Goal: Transaction & Acquisition: Purchase product/service

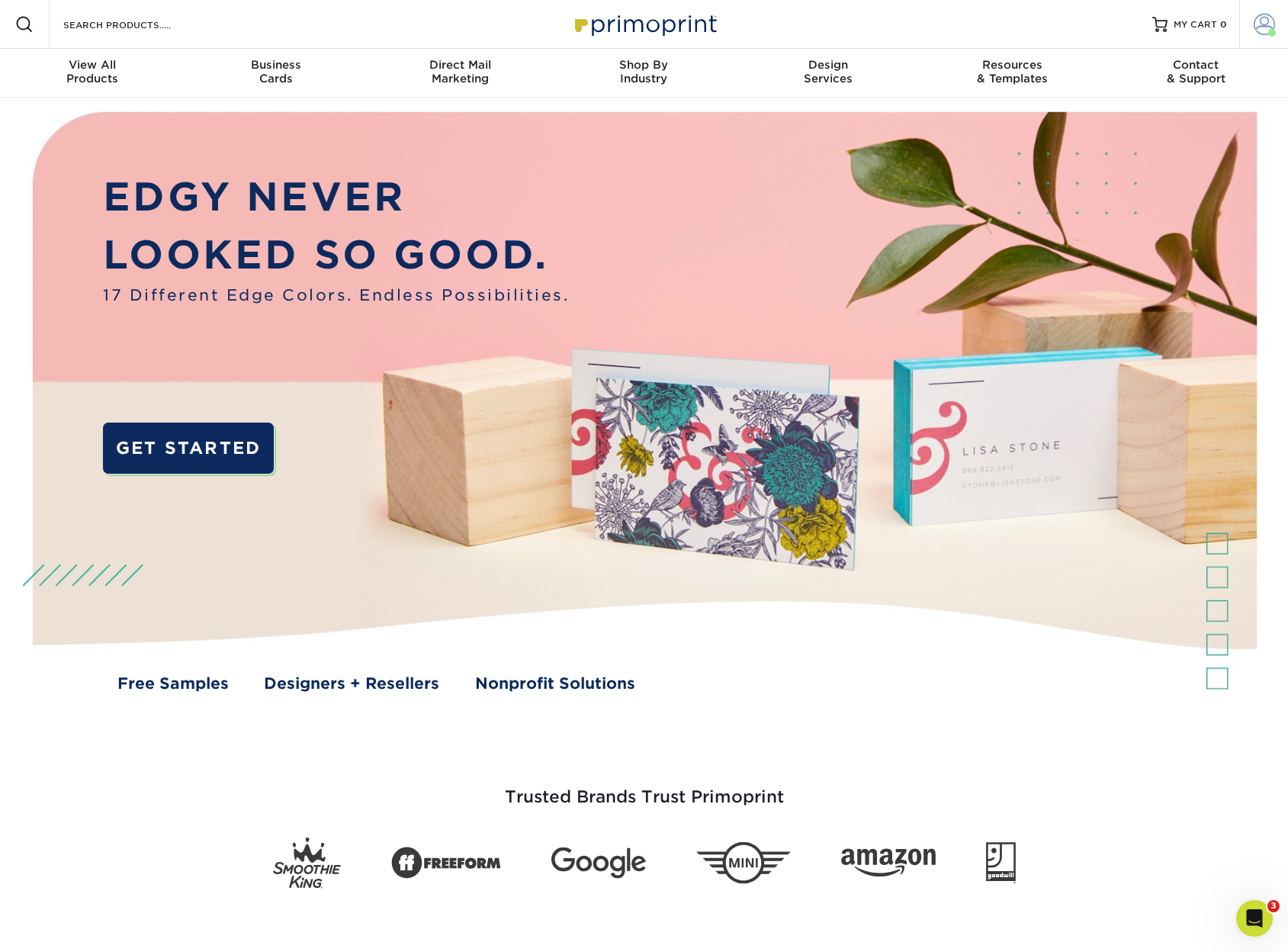
click at [1278, 8] on link "Account" at bounding box center [1263, 24] width 48 height 48
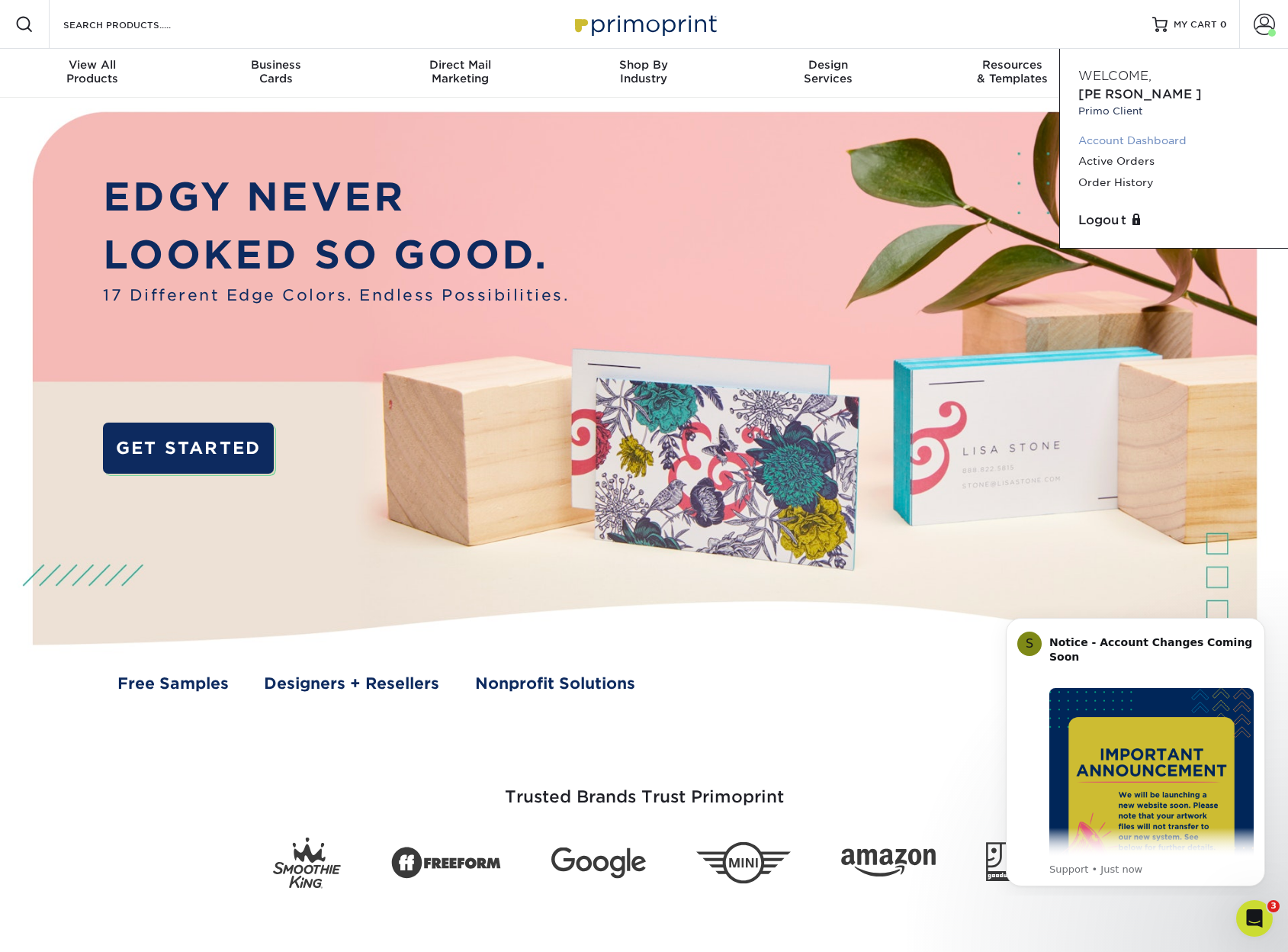
click at [1152, 131] on link "Account Dashboard" at bounding box center [1174, 141] width 191 height 21
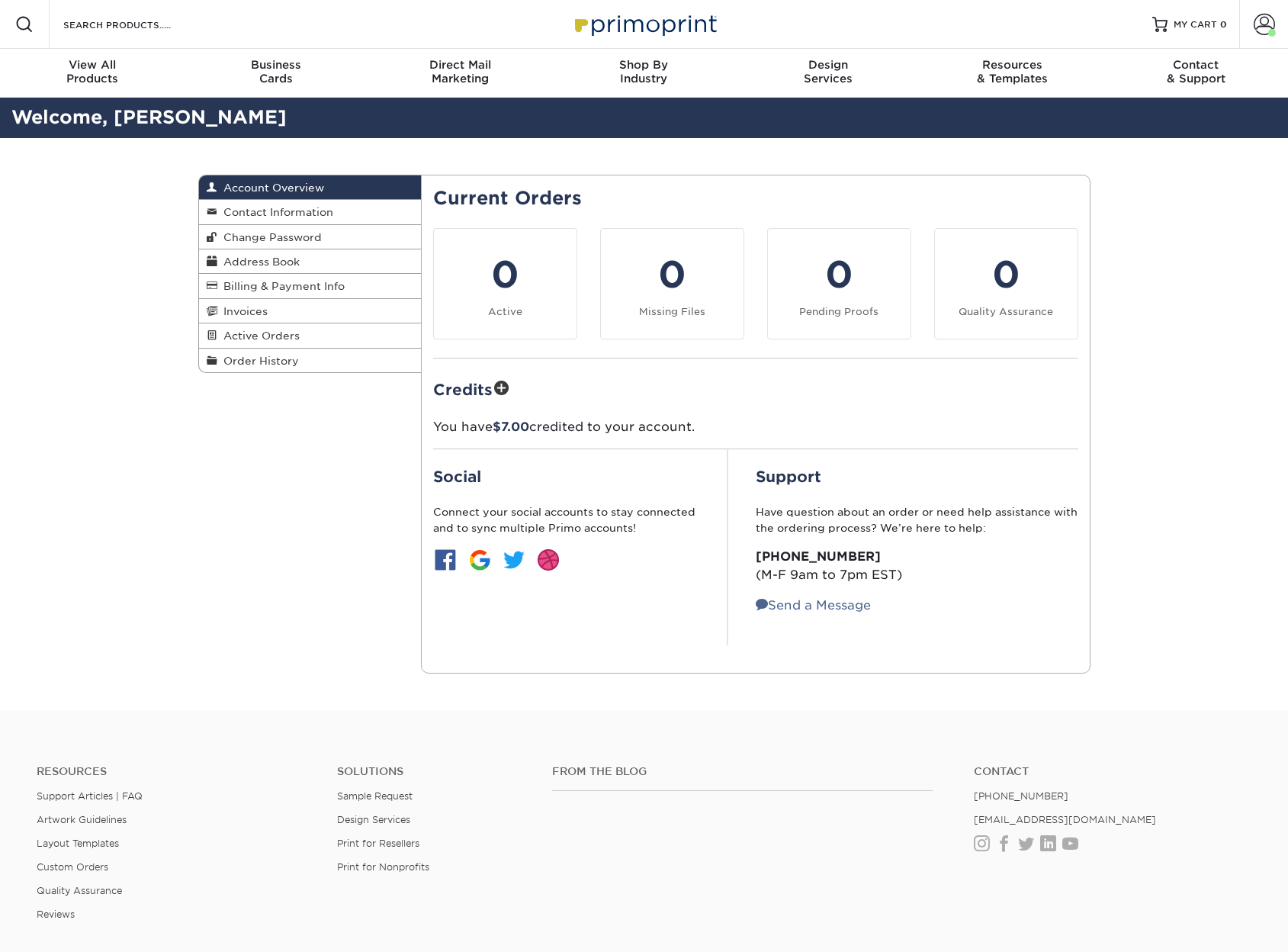
click at [268, 473] on div "Account Overview Account Overview Contact Information Change Password Address B…" at bounding box center [644, 424] width 915 height 573
click at [232, 437] on div "Account Overview Account Overview Contact Information Change Password Address B…" at bounding box center [644, 424] width 915 height 573
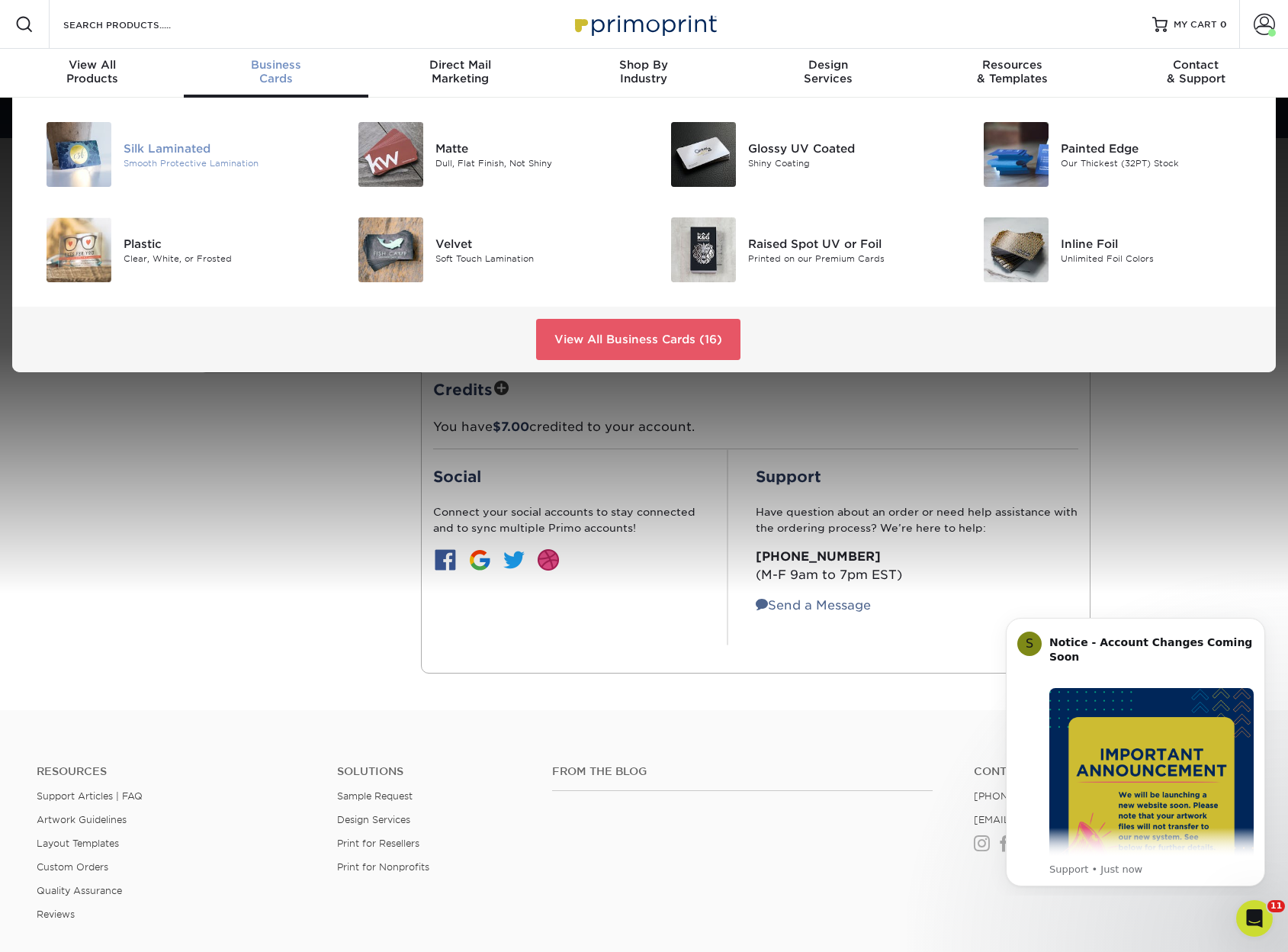
click at [161, 154] on div "Silk Laminated" at bounding box center [222, 148] width 197 height 17
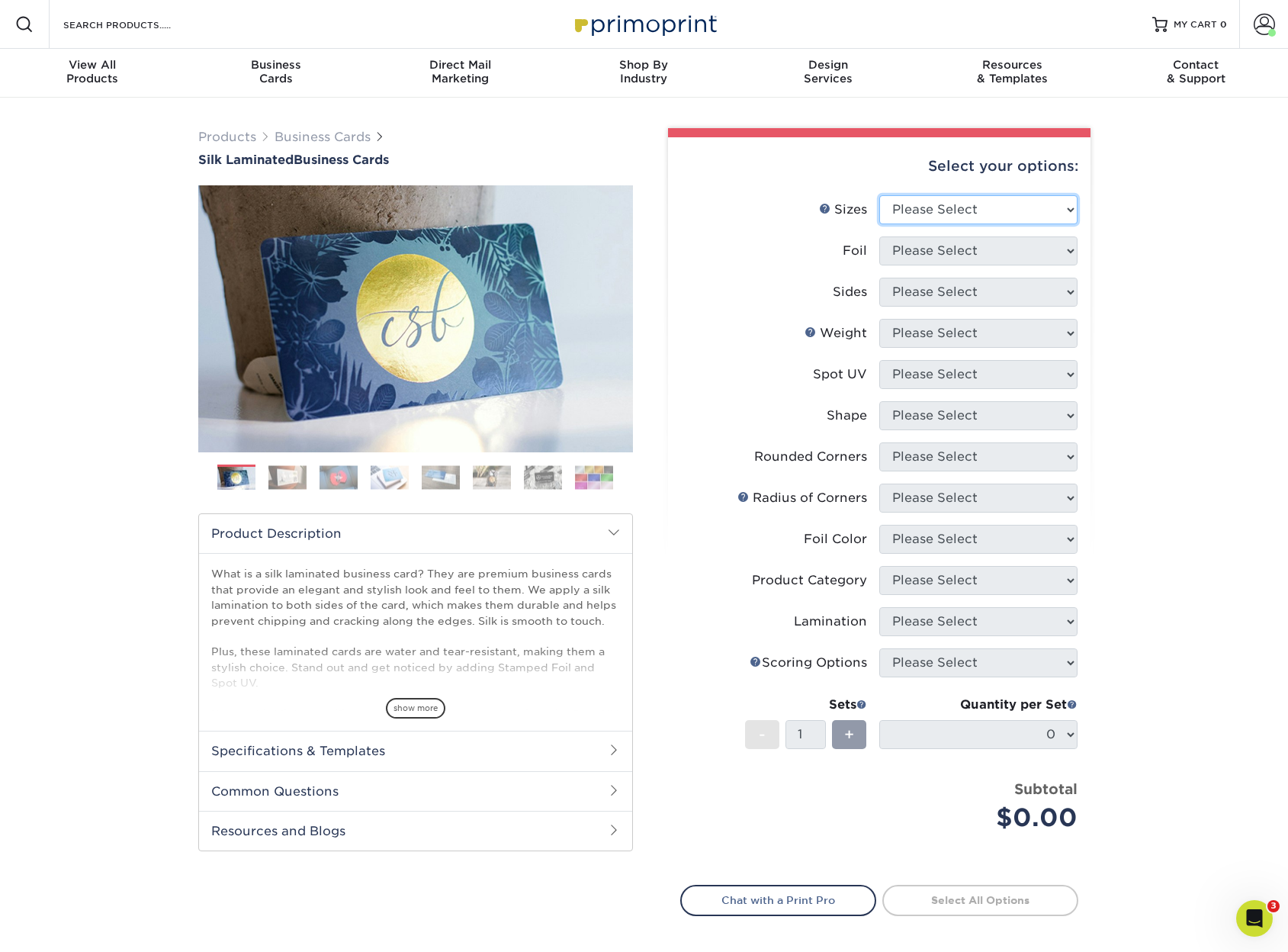
click at [908, 205] on select "Please Select 1.5" x 3.5" - Mini 1.75" x 3.5" - Mini 2" x 2" - Square 2" x 3" -…" at bounding box center [979, 210] width 198 height 29
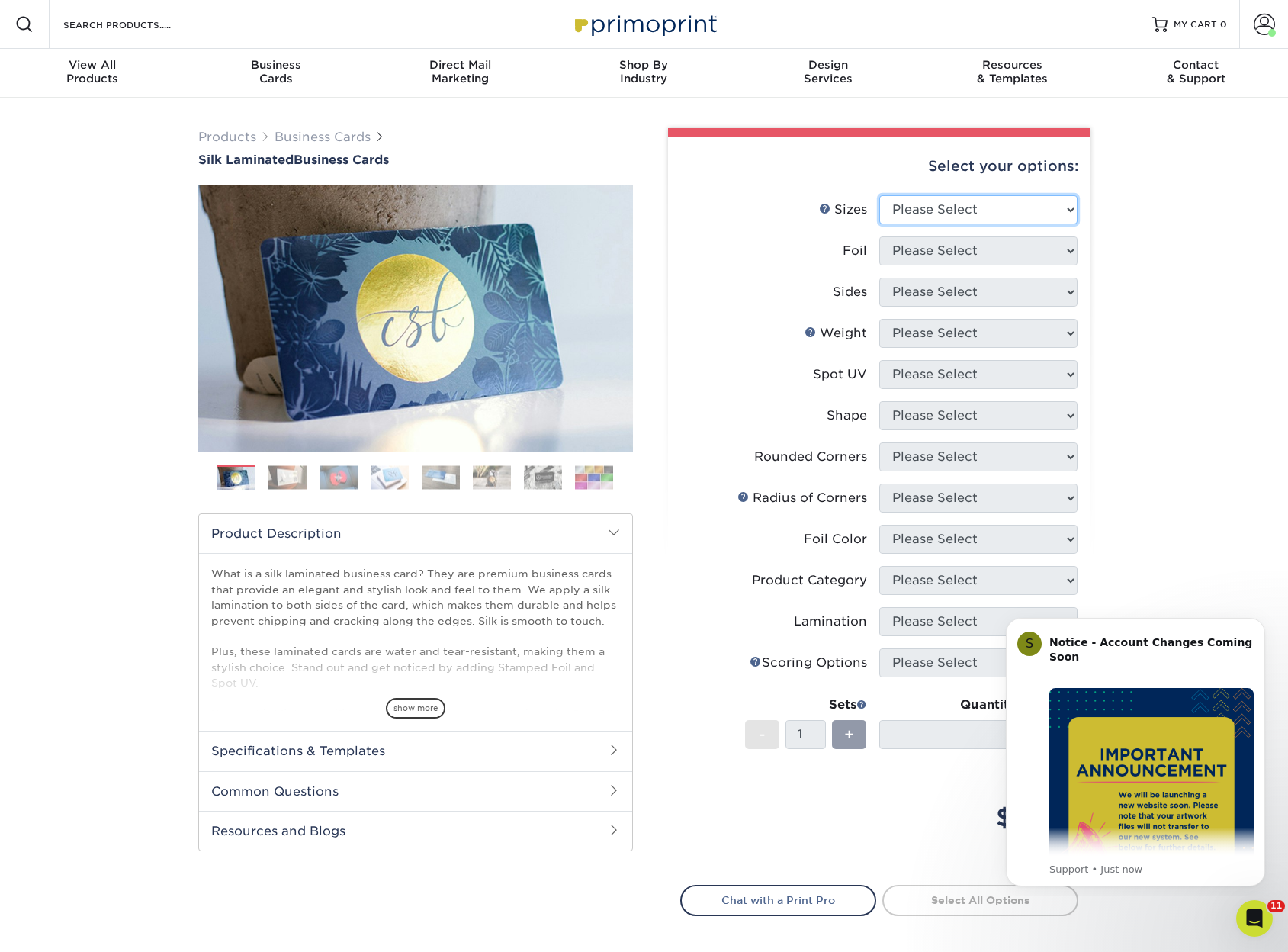
select select "2.00x3.50"
click at [880, 195] on select "Please Select 1.5" x 3.5" - Mini 1.75" x 3.5" - Mini 2" x 2" - Square 2" x 3" -…" at bounding box center [979, 210] width 198 height 29
click at [923, 250] on select "Please Select Yes No" at bounding box center [979, 251] width 198 height 29
select select "0"
click at [880, 236] on select "Please Select Yes No" at bounding box center [979, 251] width 198 height 29
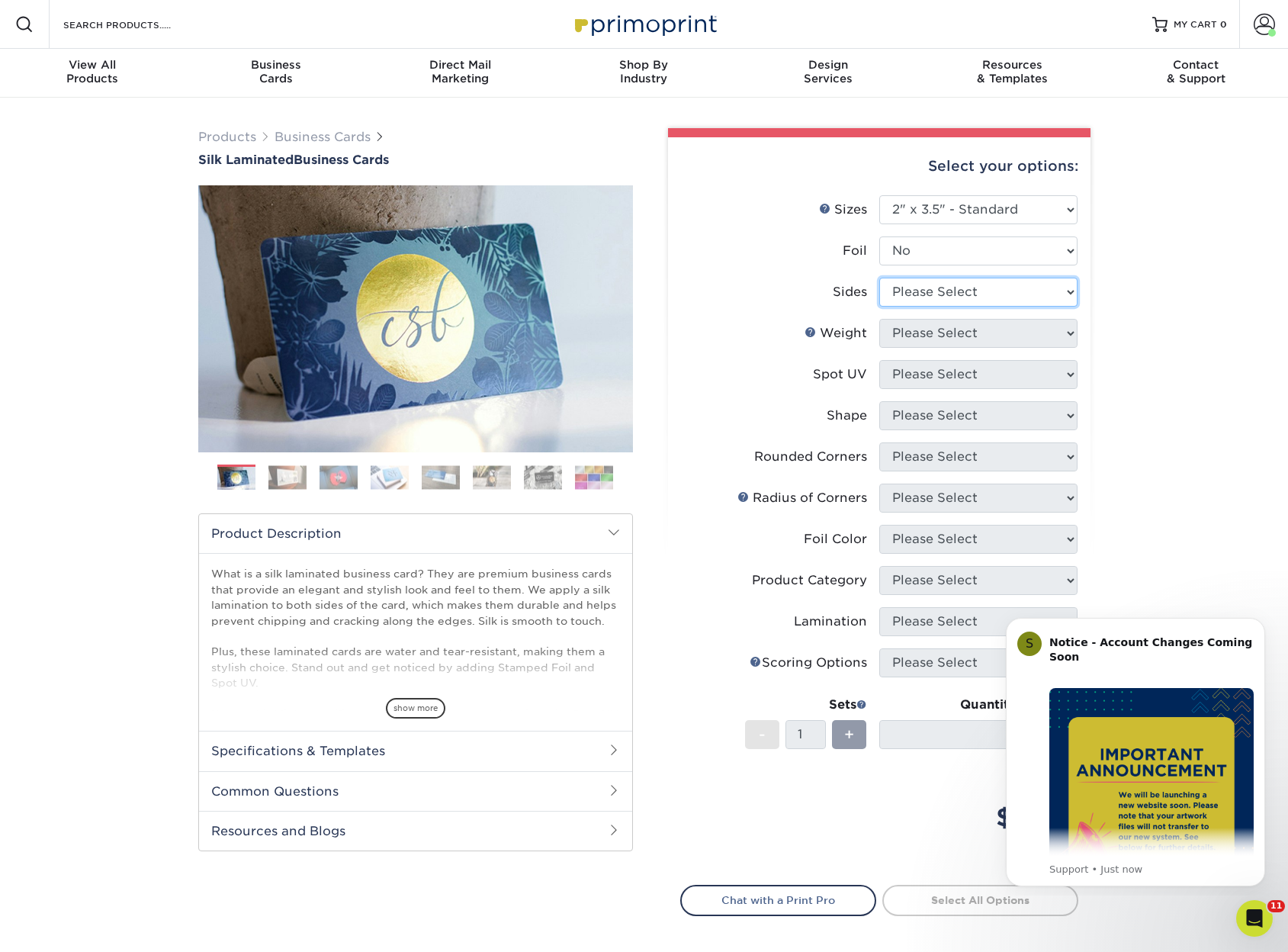
click at [924, 297] on select "Please Select Print Both Sides Print Front Only" at bounding box center [979, 292] width 198 height 29
select select "13abbda7-1d64-4f25-8bb2-c179b224825d"
click at [880, 278] on select "Please Select Print Both Sides Print Front Only" at bounding box center [979, 292] width 198 height 29
click at [935, 331] on select "Please Select 16PT" at bounding box center [979, 334] width 198 height 29
select select "16PT"
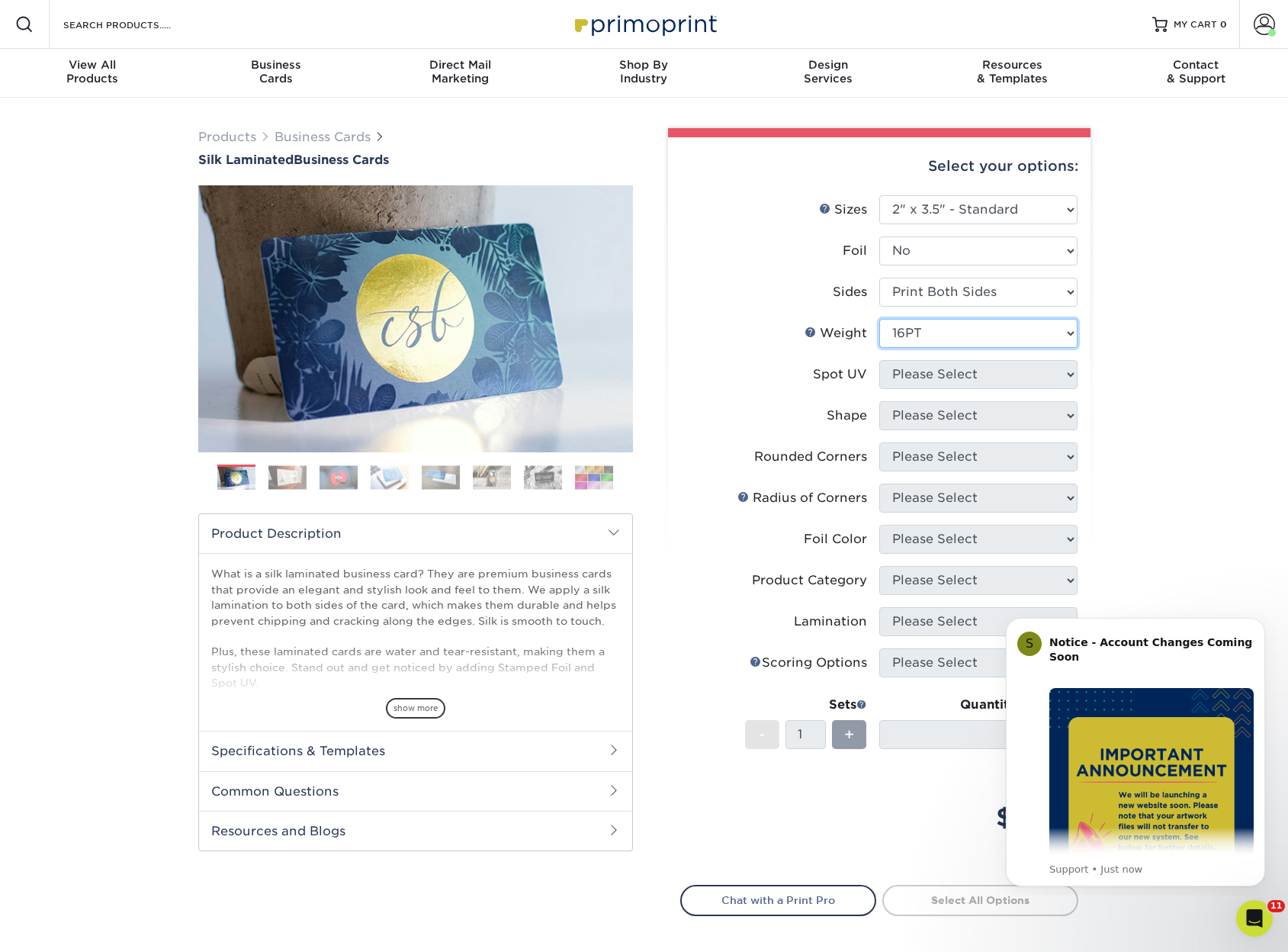
click at [880, 319] on select "Please Select 16PT" at bounding box center [979, 334] width 198 height 29
click at [899, 378] on select "Please Select No Spot UV Front and Back (Both Sides) Front Only Back Only" at bounding box center [979, 374] width 198 height 29
select select "3"
click at [880, 360] on select "Please Select No Spot UV Front and Back (Both Sides) Front Only Back Only" at bounding box center [979, 374] width 198 height 29
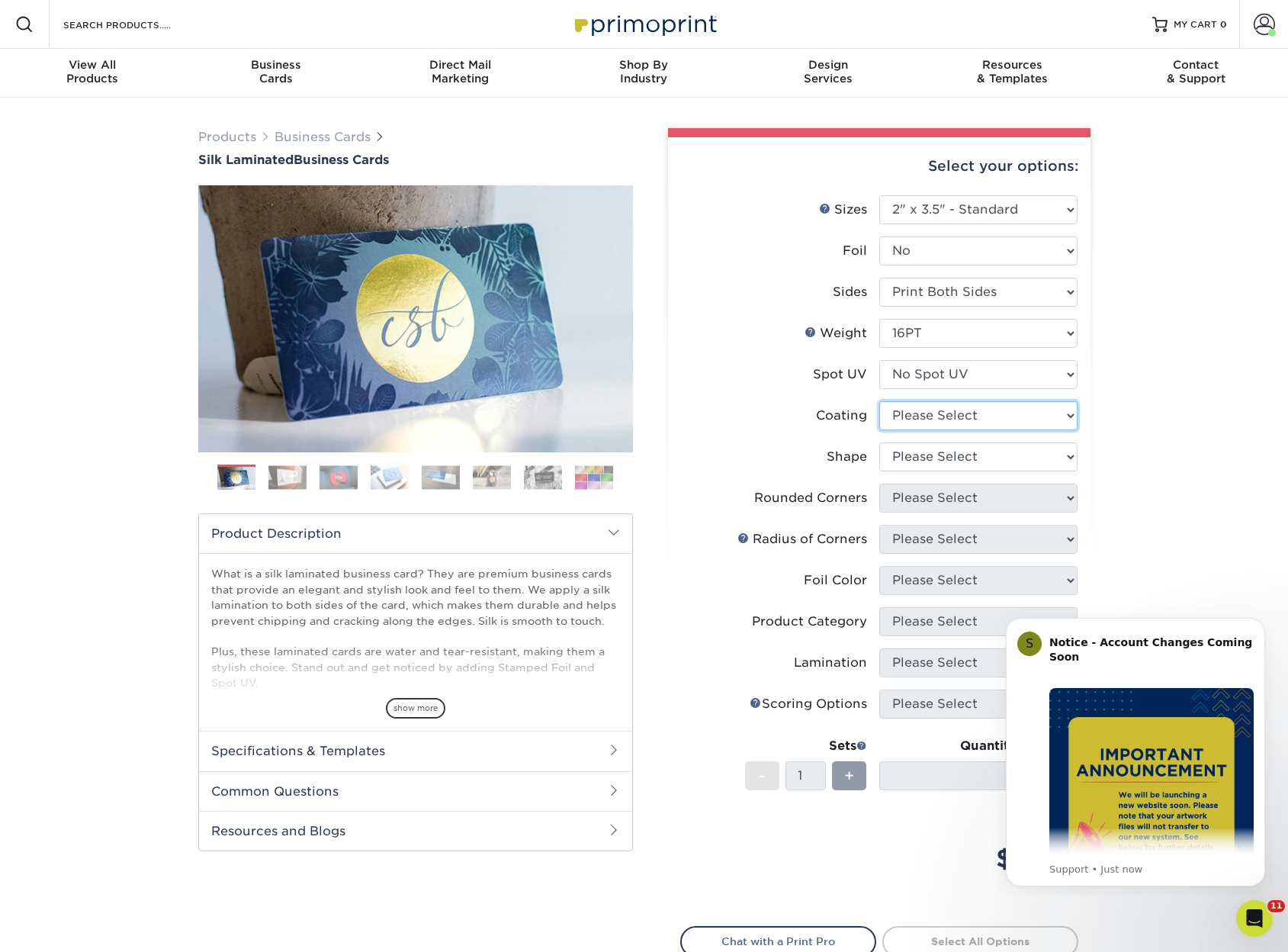
click at [920, 414] on select at bounding box center [979, 416] width 198 height 29
select select "3e7618de-abca-4bda-9f97-8b9129e913d8"
click at [880, 401] on select at bounding box center [979, 416] width 198 height 29
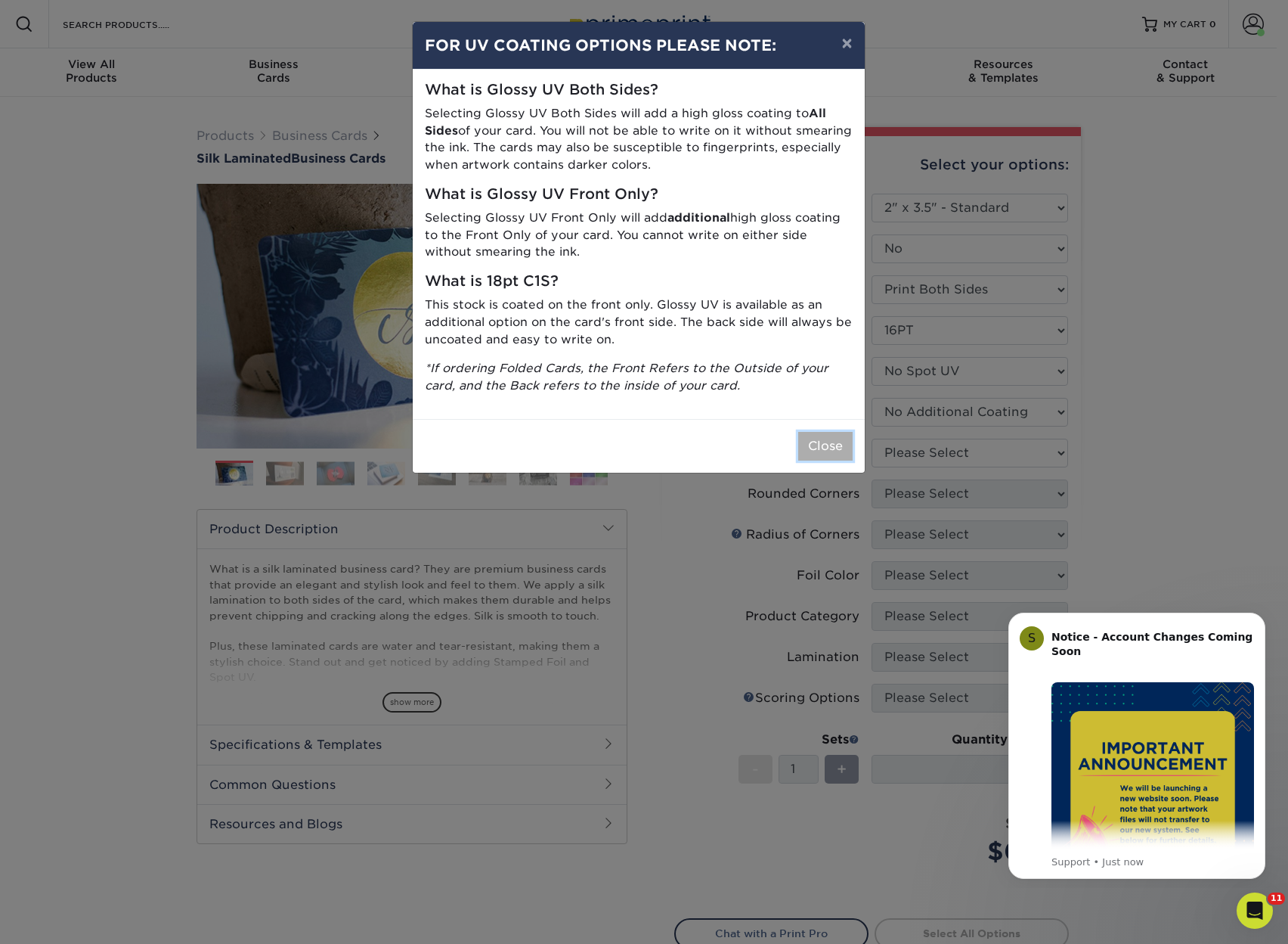
click at [840, 454] on button "Close" at bounding box center [825, 446] width 54 height 29
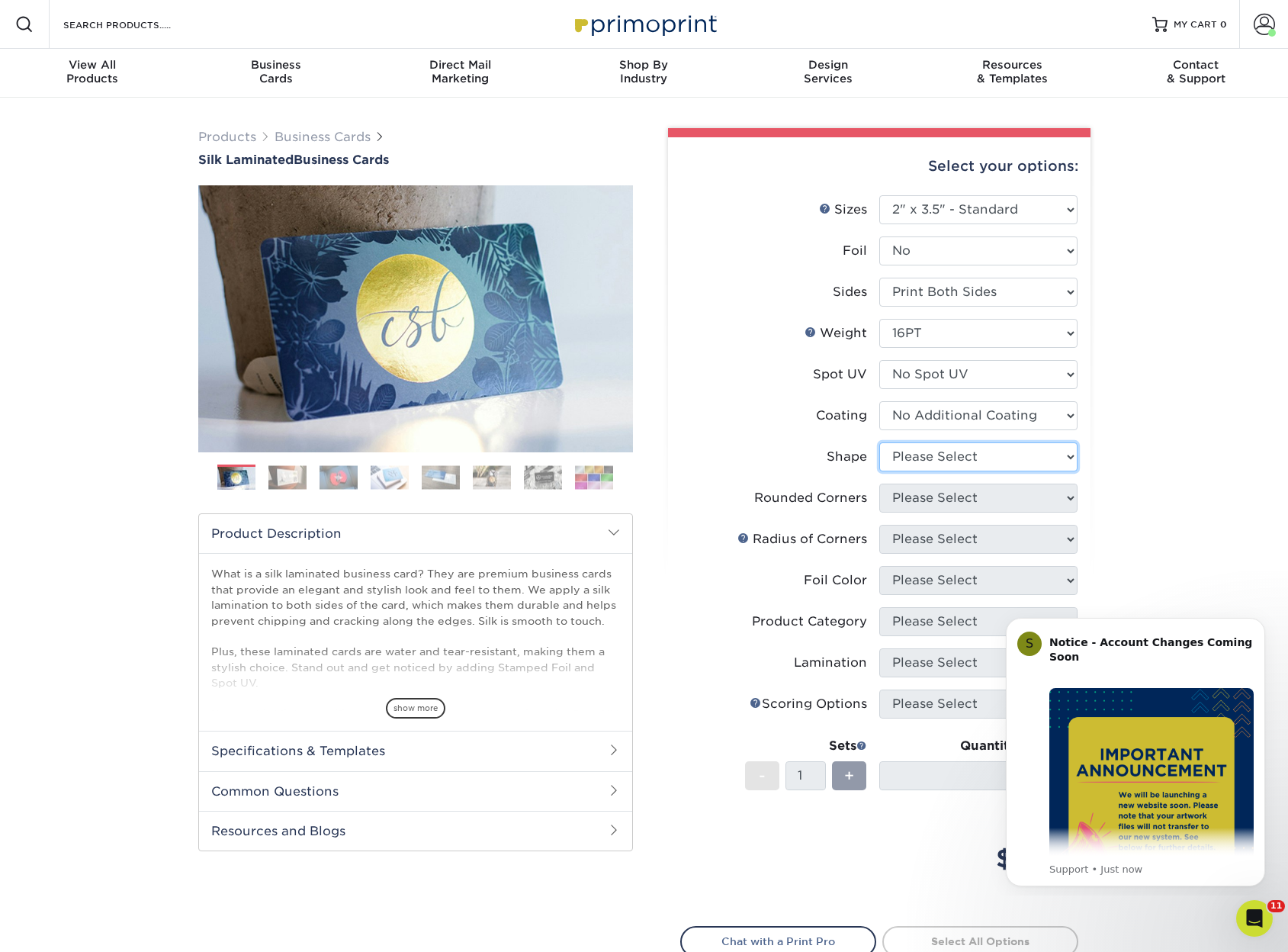
click at [913, 450] on select "Please Select Standard Oval" at bounding box center [979, 457] width 198 height 29
select select "standard"
click at [880, 442] on select "Please Select Standard Oval" at bounding box center [979, 457] width 198 height 29
click at [954, 421] on select at bounding box center [979, 416] width 198 height 29
click at [880, 401] on select at bounding box center [979, 416] width 198 height 29
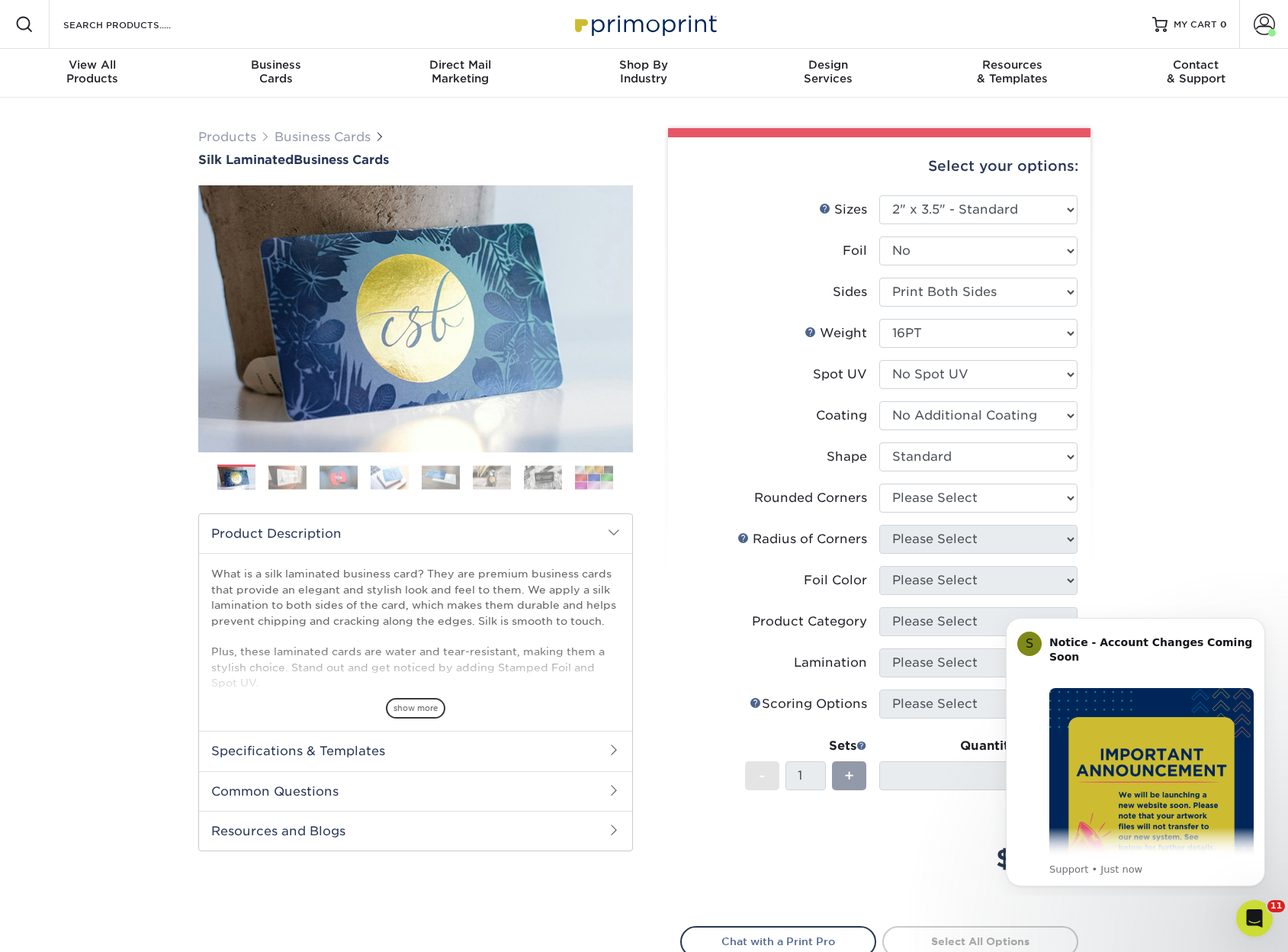
click at [1140, 459] on div "Products Business Cards Silk Laminated Business Cards Previous Next" at bounding box center [644, 601] width 1288 height 1006
click at [992, 490] on select "Please Select Yes - Round 2 Corners Yes - Round 4 Corners No" at bounding box center [979, 498] width 198 height 29
select select "0"
click at [880, 484] on select "Please Select Yes - Round 2 Corners Yes - Round 4 Corners No" at bounding box center [979, 498] width 198 height 29
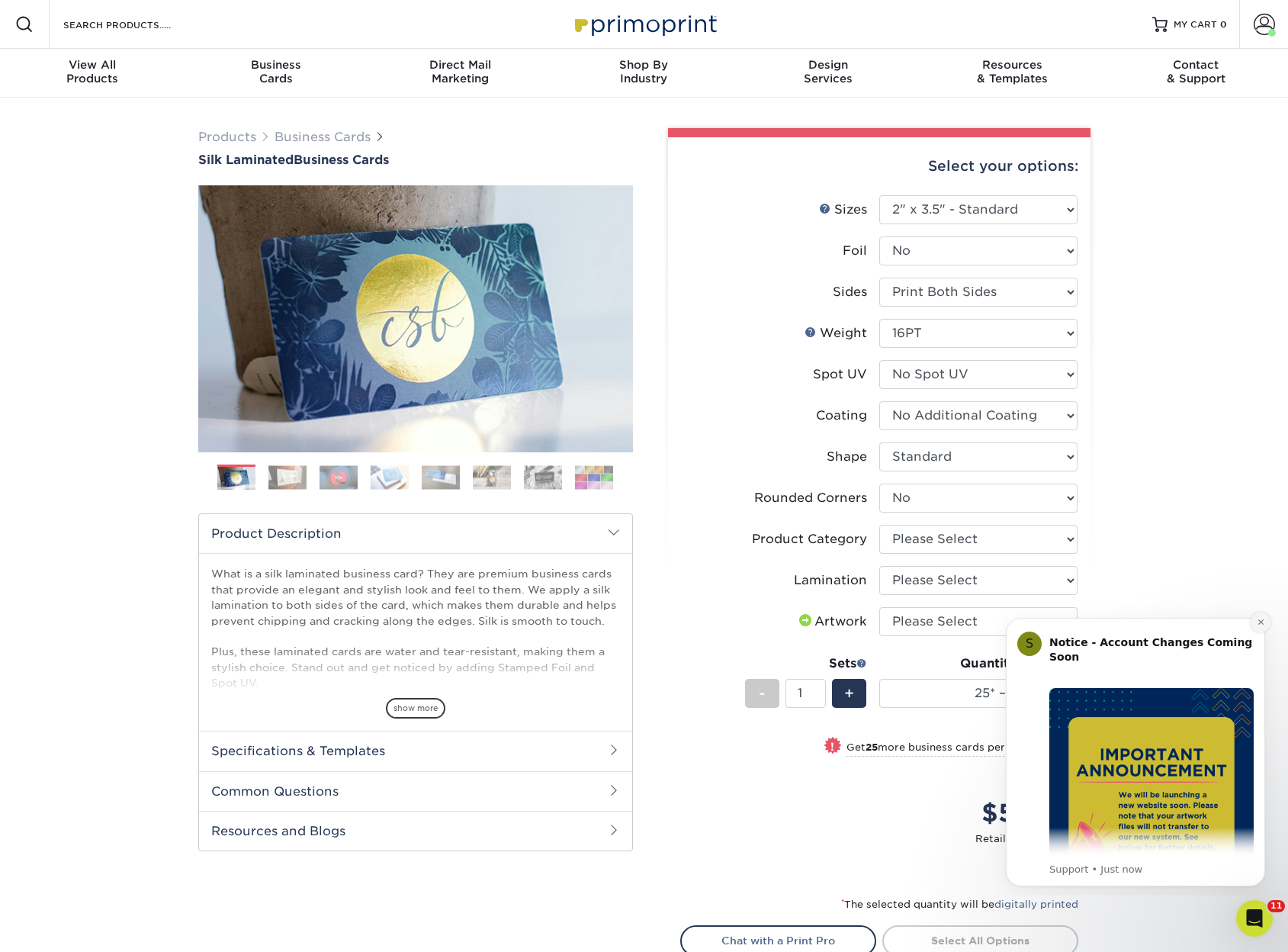
click at [1257, 621] on button "Dismiss notification" at bounding box center [1261, 623] width 20 height 20
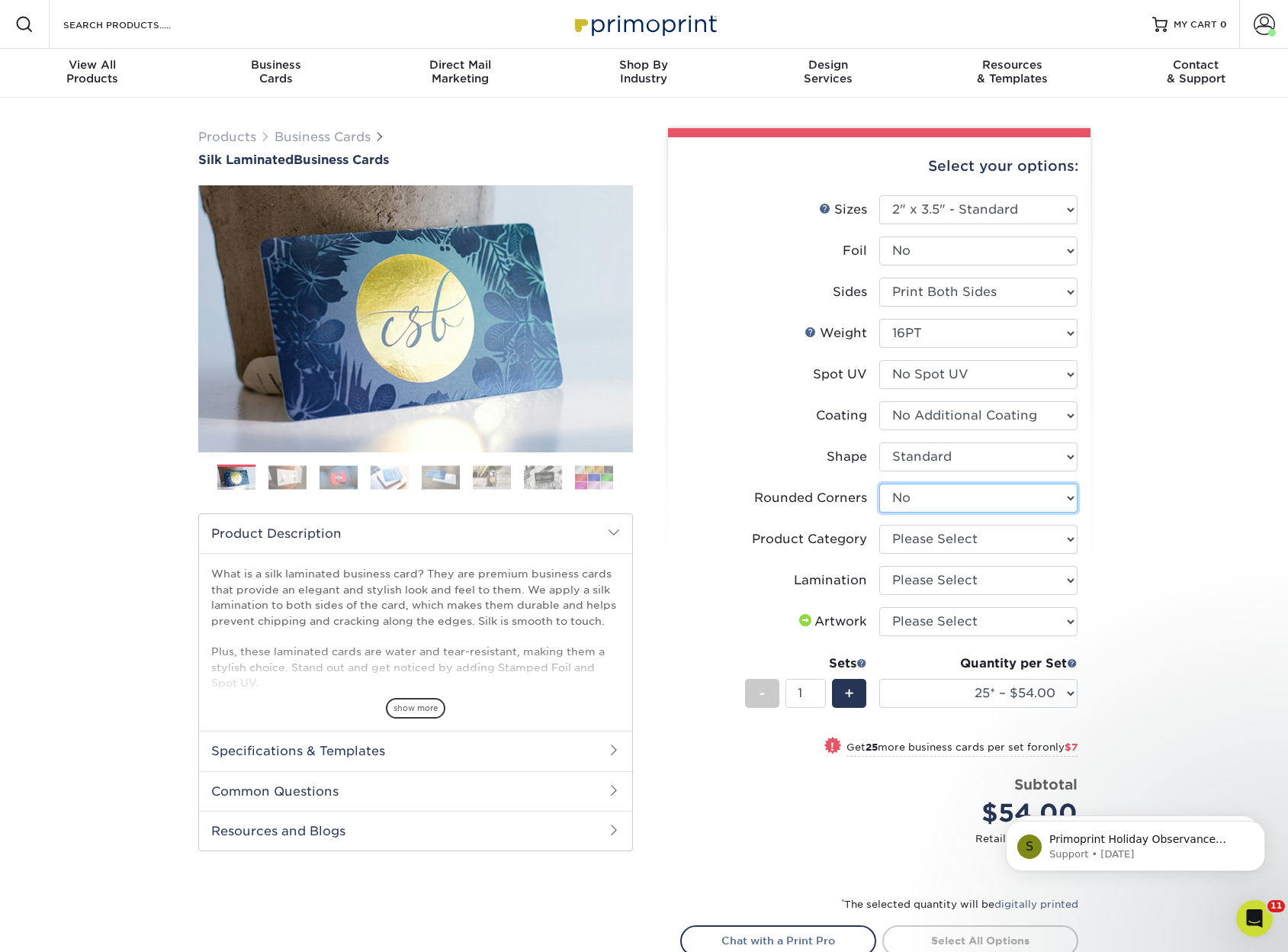
click at [970, 497] on select "Please Select Yes - Round 2 Corners Yes - Round 4 Corners No" at bounding box center [979, 498] width 198 height 29
click at [960, 550] on select "Please Select Business Cards" at bounding box center [979, 539] width 198 height 29
select select "3b5148f1-0588-4f88-a218-97bcfdce65c1"
click at [880, 524] on select "Please Select Business Cards" at bounding box center [979, 539] width 198 height 29
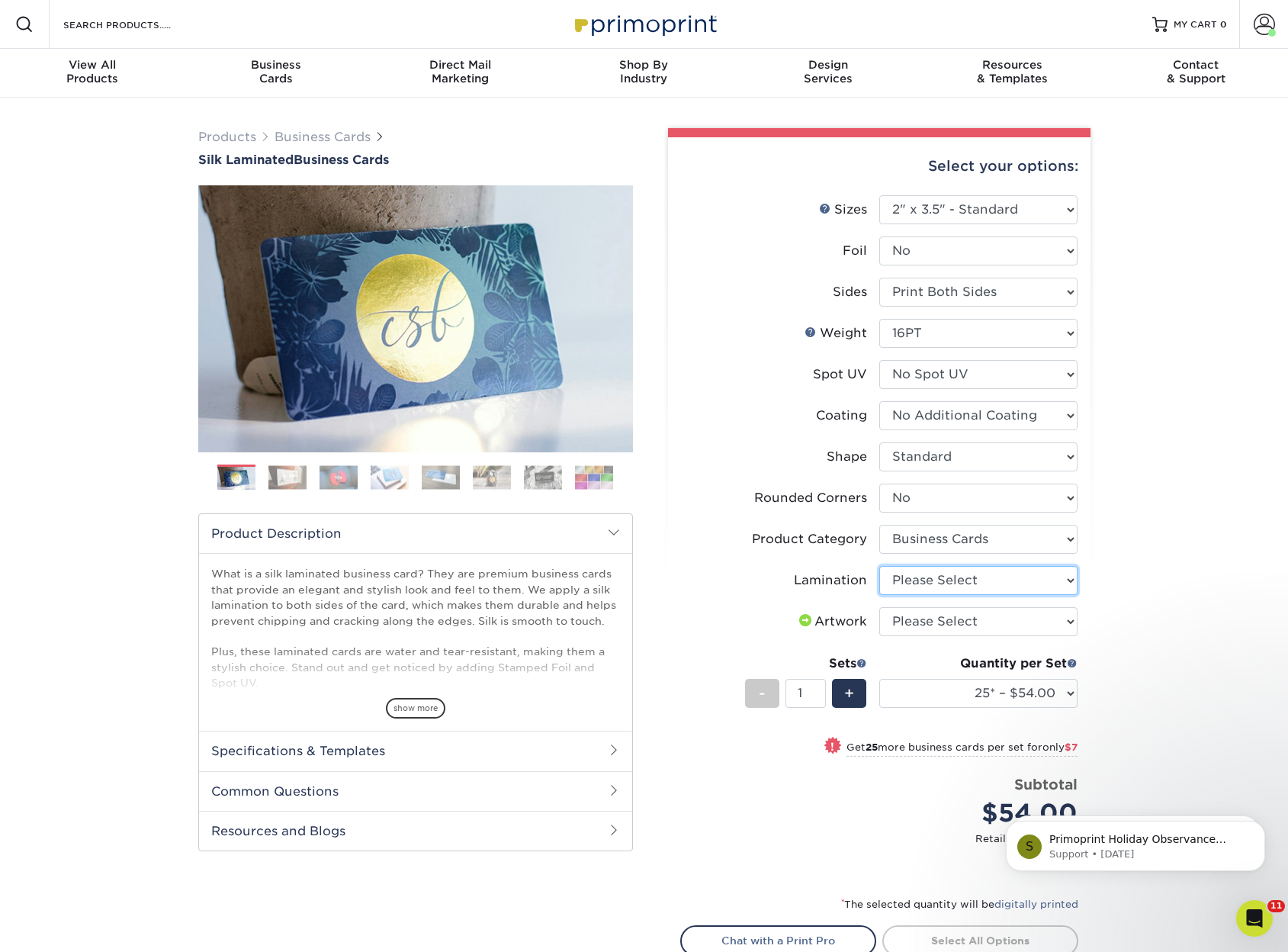
click at [973, 578] on select "Please Select Silk" at bounding box center [979, 581] width 198 height 29
select select "ccacb42f-45f7-42d3-bbd3-7c8421cf37f0"
click at [880, 566] on select "Please Select Silk" at bounding box center [979, 581] width 198 height 29
click at [964, 628] on select "Please Select I will upload files I need a design - $100" at bounding box center [979, 622] width 198 height 29
select select "upload"
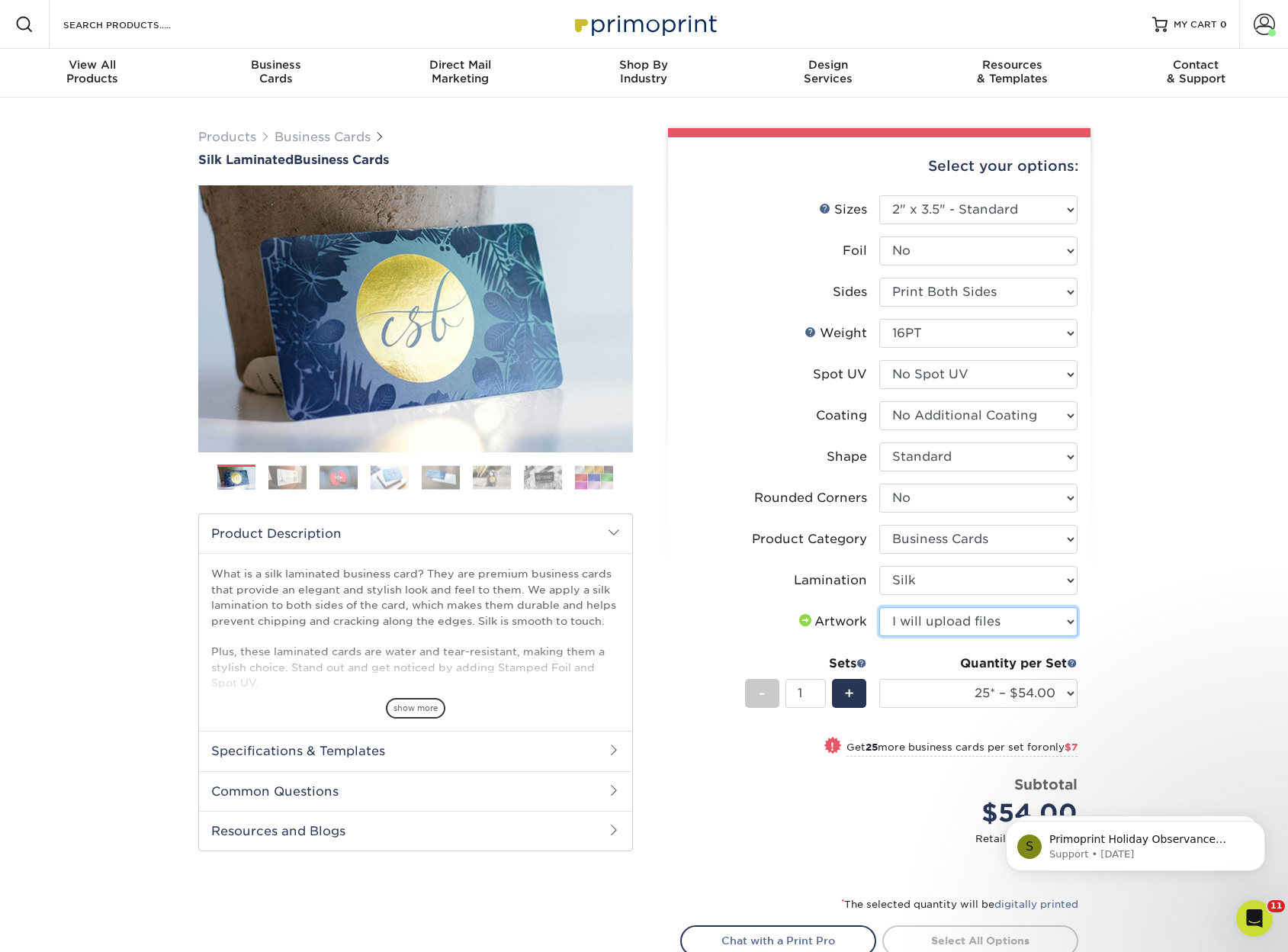
click at [880, 607] on select "Please Select I will upload files I need a design - $100" at bounding box center [979, 622] width 198 height 29
click at [859, 684] on div "+" at bounding box center [849, 694] width 35 height 29
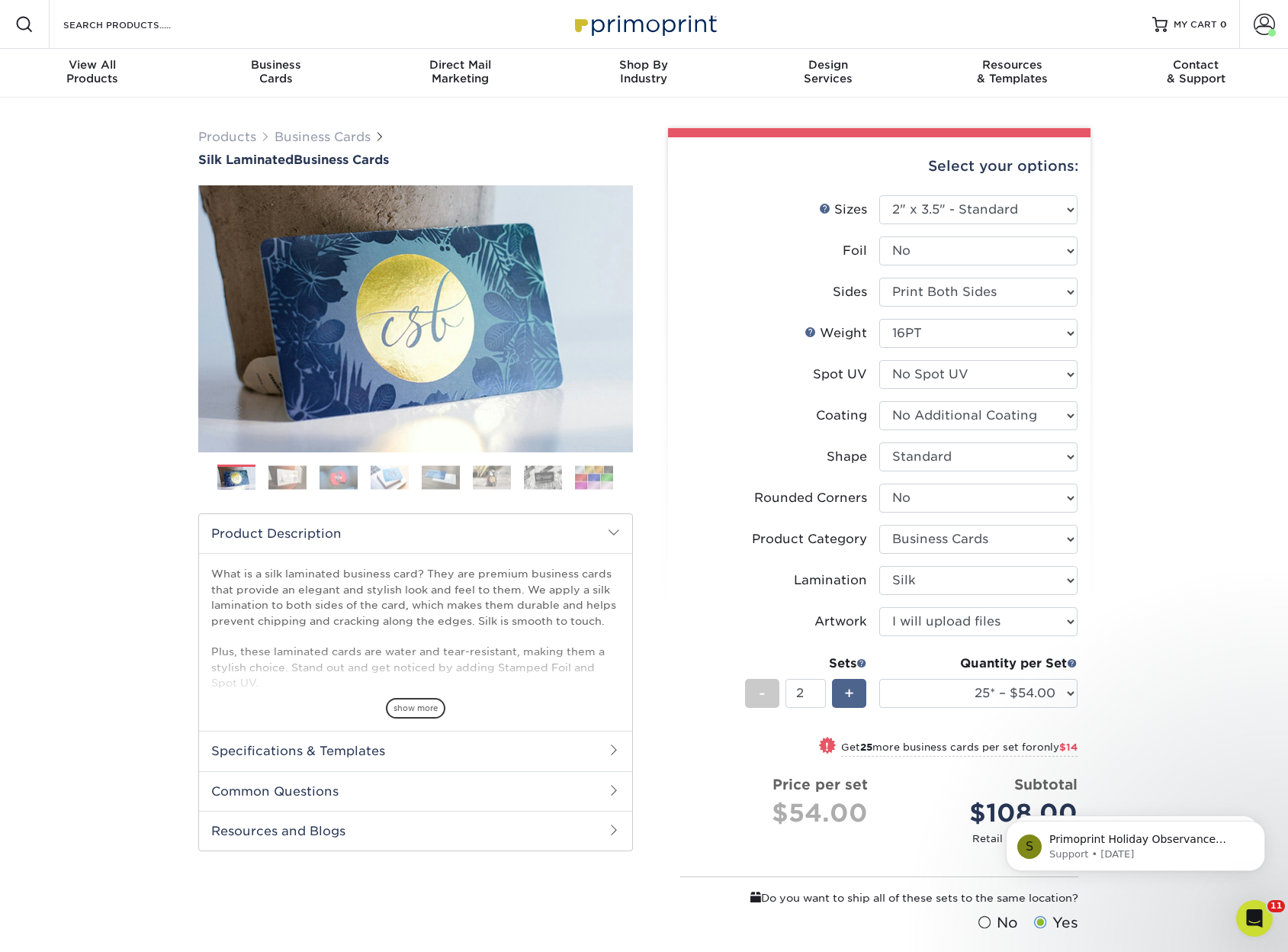
click at [859, 684] on div "+" at bounding box center [849, 694] width 35 height 29
type input "4"
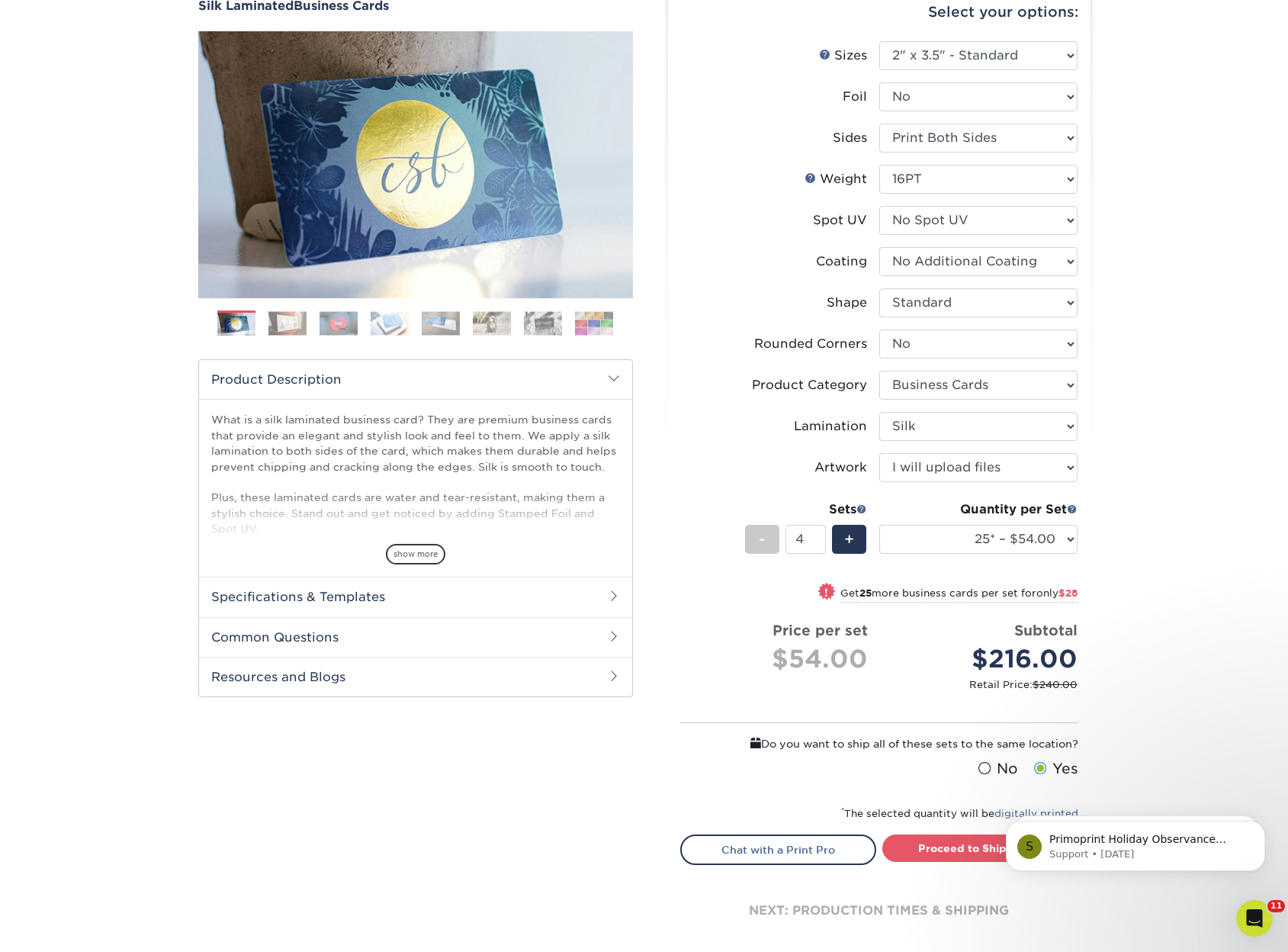
scroll to position [229, 0]
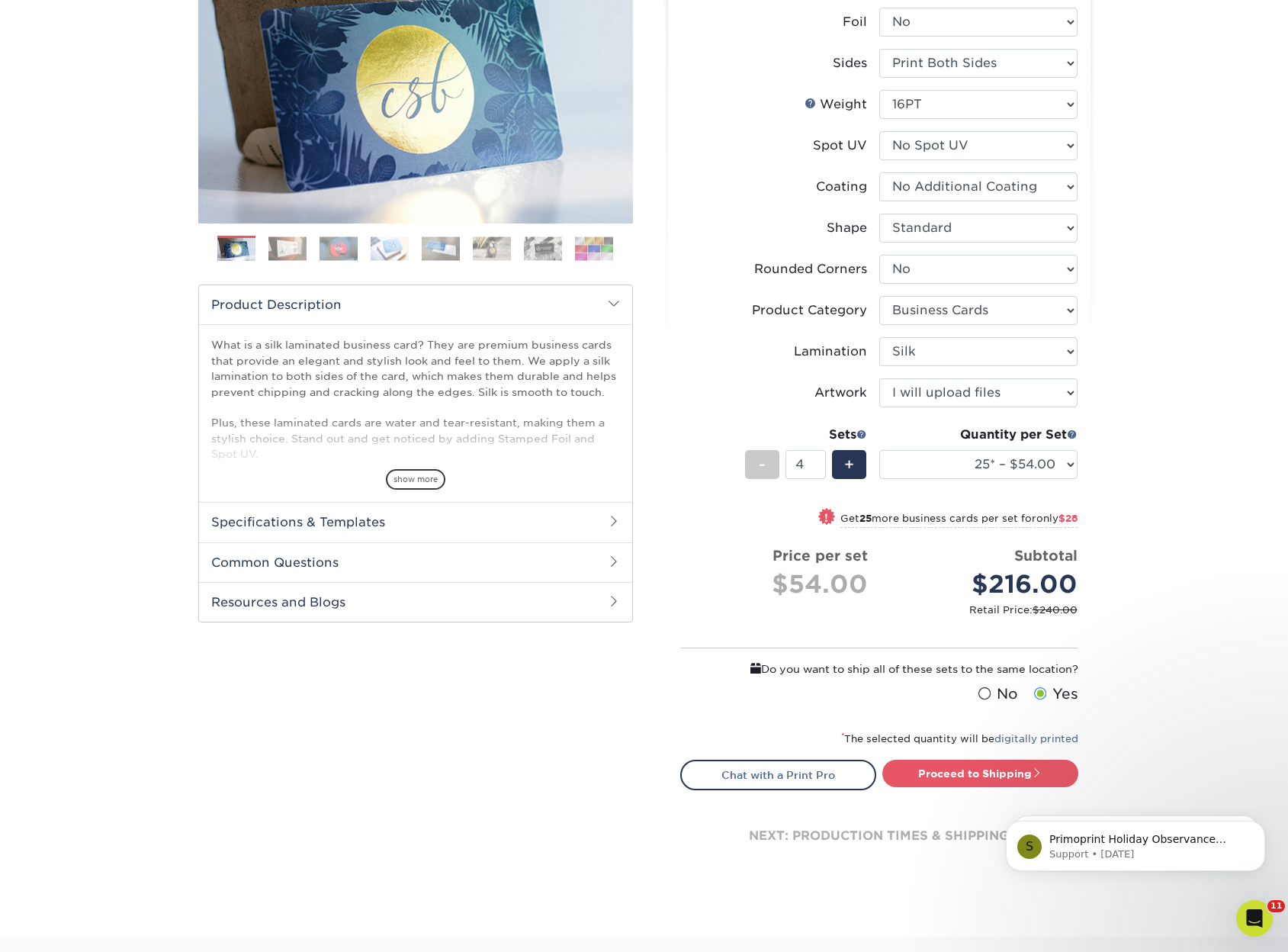
click at [985, 703] on label "No" at bounding box center [997, 694] width 44 height 22
click at [0, 0] on input "No" at bounding box center [0, 0] width 0 height 0
click at [982, 766] on link "Proceed to Shipping" at bounding box center [980, 774] width 196 height 28
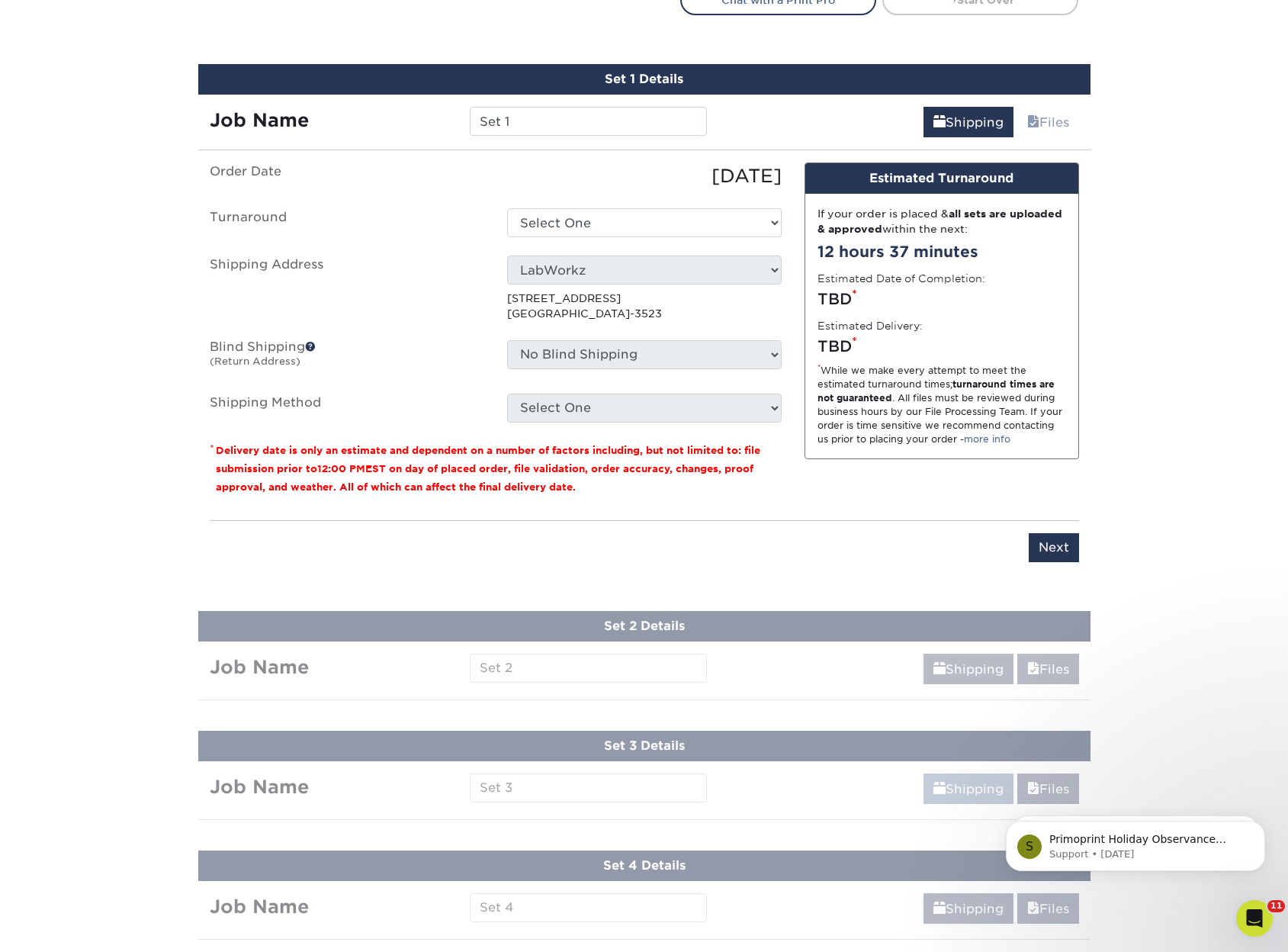
scroll to position [1030, 0]
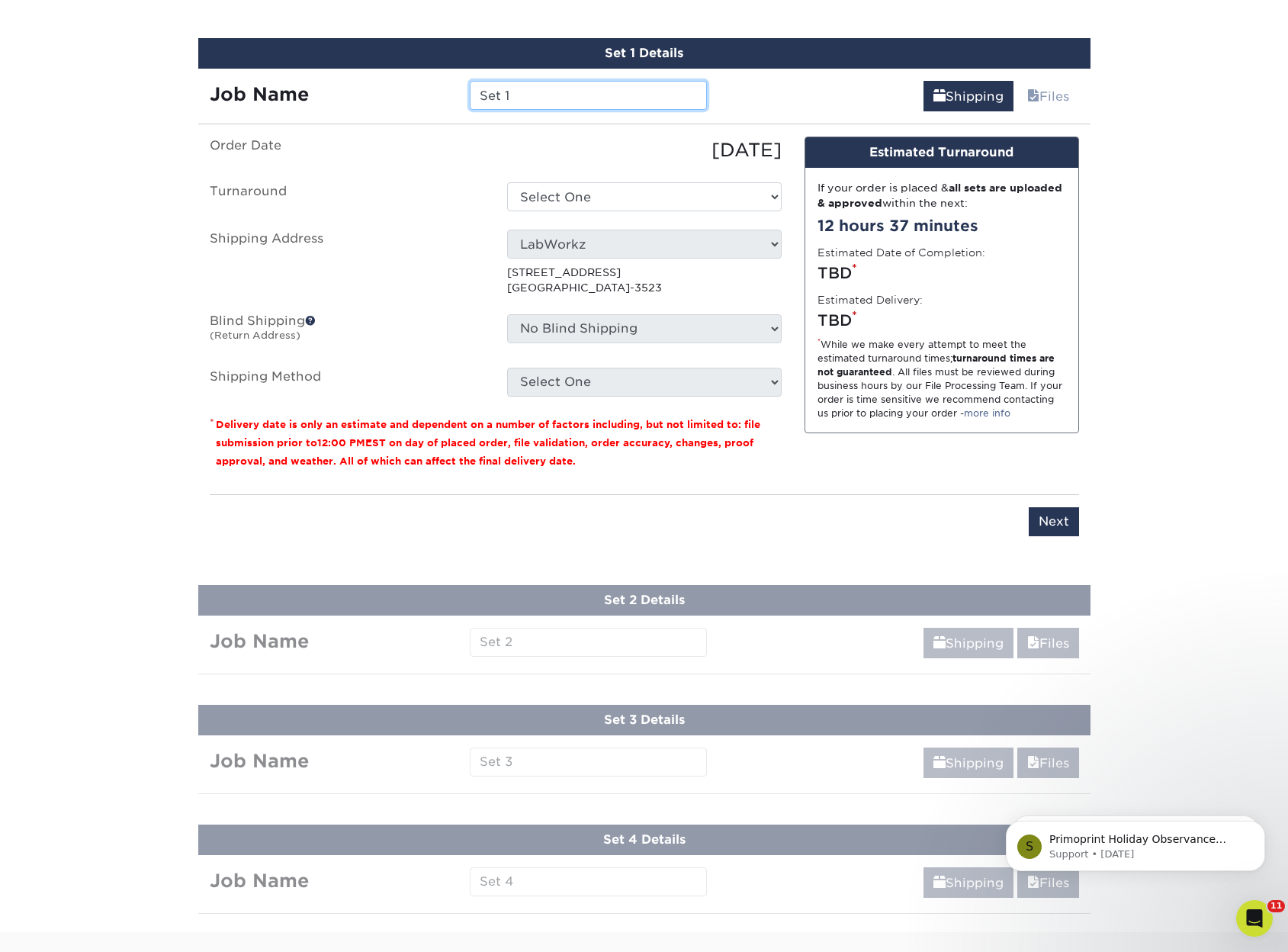
click at [554, 106] on input "Set 1" at bounding box center [588, 95] width 237 height 29
type input "L"
type input "[PERSON_NAME]"
click at [557, 192] on select "Select One 2-4 Business Days 2 Day Next Business Day" at bounding box center [644, 197] width 275 height 29
select select "ee472c9a-5835-4593-a94e-d61c6841af3d"
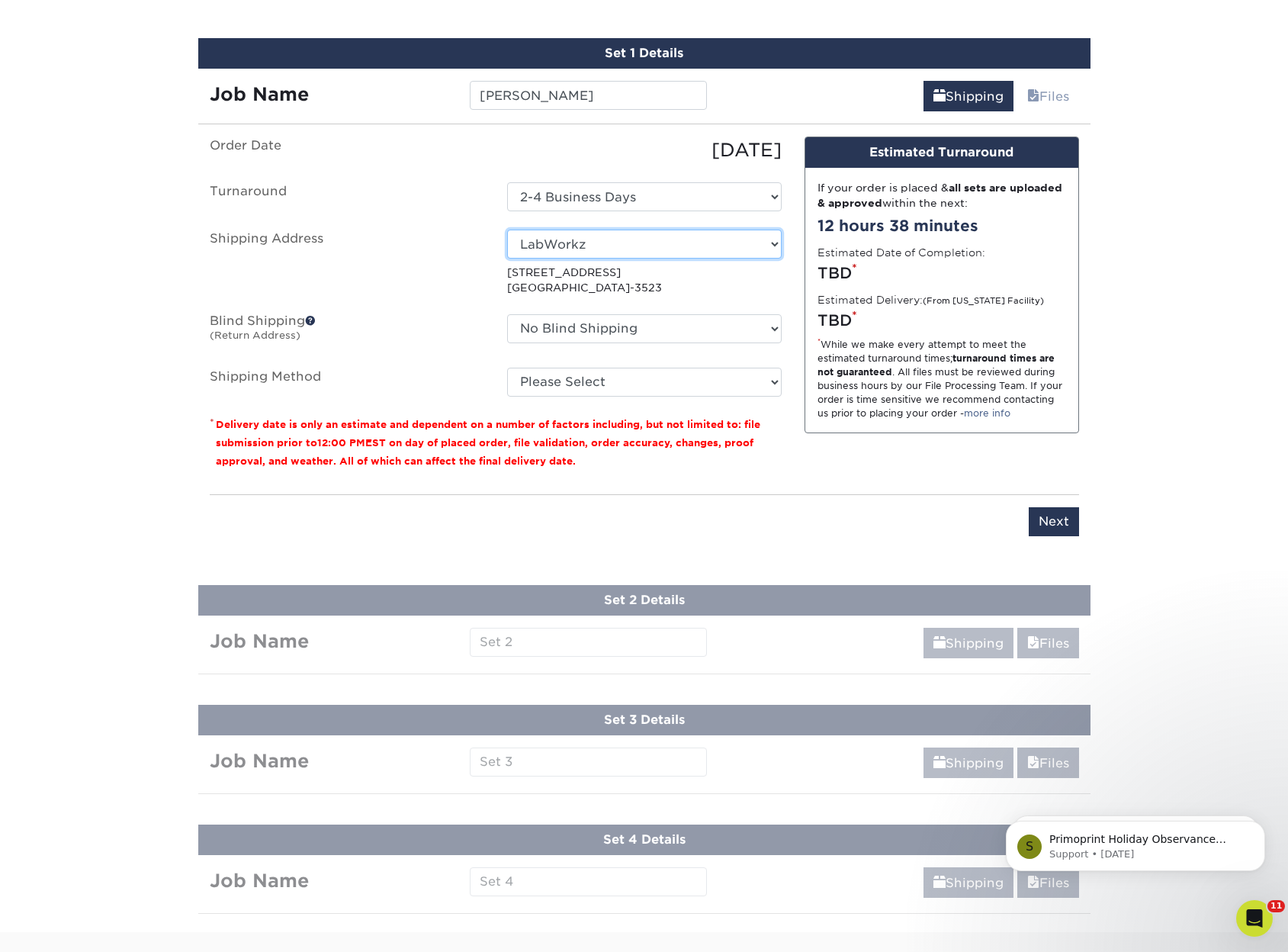
click at [766, 251] on select "Select One Angelas Home CBR Construction Home J's Pets and Supplies LLC LabWork…" at bounding box center [644, 245] width 275 height 29
select select "235700"
click at [577, 387] on select "Please Select Ground Shipping (+$7.84) 3 Day Shipping Service (+$20.04) 2 Day A…" at bounding box center [644, 382] width 275 height 29
select select "03"
click at [508, 368] on select "Please Select Ground Shipping (+$7.84) 3 Day Shipping Service (+$20.04) 2 Day A…" at bounding box center [644, 382] width 275 height 29
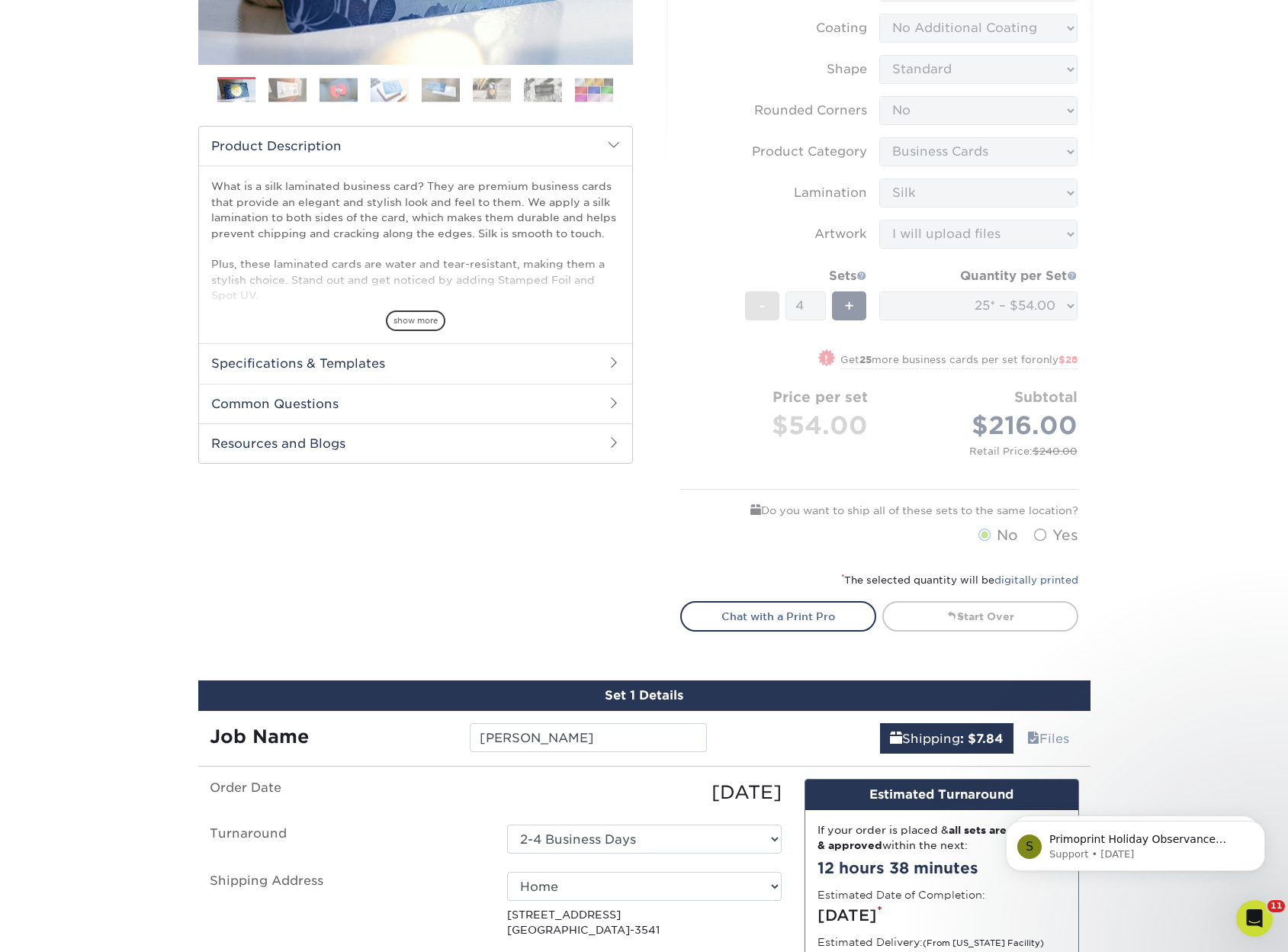
scroll to position [343, 0]
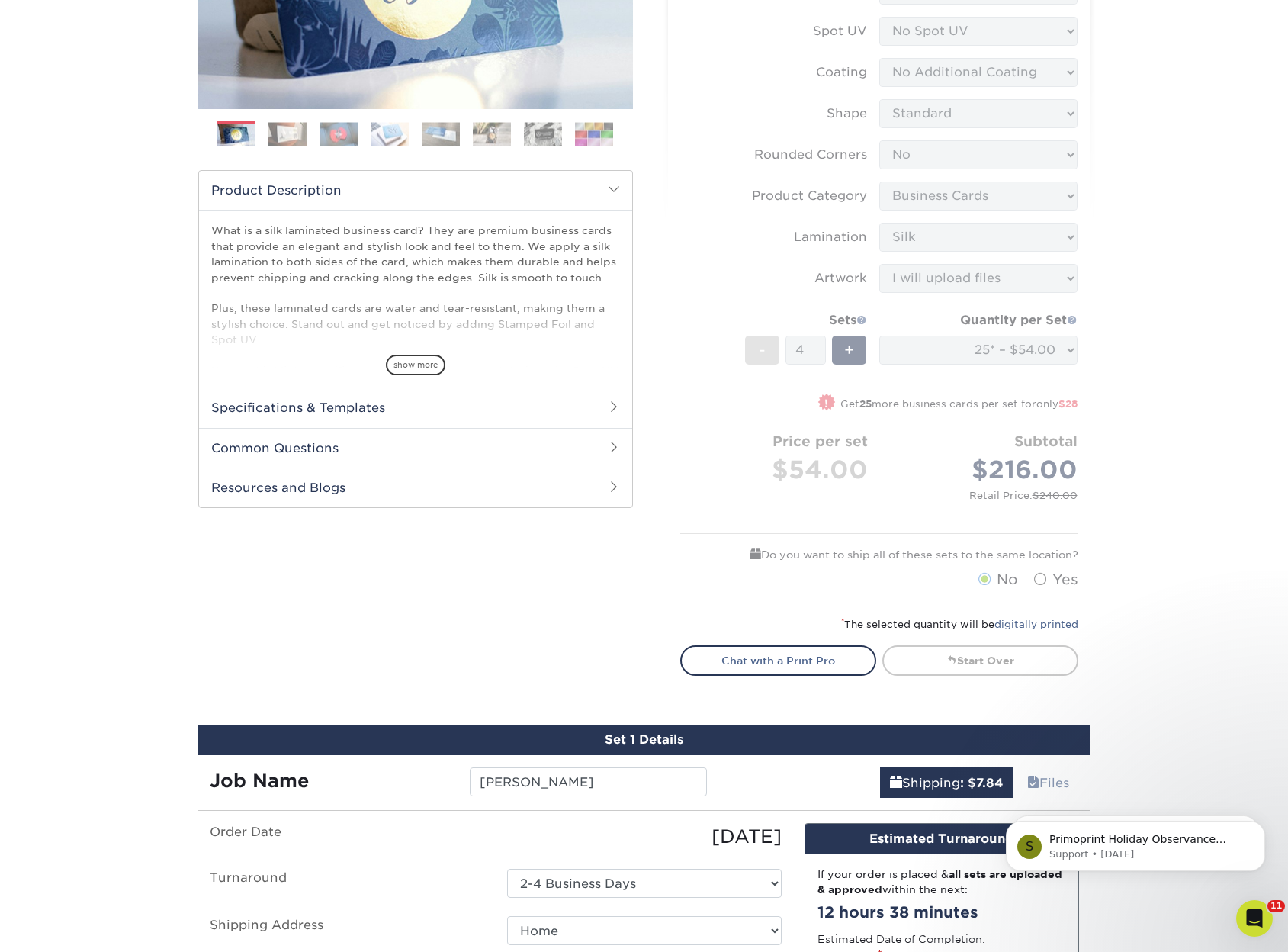
click at [1035, 585] on form "Sizes Help Sizes Please Select 1.5" x 3.5" - Mini 1.75" x 3.5" - Mini 2" x 2" -…" at bounding box center [880, 225] width 398 height 744
click at [1048, 578] on form "Sizes Help Sizes Please Select 1.5" x 3.5" - Mini 1.75" x 3.5" - Mini 2" x 2" -…" at bounding box center [880, 225] width 398 height 744
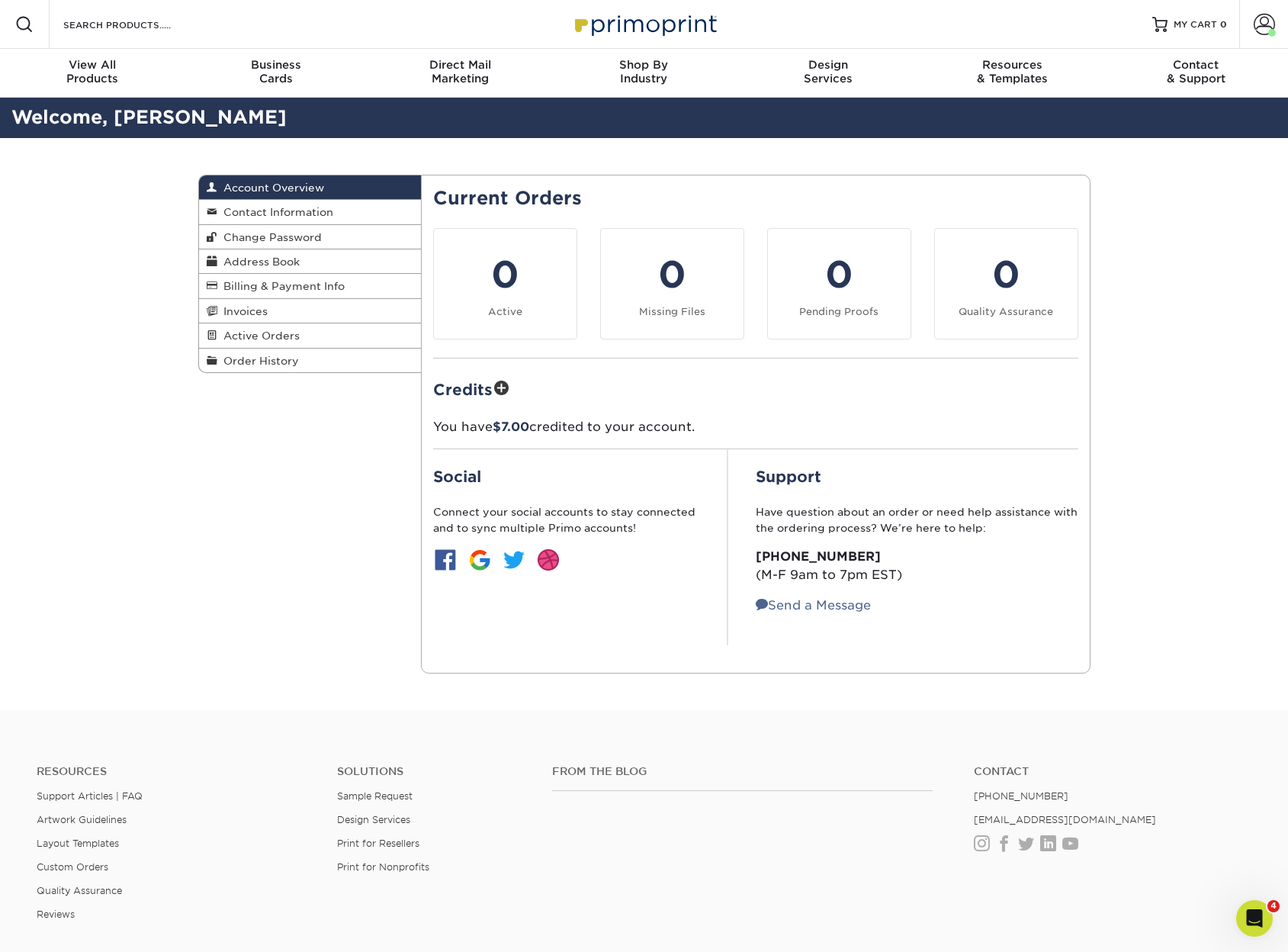
drag, startPoint x: 899, startPoint y: 574, endPoint x: 911, endPoint y: 574, distance: 12.0
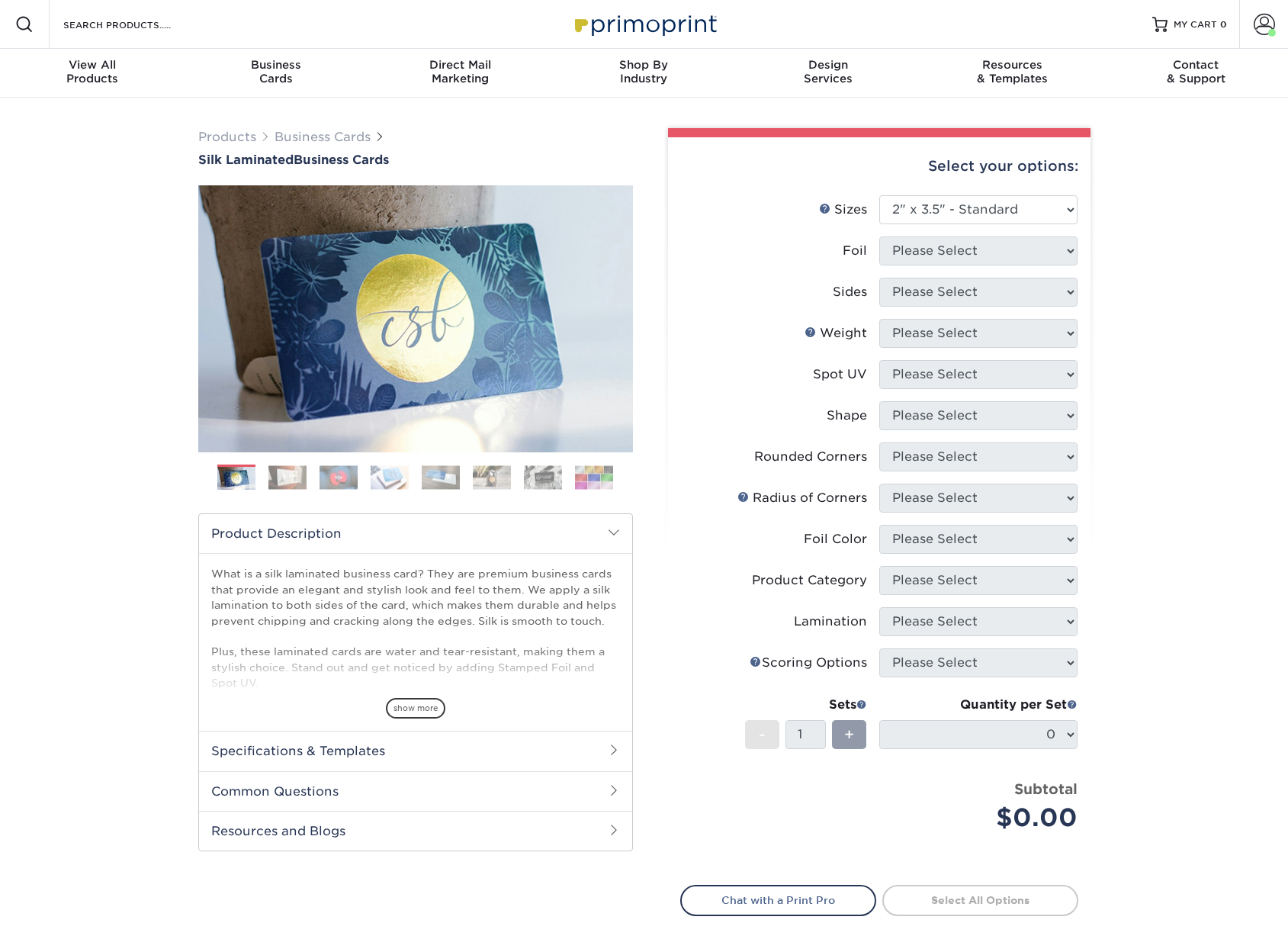
select select "2.00x3.50"
click at [968, 219] on select "Please Select 1.5" x 3.5" - Mini 1.75" x 3.5" - Mini 2" x 2" - Square 2" x 3" -…" at bounding box center [979, 210] width 198 height 29
click at [880, 195] on select "Please Select 1.5" x 3.5" - Mini 1.75" x 3.5" - Mini 2" x 2" - Square 2" x 3" -…" at bounding box center [979, 210] width 198 height 29
drag, startPoint x: 1119, startPoint y: 287, endPoint x: 1050, endPoint y: 282, distance: 69.2
click at [1108, 288] on div "Products Business Cards Silk Laminated Business Cards Previous Next" at bounding box center [644, 580] width 1288 height 965
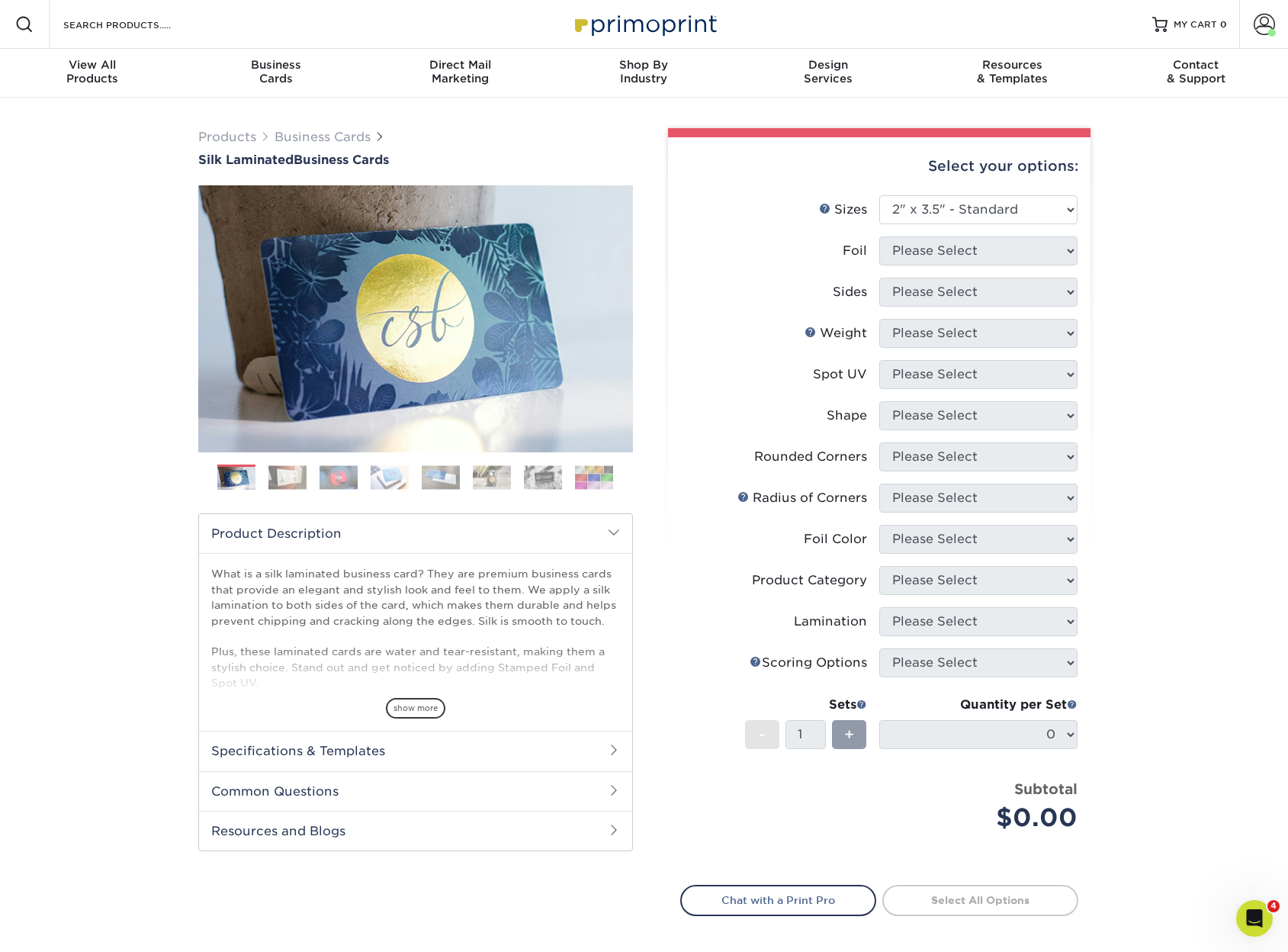
click at [1013, 266] on li "Foil Please Select" at bounding box center [880, 257] width 397 height 42
click at [984, 216] on select "Please Select 1.5" x 3.5" - Mini 1.75" x 3.5" - Mini 2" x 2" - Square 2" x 3" -…" at bounding box center [979, 210] width 198 height 29
select select "2.00x3.50"
click at [880, 195] on select "Please Select 1.5" x 3.5" - Mini 1.75" x 3.5" - Mini 2" x 2" - Square 2" x 3" -…" at bounding box center [979, 210] width 198 height 29
click at [986, 241] on select "Please Select Yes No" at bounding box center [979, 251] width 198 height 29
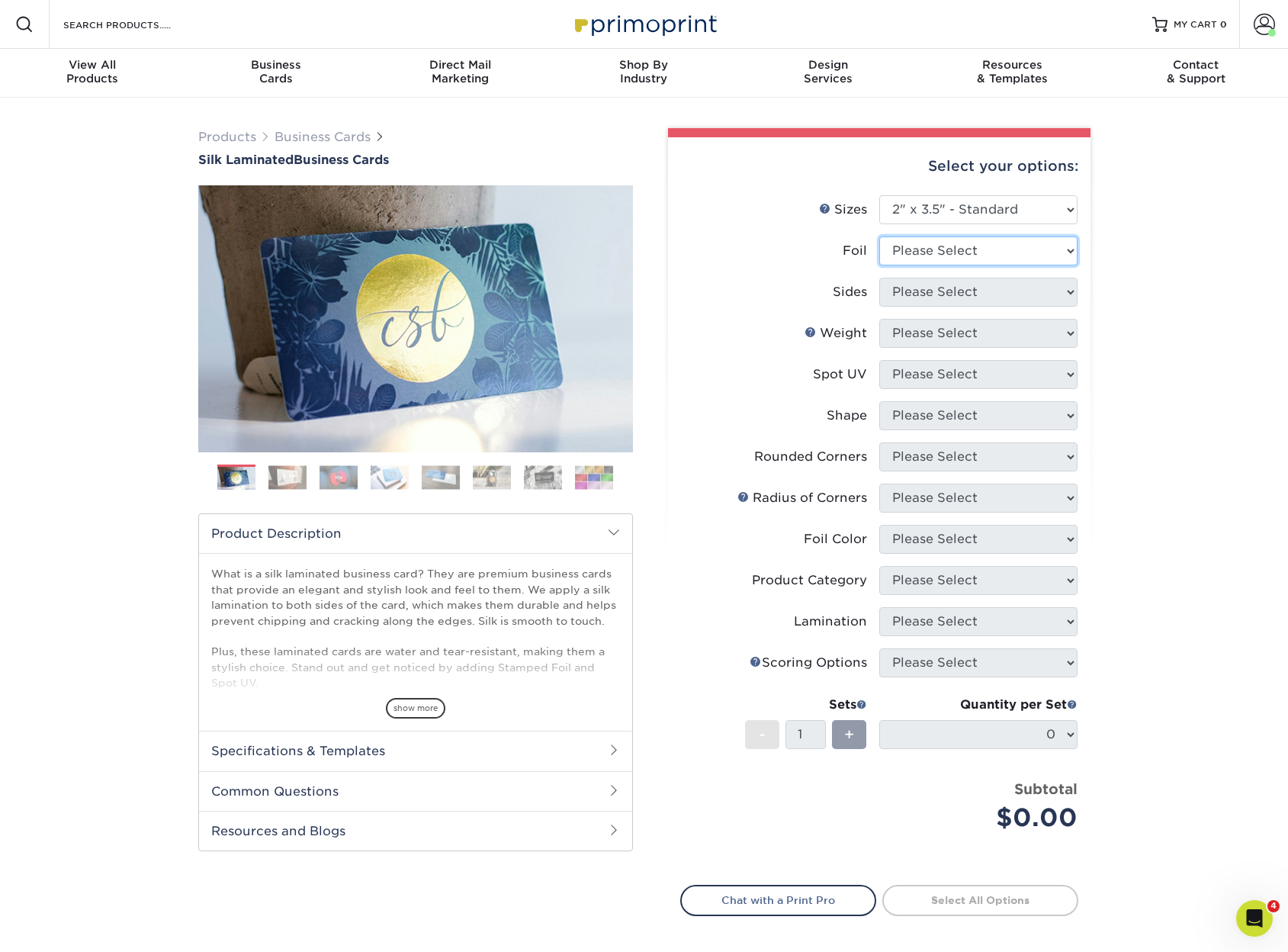
select select "0"
click at [880, 236] on select "Please Select Yes No" at bounding box center [979, 251] width 198 height 29
click at [980, 298] on select "Please Select Print Both Sides Print Front Only" at bounding box center [979, 292] width 198 height 29
select select "13abbda7-1d64-4f25-8bb2-c179b224825d"
click at [880, 278] on select "Please Select Print Both Sides Print Front Only" at bounding box center [979, 292] width 198 height 29
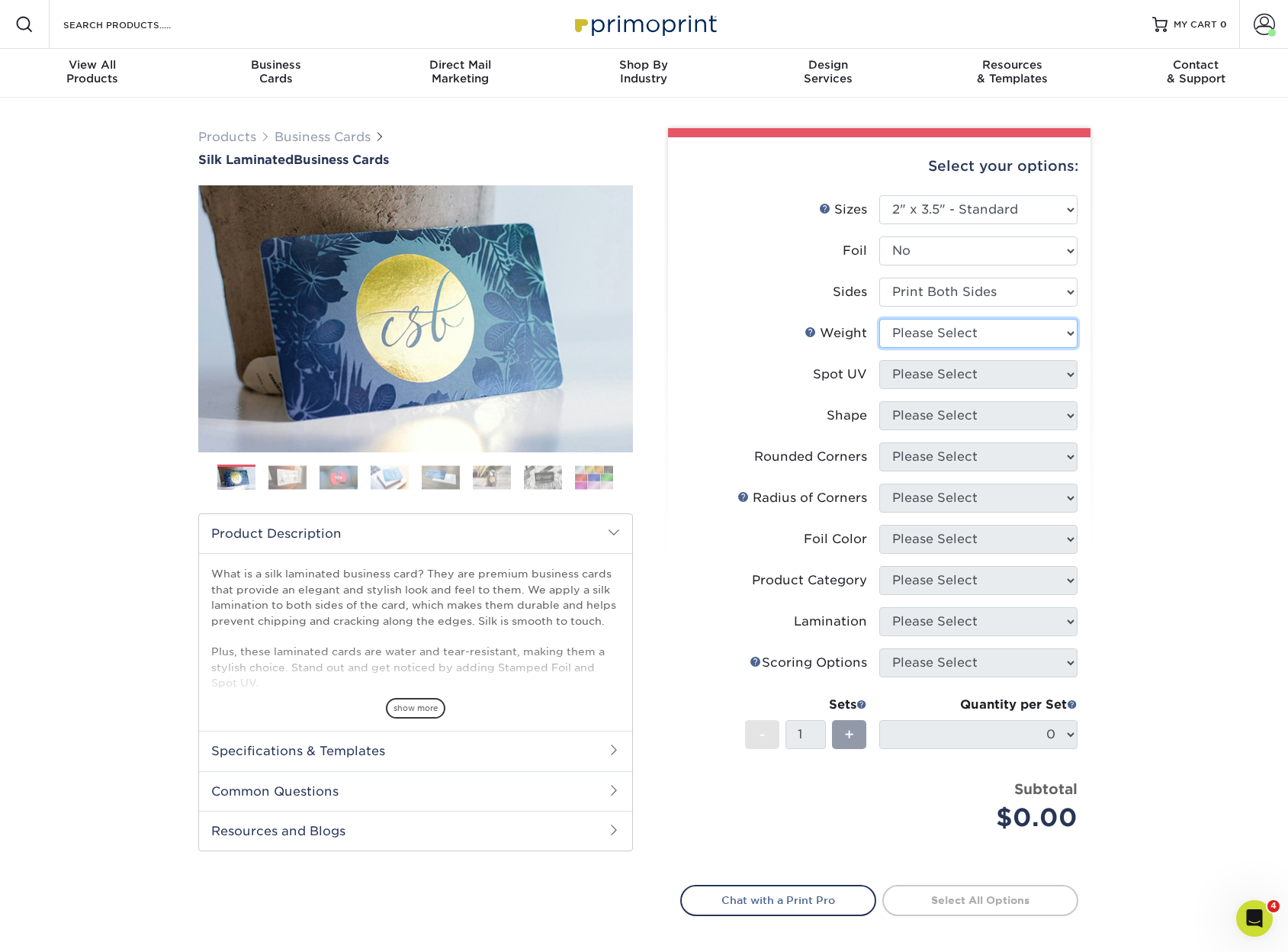
click at [945, 331] on select "Please Select 16PT" at bounding box center [979, 334] width 198 height 29
select select "16PT"
click at [880, 319] on select "Please Select 16PT" at bounding box center [979, 334] width 198 height 29
click at [940, 378] on select "Please Select No Spot UV Front and Back (Both Sides) Front Only Back Only" at bounding box center [979, 374] width 198 height 29
click at [880, 360] on select "Please Select No Spot UV Front and Back (Both Sides) Front Only Back Only" at bounding box center [979, 374] width 198 height 29
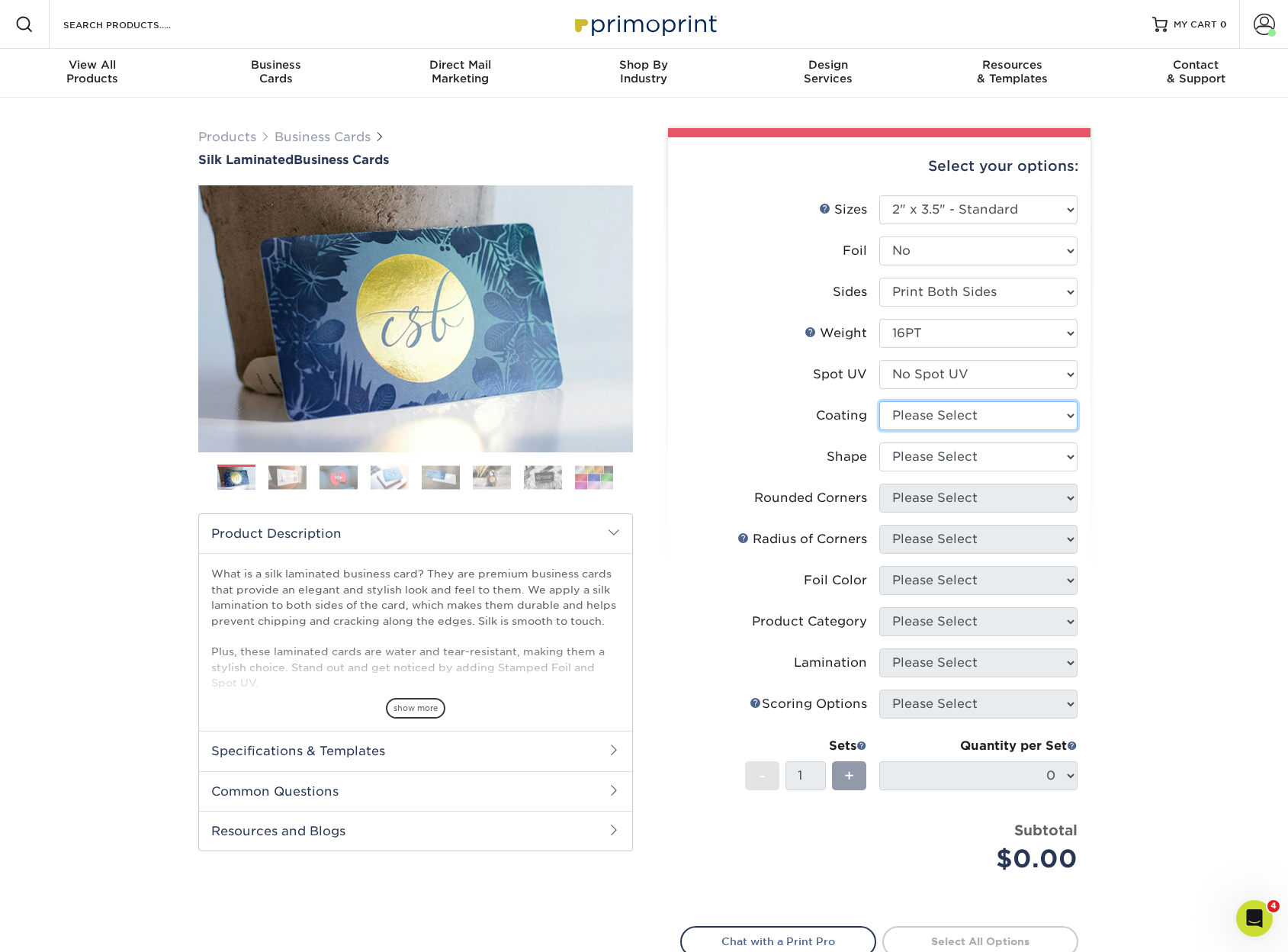
click at [965, 424] on select at bounding box center [979, 416] width 198 height 29
click at [1270, 37] on link "Account" at bounding box center [1263, 24] width 48 height 48
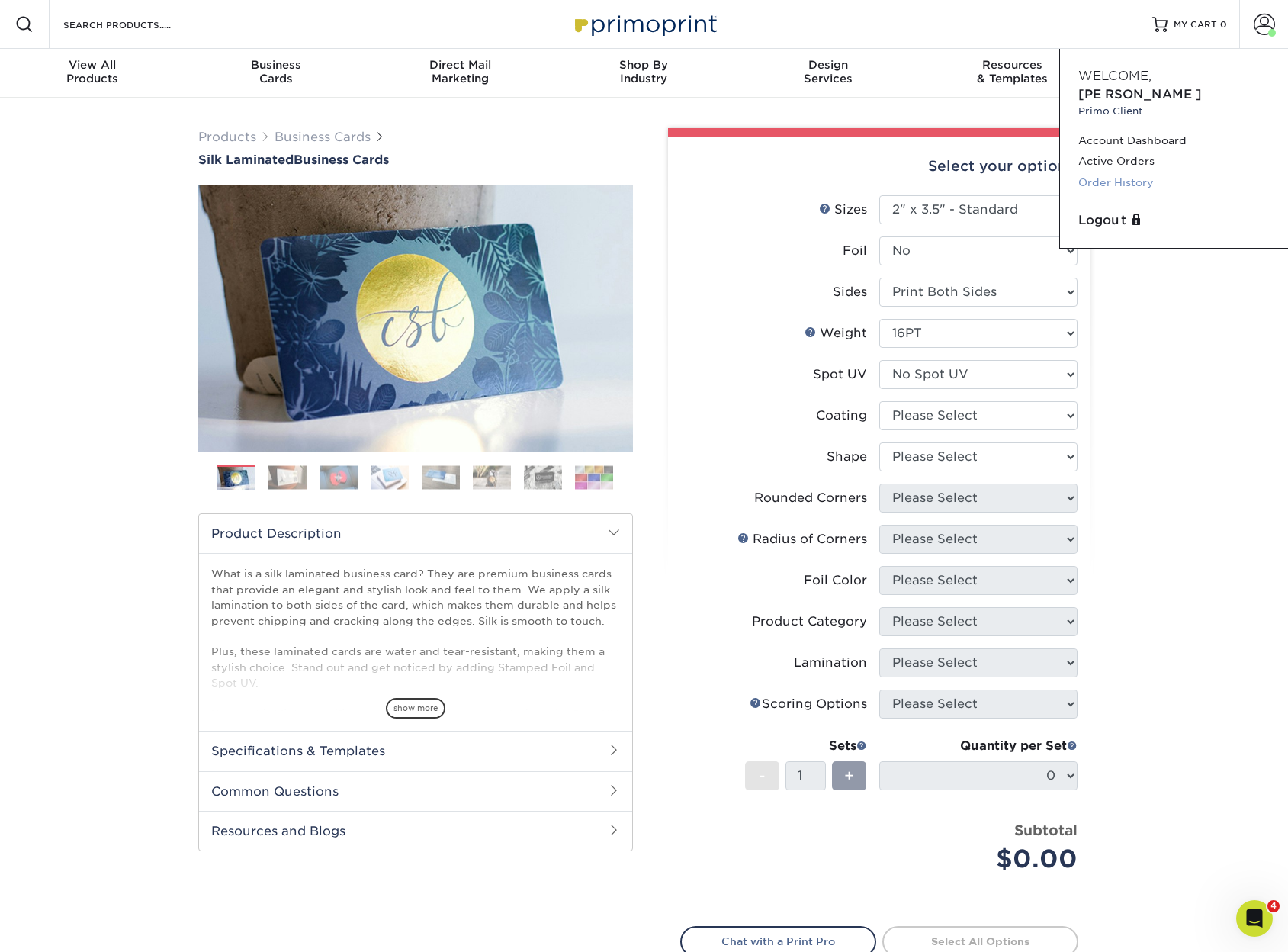
drag, startPoint x: 1135, startPoint y: 147, endPoint x: 1100, endPoint y: 166, distance: 39.8
click at [1176, 320] on div "Products Business Cards Silk Laminated Business Cards Previous Next" at bounding box center [644, 601] width 1288 height 1006
click at [960, 389] on li "Spot UV Please Select No Spot UV Front and Back (Both Sides) Front Only Back On…" at bounding box center [880, 381] width 397 height 42
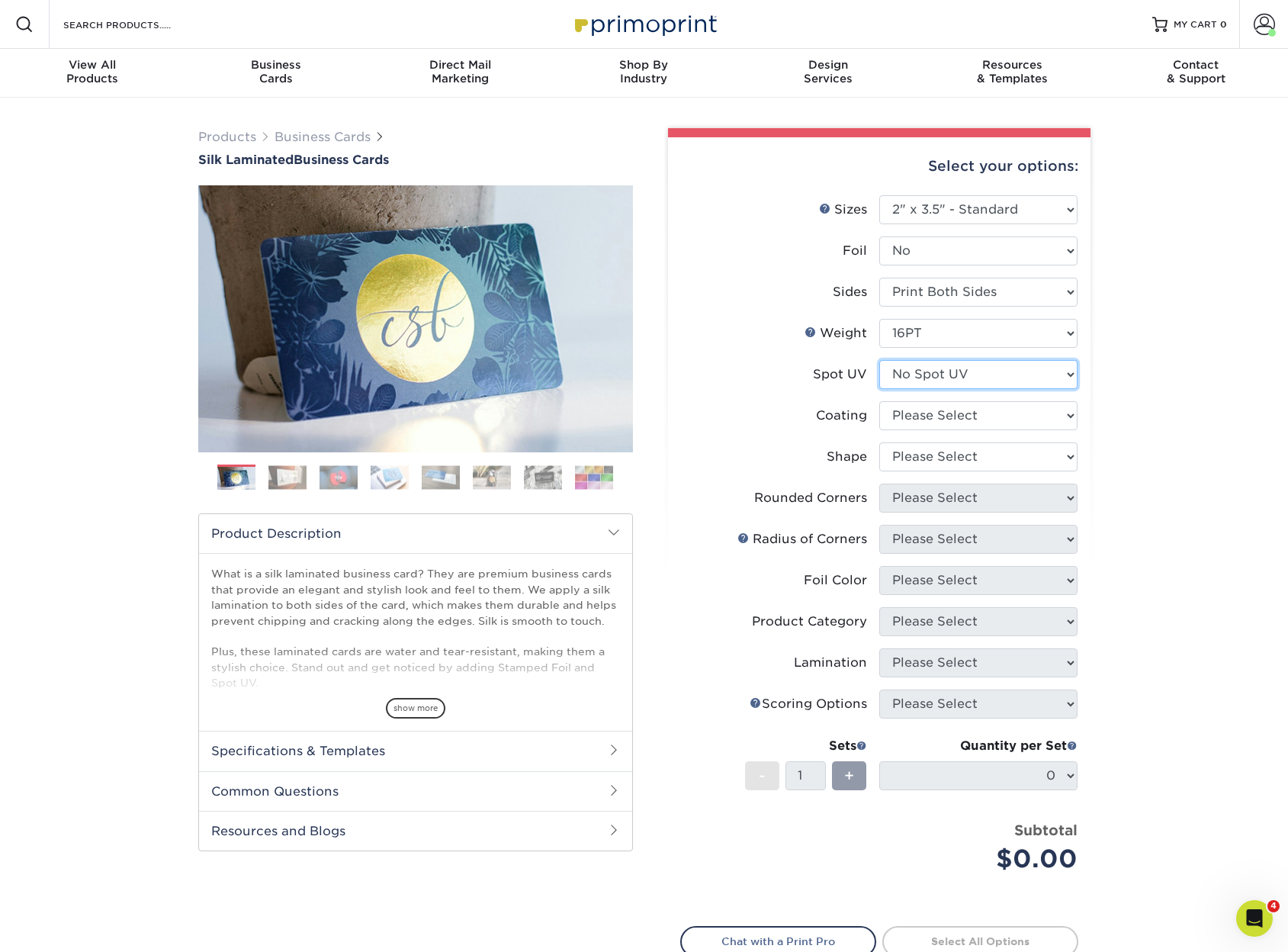
click at [970, 379] on select "Please Select No Spot UV Front and Back (Both Sides) Front Only Back Only" at bounding box center [979, 374] width 198 height 29
select select "2"
click at [880, 360] on select "Please Select No Spot UV Front and Back (Both Sides) Front Only Back Only" at bounding box center [979, 374] width 198 height 29
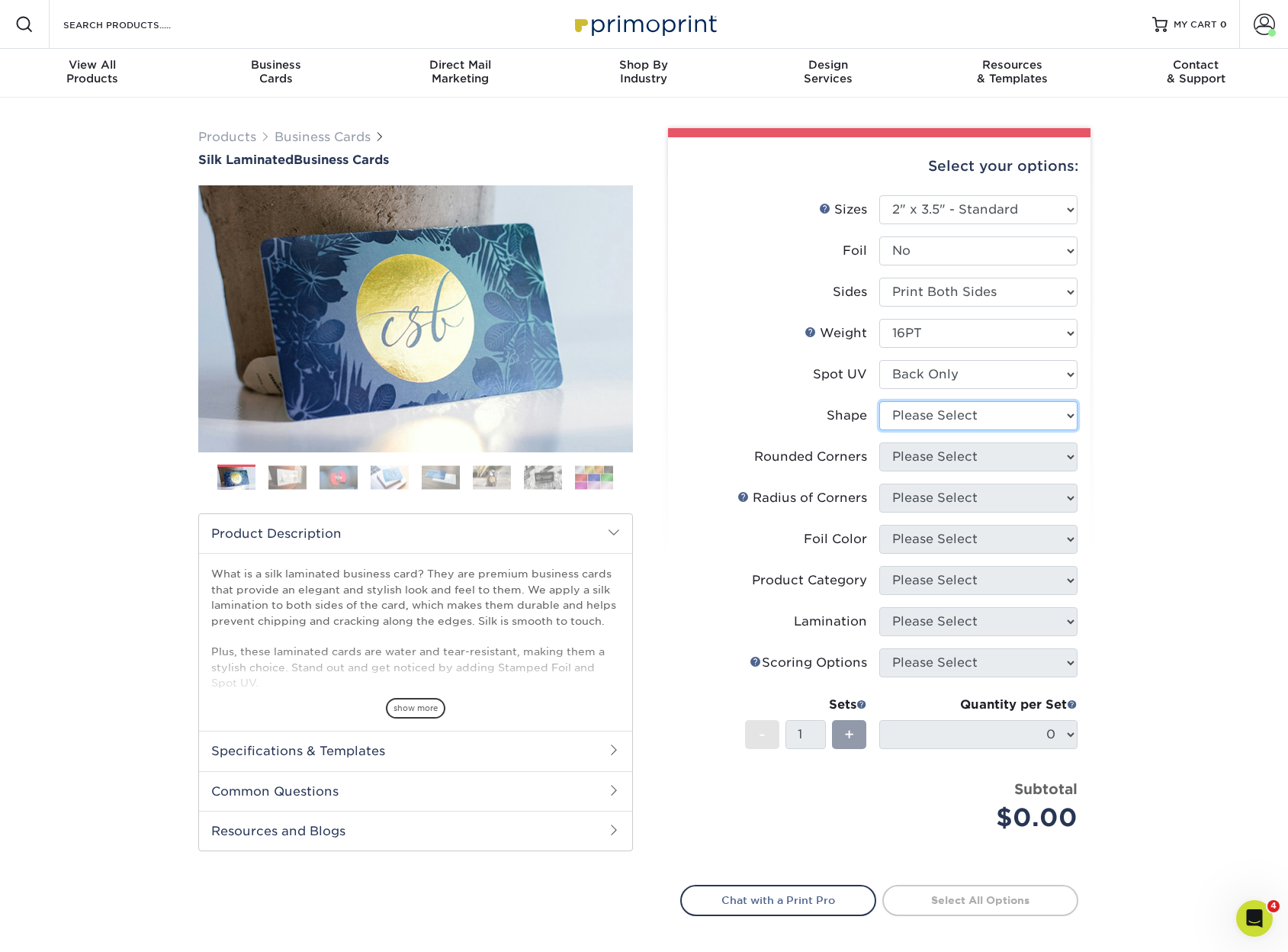
click at [977, 417] on select "Please Select Standard" at bounding box center [979, 416] width 198 height 29
select select "standard"
click at [880, 401] on select "Please Select Standard" at bounding box center [979, 416] width 198 height 29
click at [918, 464] on select "Please Select Yes - Round 2 Corners Yes - Round 4 Corners No" at bounding box center [979, 457] width 198 height 29
select select "0"
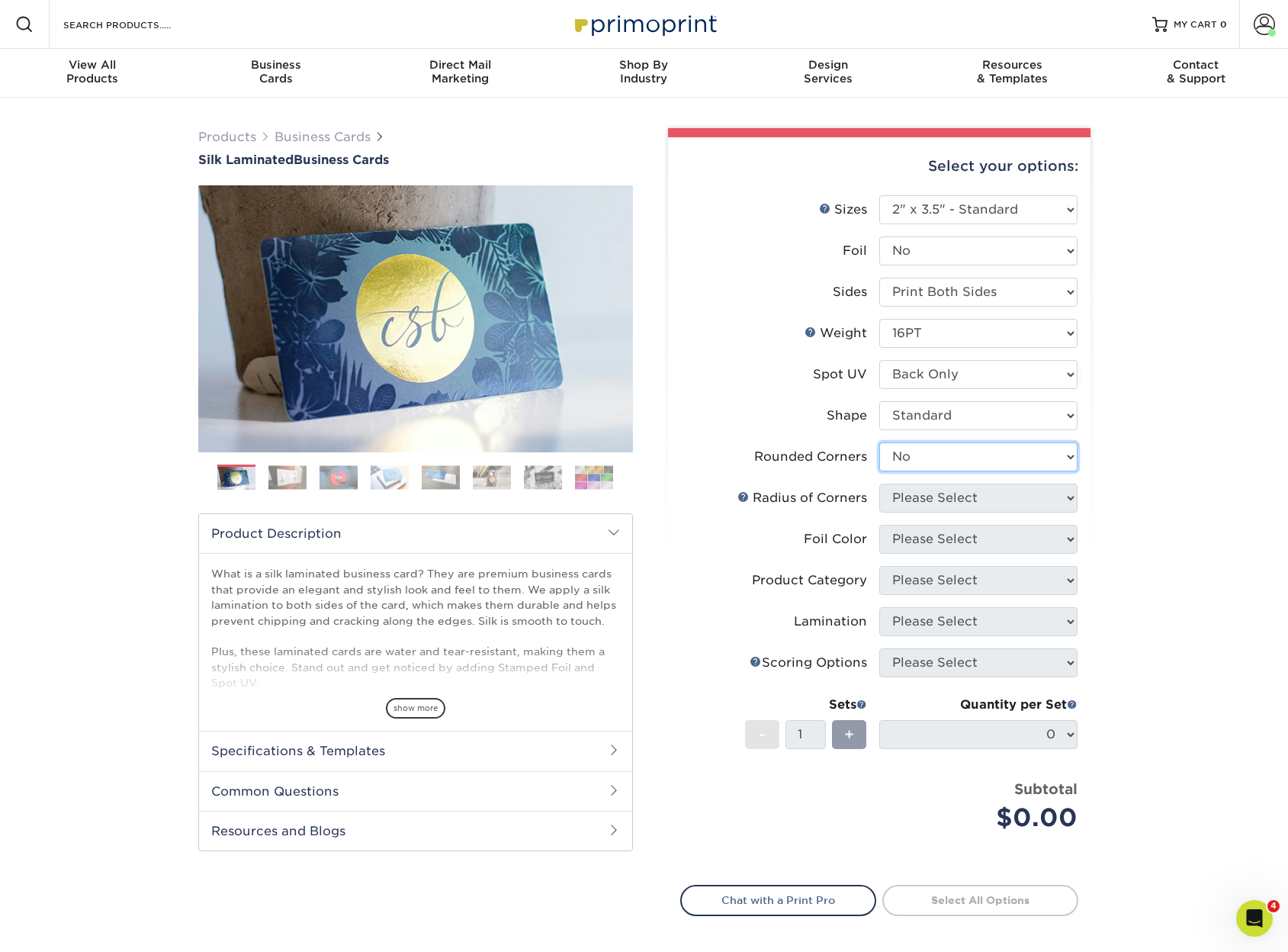
click at [880, 442] on select "Please Select Yes - Round 2 Corners Yes - Round 4 Corners No" at bounding box center [979, 457] width 198 height 29
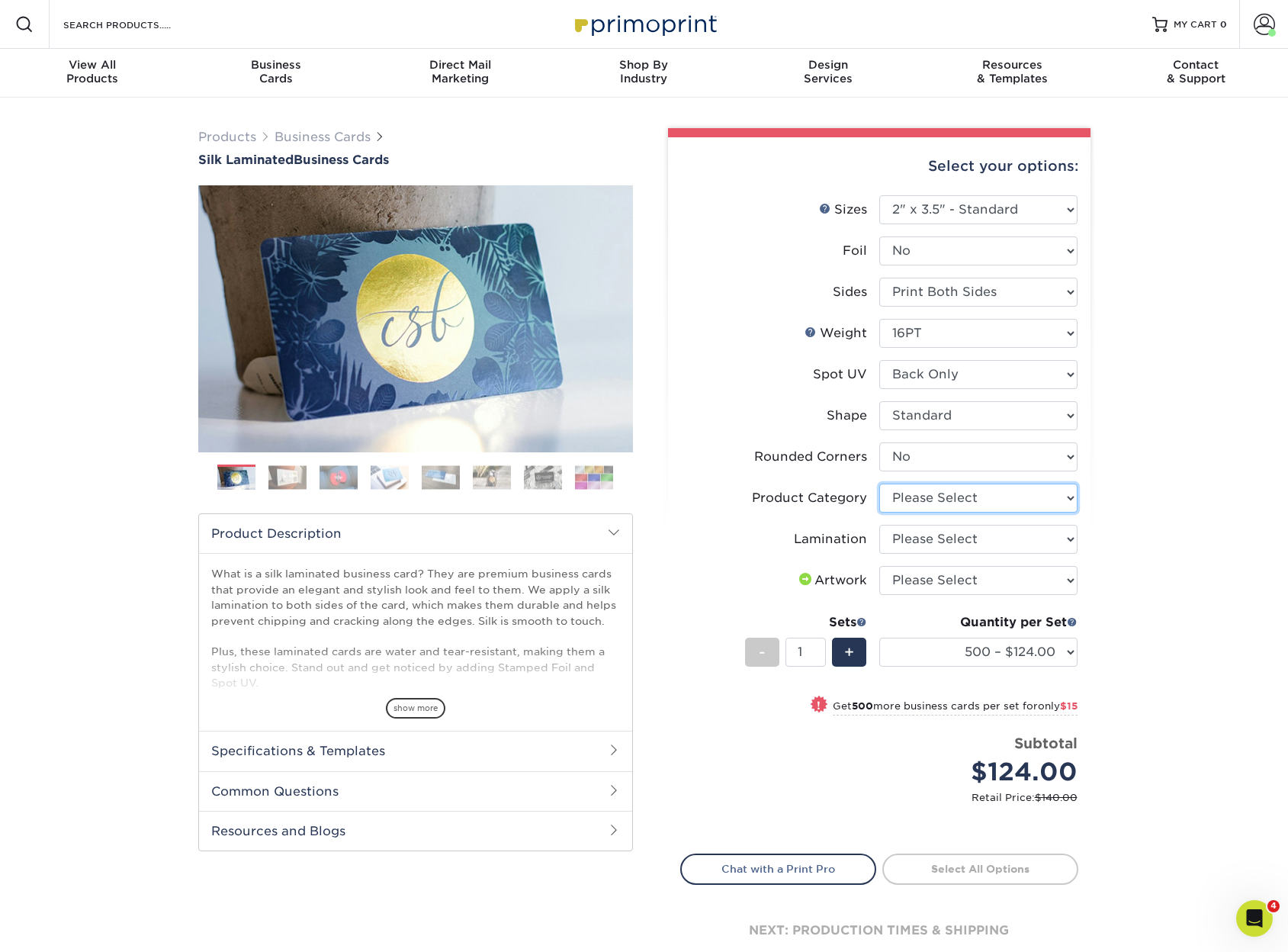
click at [934, 495] on select "Please Select Business Cards" at bounding box center [979, 498] width 198 height 29
select select "3b5148f1-0588-4f88-a218-97bcfdce65c1"
click at [880, 484] on select "Please Select Business Cards" at bounding box center [979, 498] width 198 height 29
click at [911, 534] on select "Please Select Silk" at bounding box center [979, 539] width 198 height 29
select select "ccacb42f-45f7-42d3-bbd3-7c8421cf37f0"
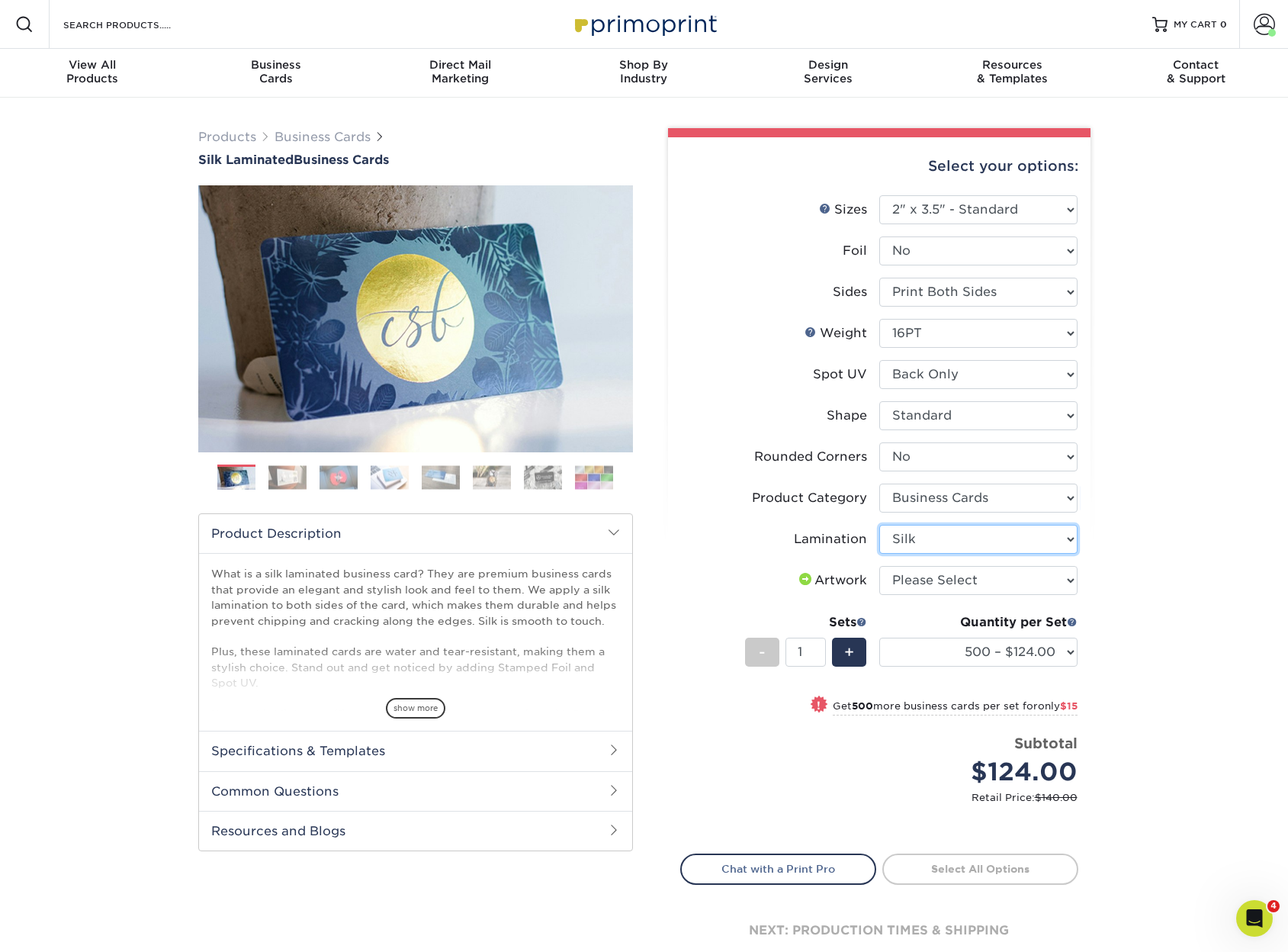
click at [880, 524] on select "Please Select Silk" at bounding box center [979, 539] width 198 height 29
click at [922, 577] on select "Please Select I will upload files I need a design - $100" at bounding box center [979, 581] width 198 height 29
select select "upload"
click at [880, 566] on select "Please Select I will upload files I need a design - $100" at bounding box center [979, 581] width 198 height 29
click at [855, 651] on div "+" at bounding box center [849, 652] width 35 height 29
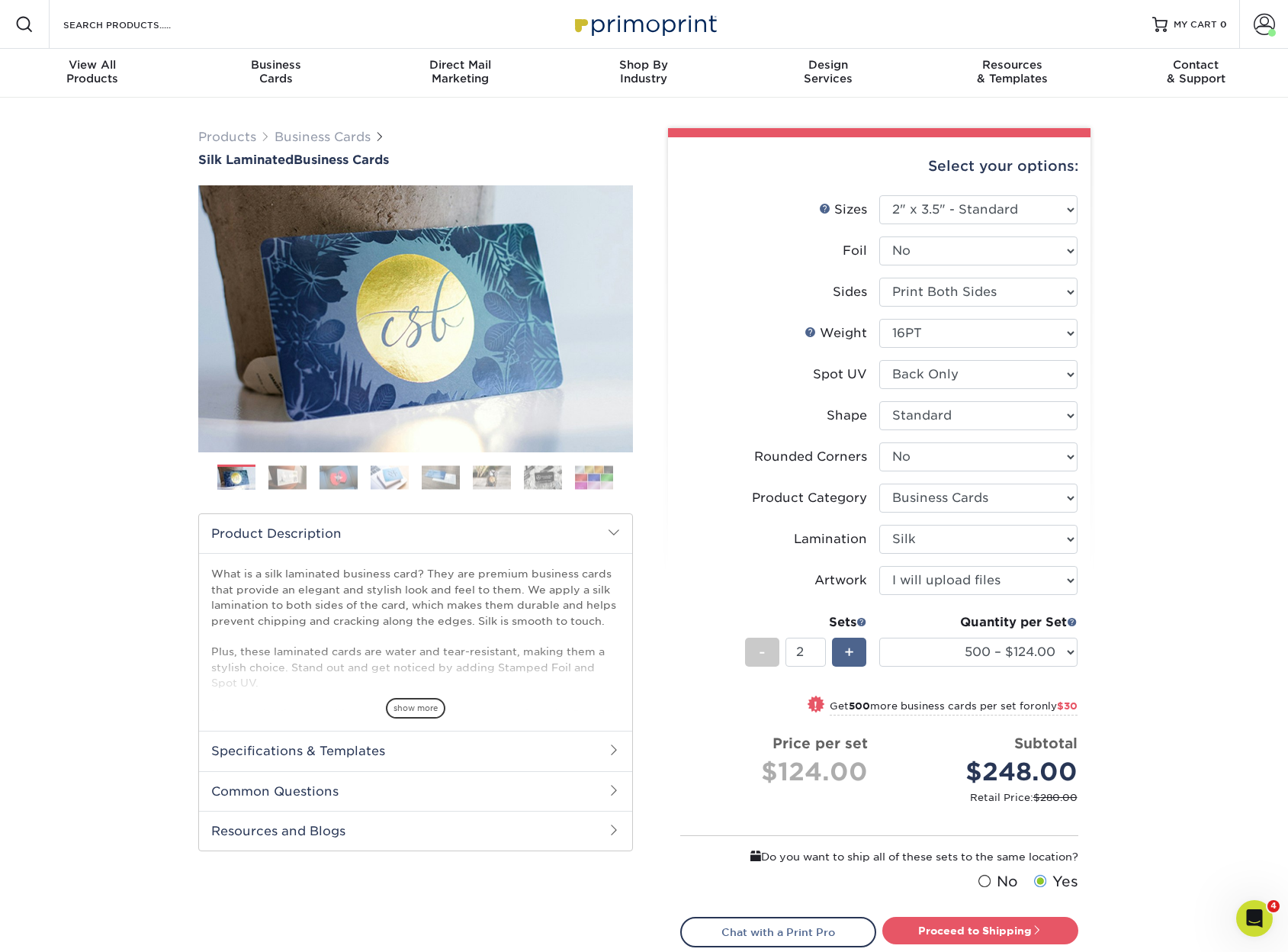
click at [855, 651] on div "+" at bounding box center [849, 652] width 35 height 29
type input "3"
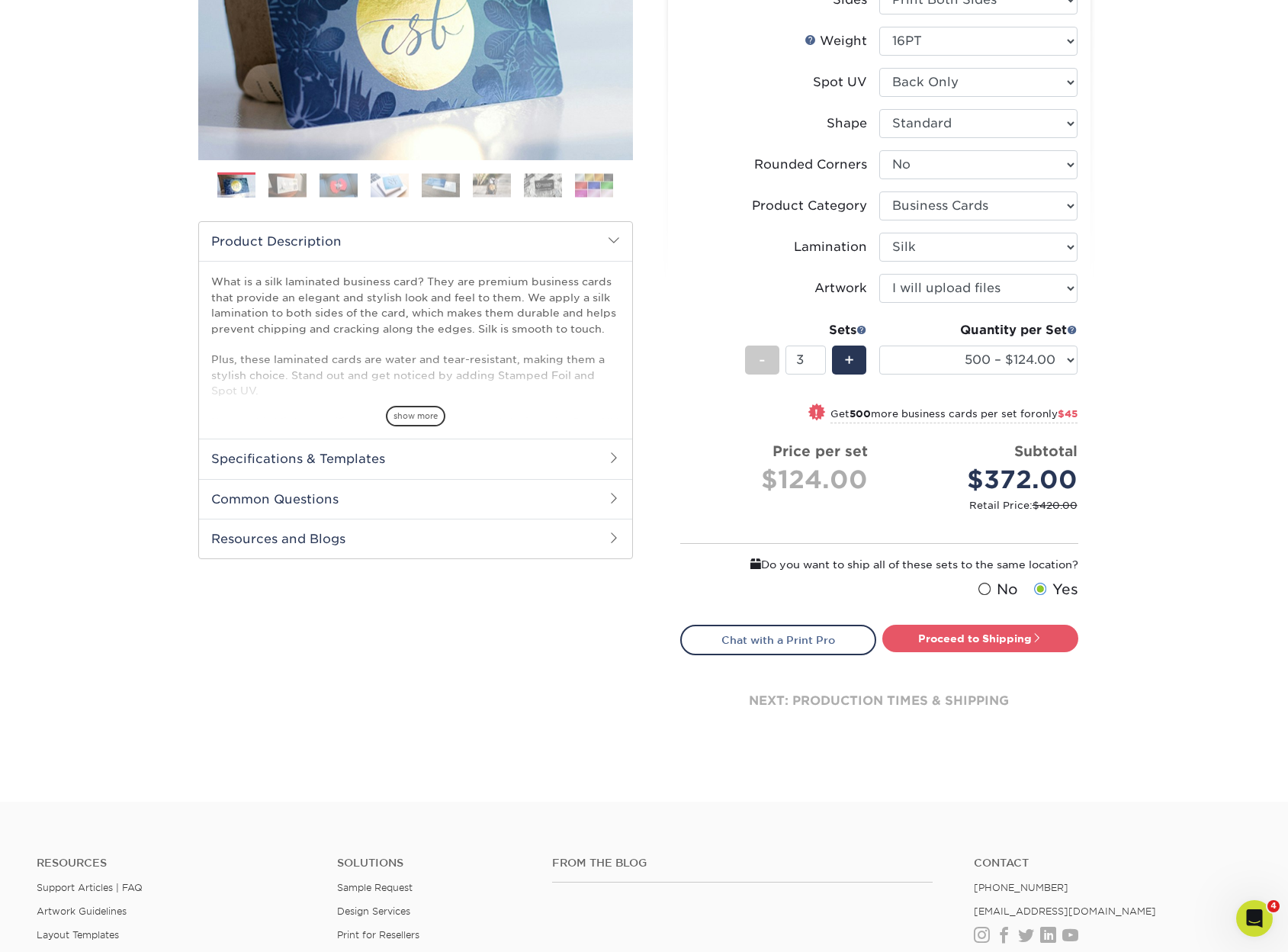
scroll to position [305, 0]
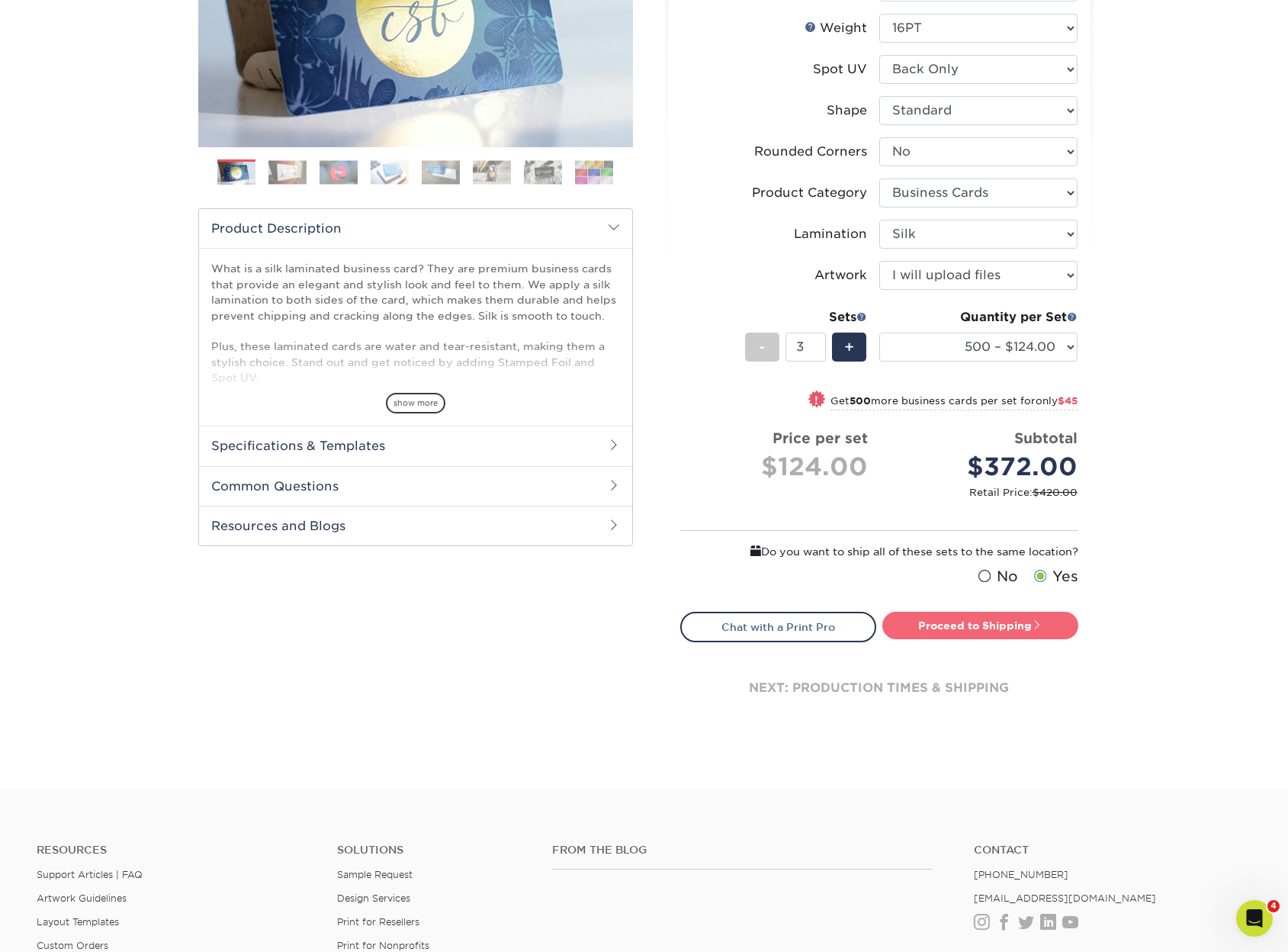
click at [994, 629] on link "Proceed to Shipping" at bounding box center [980, 626] width 196 height 28
type input "Set 1"
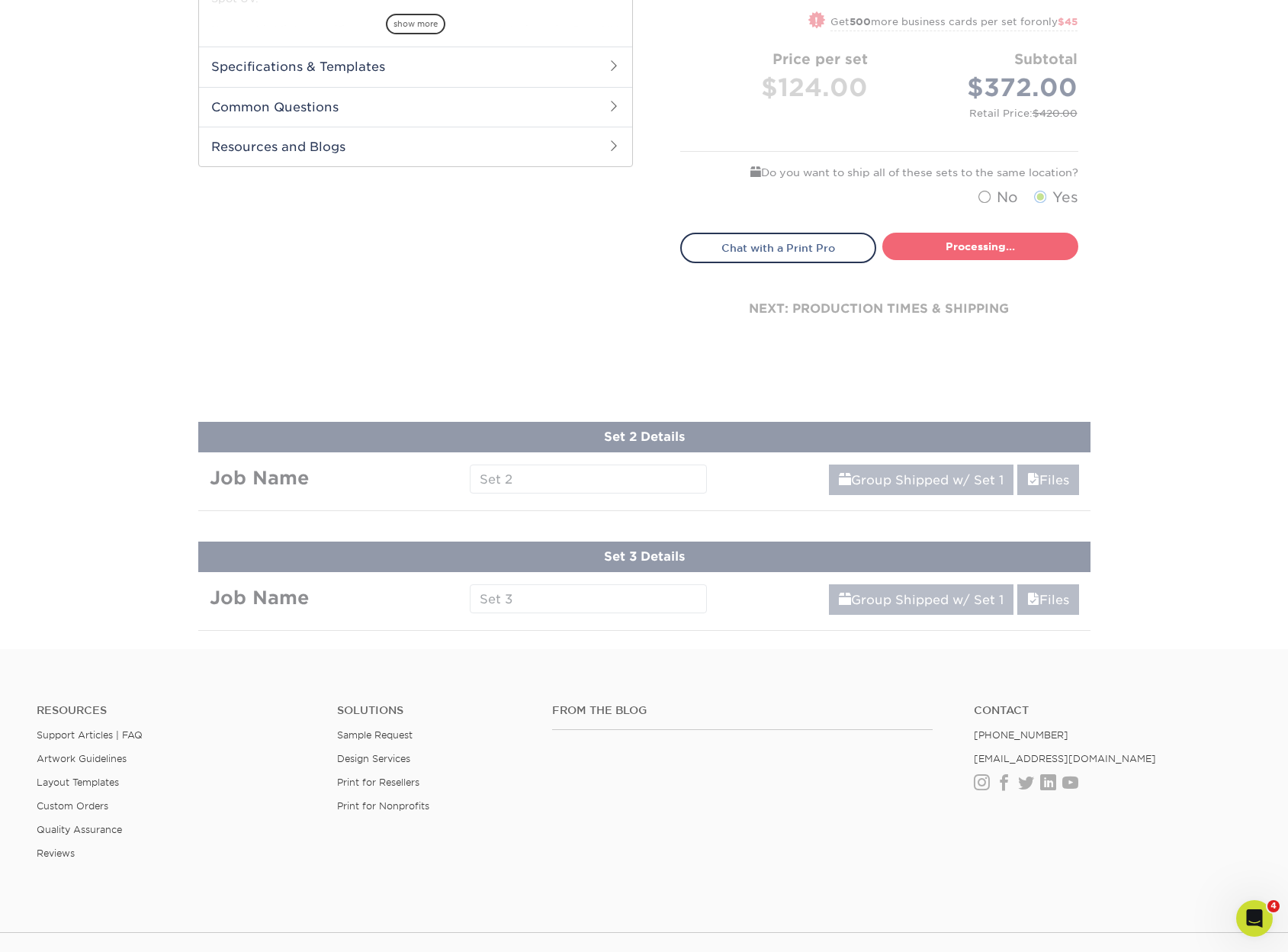
select select "e399a9eb-e8d1-49ae-b245-5a72cc745ce5"
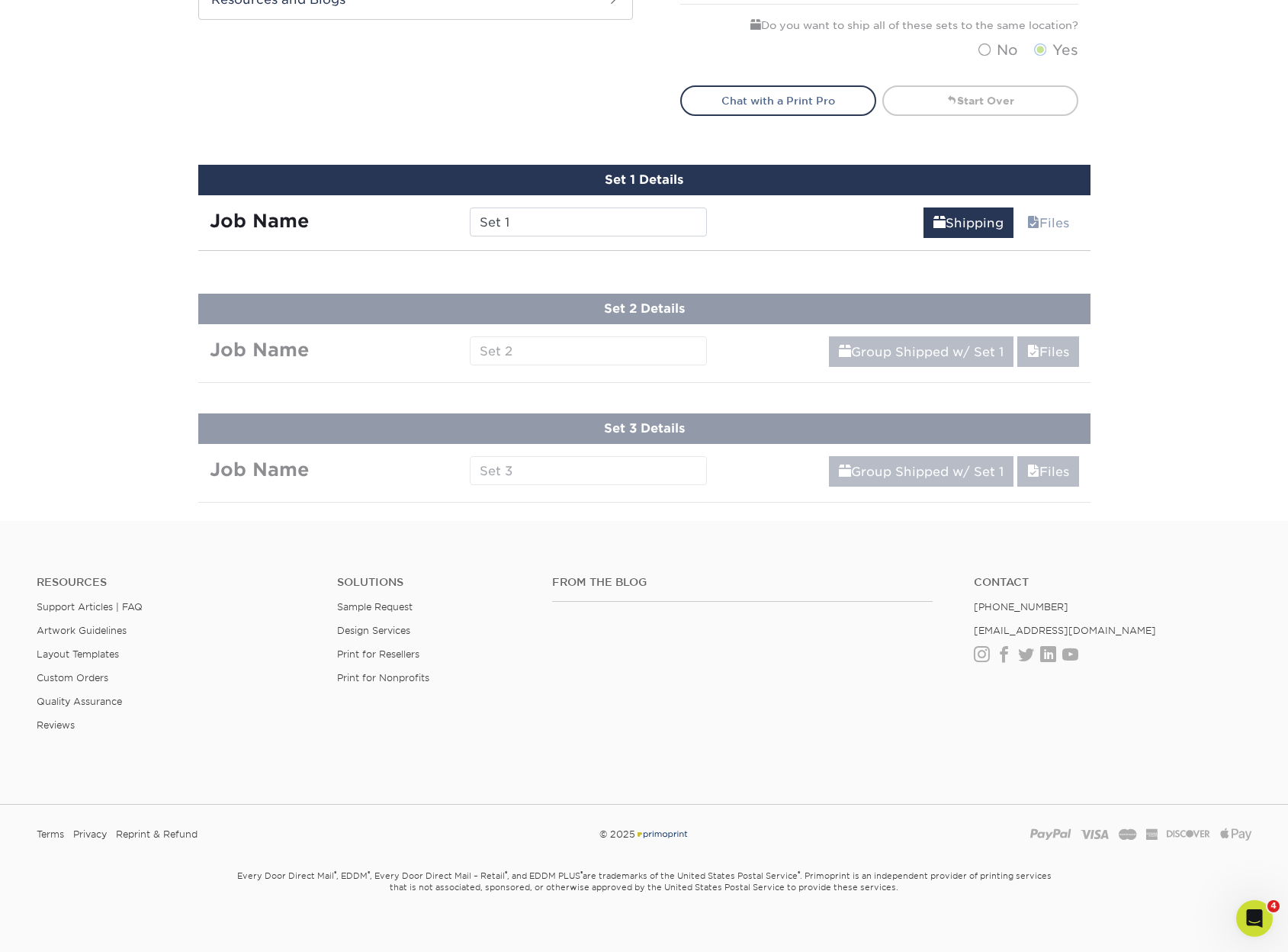
scroll to position [958, 0]
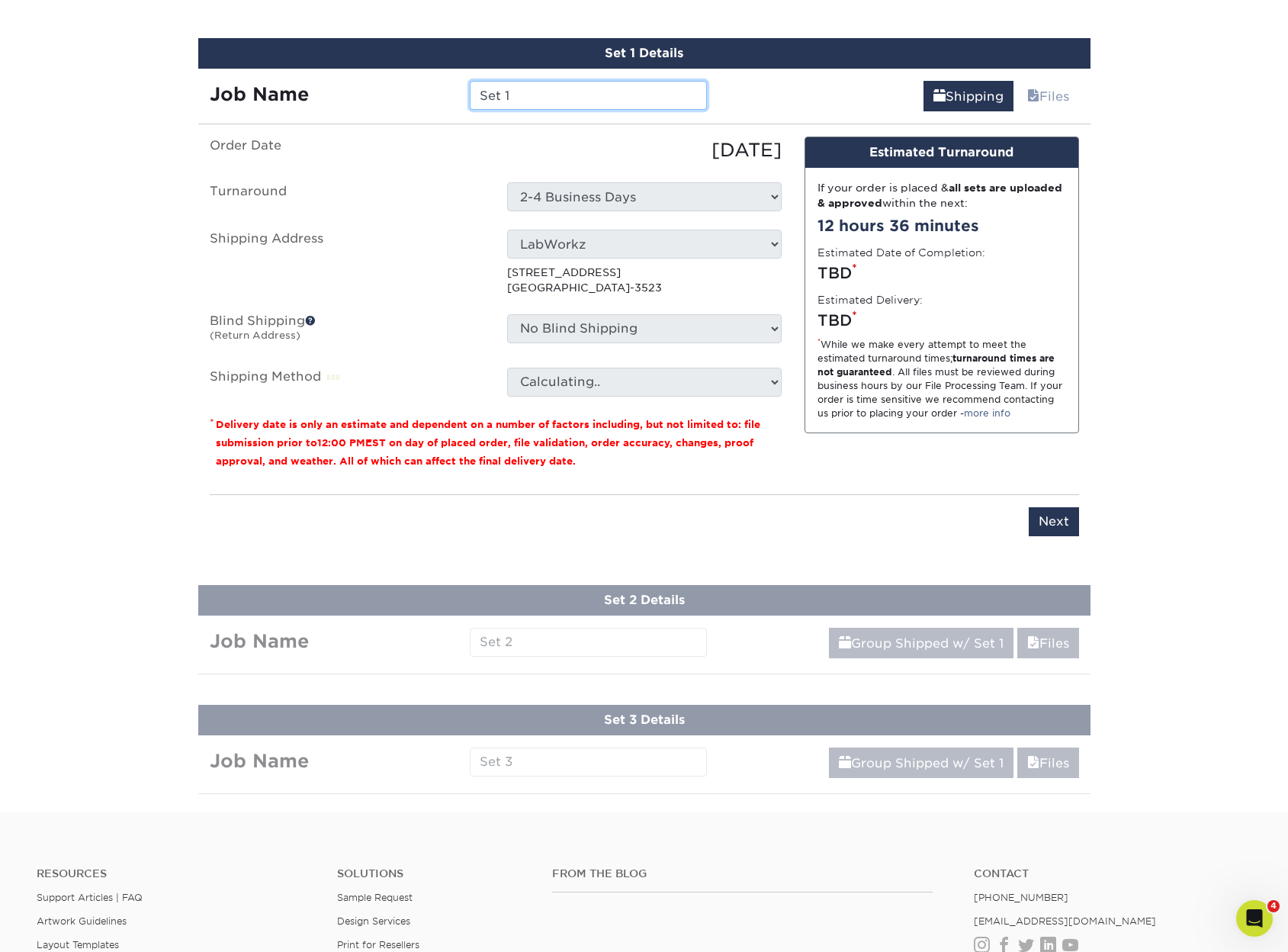
drag, startPoint x: 585, startPoint y: 101, endPoint x: 410, endPoint y: 103, distance: 175.0
click at [421, 99] on div "Job Name Set 1" at bounding box center [458, 95] width 521 height 29
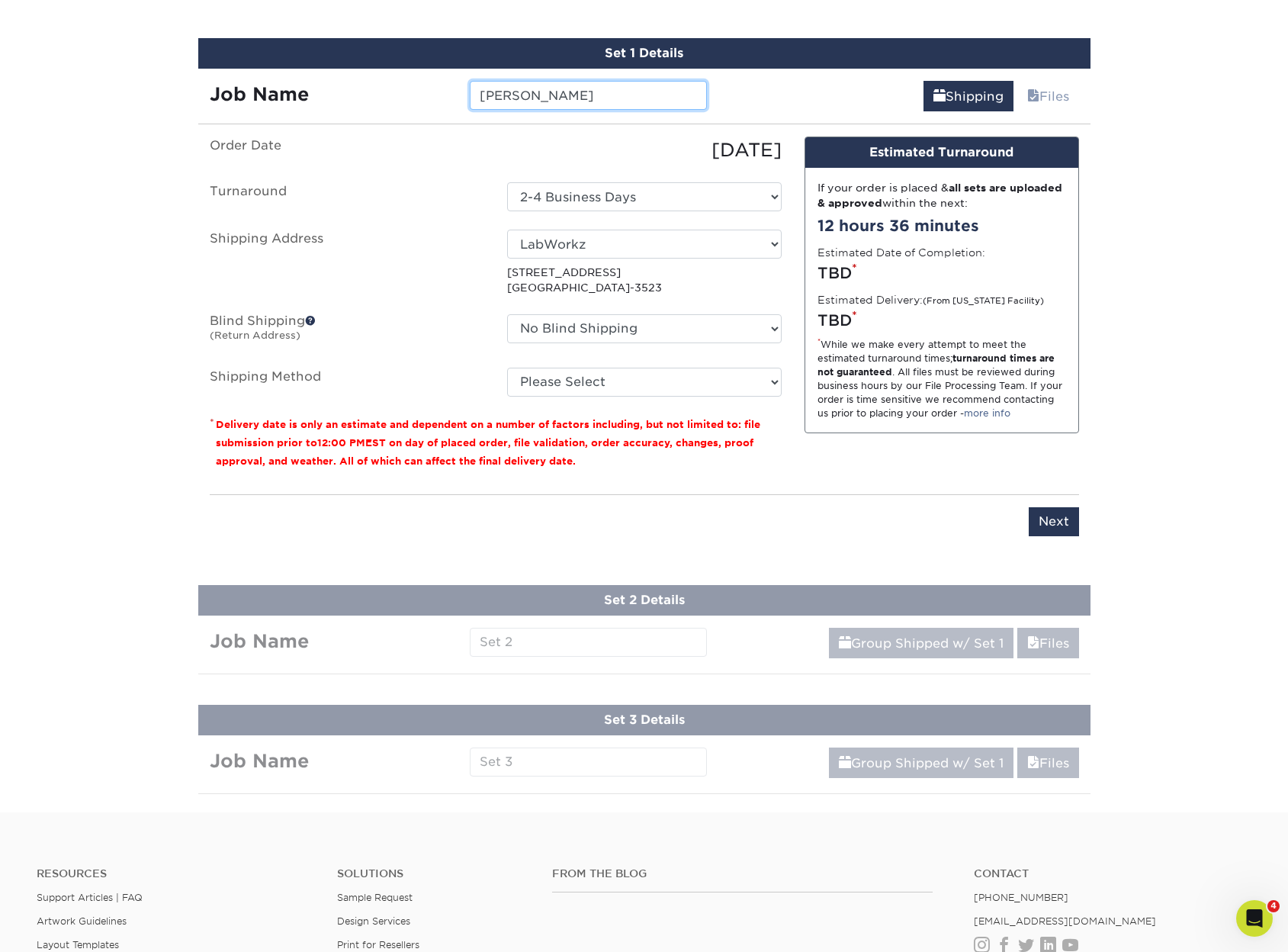
type input "Alex"
drag, startPoint x: 564, startPoint y: 238, endPoint x: 561, endPoint y: 249, distance: 11.4
click at [564, 238] on select "Select One Angelas Home CBR Construction Home J's Pets and Supplies LLC LabWork…" at bounding box center [644, 245] width 275 height 29
select select "235700"
click at [555, 376] on select "Please Select Ground Shipping (+$21.17) 3 Day Shipping Service (+$24.09) 2 Day …" at bounding box center [644, 382] width 275 height 29
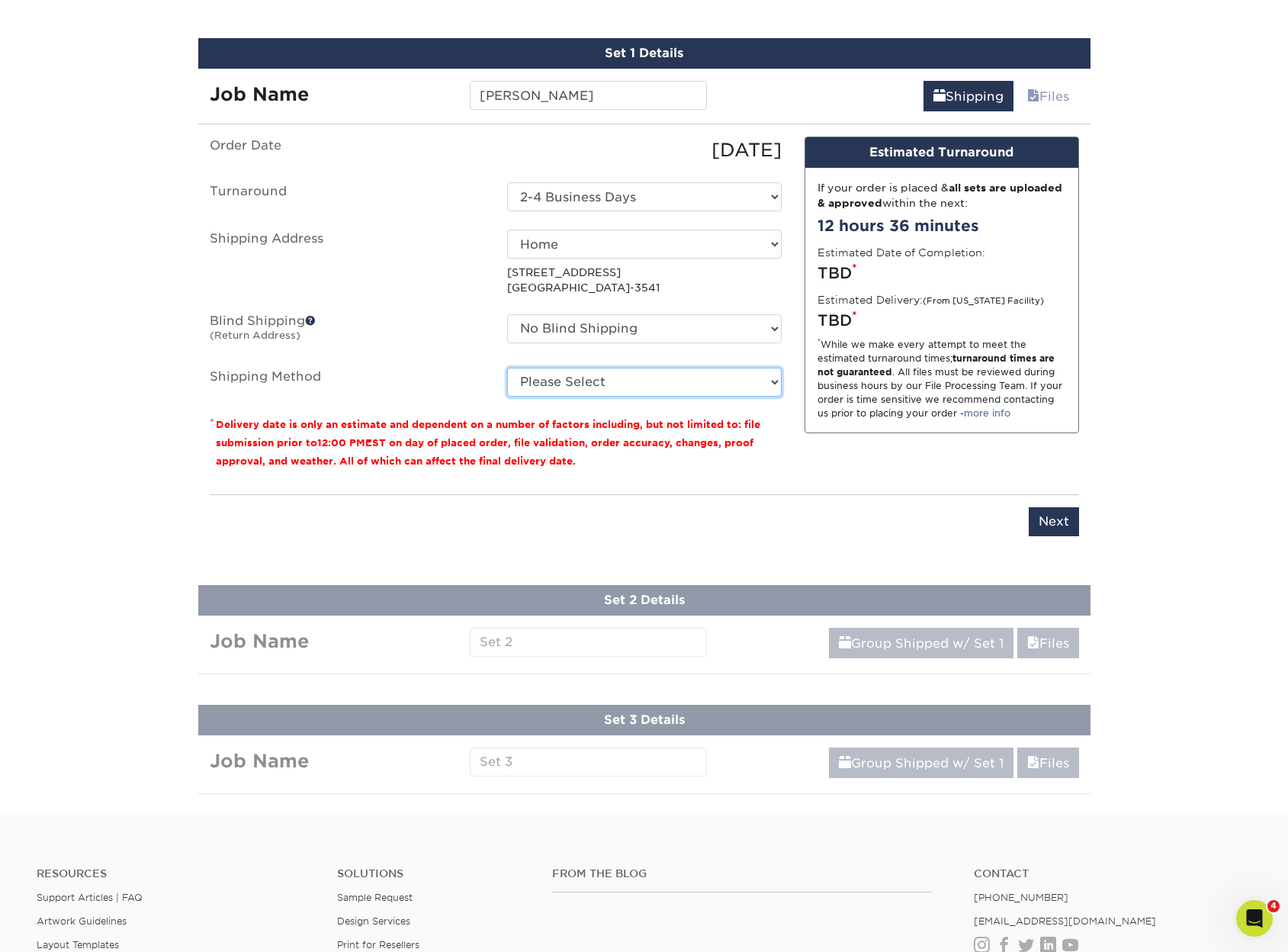
select select "03"
click at [508, 368] on select "Please Select Ground Shipping (+$21.17) 3 Day Shipping Service (+$24.09) 2 Day …" at bounding box center [644, 382] width 275 height 29
click at [1057, 526] on input "Next" at bounding box center [1053, 522] width 50 height 29
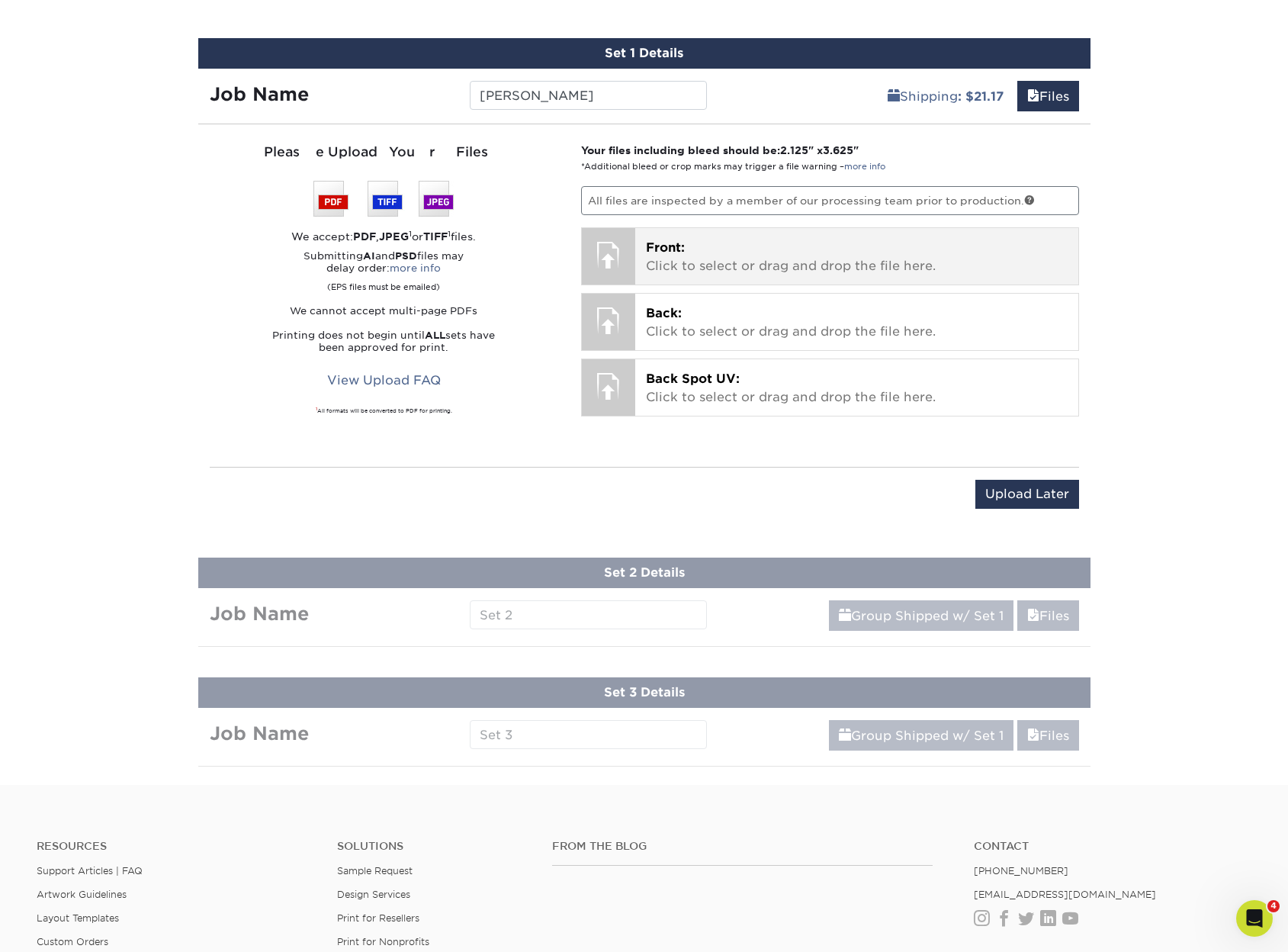
click at [727, 245] on p "Front: Click to select or drag and drop the file here." at bounding box center [857, 257] width 422 height 37
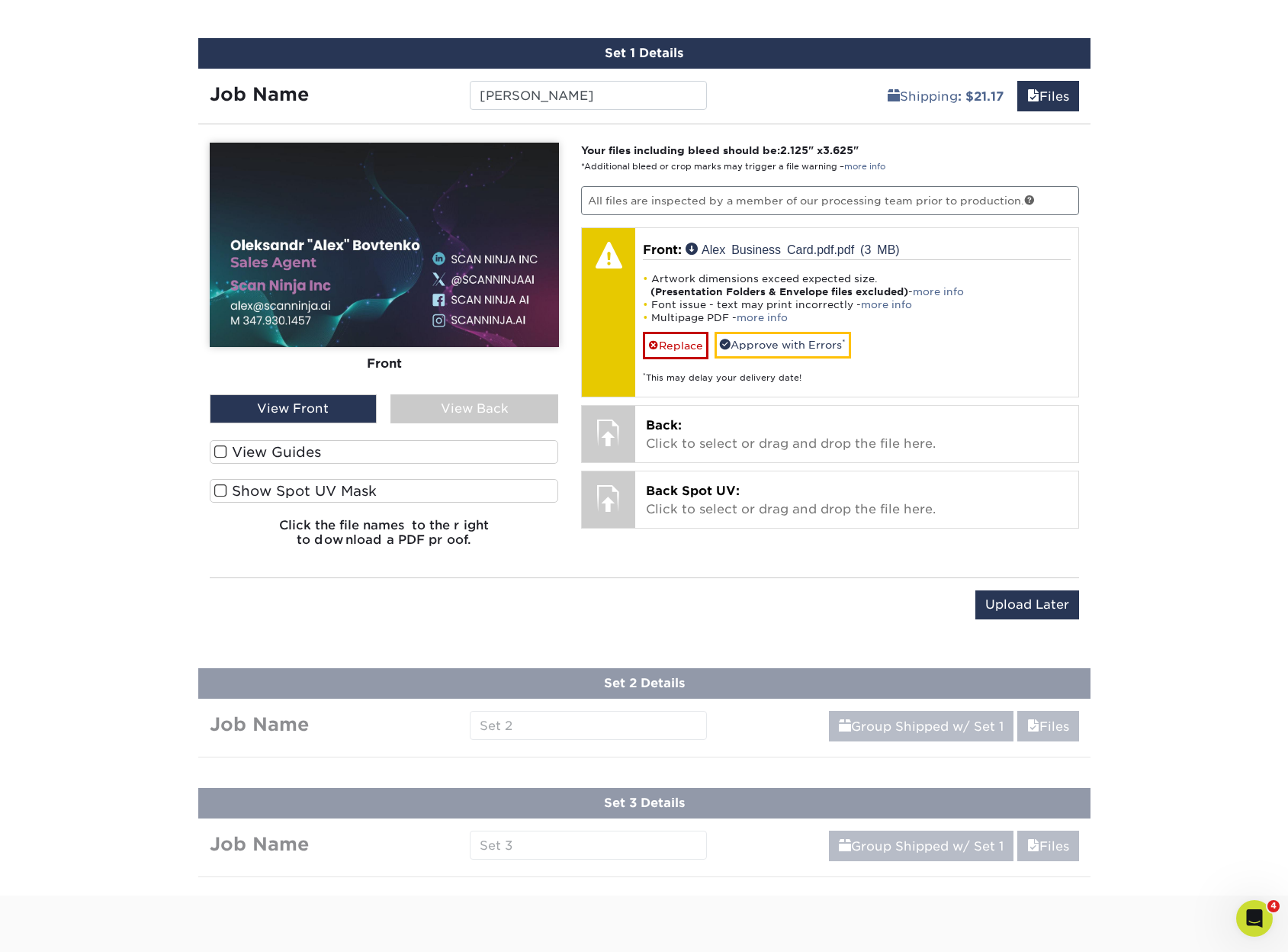
click at [455, 394] on div "View Back" at bounding box center [474, 409] width 168 height 29
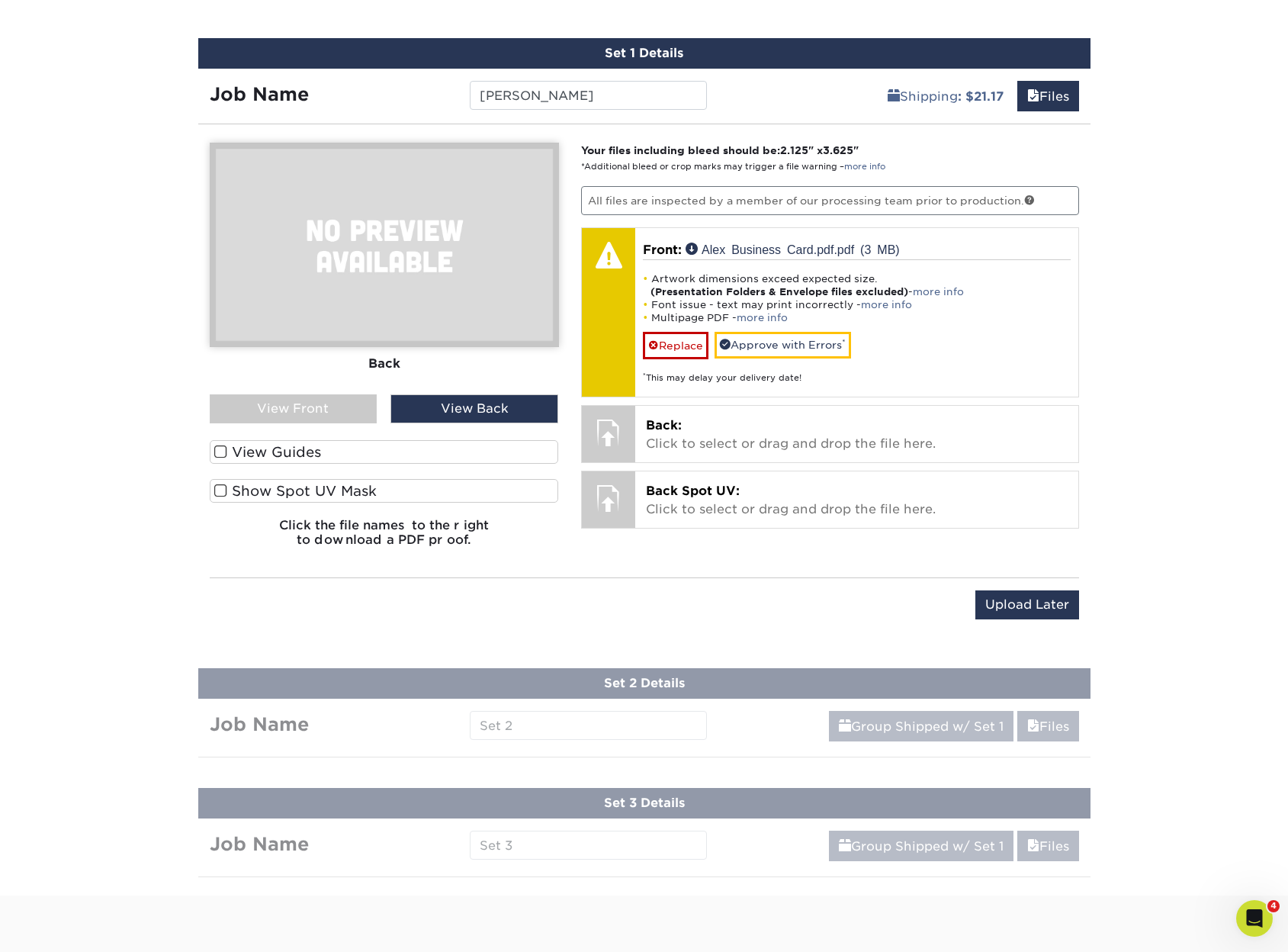
click at [281, 395] on div "View Front" at bounding box center [294, 409] width 168 height 29
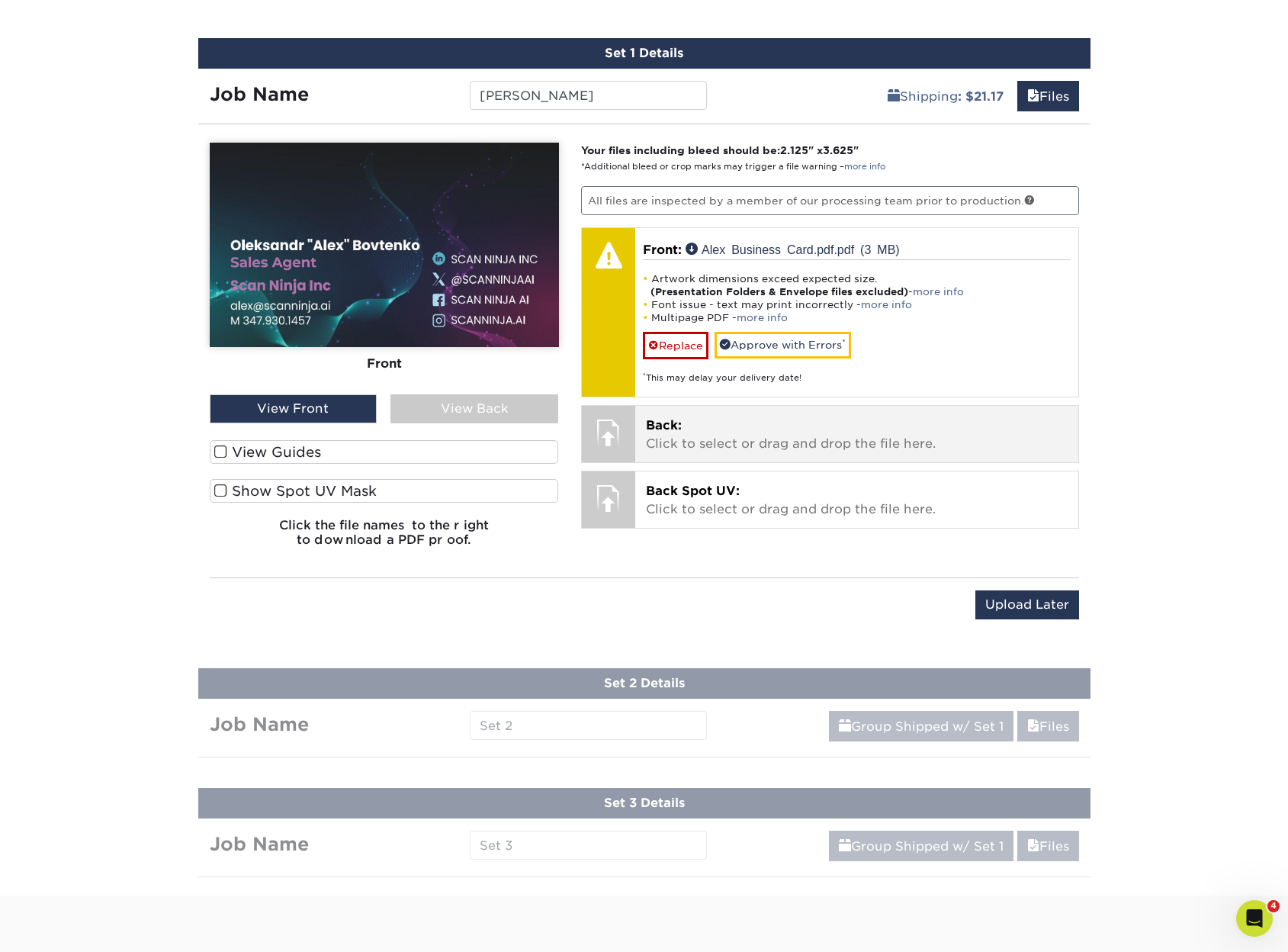
click at [683, 415] on div "Back: Click to select or drag and drop the file here. Choose file" at bounding box center [857, 434] width 443 height 56
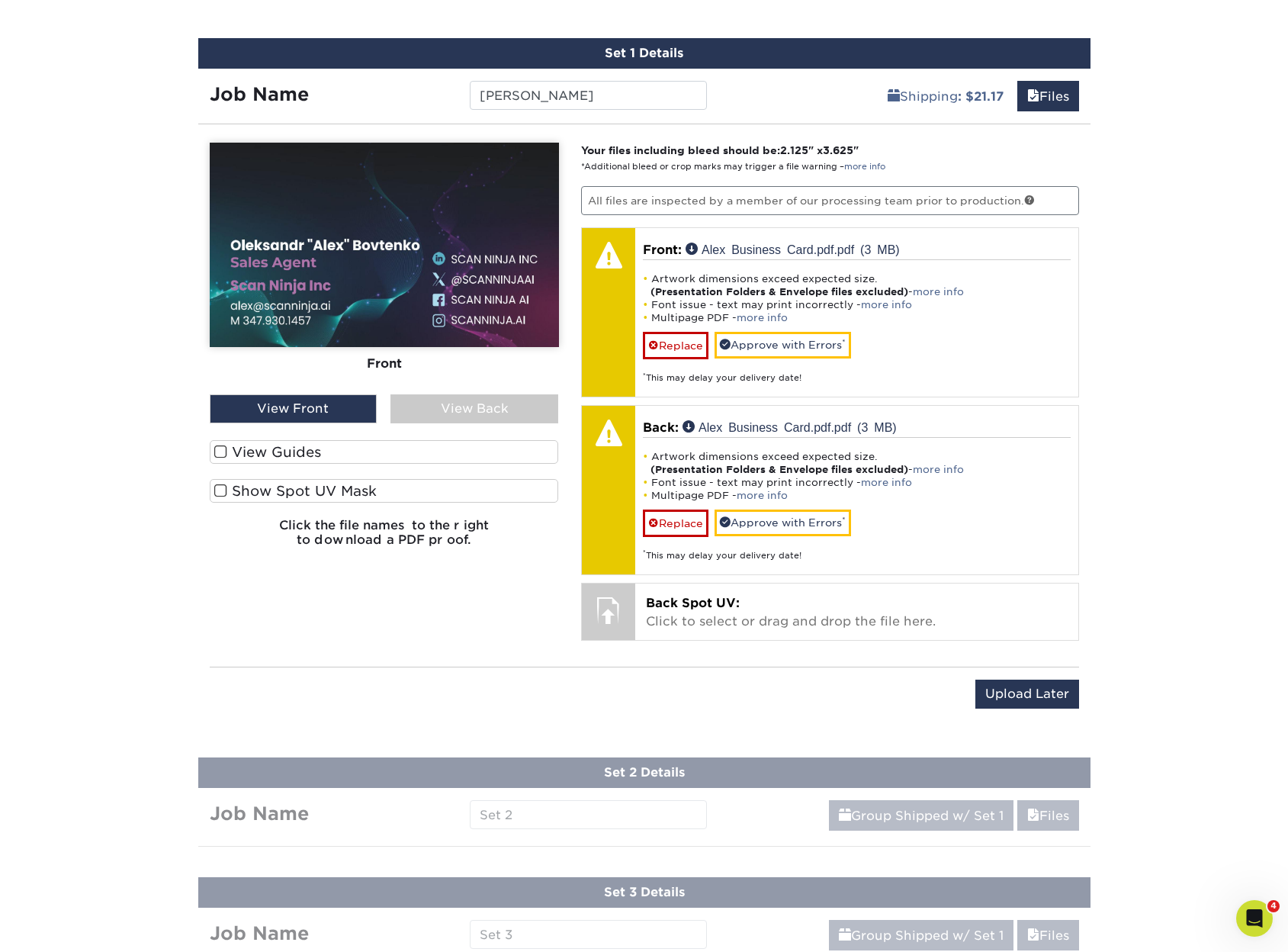
click at [499, 417] on div "View Back" at bounding box center [474, 409] width 168 height 29
click at [277, 403] on div "View Front" at bounding box center [294, 409] width 168 height 29
click at [435, 414] on div "View Back" at bounding box center [474, 409] width 168 height 29
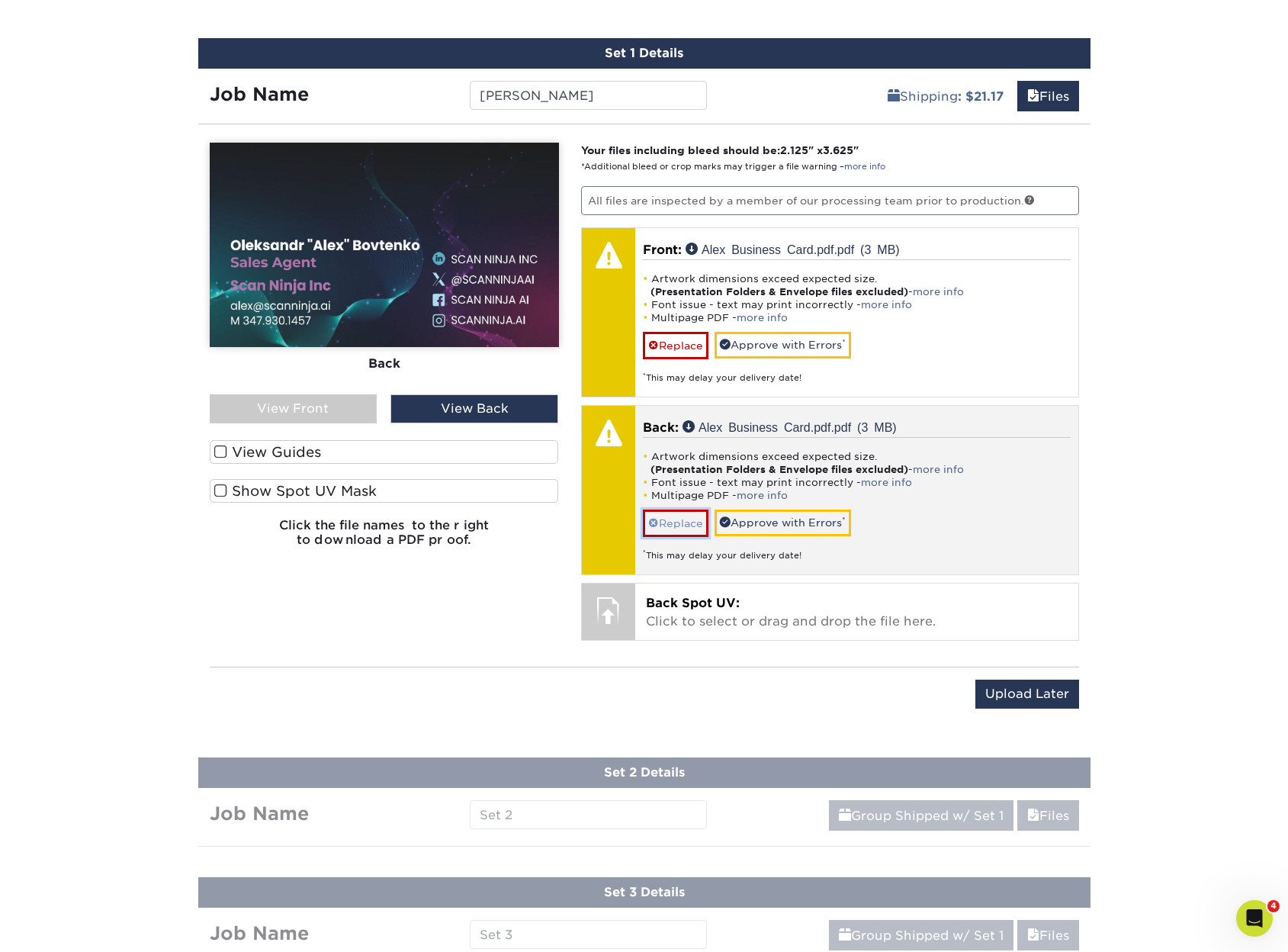
click at [677, 522] on link "Replace" at bounding box center [675, 523] width 65 height 27
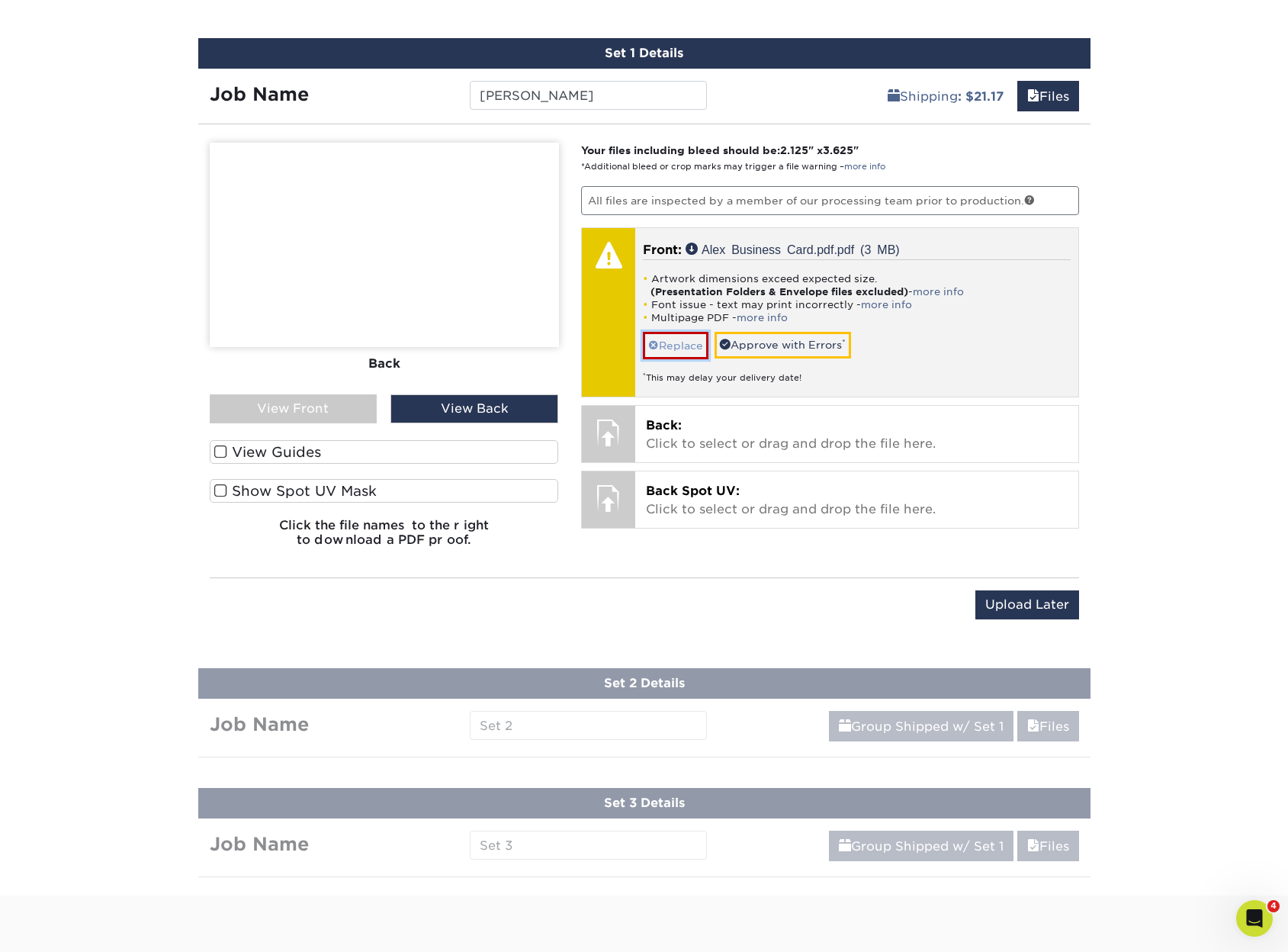
click at [681, 341] on link "Replace" at bounding box center [675, 345] width 65 height 27
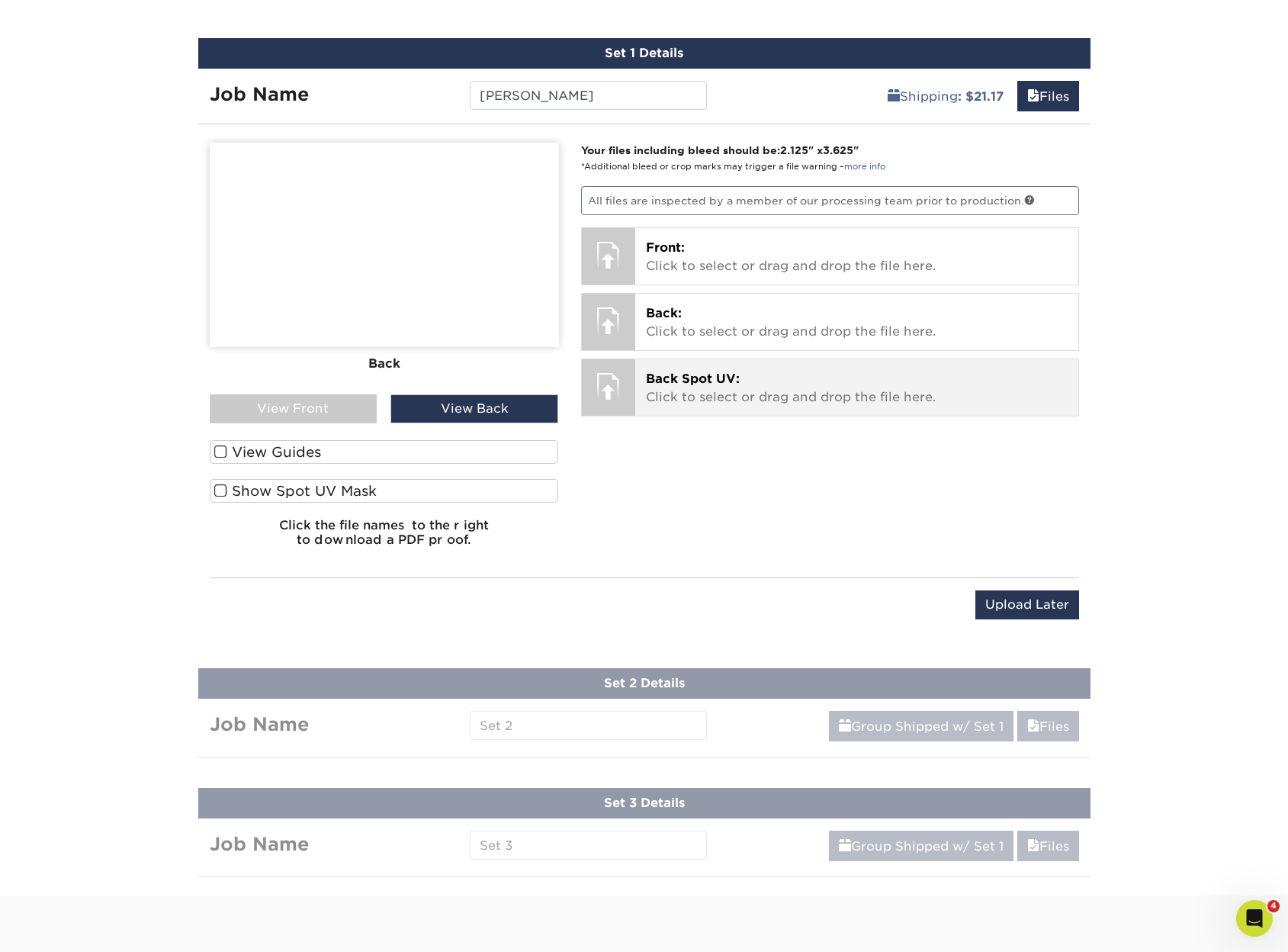
click at [907, 397] on p "Back Spot UV: Click to select or drag and drop the file here." at bounding box center [857, 388] width 422 height 37
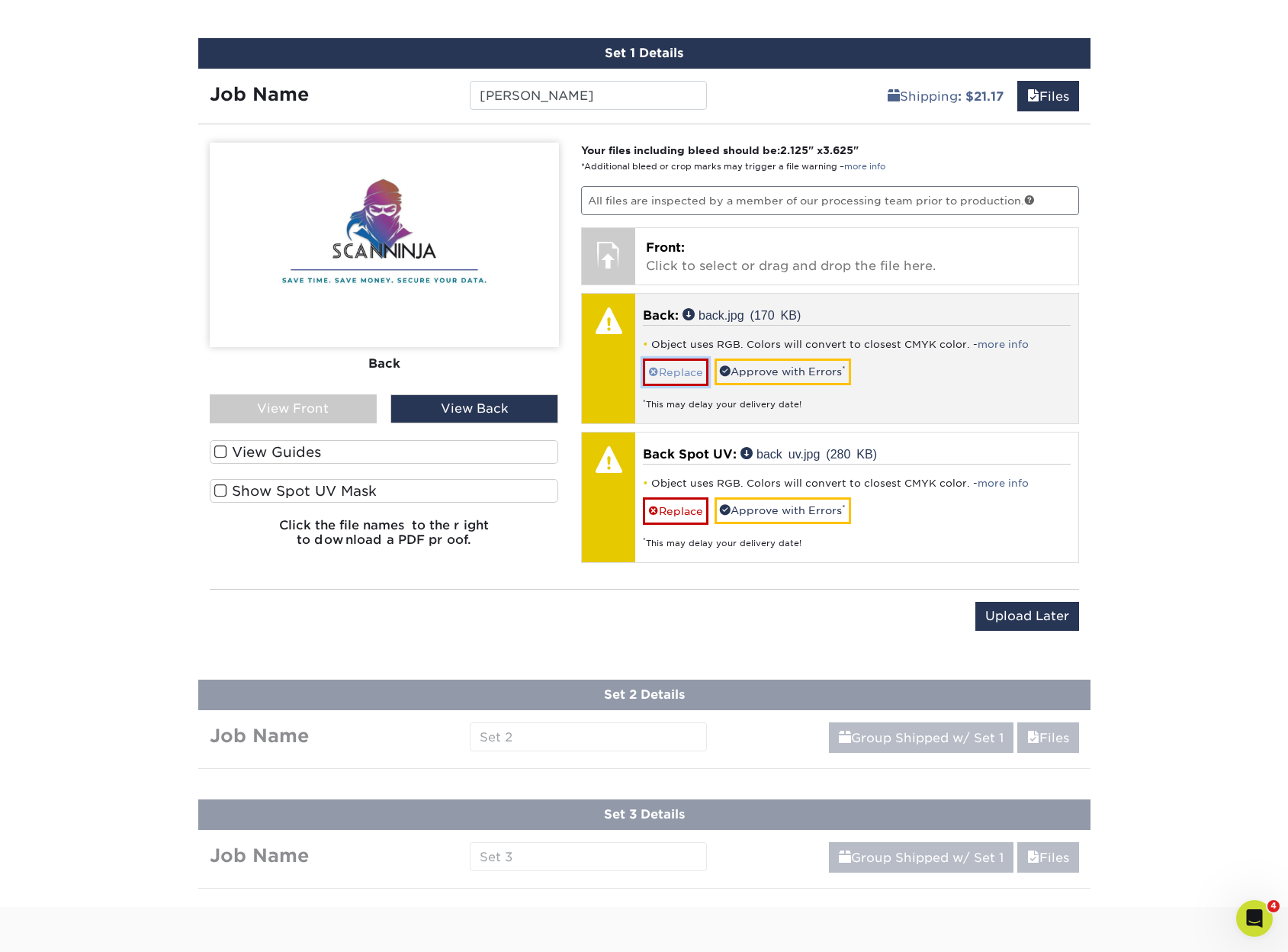
click at [698, 384] on link "Replace" at bounding box center [675, 371] width 65 height 27
click at [678, 358] on div "Artwork has no bleed - more info Replace Approve with Errors * * This may delay…" at bounding box center [857, 368] width 428 height 85
click at [679, 370] on link "Replace" at bounding box center [675, 371] width 65 height 27
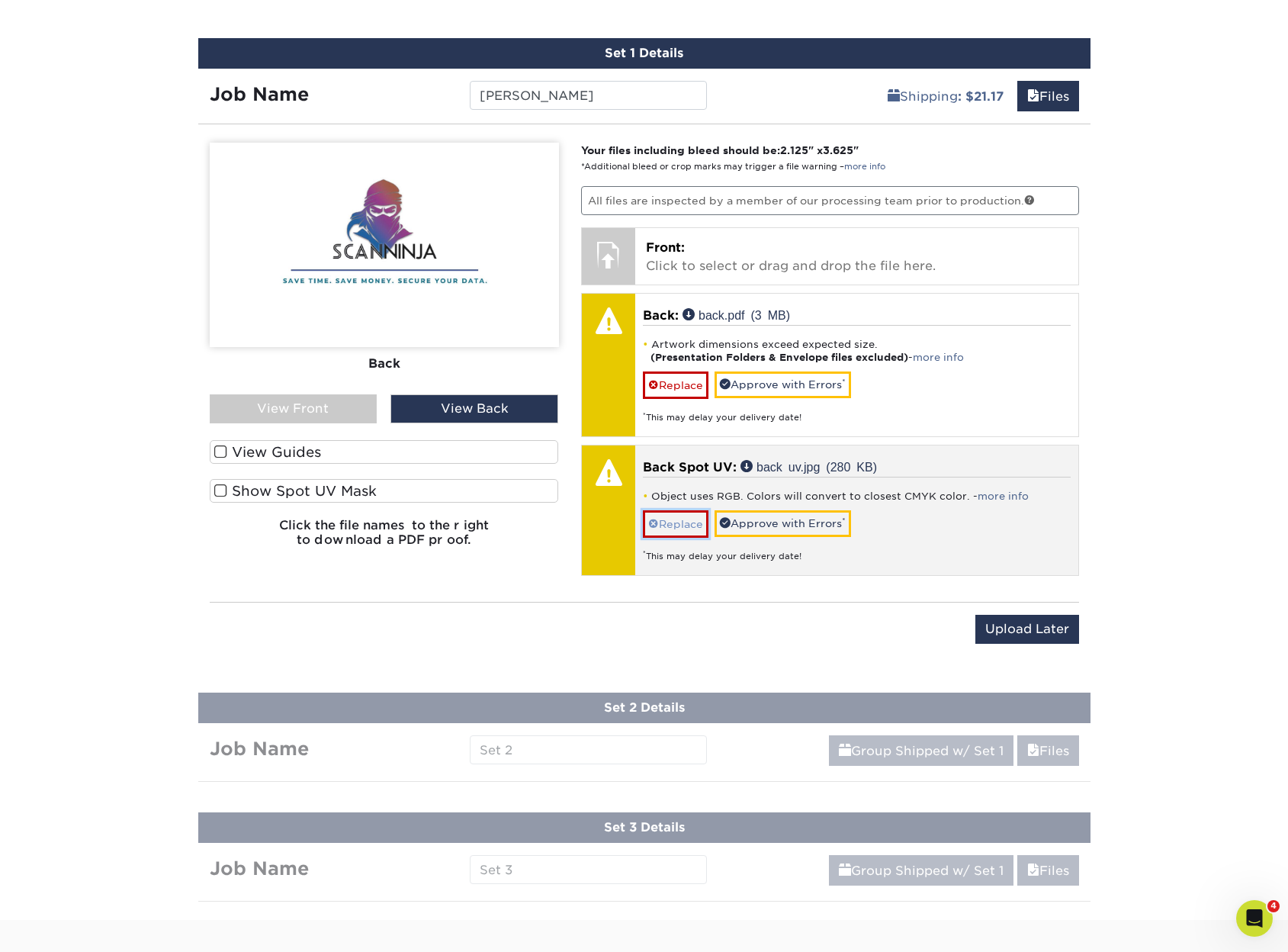
click at [688, 521] on link "Replace" at bounding box center [675, 524] width 65 height 27
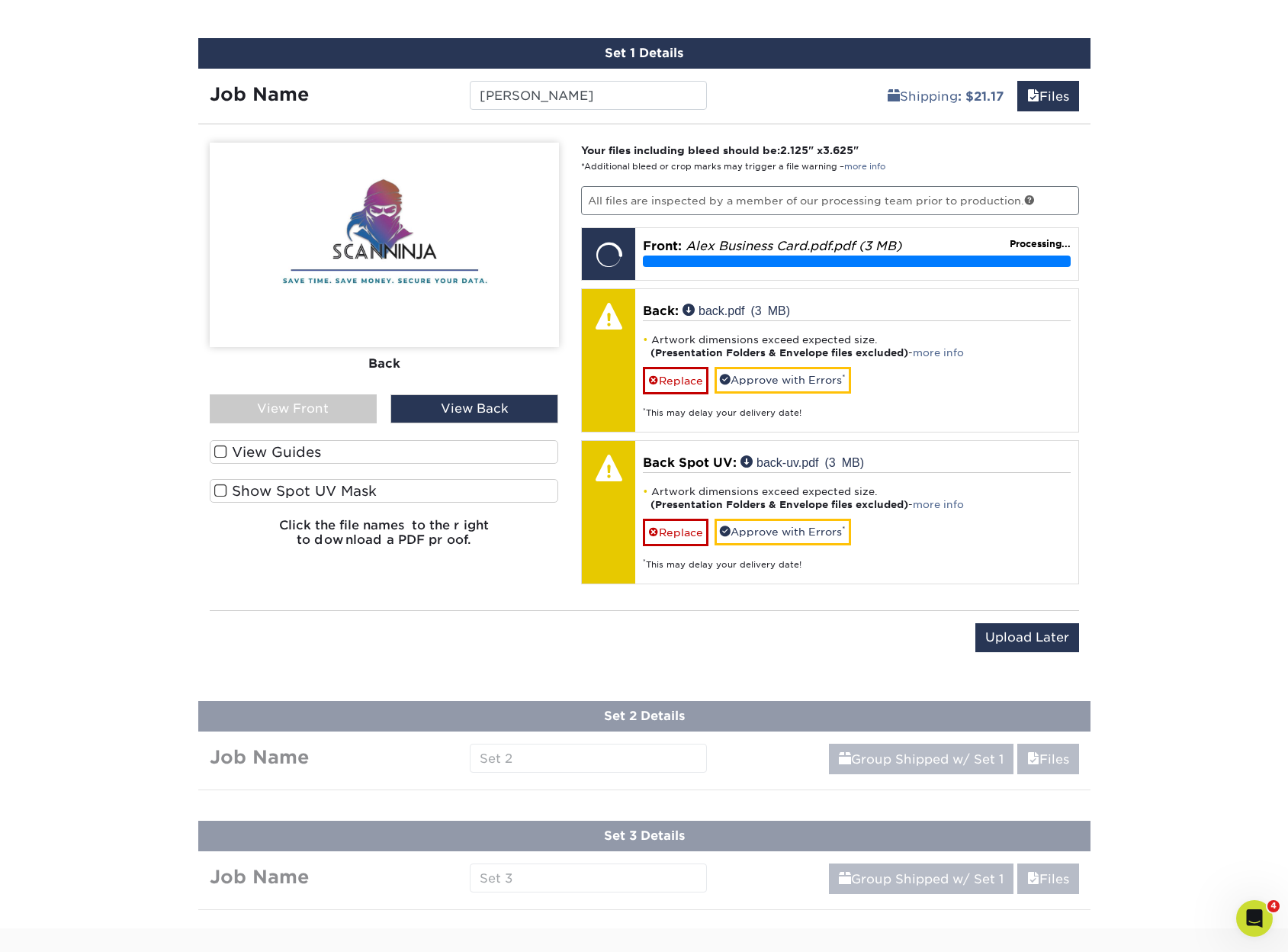
click at [266, 448] on label "View Guides" at bounding box center [384, 451] width 349 height 24
click at [0, 0] on input "View Guides" at bounding box center [0, 0] width 0 height 0
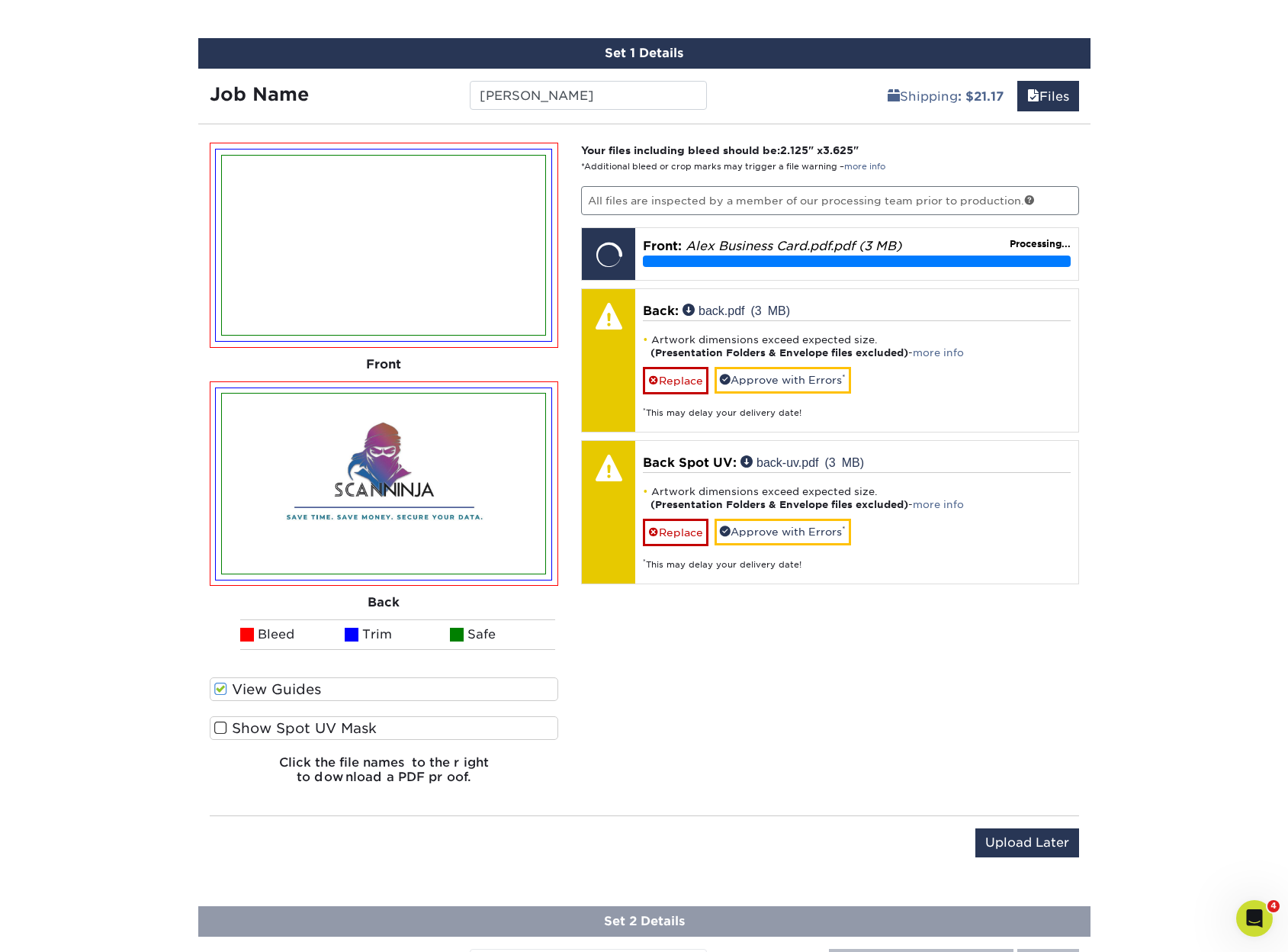
click at [282, 727] on label "Show Spot UV Mask" at bounding box center [384, 727] width 349 height 24
click at [0, 0] on input "Show Spot UV Mask" at bounding box center [0, 0] width 0 height 0
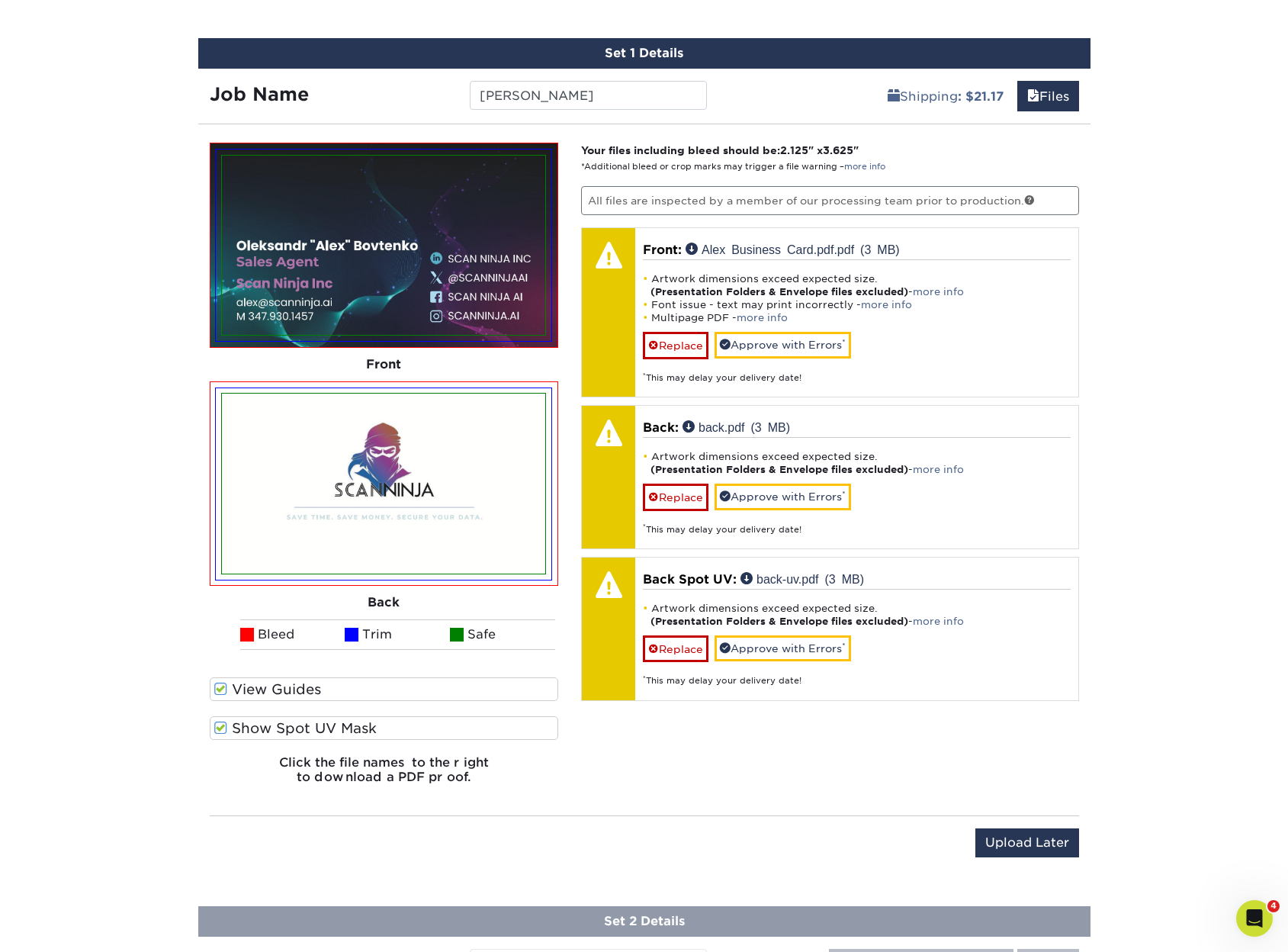
click at [282, 727] on label "Show Spot UV Mask" at bounding box center [384, 727] width 349 height 24
click at [0, 0] on input "Show Spot UV Mask" at bounding box center [0, 0] width 0 height 0
click at [282, 727] on label "Show Spot UV Mask" at bounding box center [384, 727] width 349 height 24
click at [0, 0] on input "Show Spot UV Mask" at bounding box center [0, 0] width 0 height 0
click at [282, 727] on label "Show Spot UV Mask" at bounding box center [384, 727] width 349 height 24
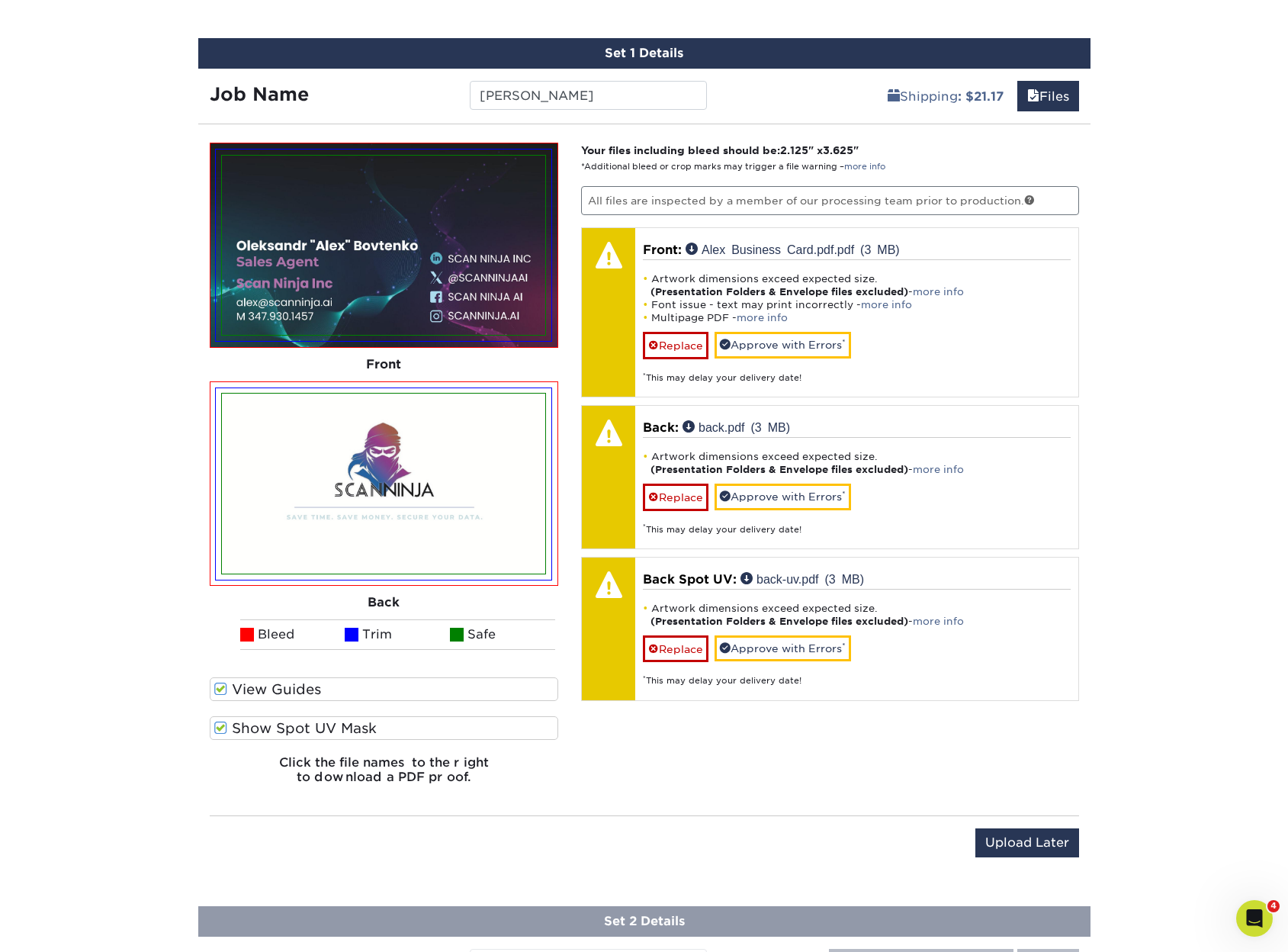
click at [0, 0] on input "Show Spot UV Mask" at bounding box center [0, 0] width 0 height 0
click at [282, 727] on label "Show Spot UV Mask" at bounding box center [384, 727] width 349 height 24
click at [0, 0] on input "Show Spot UV Mask" at bounding box center [0, 0] width 0 height 0
click at [282, 727] on label "Show Spot UV Mask" at bounding box center [384, 727] width 349 height 24
click at [0, 0] on input "Show Spot UV Mask" at bounding box center [0, 0] width 0 height 0
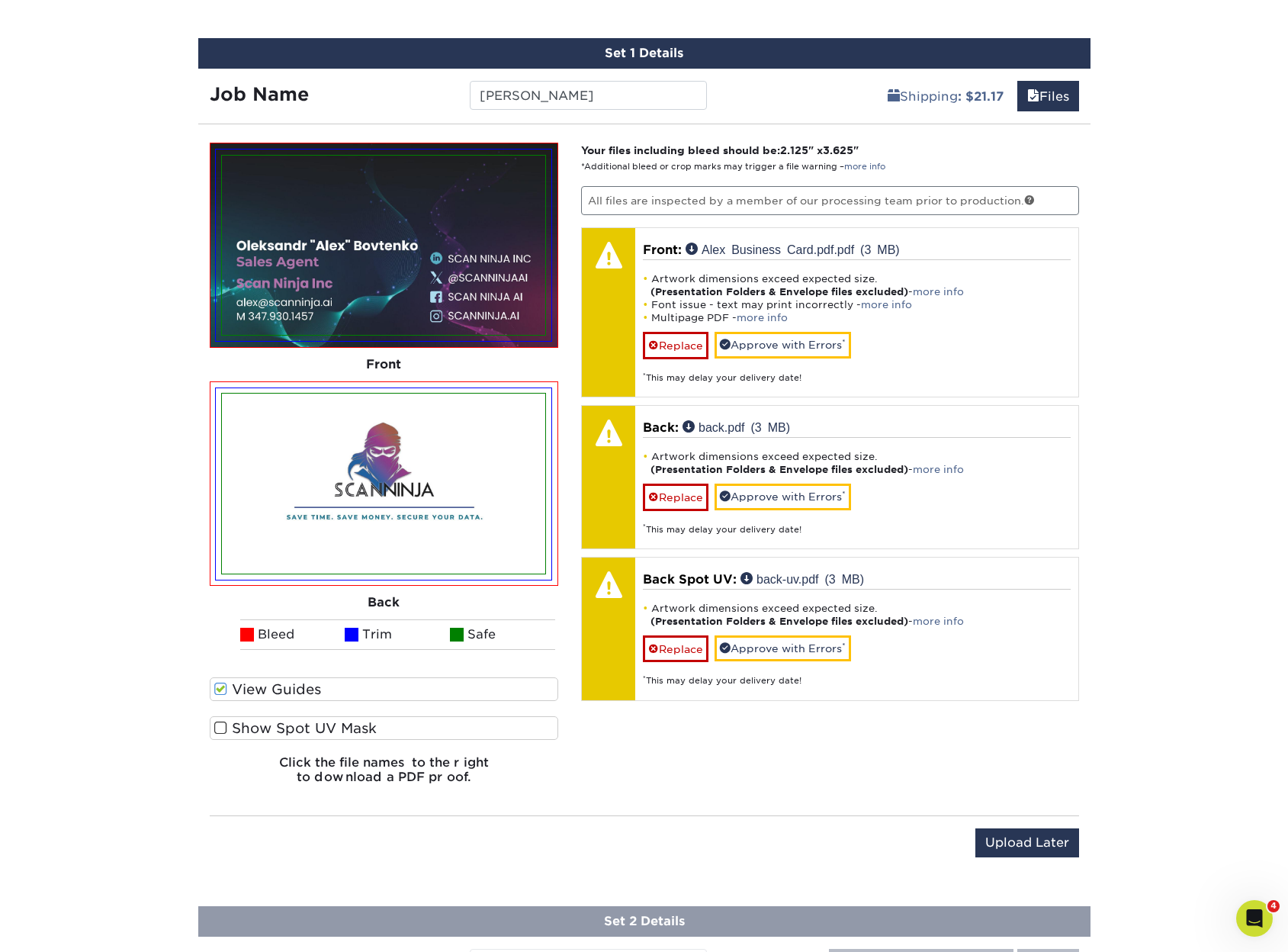
click at [282, 727] on label "Show Spot UV Mask" at bounding box center [384, 727] width 349 height 24
click at [0, 0] on input "Show Spot UV Mask" at bounding box center [0, 0] width 0 height 0
click at [282, 727] on label "Show Spot UV Mask" at bounding box center [384, 727] width 349 height 24
click at [0, 0] on input "Show Spot UV Mask" at bounding box center [0, 0] width 0 height 0
click at [282, 727] on label "Show Spot UV Mask" at bounding box center [384, 727] width 349 height 24
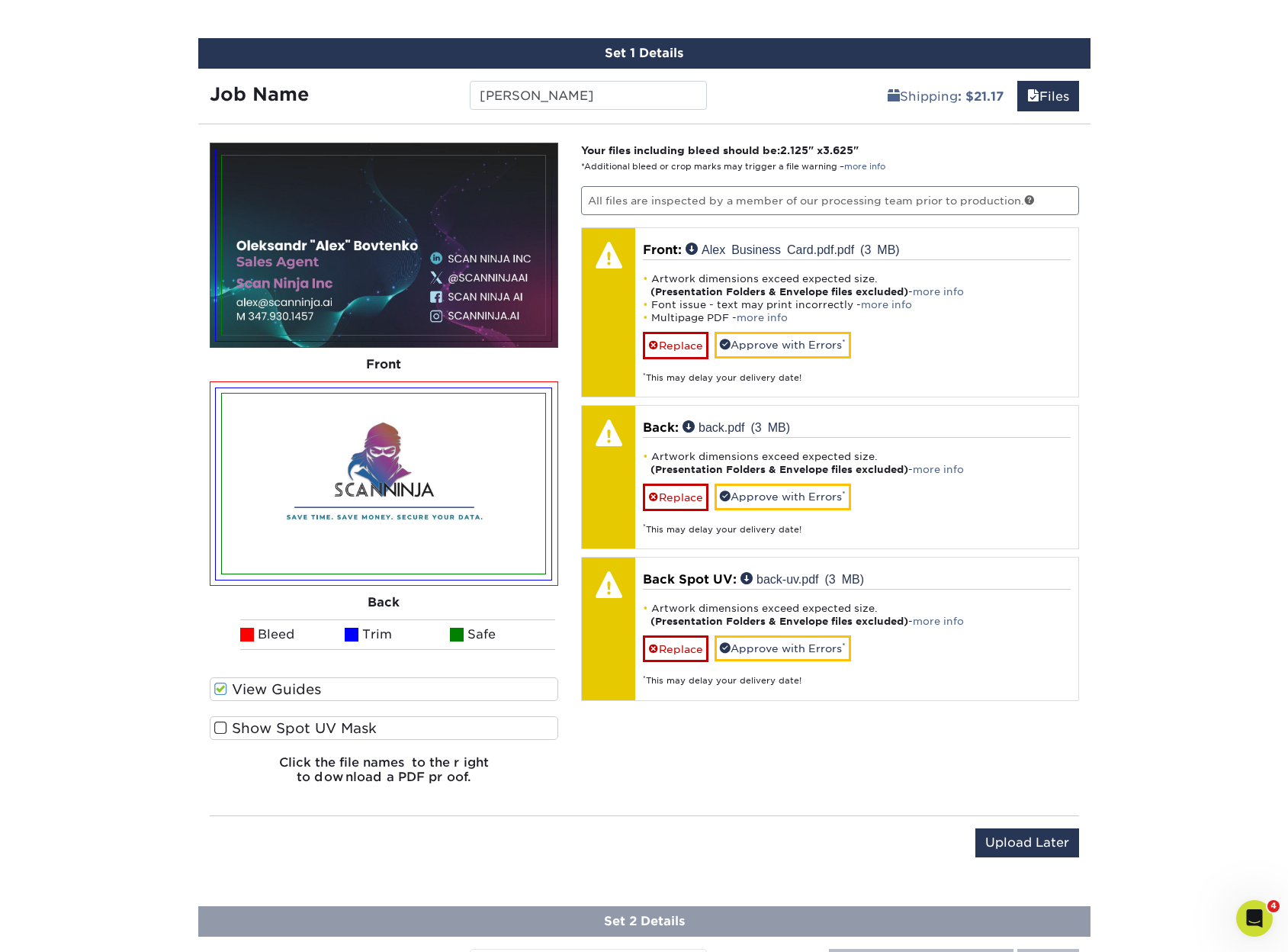
click at [0, 0] on input "Show Spot UV Mask" at bounding box center [0, 0] width 0 height 0
click at [282, 727] on label "Show Spot UV Mask" at bounding box center [384, 727] width 349 height 24
click at [0, 0] on input "Show Spot UV Mask" at bounding box center [0, 0] width 0 height 0
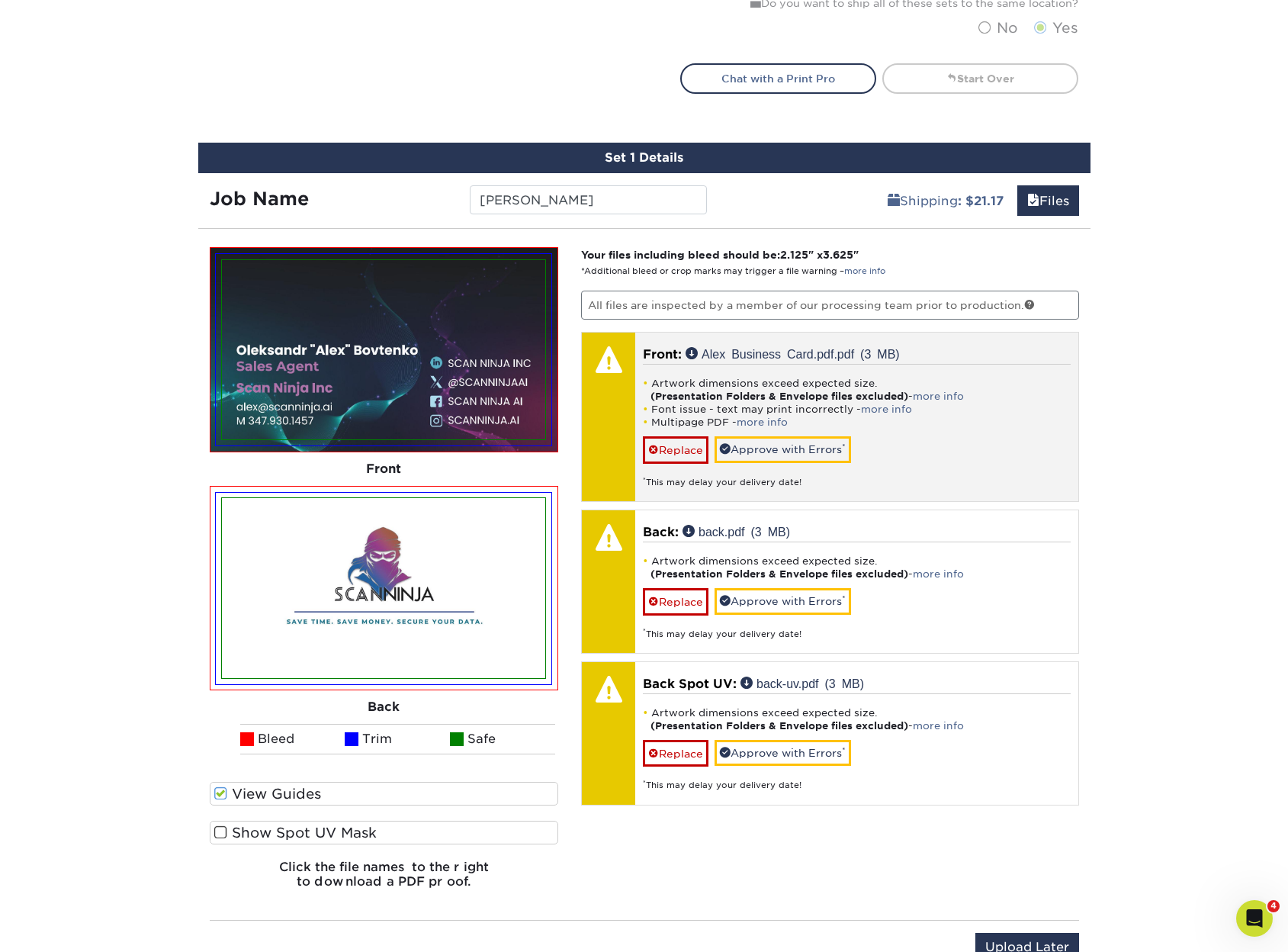
scroll to position [805, 0]
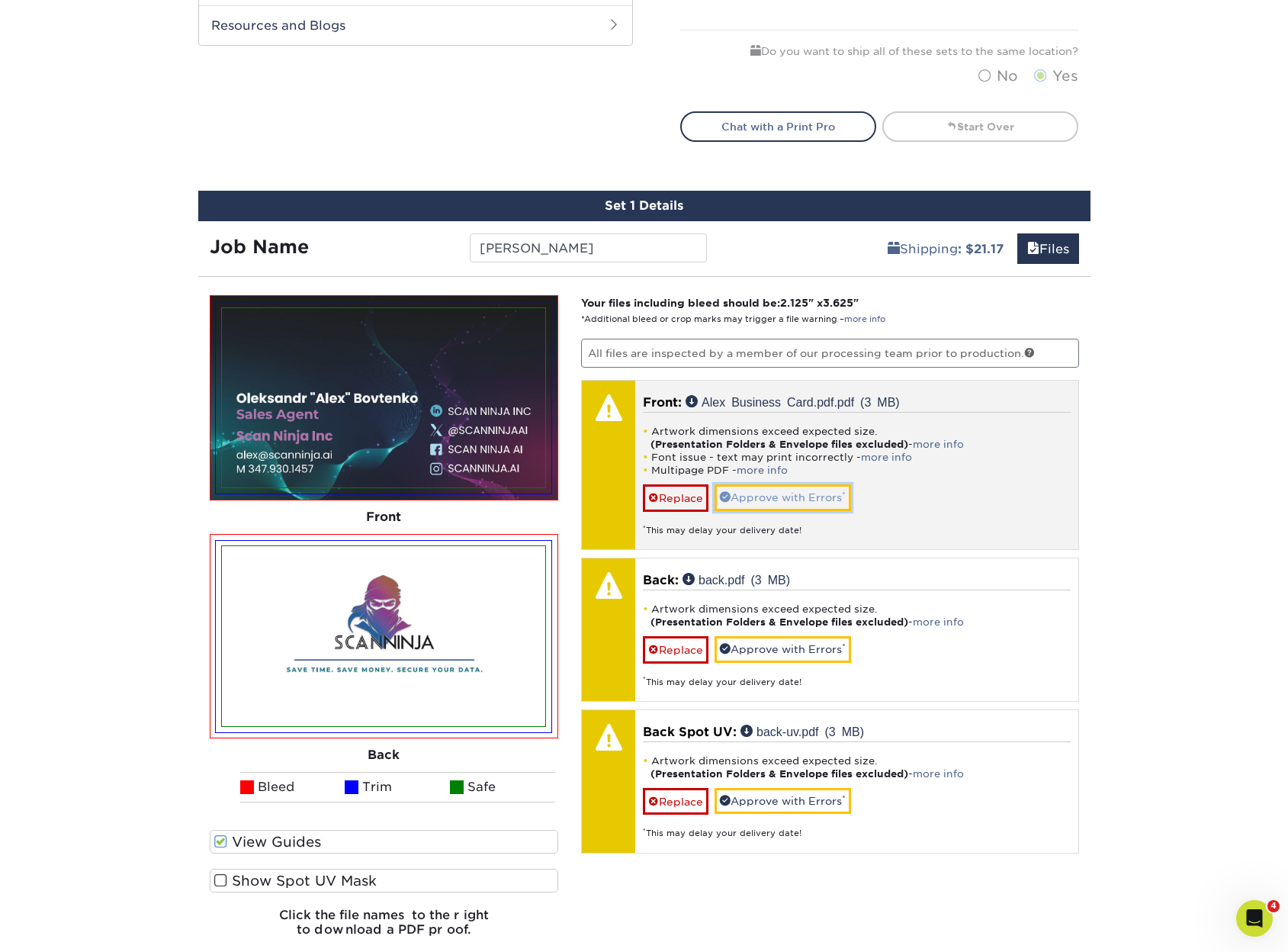
click at [801, 500] on link "Approve with Errors *" at bounding box center [783, 498] width 137 height 26
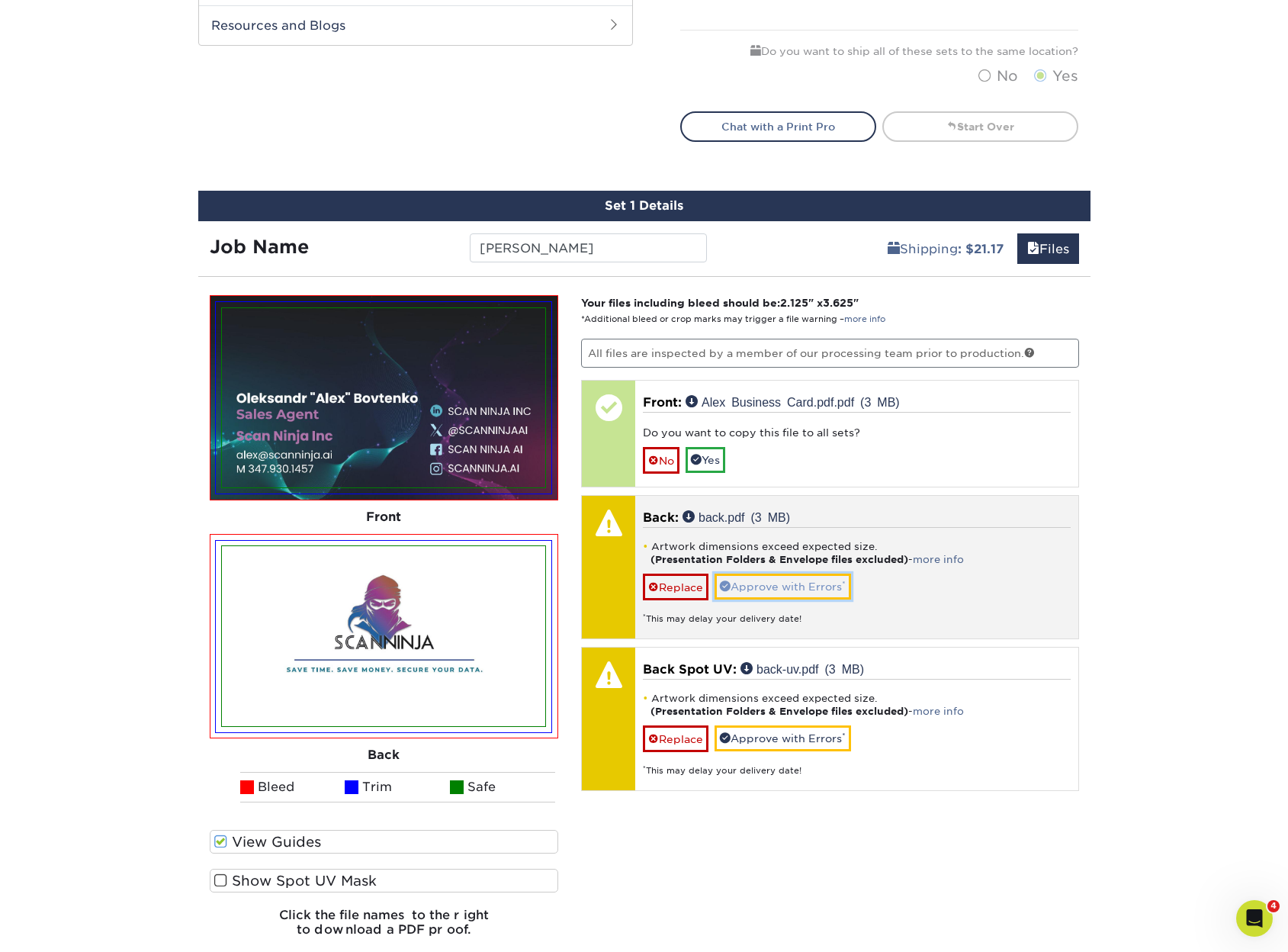
click at [827, 588] on link "Approve with Errors *" at bounding box center [783, 587] width 137 height 26
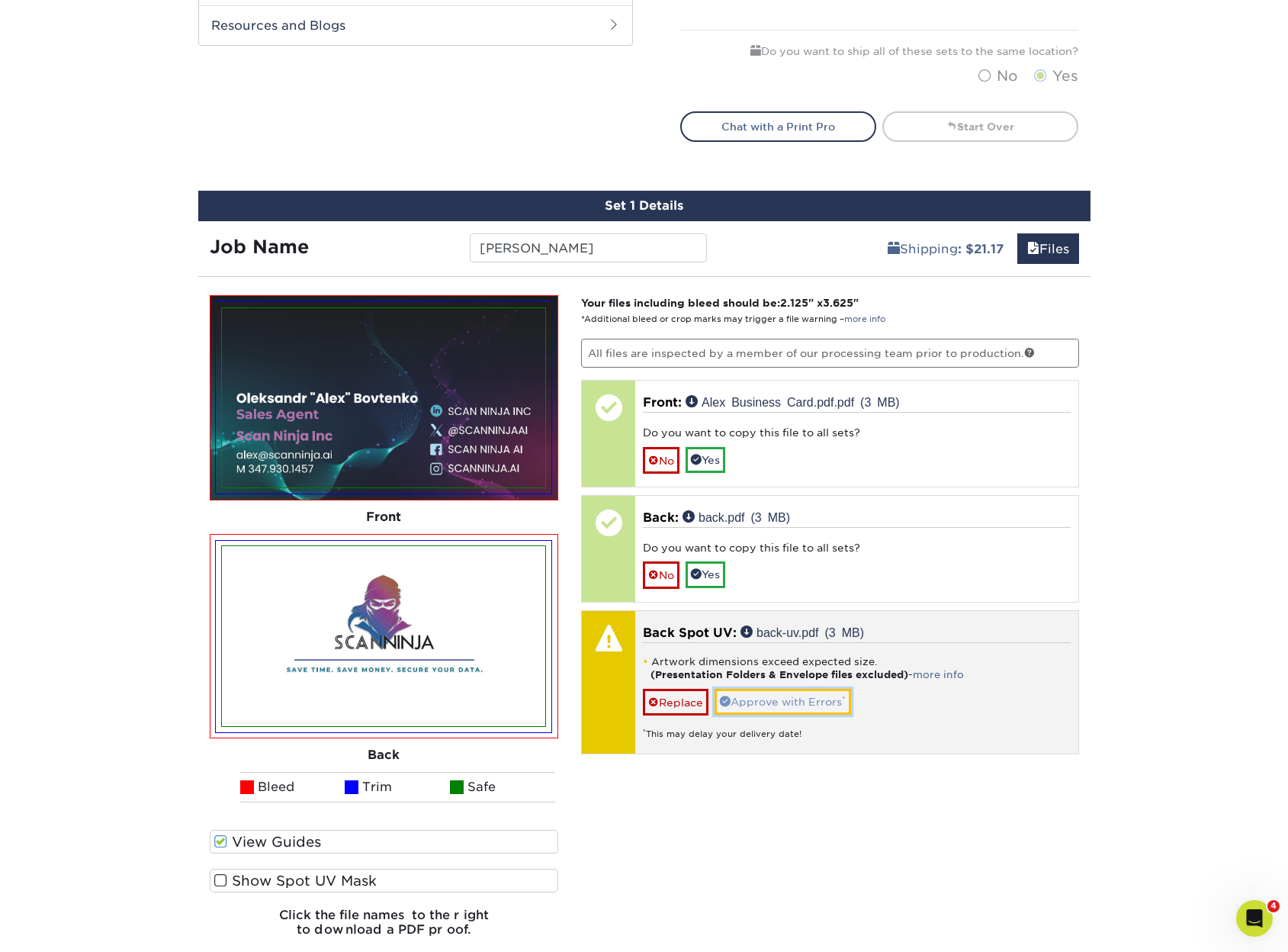
click at [797, 699] on link "Approve with Errors *" at bounding box center [783, 702] width 137 height 26
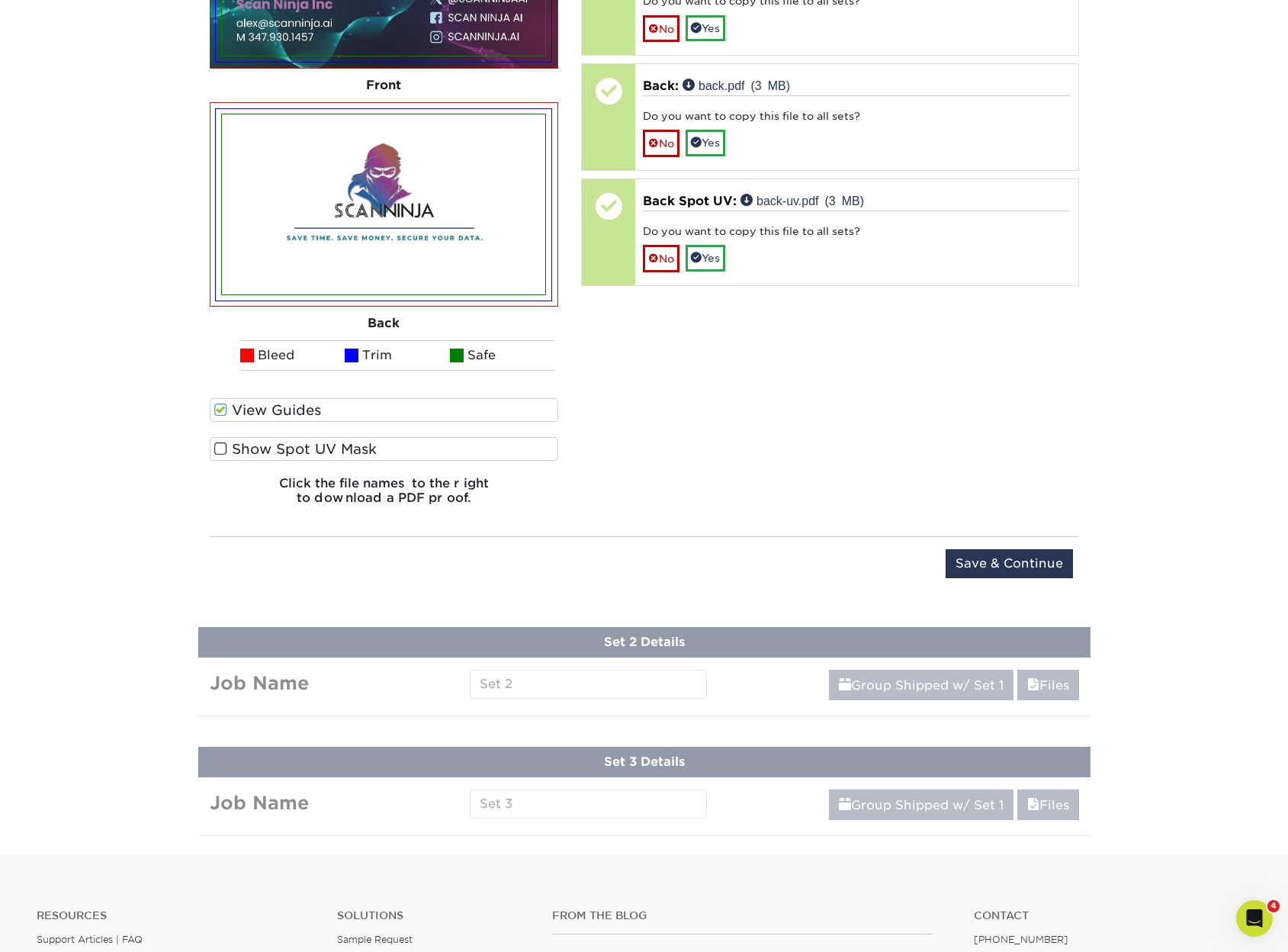
scroll to position [1263, 0]
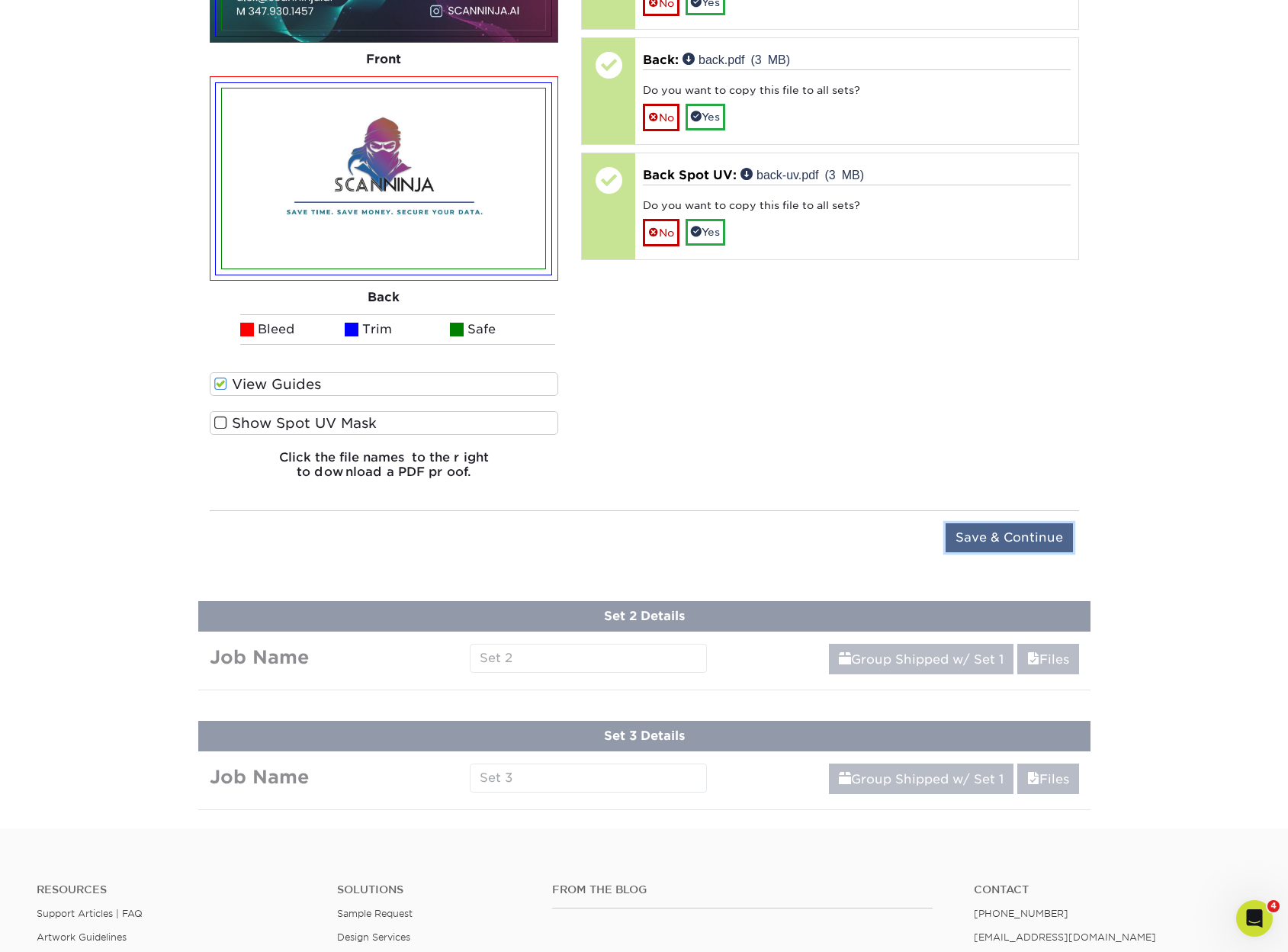
click at [1018, 541] on input "Save & Continue" at bounding box center [1010, 538] width 128 height 29
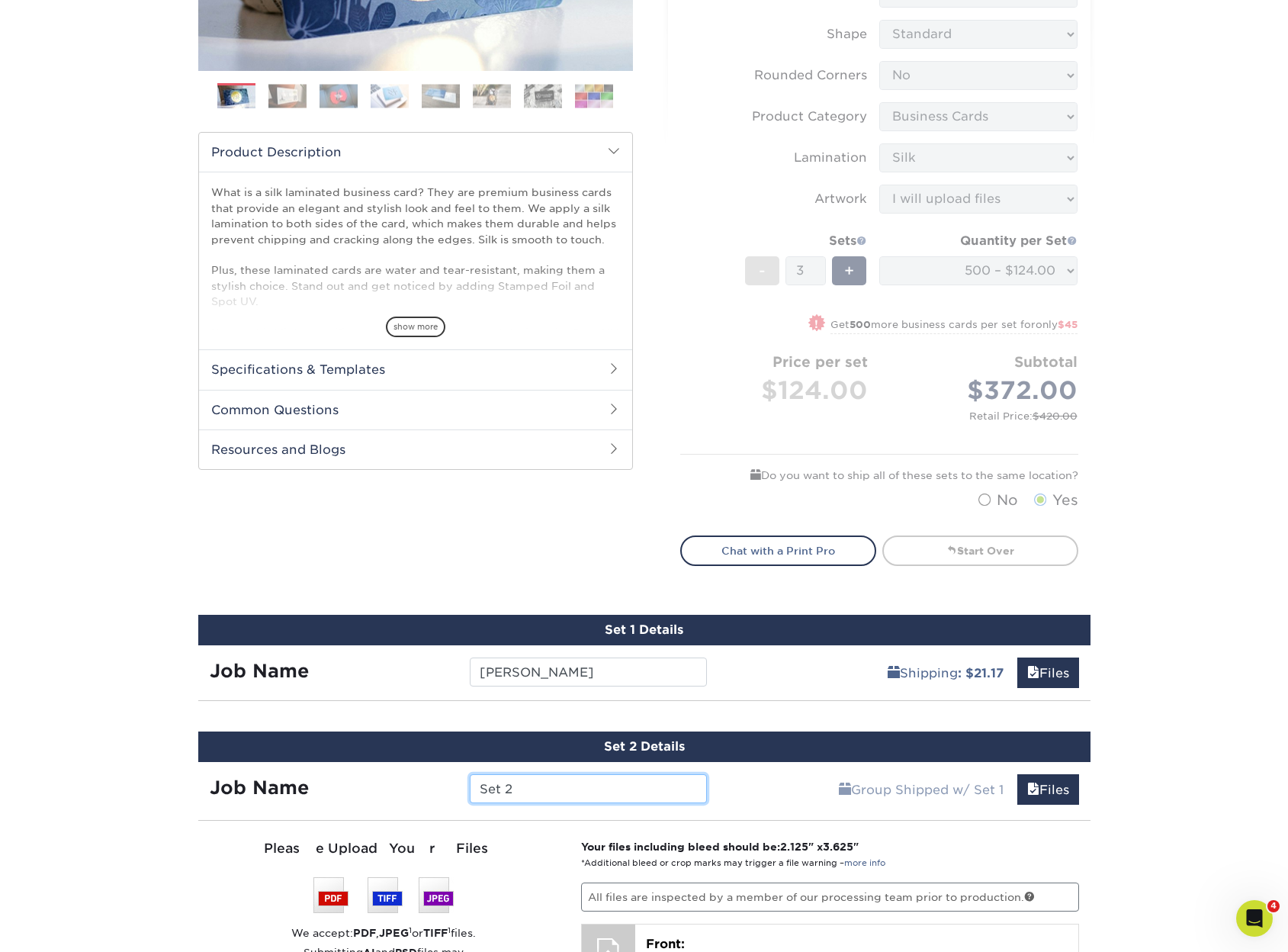
scroll to position [763, 0]
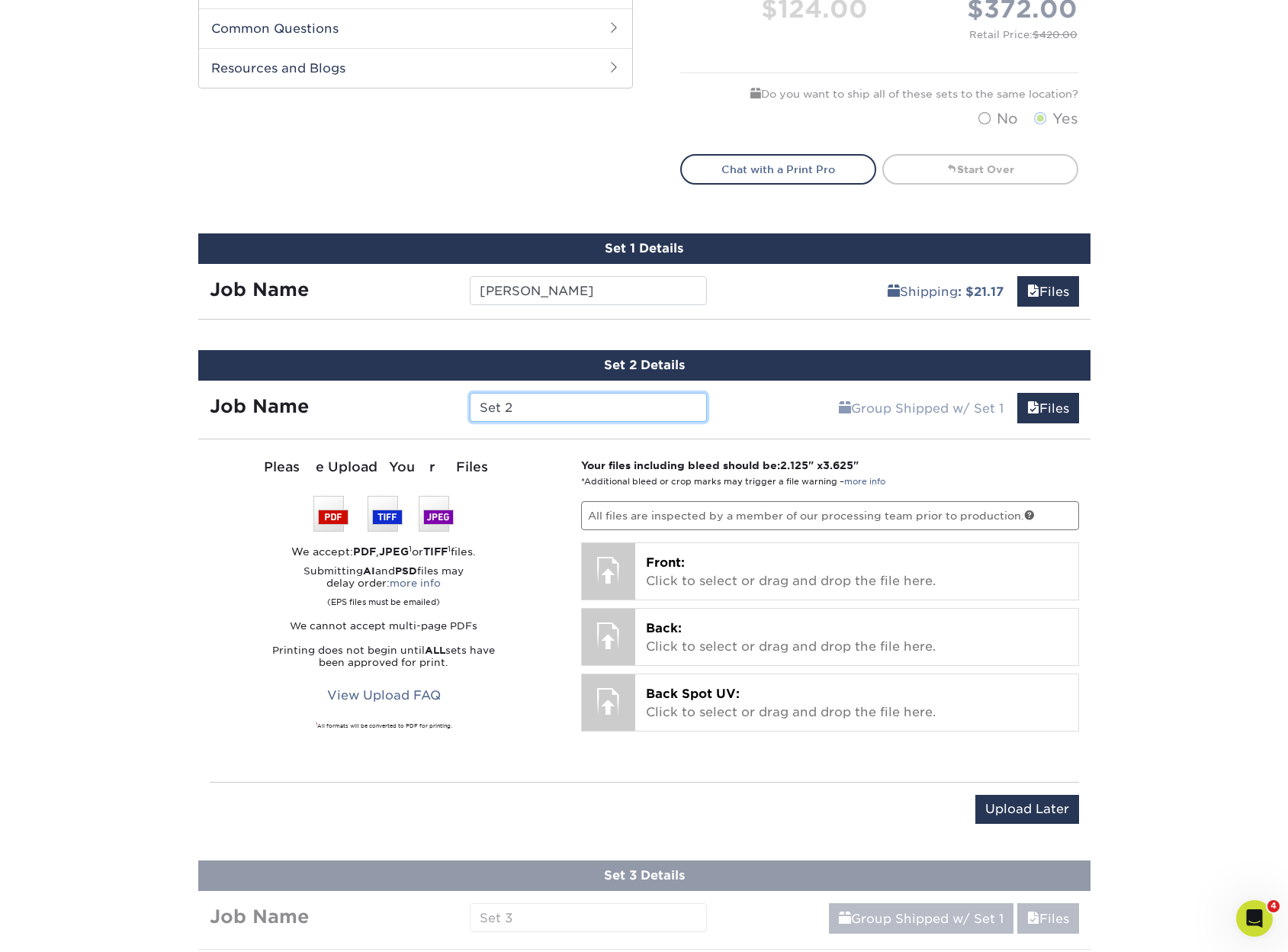
drag, startPoint x: 564, startPoint y: 407, endPoint x: 392, endPoint y: 398, distance: 172.2
click at [394, 398] on div "Job Name Set 2" at bounding box center [458, 408] width 521 height 29
type input "[PERSON_NAME]"
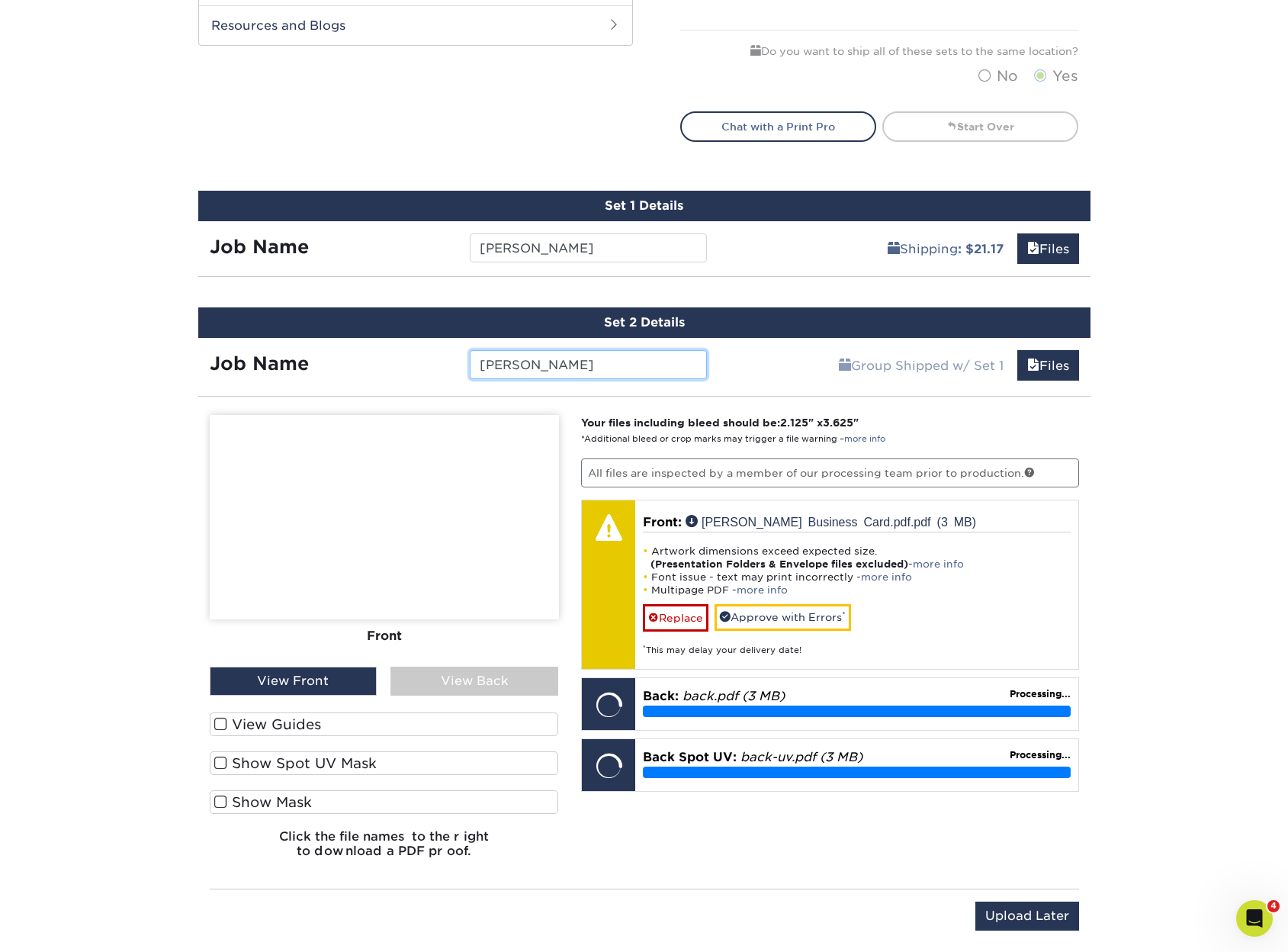
scroll to position [915, 0]
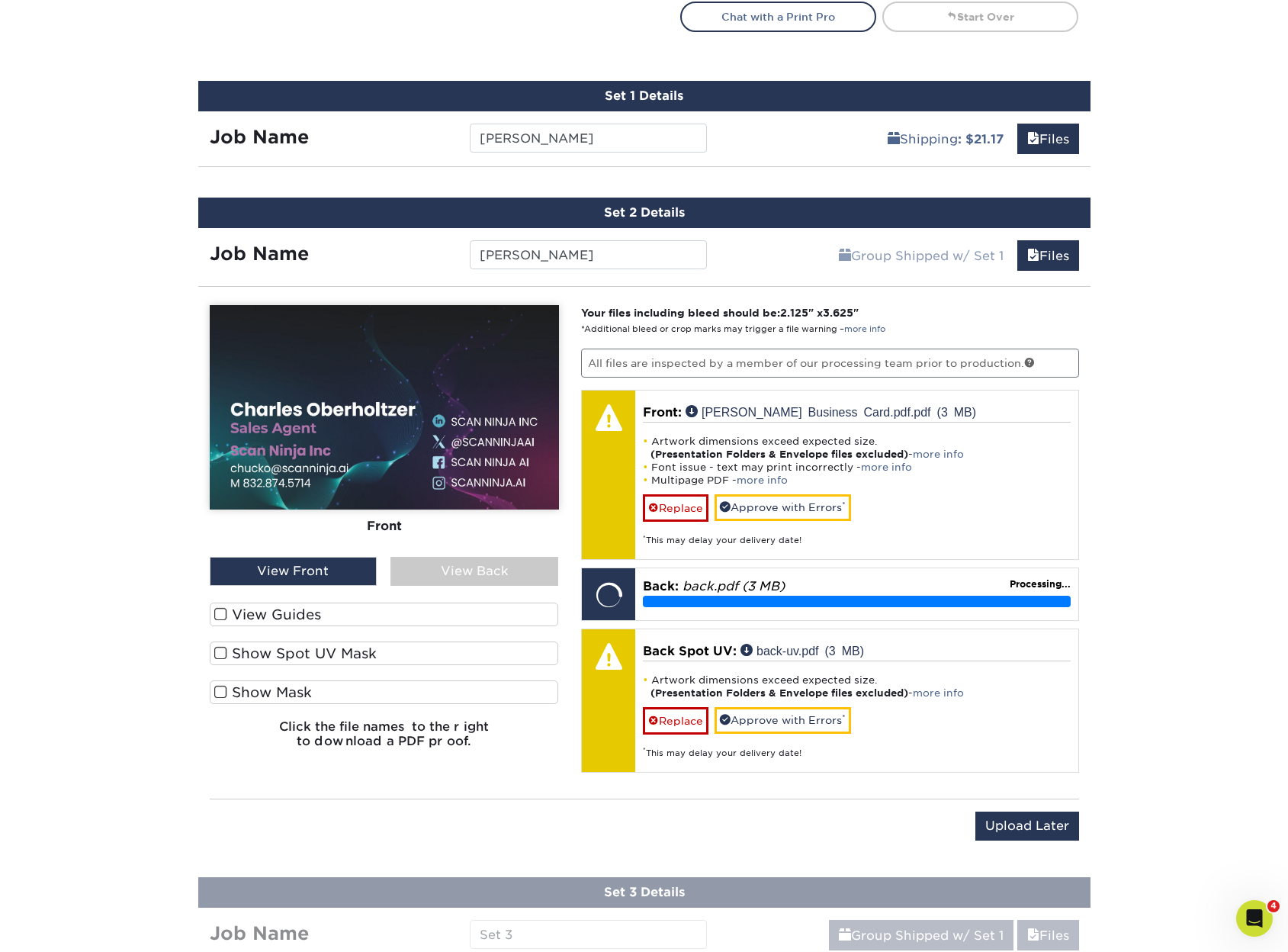
click at [315, 614] on label "View Guides" at bounding box center [384, 614] width 349 height 24
click at [0, 0] on input "View Guides" at bounding box center [0, 0] width 0 height 0
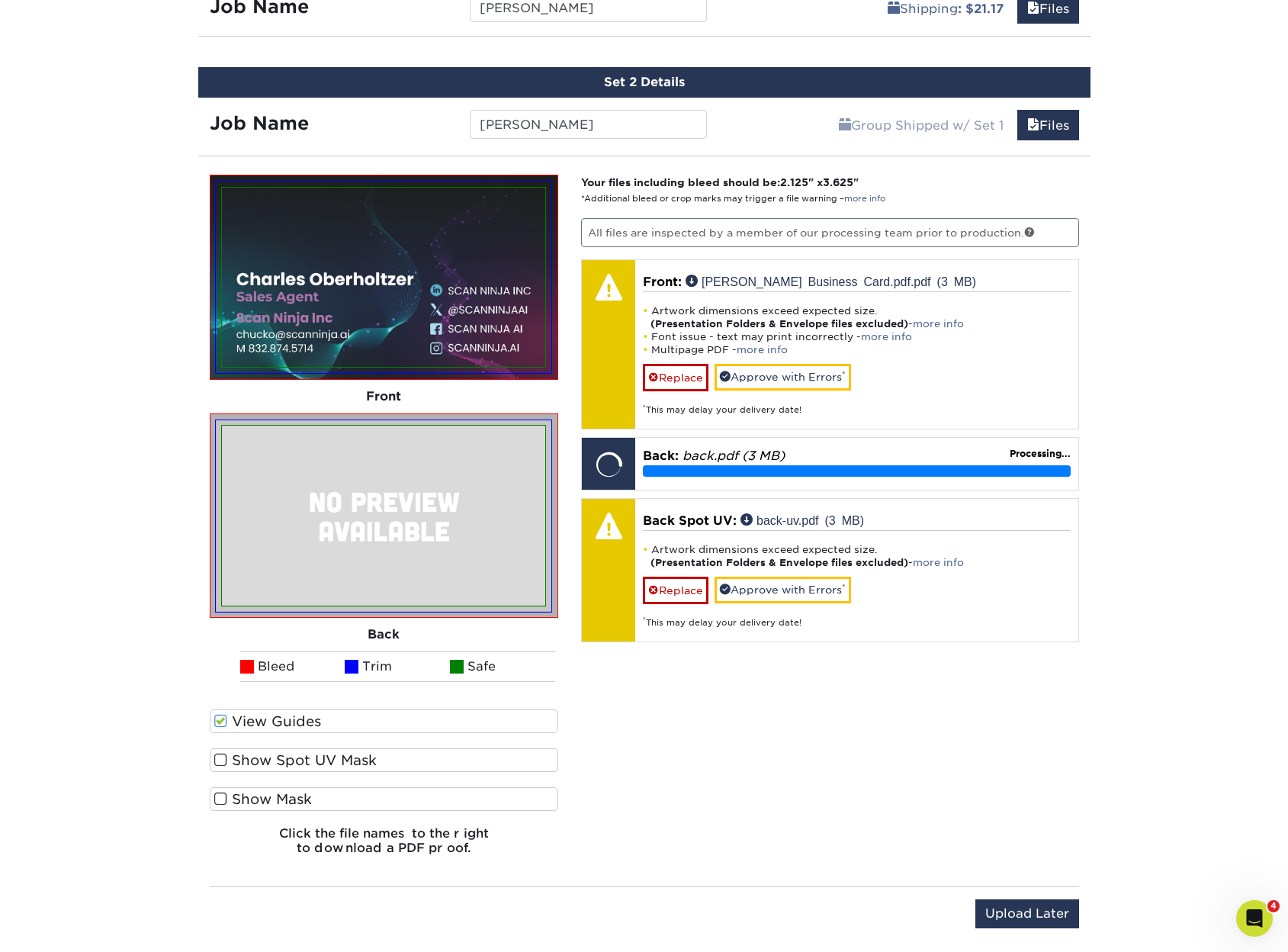
scroll to position [1068, 0]
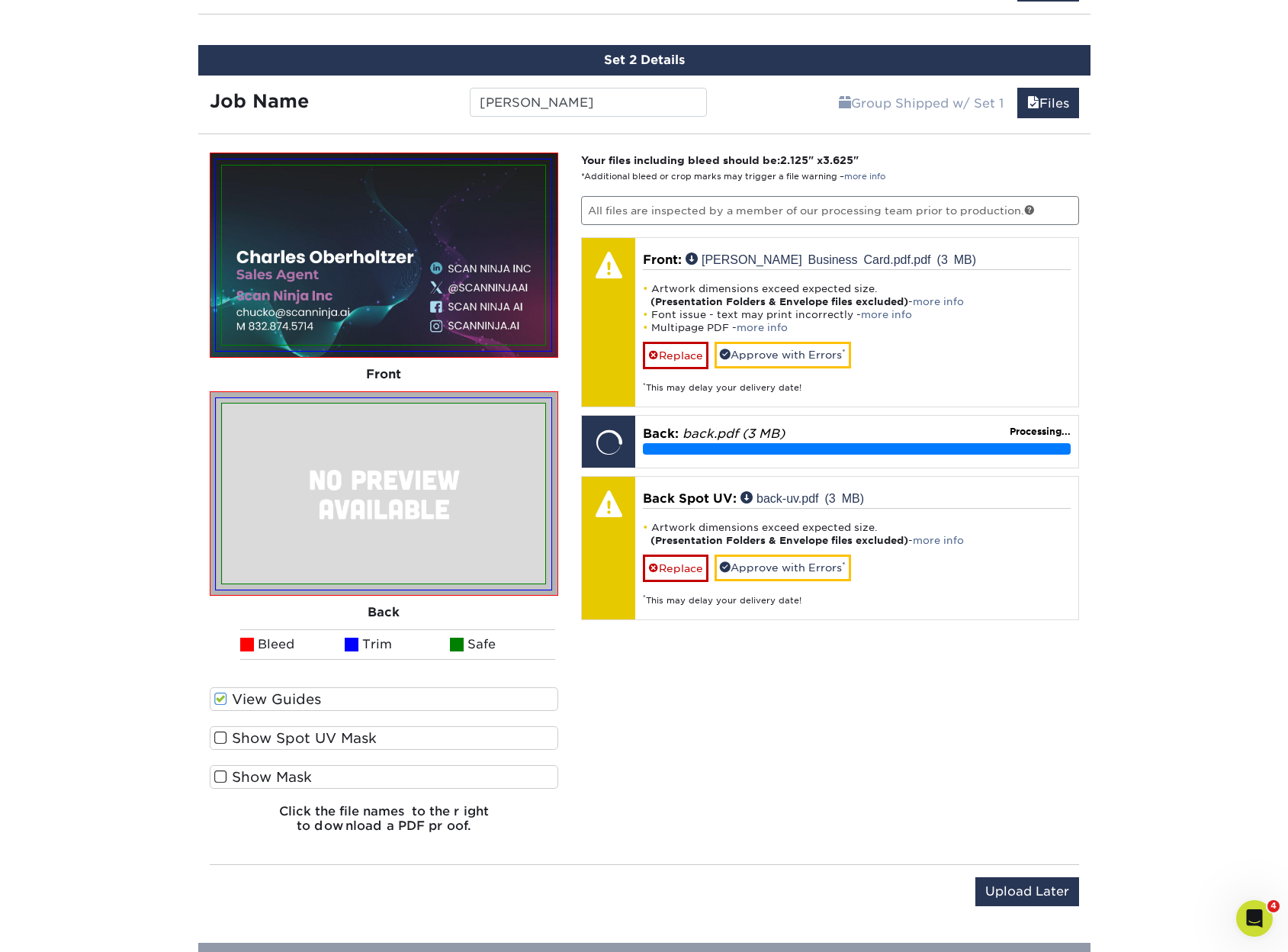
click at [277, 735] on label "Show Spot UV Mask" at bounding box center [384, 737] width 349 height 24
click at [0, 0] on input "Show Spot UV Mask" at bounding box center [0, 0] width 0 height 0
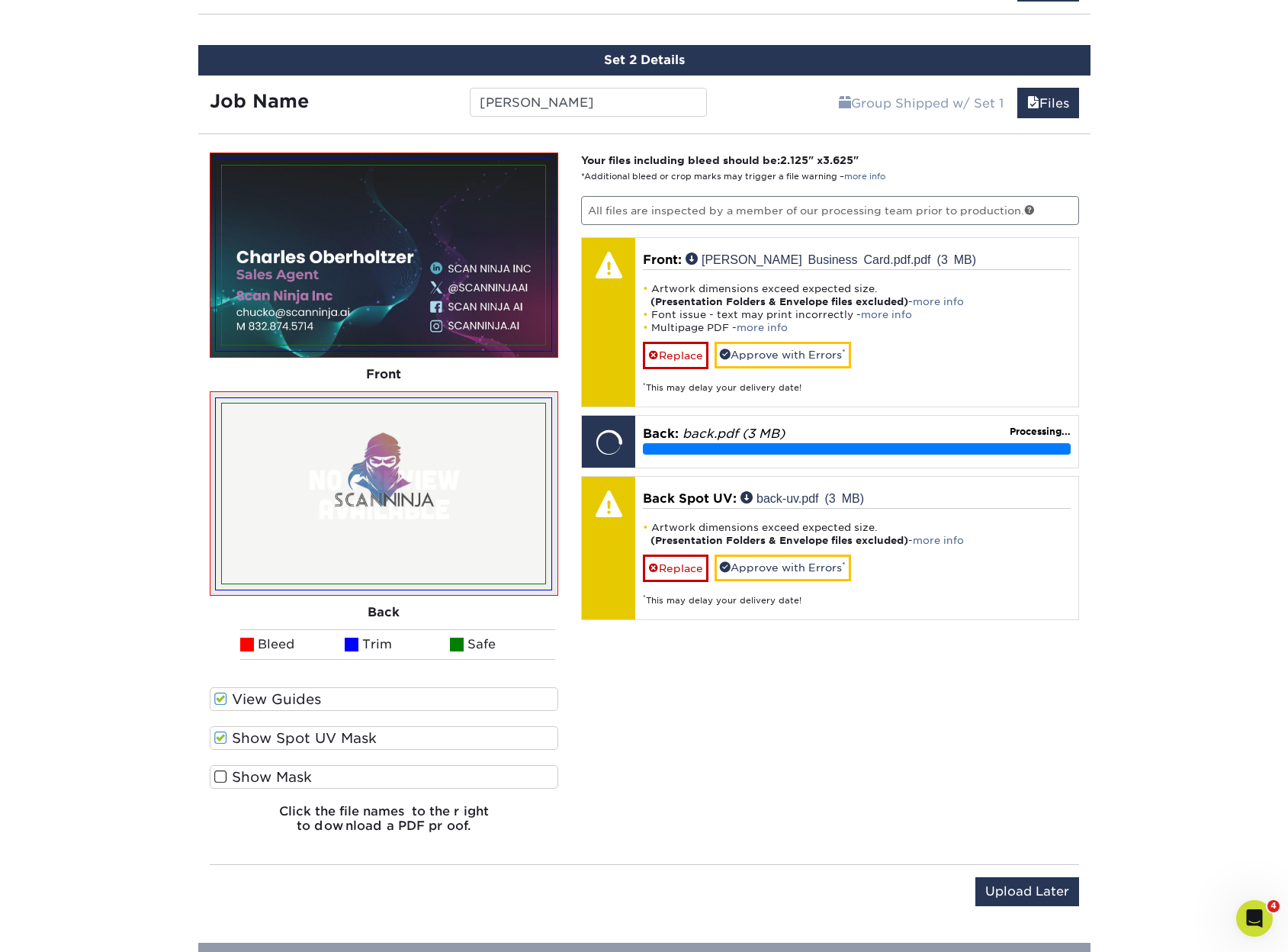
click at [281, 779] on label "Show Mask" at bounding box center [384, 777] width 349 height 24
click at [0, 0] on input "Show Mask" at bounding box center [0, 0] width 0 height 0
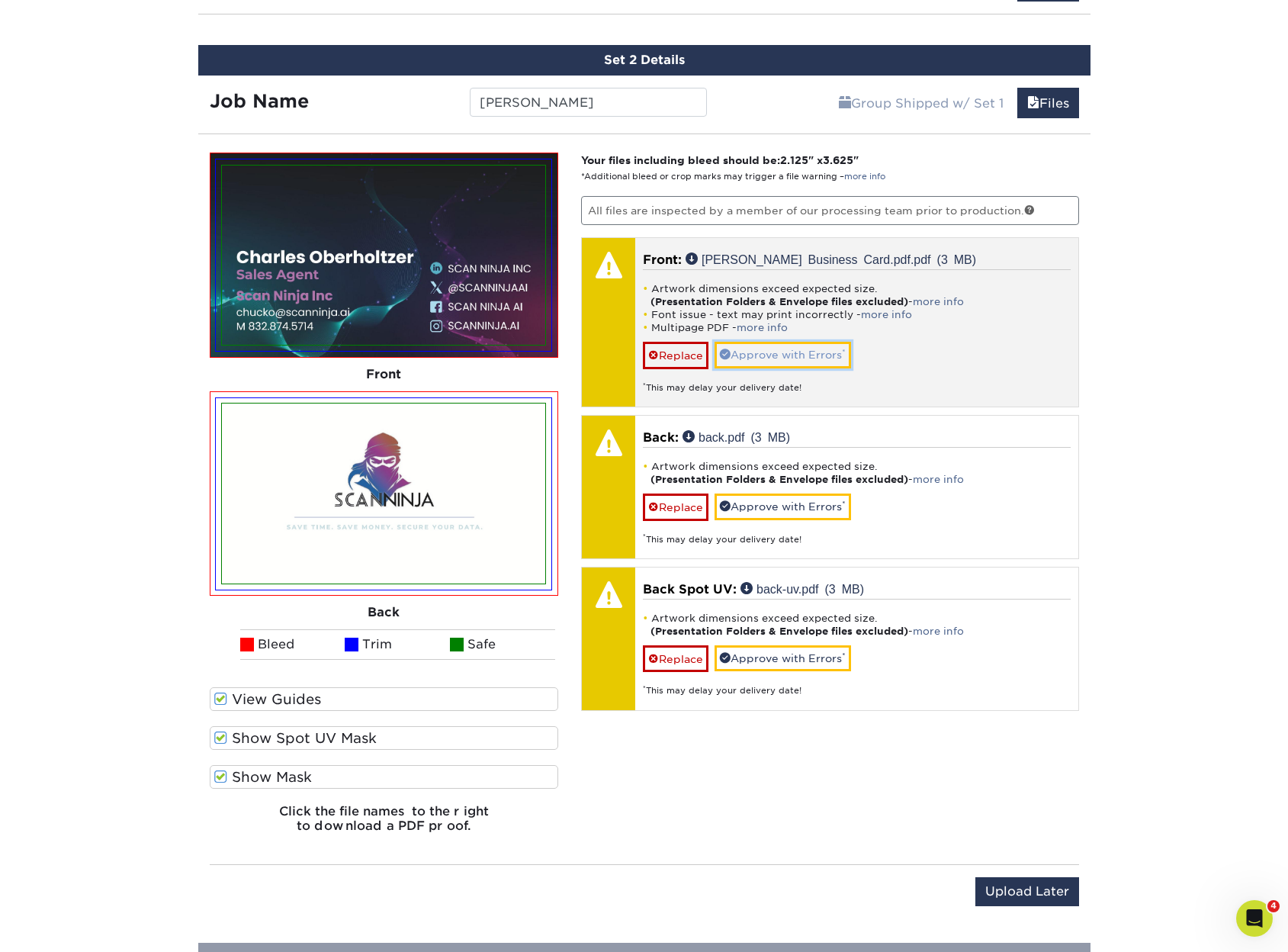
click at [827, 362] on link "Approve with Errors *" at bounding box center [783, 355] width 137 height 26
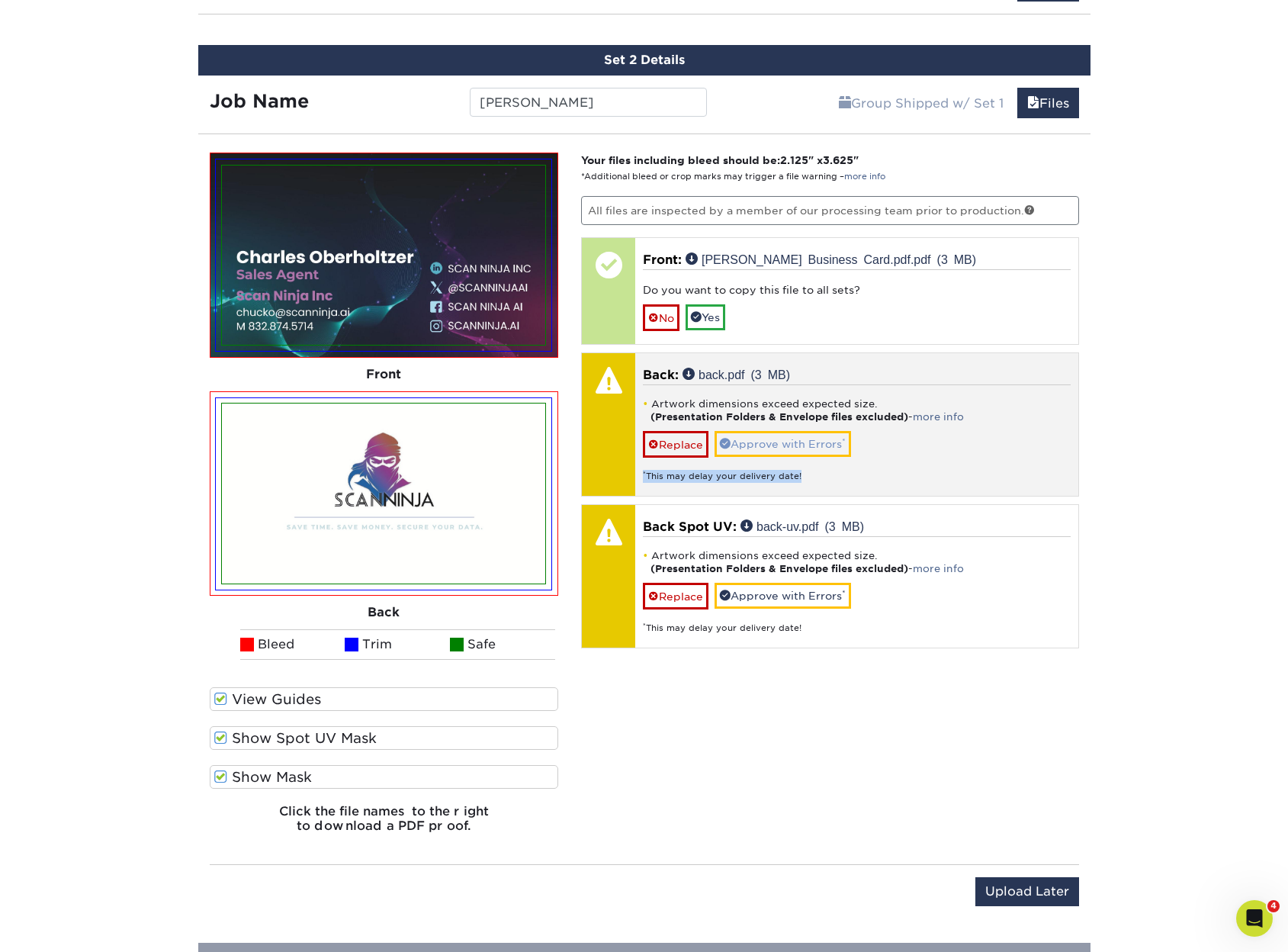
click at [817, 435] on div "Artwork dimensions exceed expected size. (Presentation Folders & Envelope files…" at bounding box center [857, 434] width 428 height 98
drag, startPoint x: 817, startPoint y: 435, endPoint x: 807, endPoint y: 449, distance: 17.2
click at [807, 449] on link "Approve with Errors *" at bounding box center [783, 444] width 137 height 26
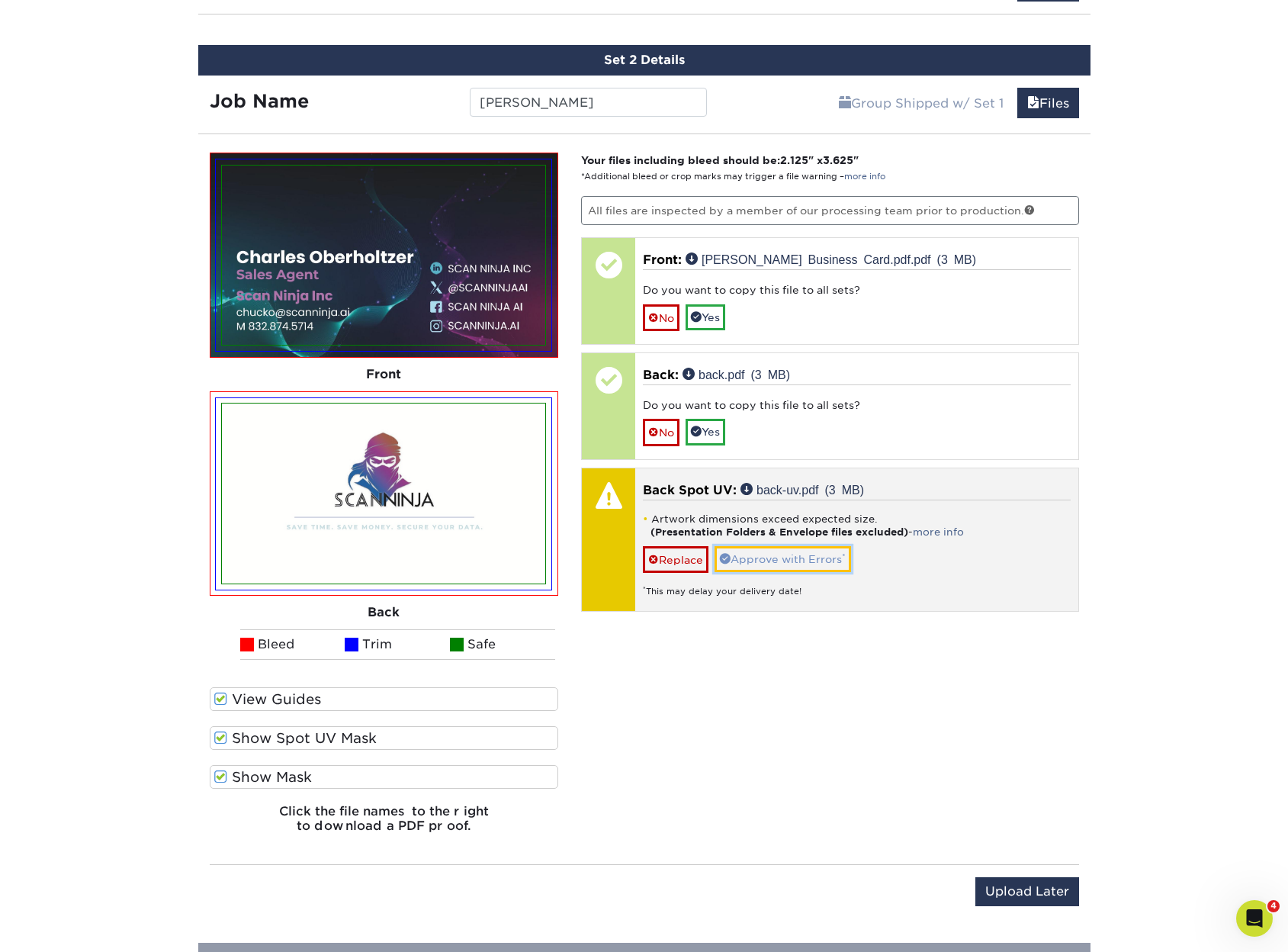
click at [801, 554] on link "Approve with Errors *" at bounding box center [783, 559] width 137 height 26
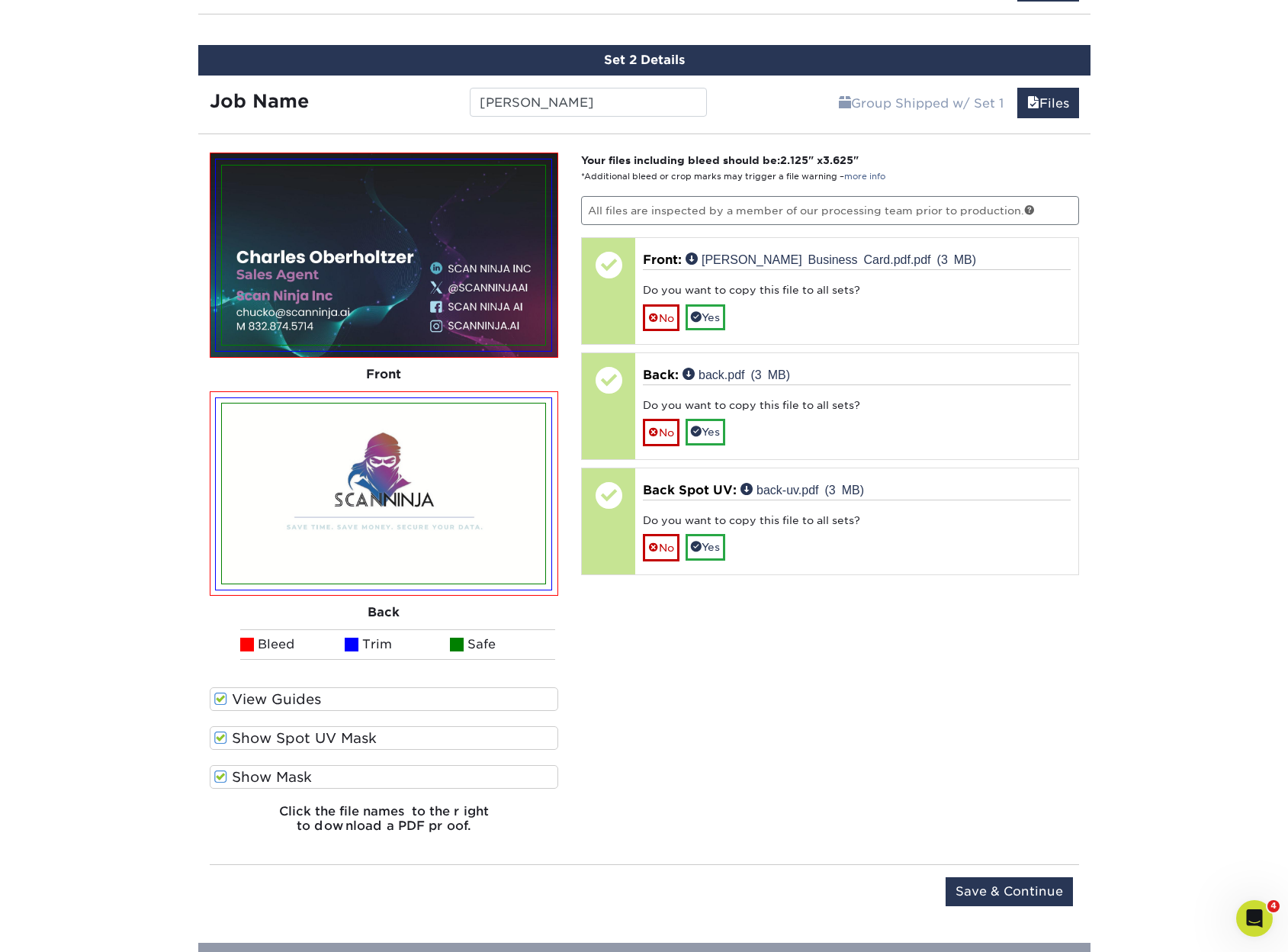
click at [822, 715] on div "Your files including bleed should be: 2.125 " x 3.625 " *Additional bleed or cr…" at bounding box center [830, 499] width 521 height 694
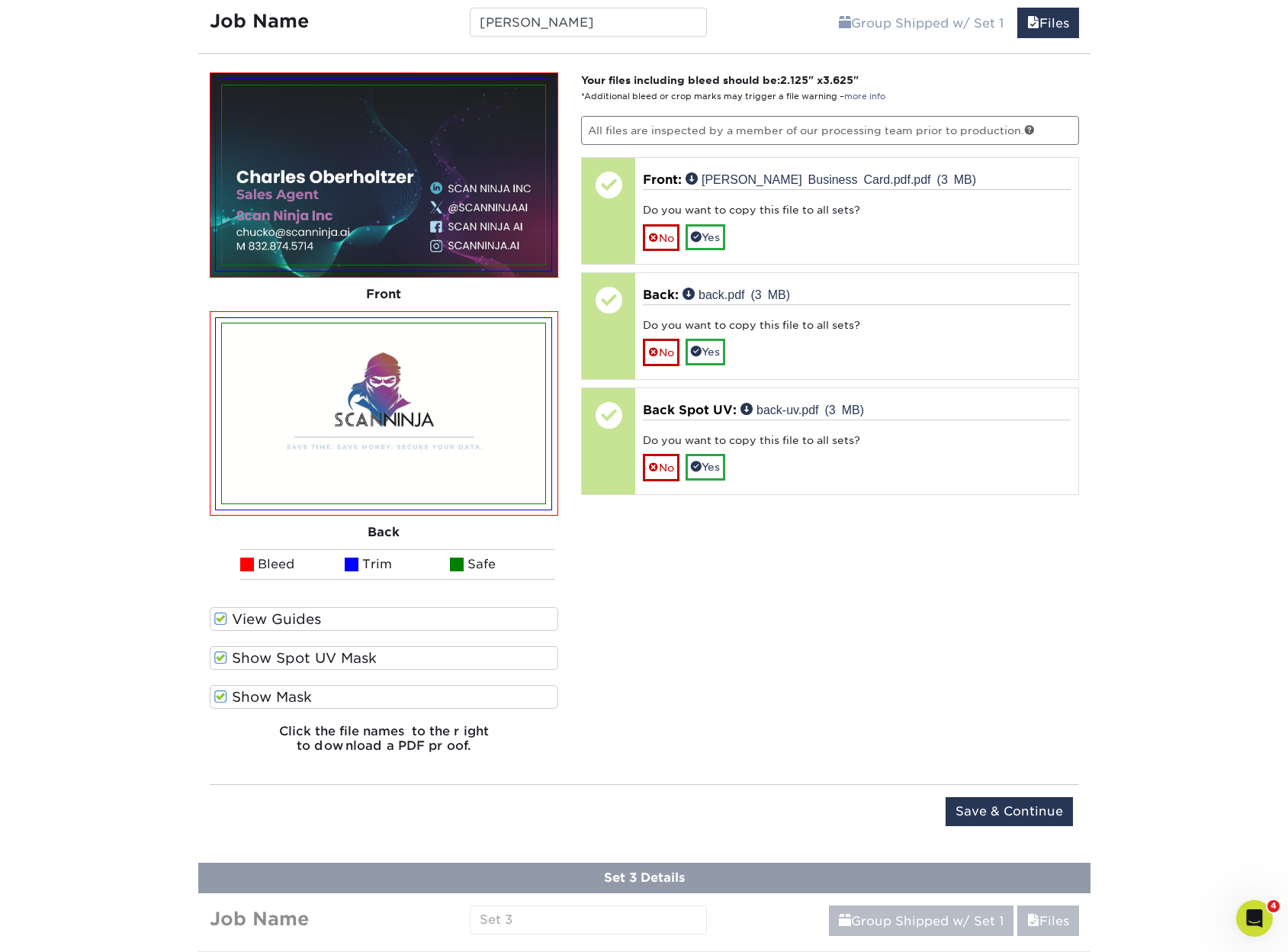
scroll to position [1144, 0]
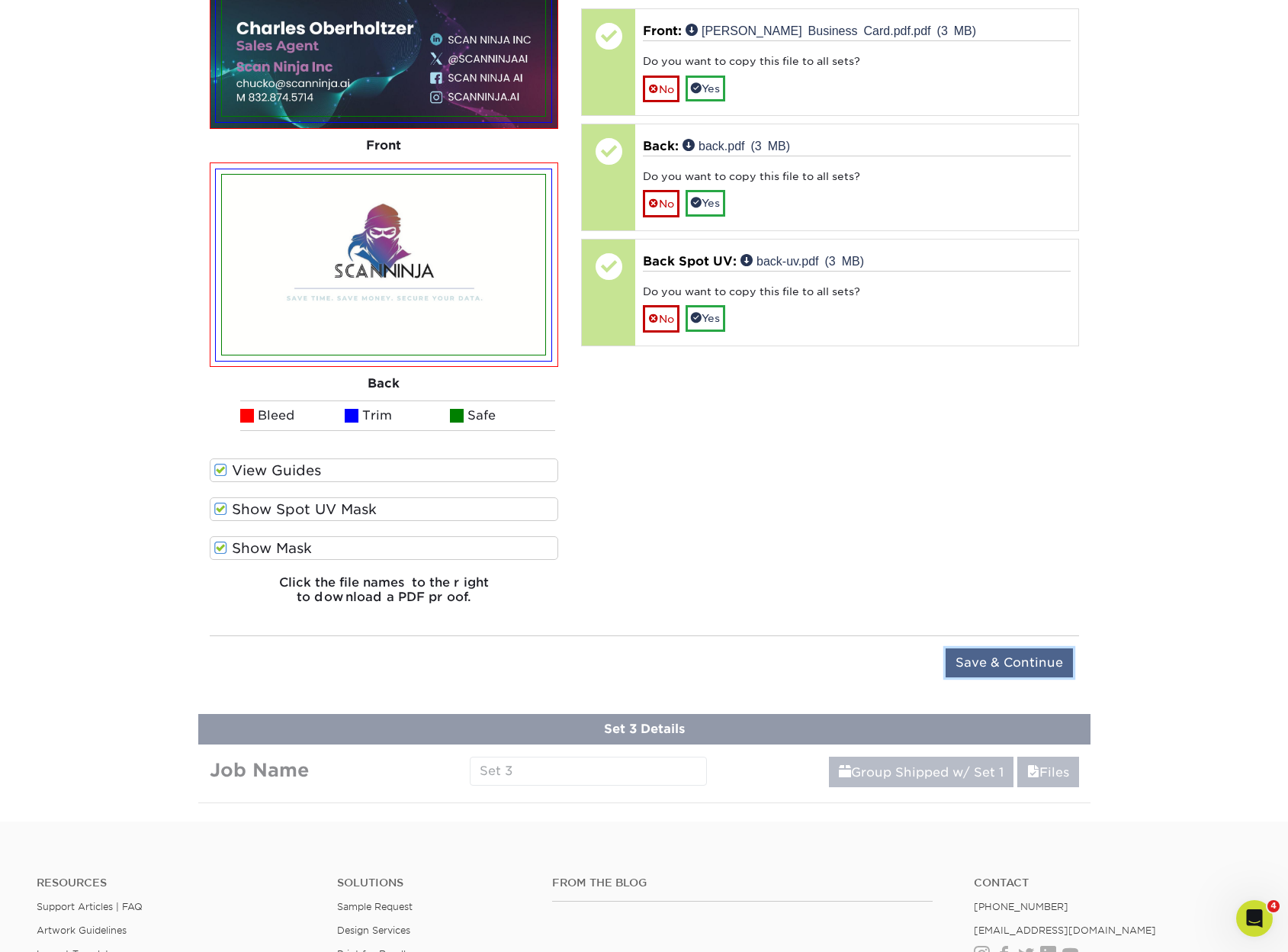
click at [1030, 666] on input "Save & Continue" at bounding box center [1010, 663] width 128 height 29
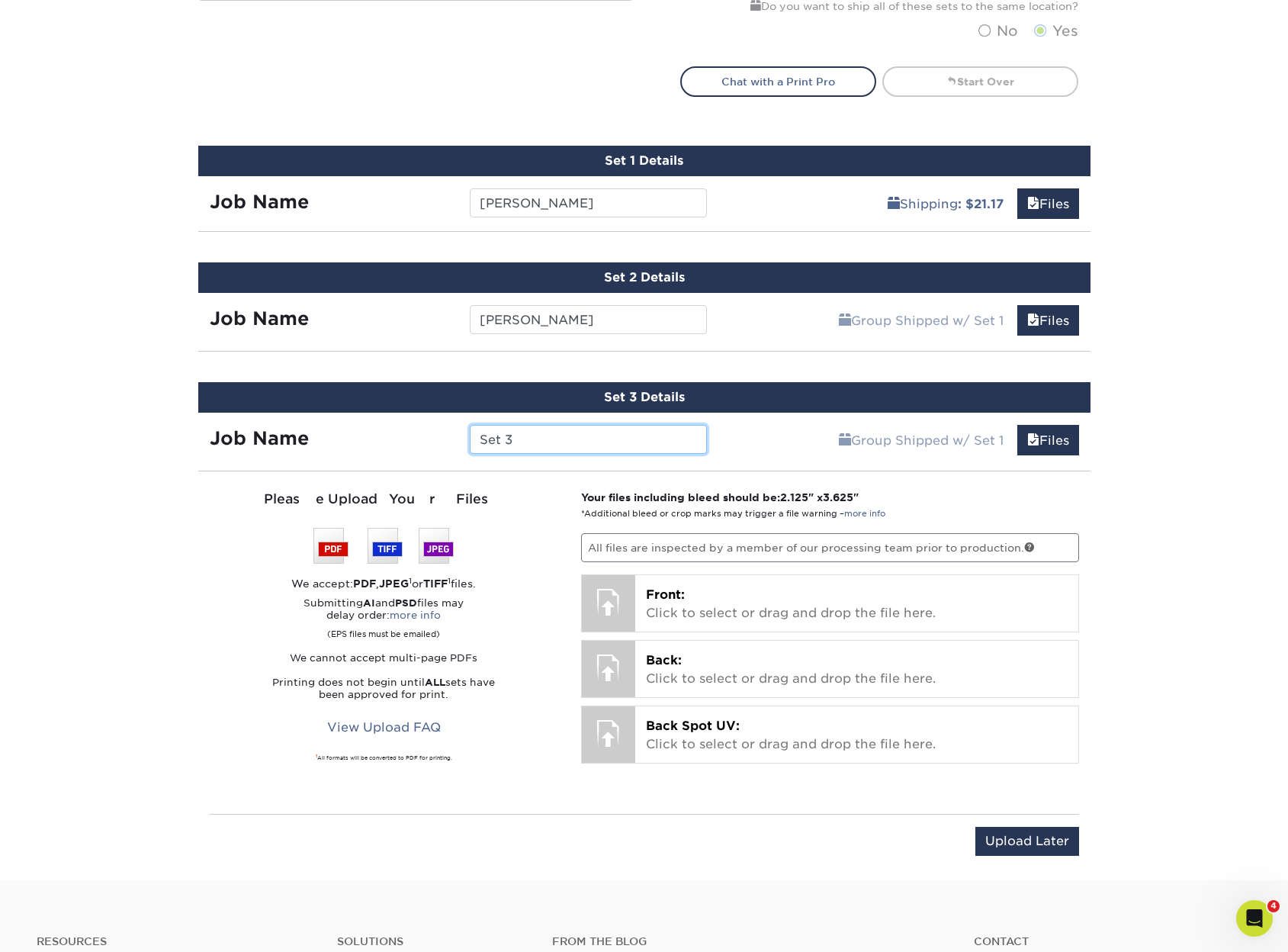
scroll to position [834, 0]
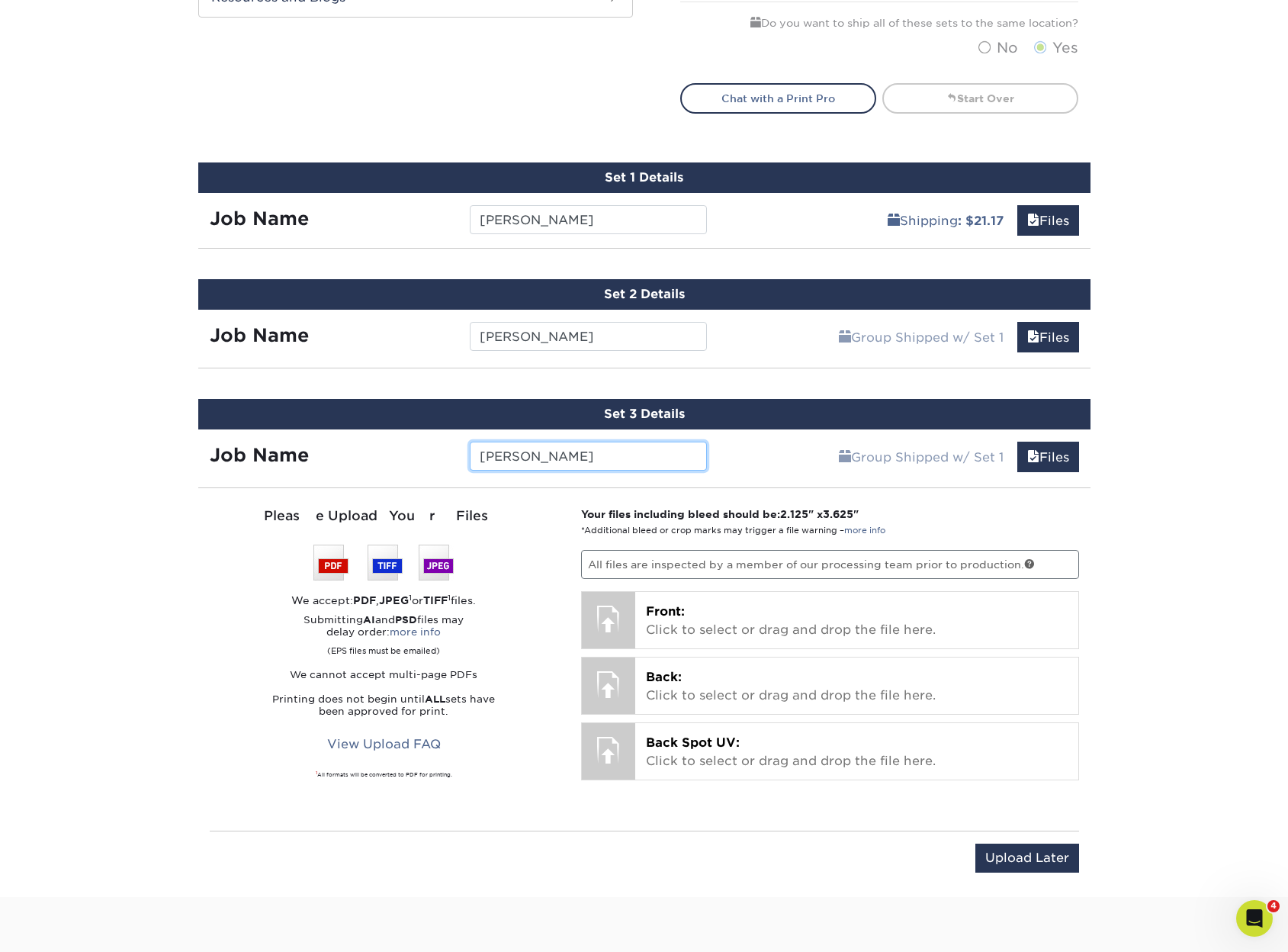
type input "[PERSON_NAME]"
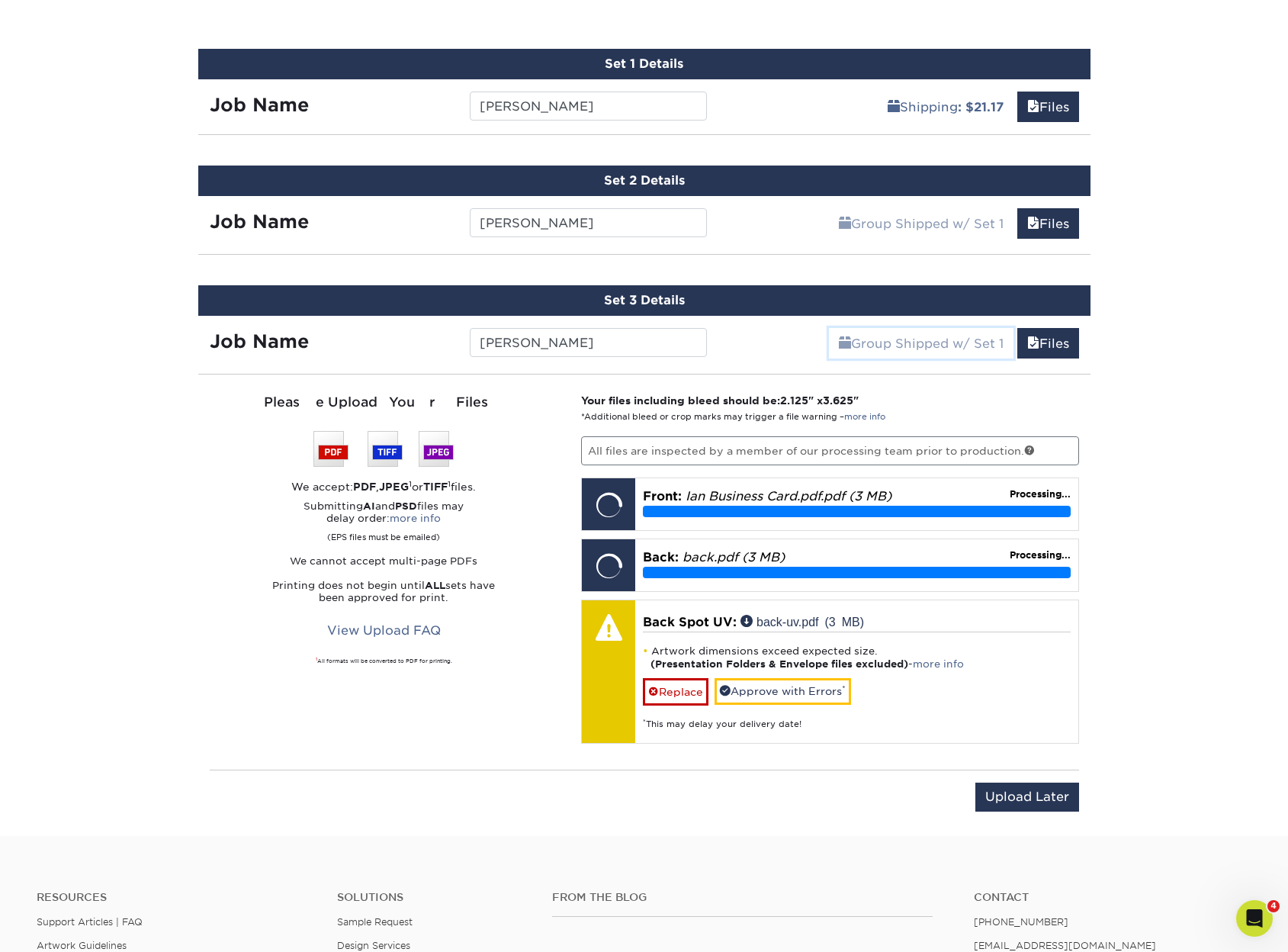
scroll to position [987, 0]
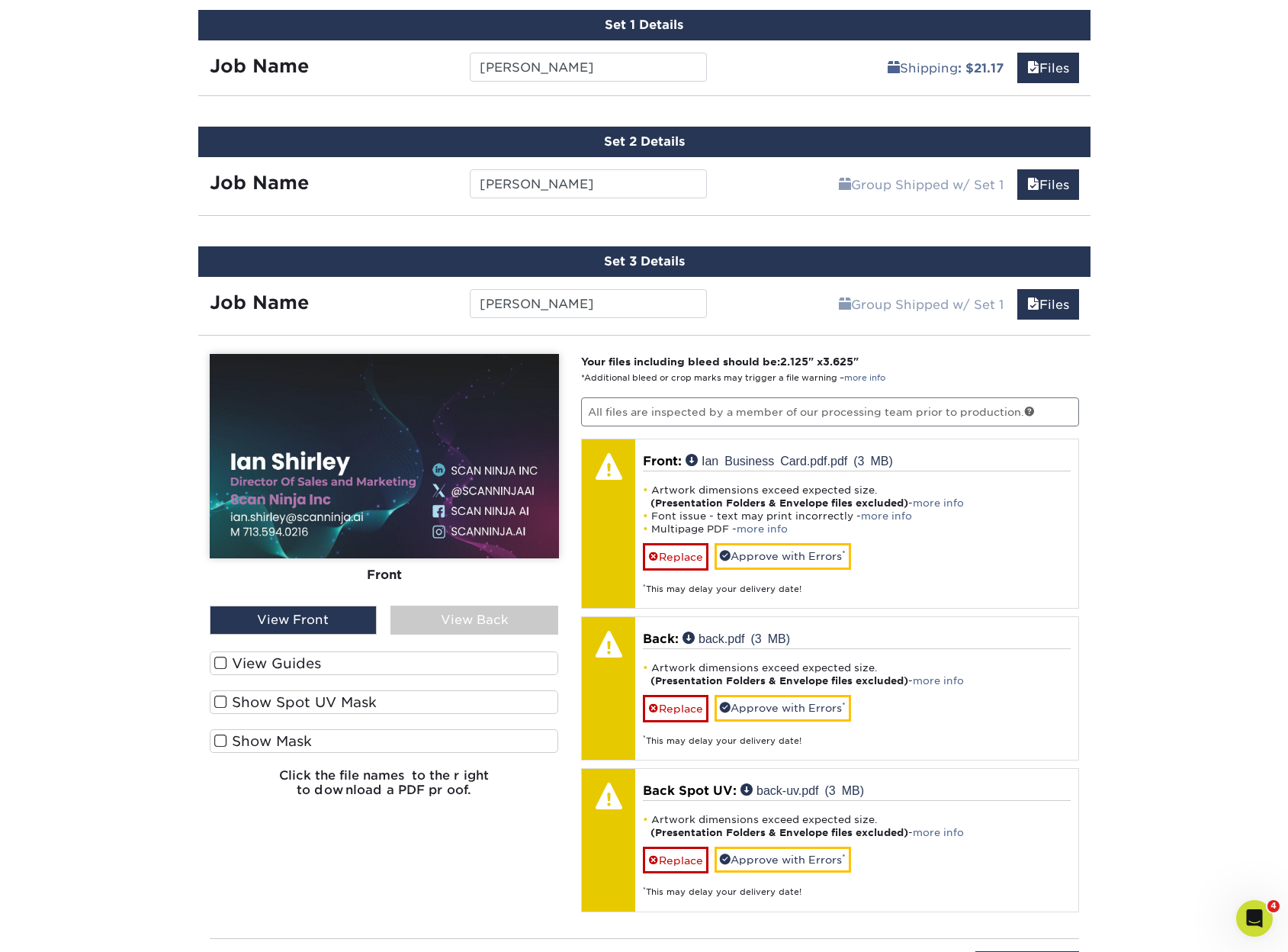
drag, startPoint x: 335, startPoint y: 661, endPoint x: 326, endPoint y: 694, distance: 34.2
click at [335, 661] on label "View Guides" at bounding box center [384, 663] width 349 height 24
click at [0, 0] on input "View Guides" at bounding box center [0, 0] width 0 height 0
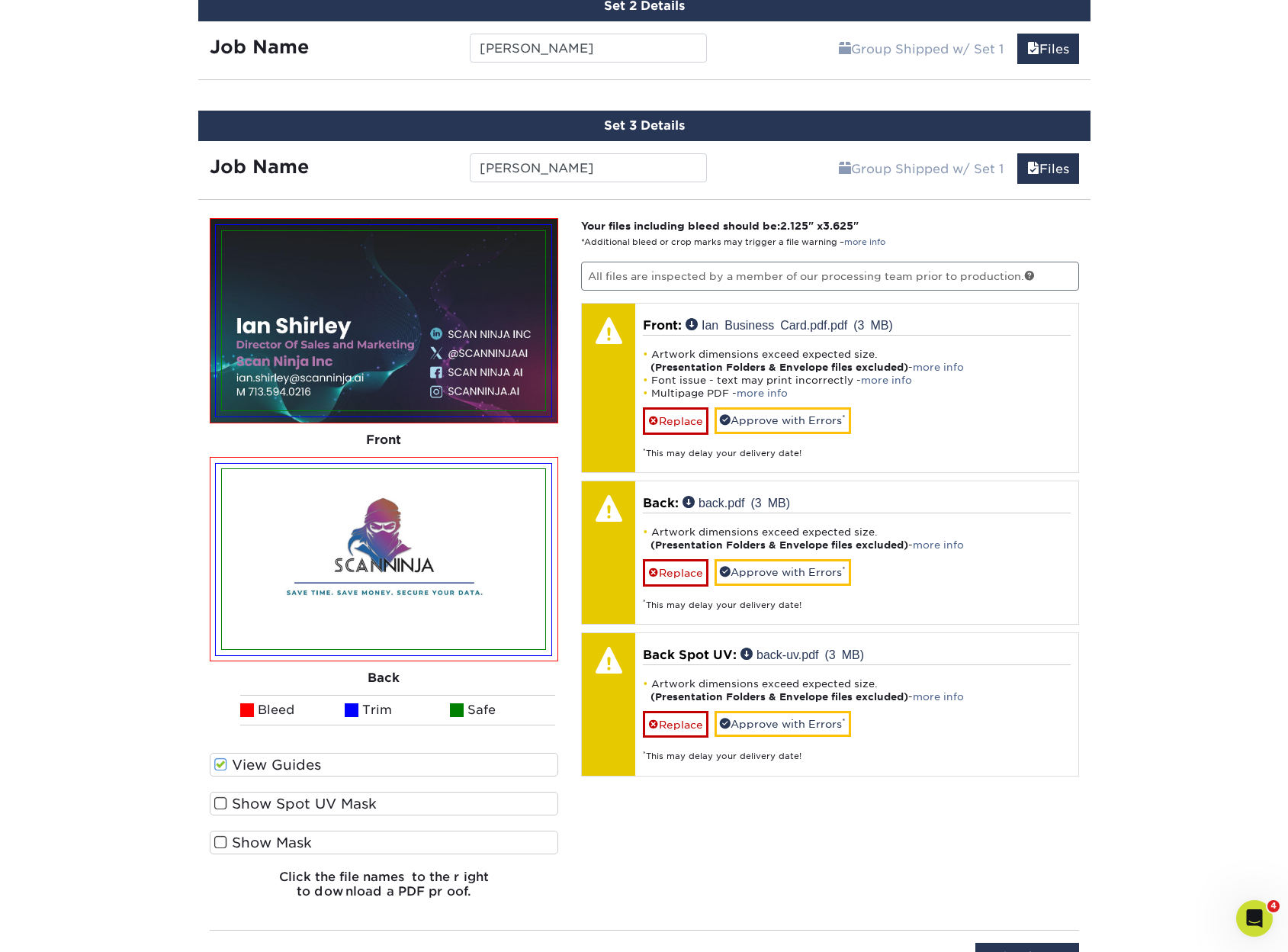
scroll to position [1139, 0]
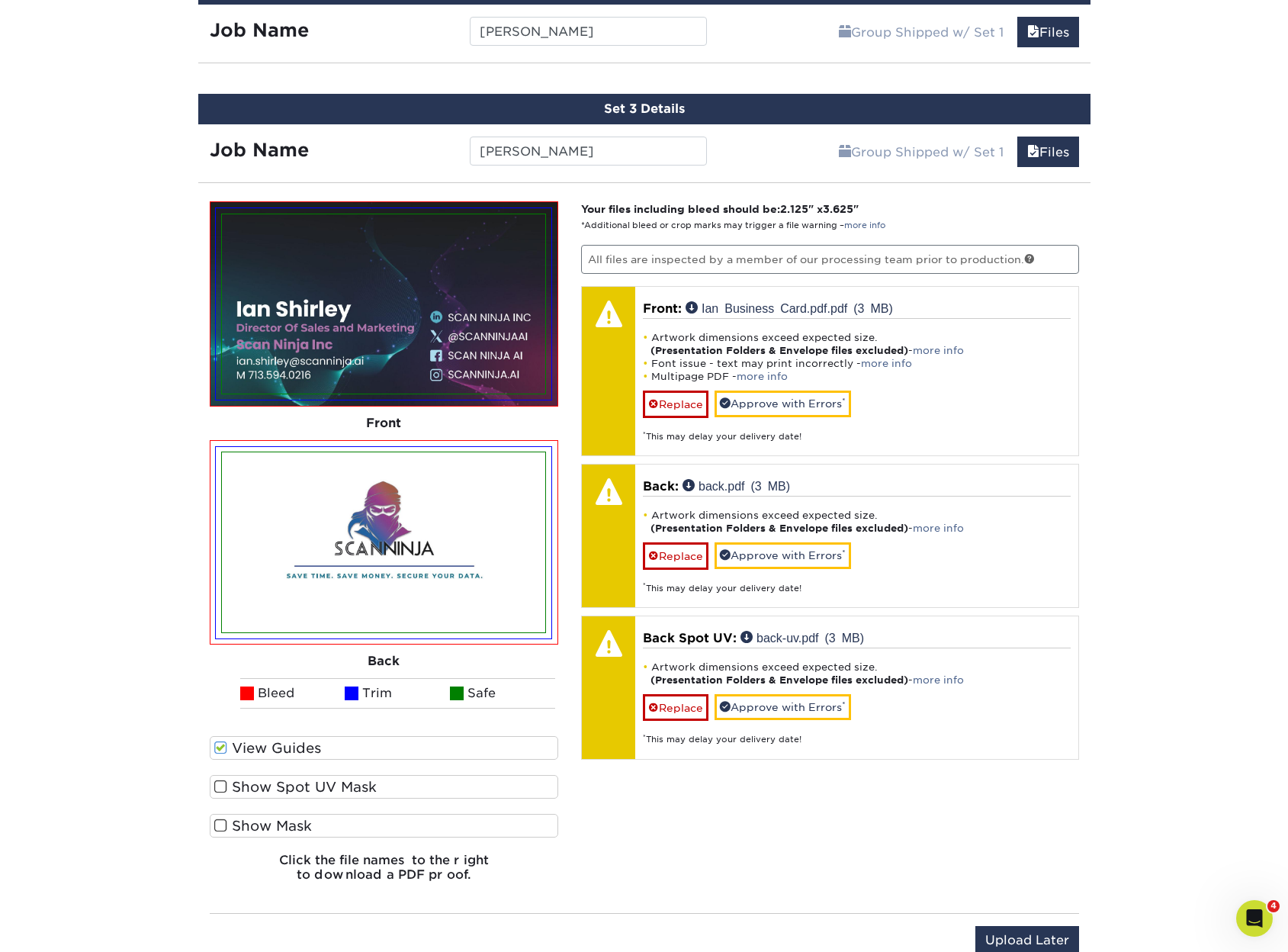
click at [285, 771] on div "View Guides Show Spot UV Mask Show Mask" at bounding box center [384, 794] width 349 height 117
click at [275, 787] on label "Show Spot UV Mask" at bounding box center [384, 787] width 349 height 24
click at [0, 0] on input "Show Spot UV Mask" at bounding box center [0, 0] width 0 height 0
click at [262, 824] on label "Show Mask" at bounding box center [384, 825] width 349 height 24
click at [0, 0] on input "Show Mask" at bounding box center [0, 0] width 0 height 0
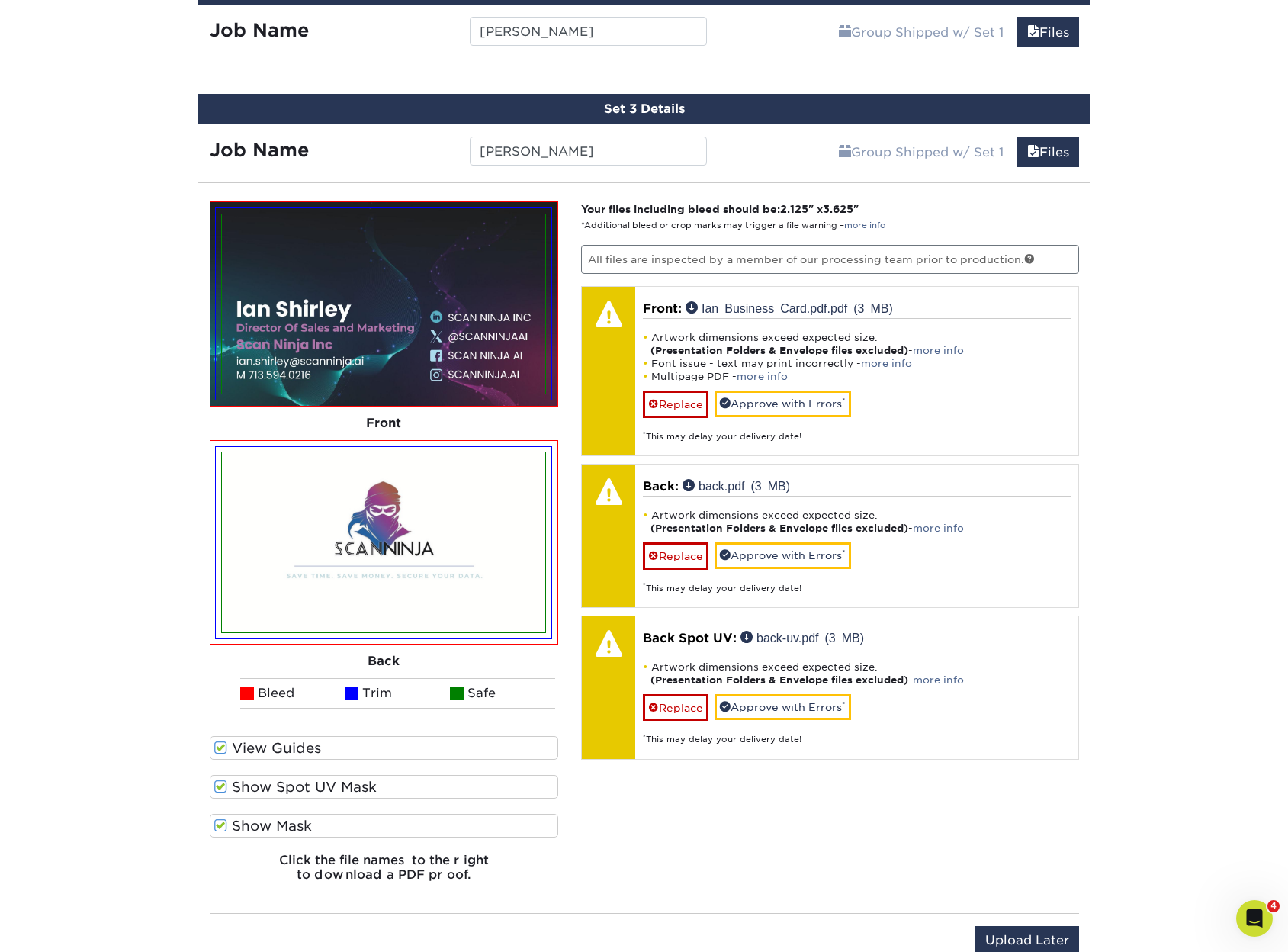
click at [262, 824] on label "Show Mask" at bounding box center [384, 825] width 349 height 24
click at [0, 0] on input "Show Mask" at bounding box center [0, 0] width 0 height 0
click at [262, 824] on label "Show Mask" at bounding box center [384, 825] width 349 height 24
click at [0, 0] on input "Show Mask" at bounding box center [0, 0] width 0 height 0
click at [262, 824] on label "Show Mask" at bounding box center [384, 825] width 349 height 24
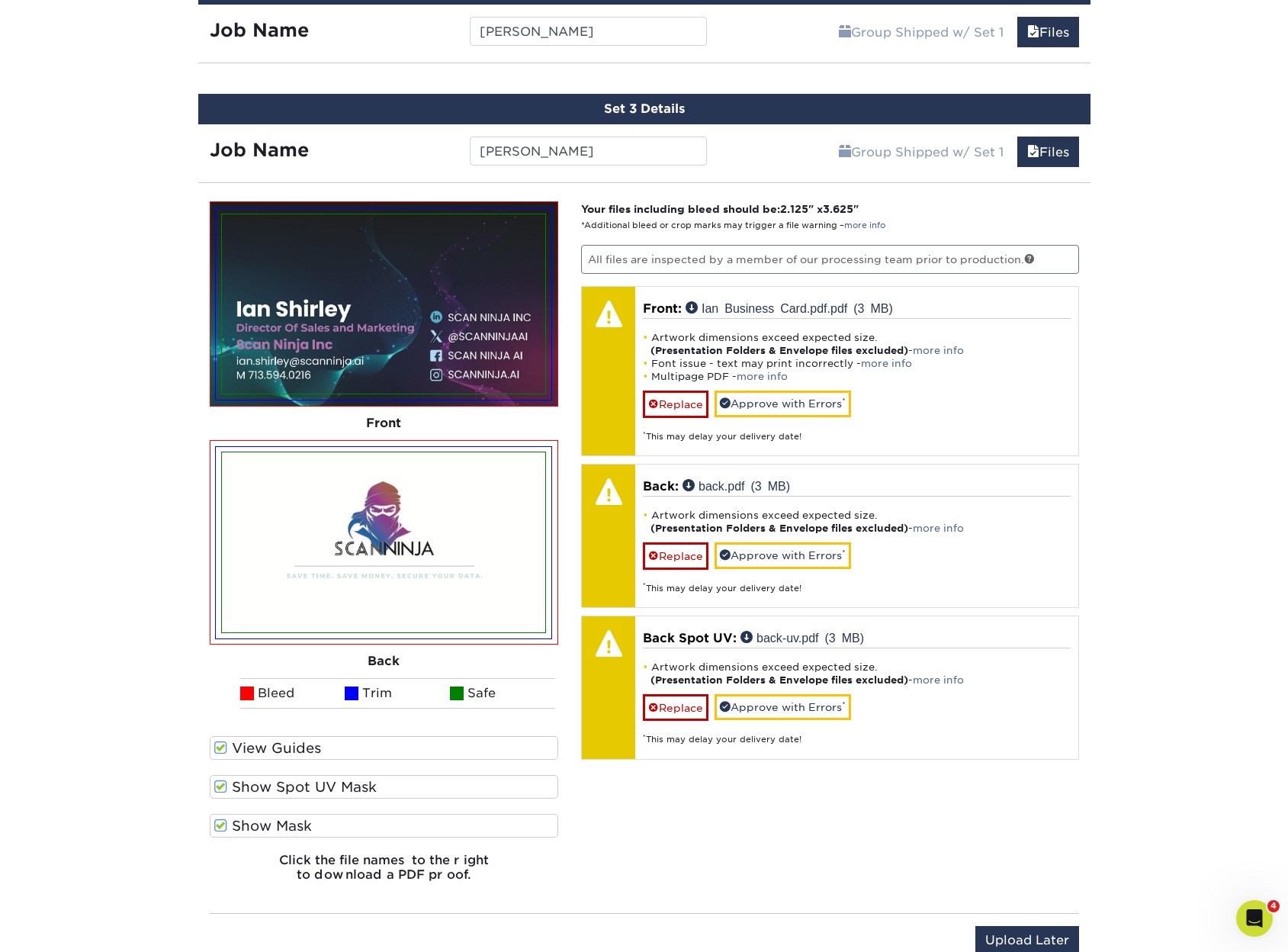
click at [0, 0] on input "Show Mask" at bounding box center [0, 0] width 0 height 0
click at [262, 824] on label "Show Mask" at bounding box center [384, 825] width 349 height 24
click at [0, 0] on input "Show Mask" at bounding box center [0, 0] width 0 height 0
click at [254, 829] on label "Show Mask" at bounding box center [384, 825] width 349 height 24
click at [0, 0] on input "Show Mask" at bounding box center [0, 0] width 0 height 0
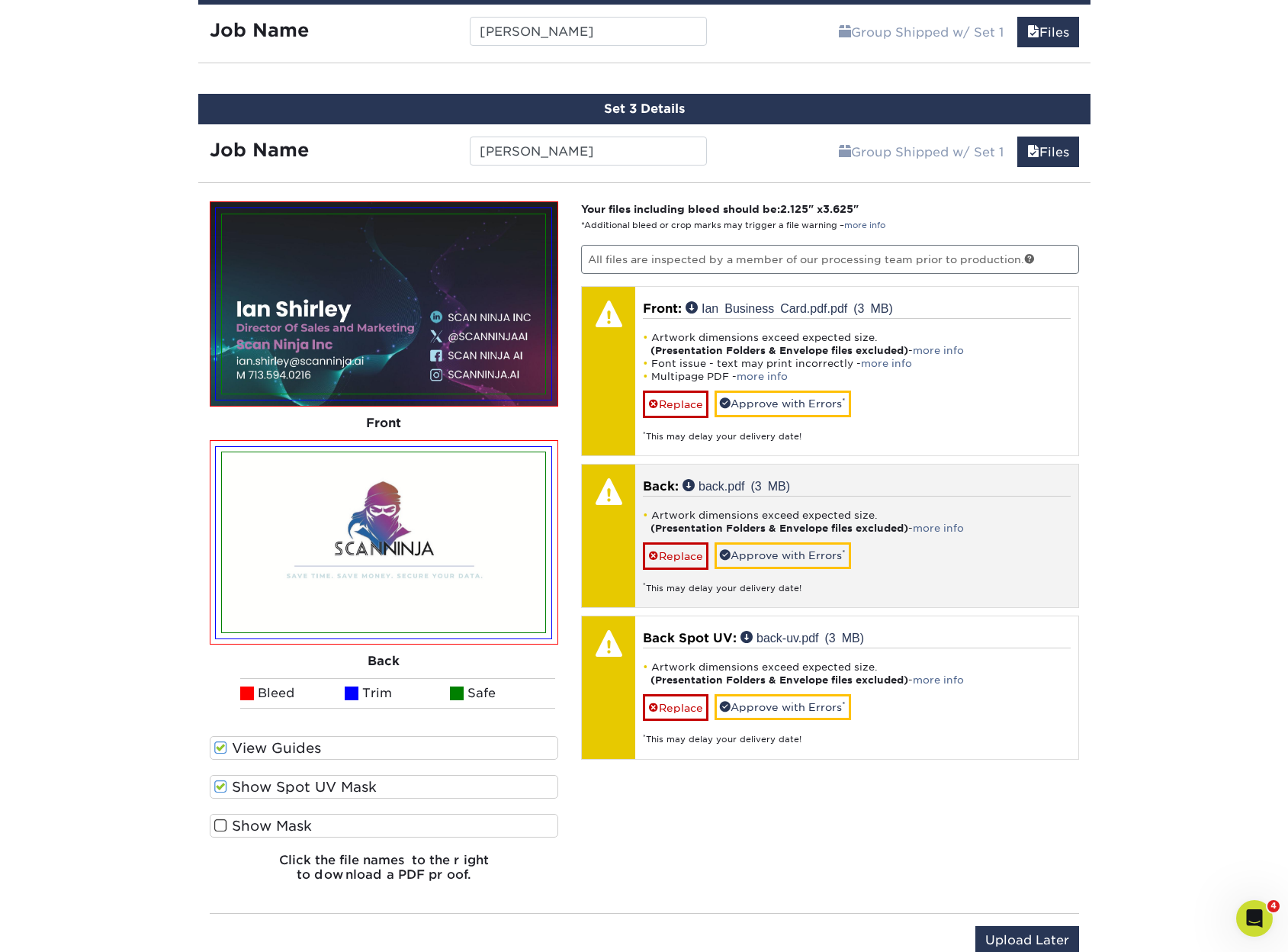
click at [770, 570] on div "* This may delay your delivery date!" at bounding box center [857, 582] width 428 height 25
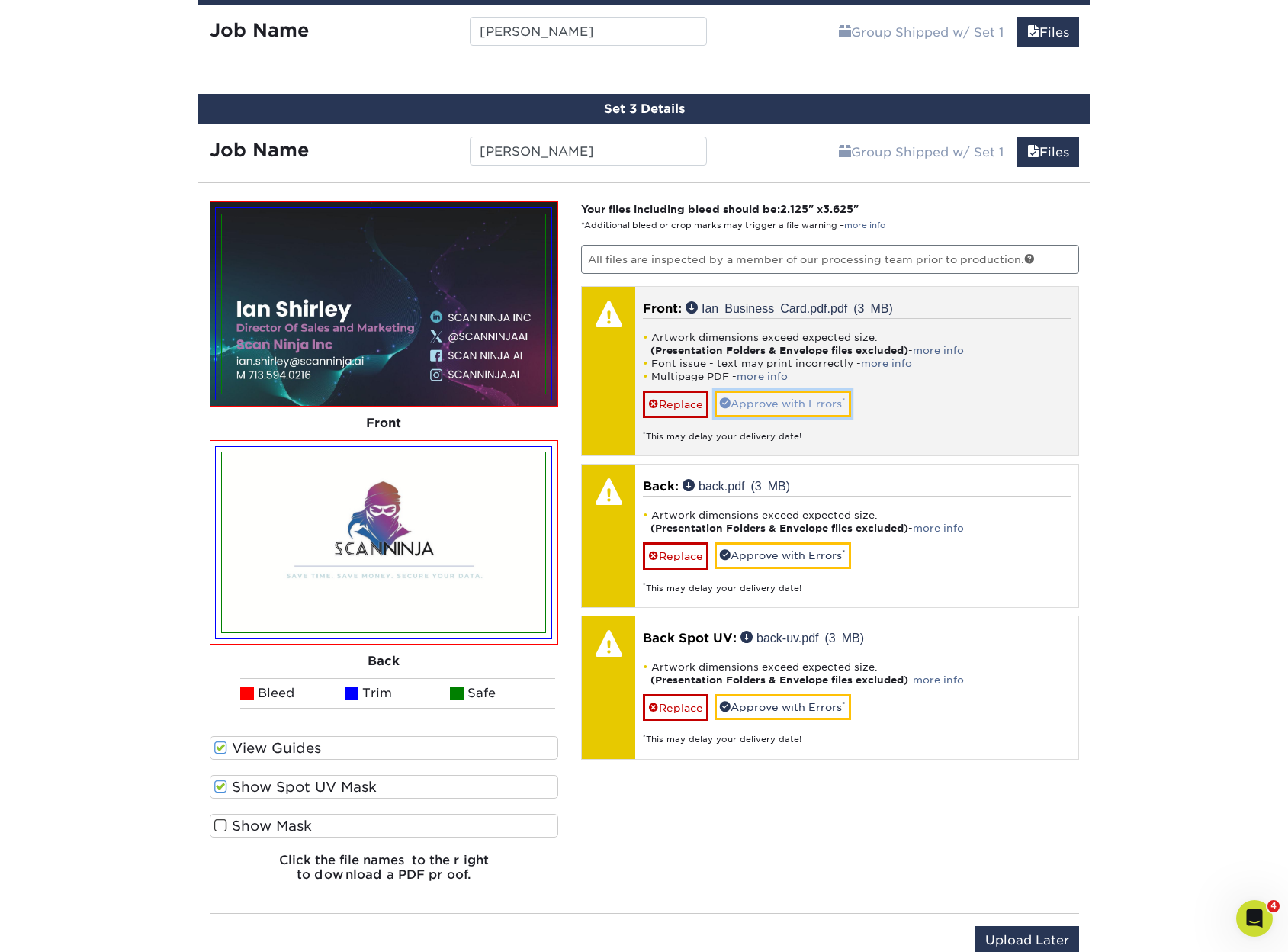
click at [810, 408] on link "Approve with Errors *" at bounding box center [783, 404] width 137 height 26
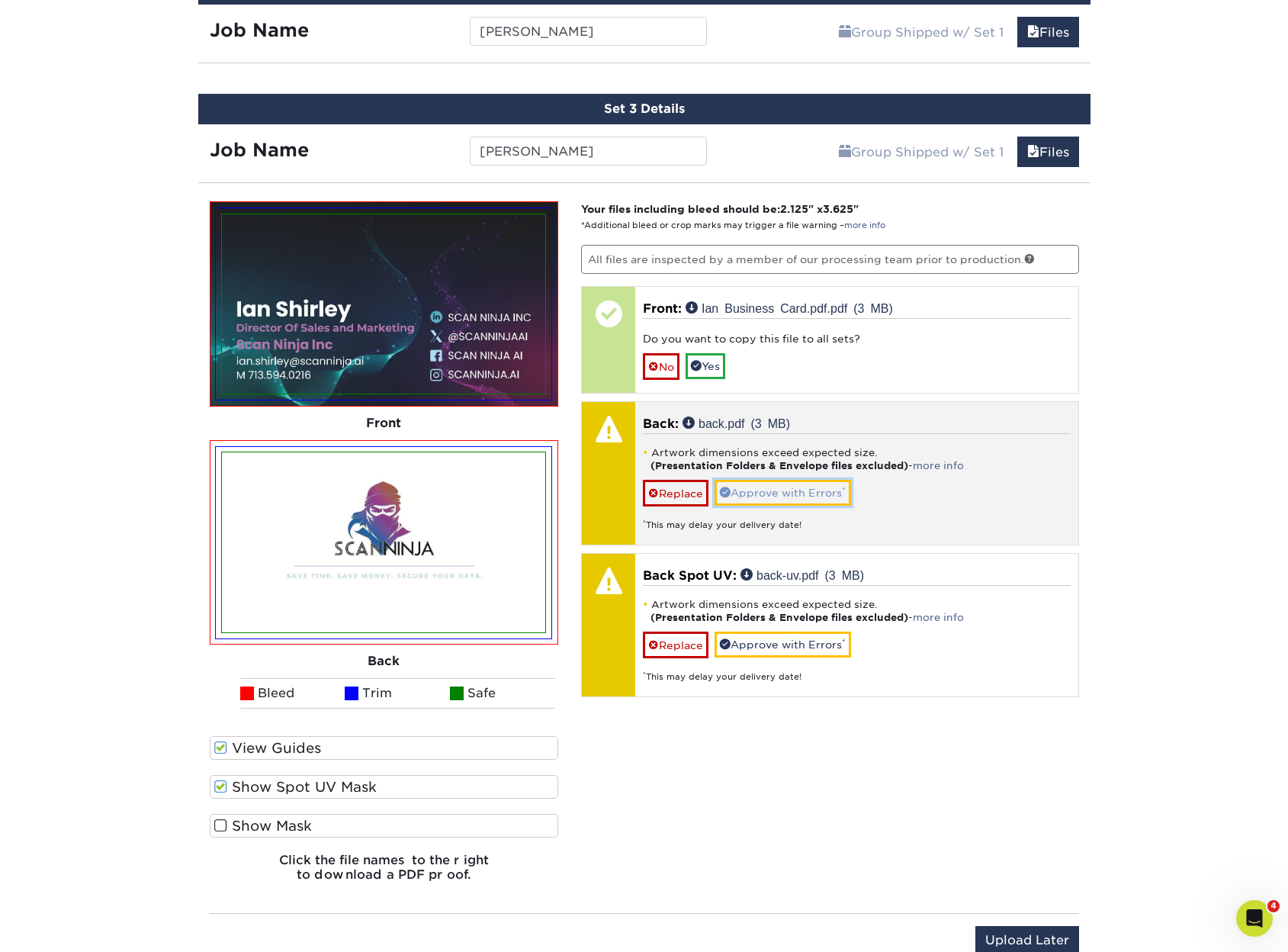
click at [832, 495] on link "Approve with Errors *" at bounding box center [783, 493] width 137 height 26
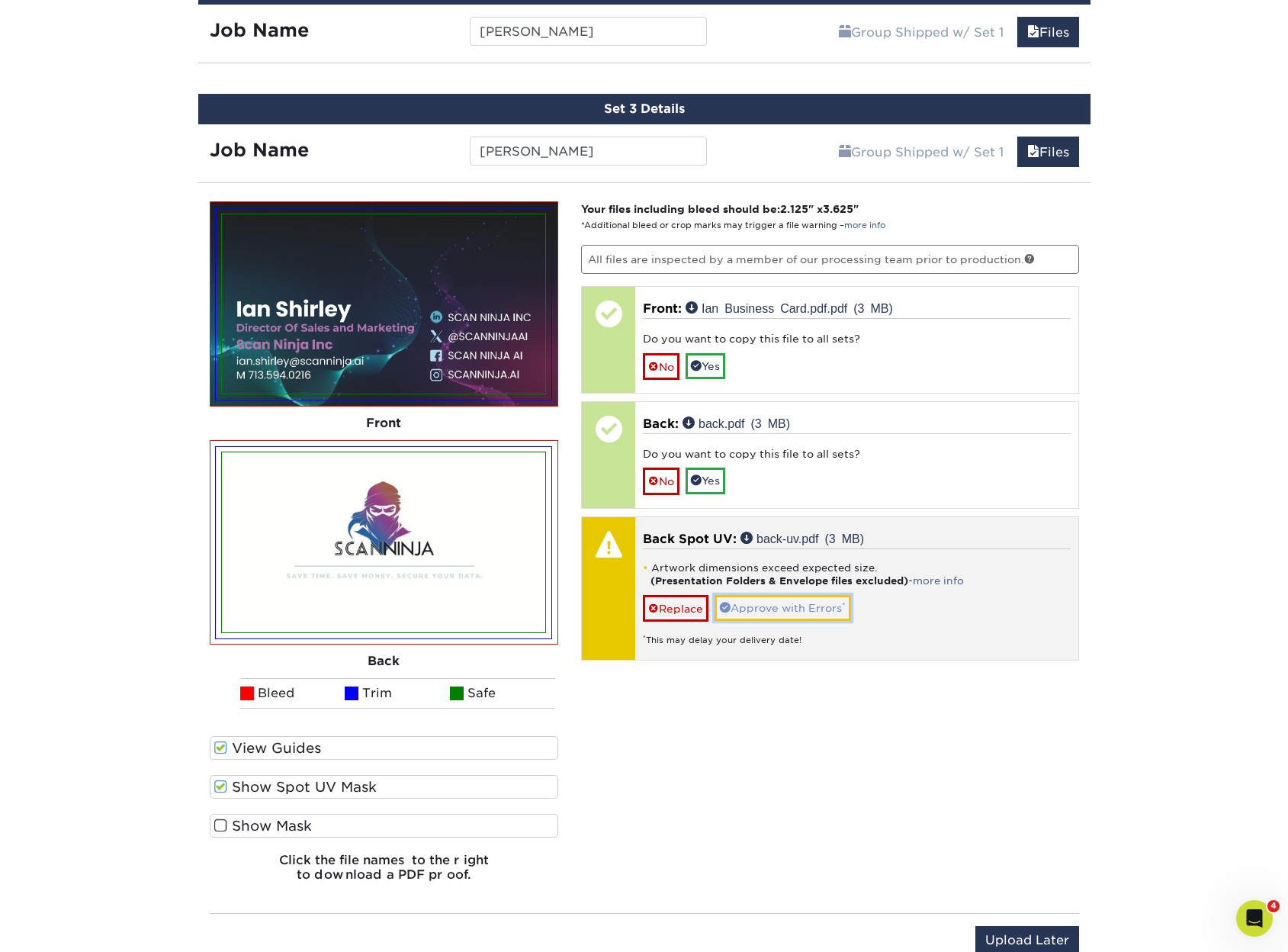
click at [808, 601] on link "Approve with Errors *" at bounding box center [783, 608] width 137 height 26
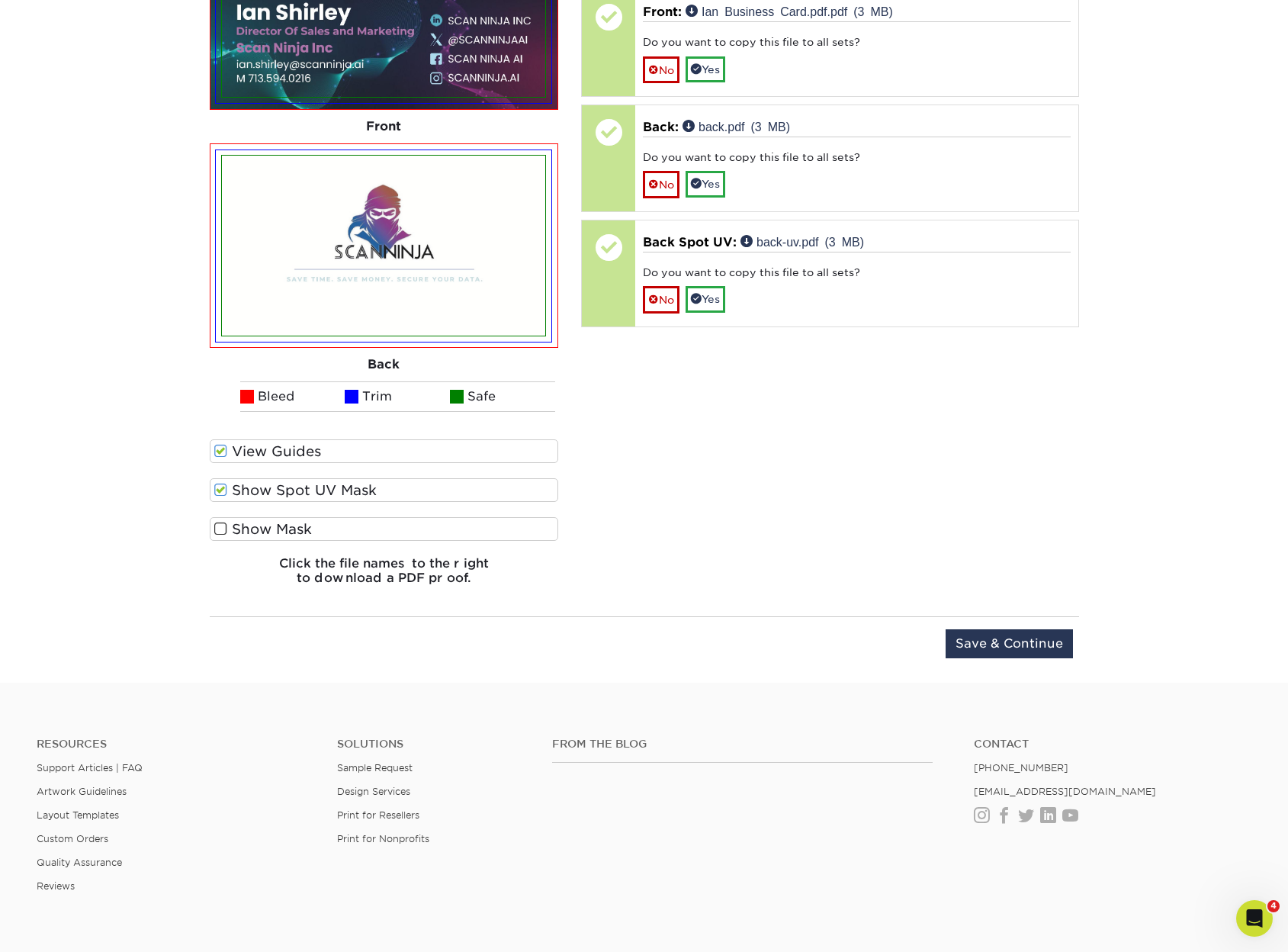
scroll to position [1444, 0]
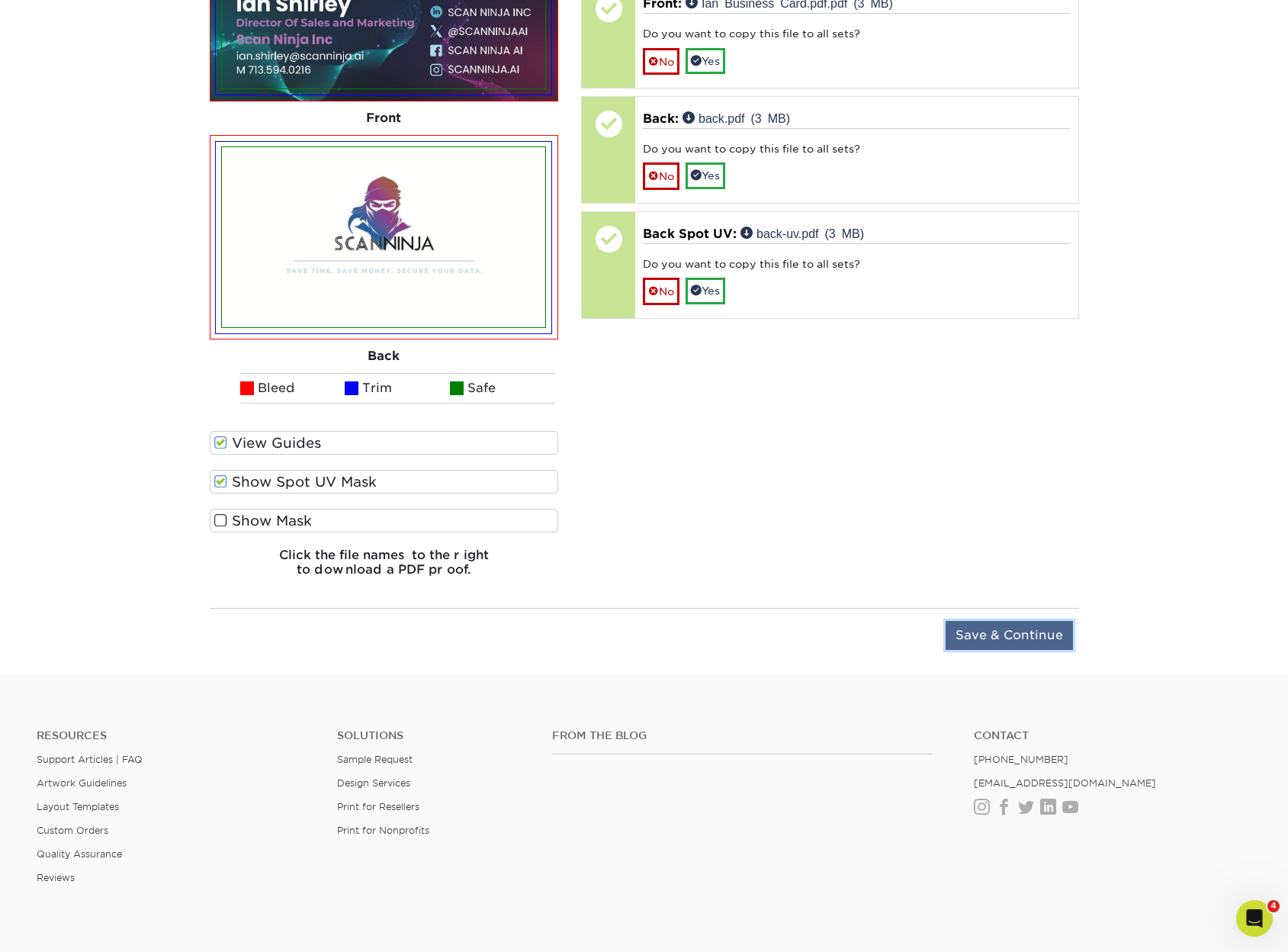
click at [998, 621] on input "Save & Continue" at bounding box center [1010, 635] width 128 height 29
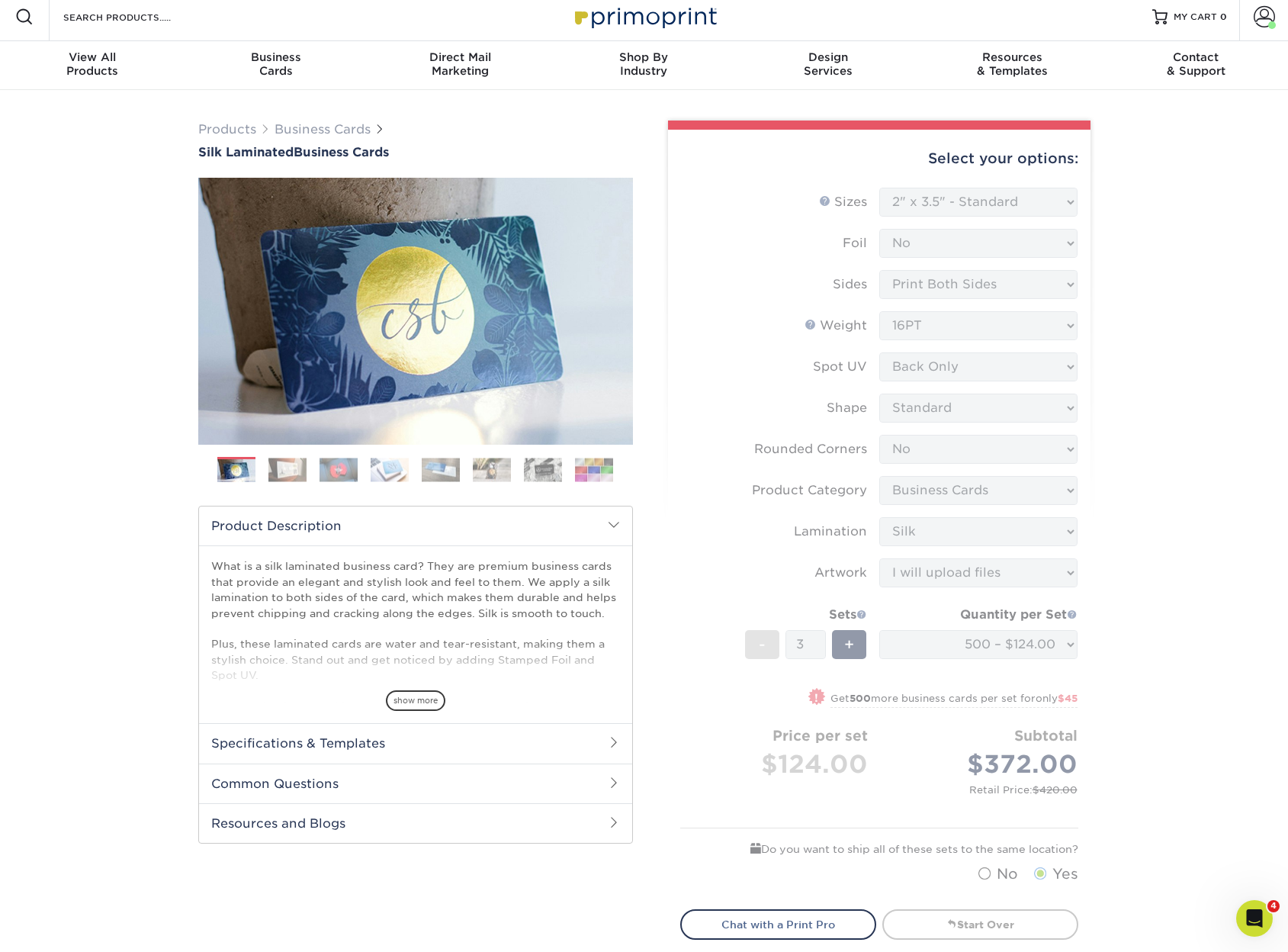
scroll to position [0, 0]
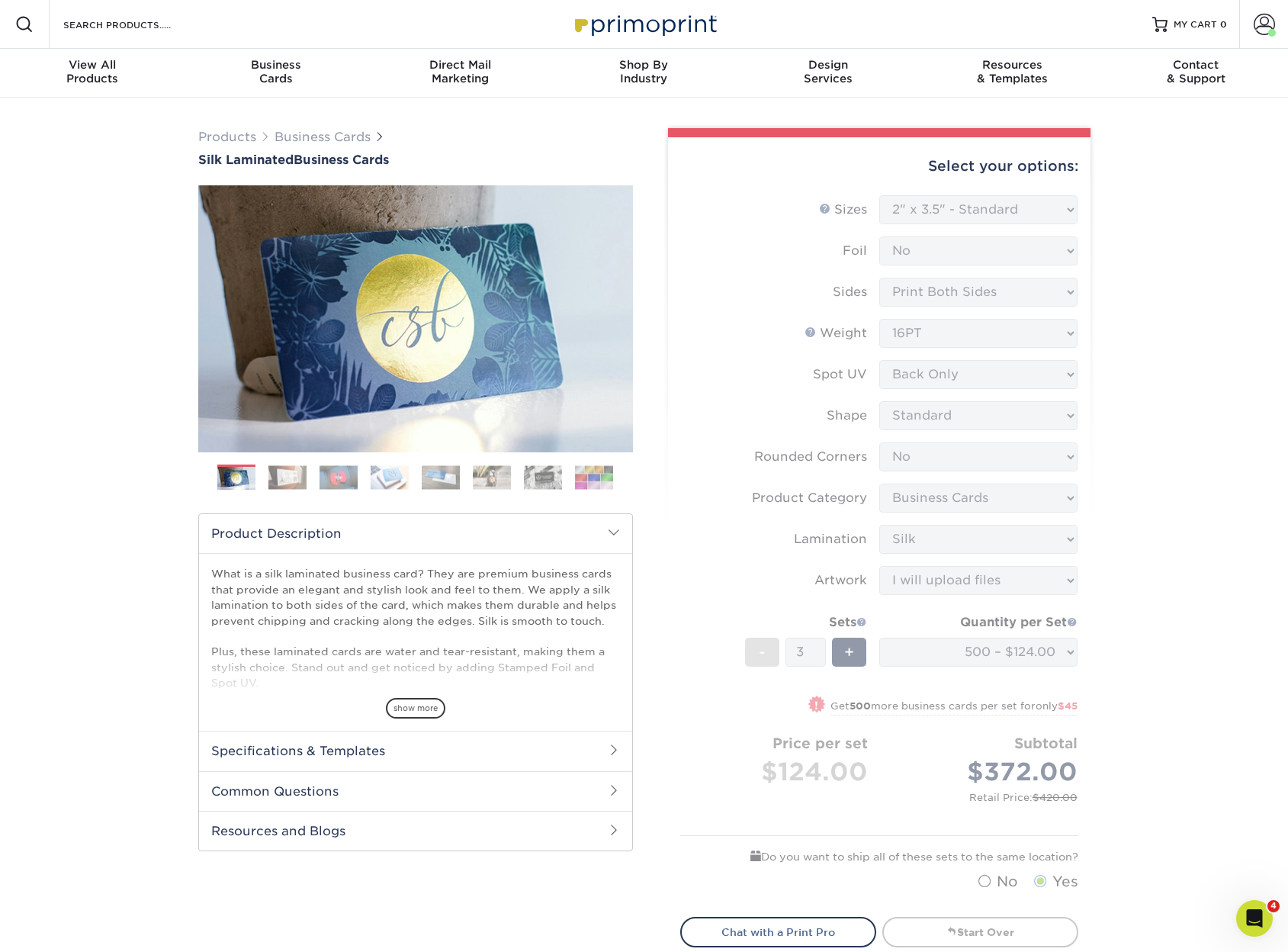
click at [1027, 643] on form "Sizes Help Sizes Please Select 1.5" x 3.5" - Mini 1.75" x 3.5" - Mini 2" x 2" -…" at bounding box center [880, 547] width 398 height 704
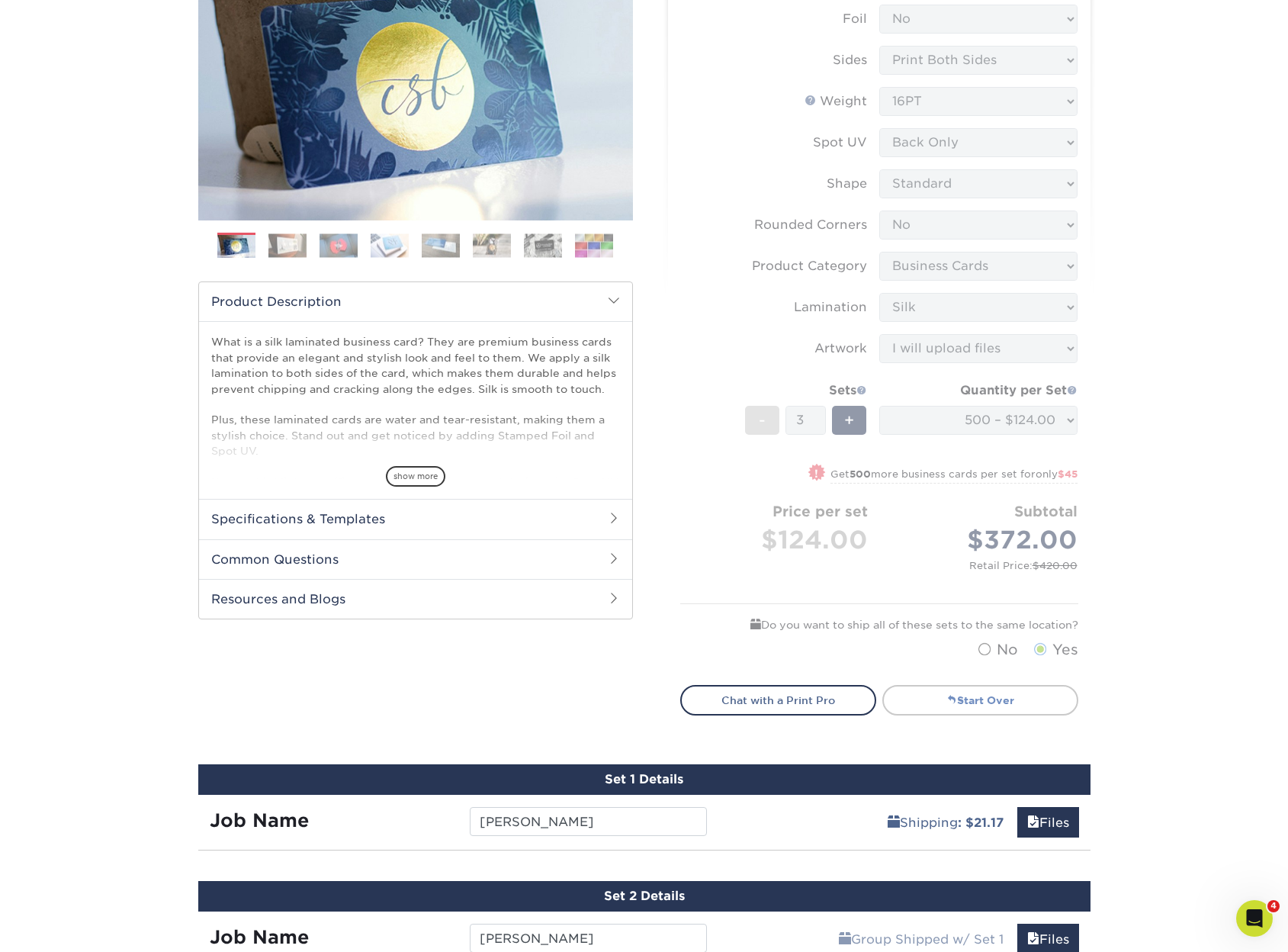
scroll to position [229, 0]
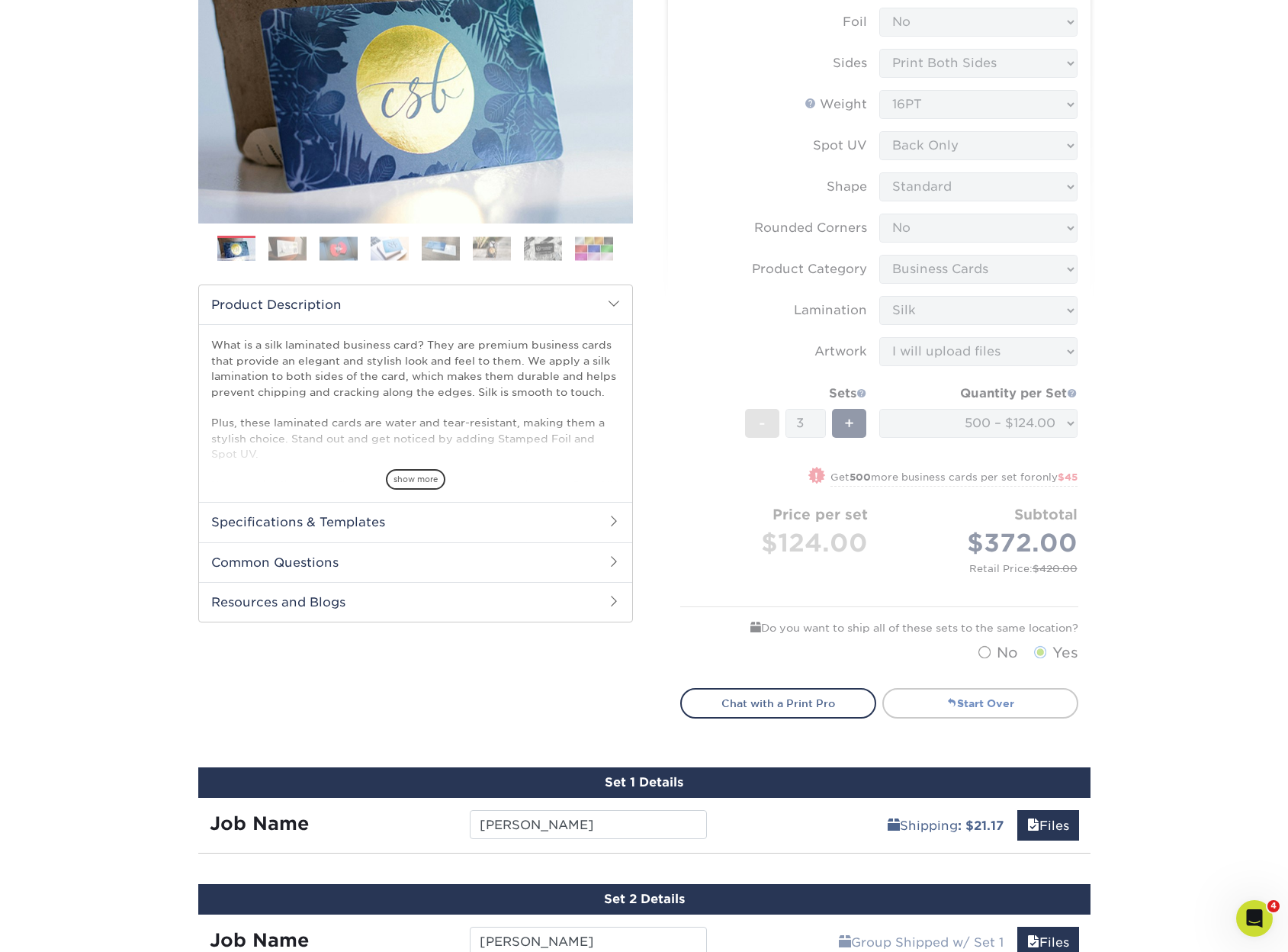
click at [985, 697] on link "Start Over" at bounding box center [980, 704] width 196 height 31
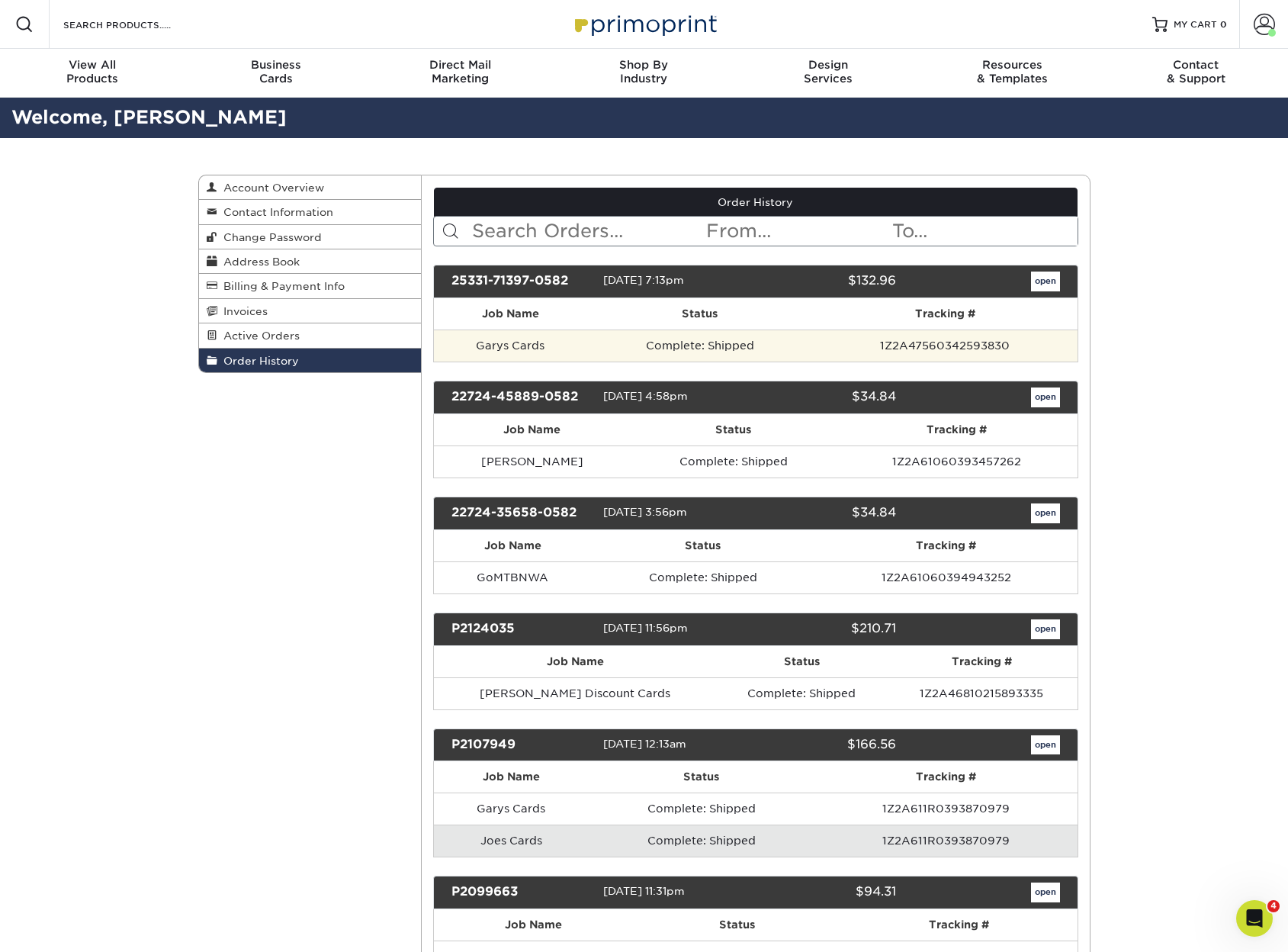
click at [770, 349] on td "Complete: Shipped" at bounding box center [701, 346] width 226 height 32
click at [529, 348] on td "Garys Cards" at bounding box center [510, 346] width 153 height 32
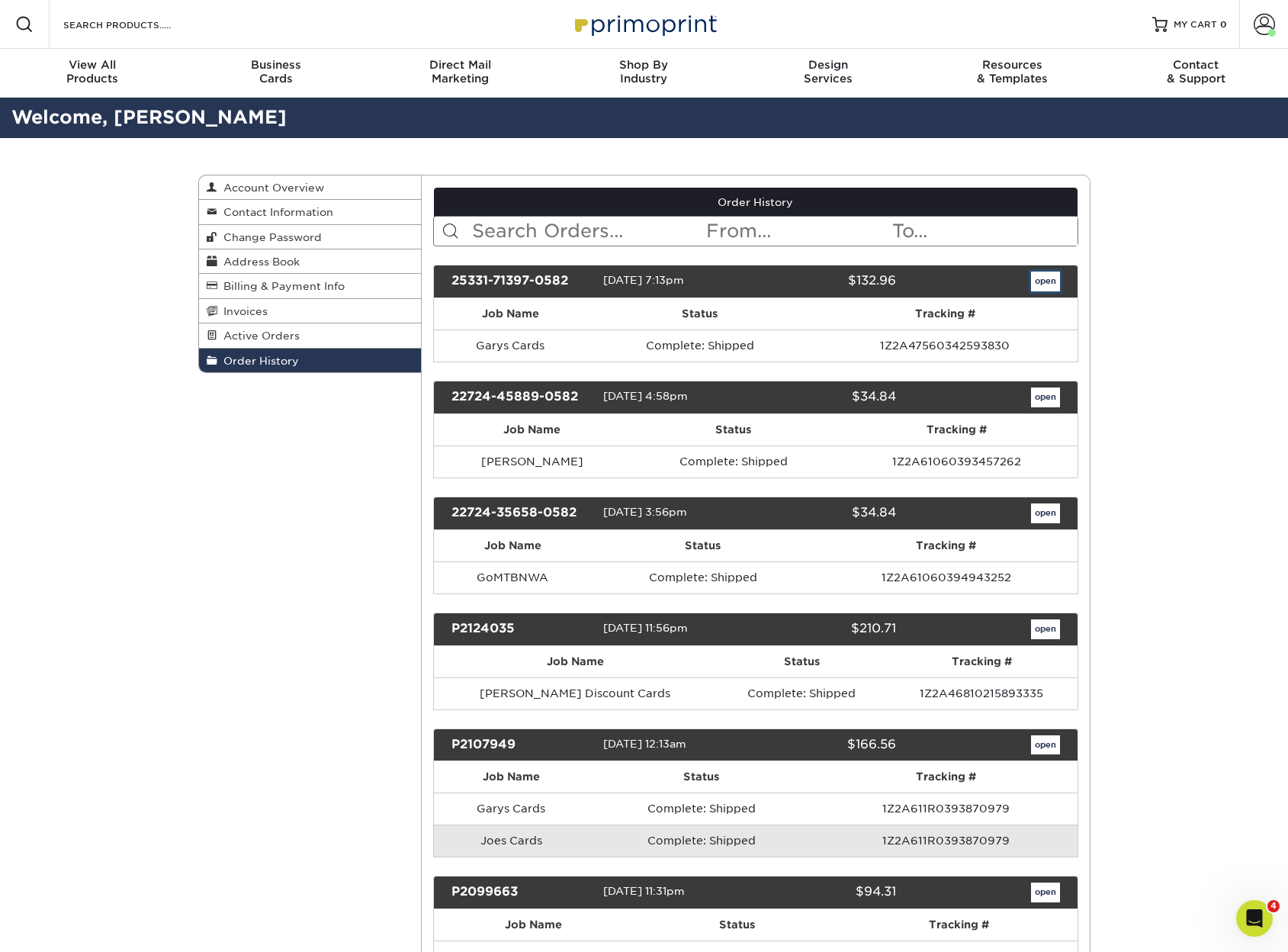
click at [1032, 272] on link "open" at bounding box center [1046, 281] width 29 height 20
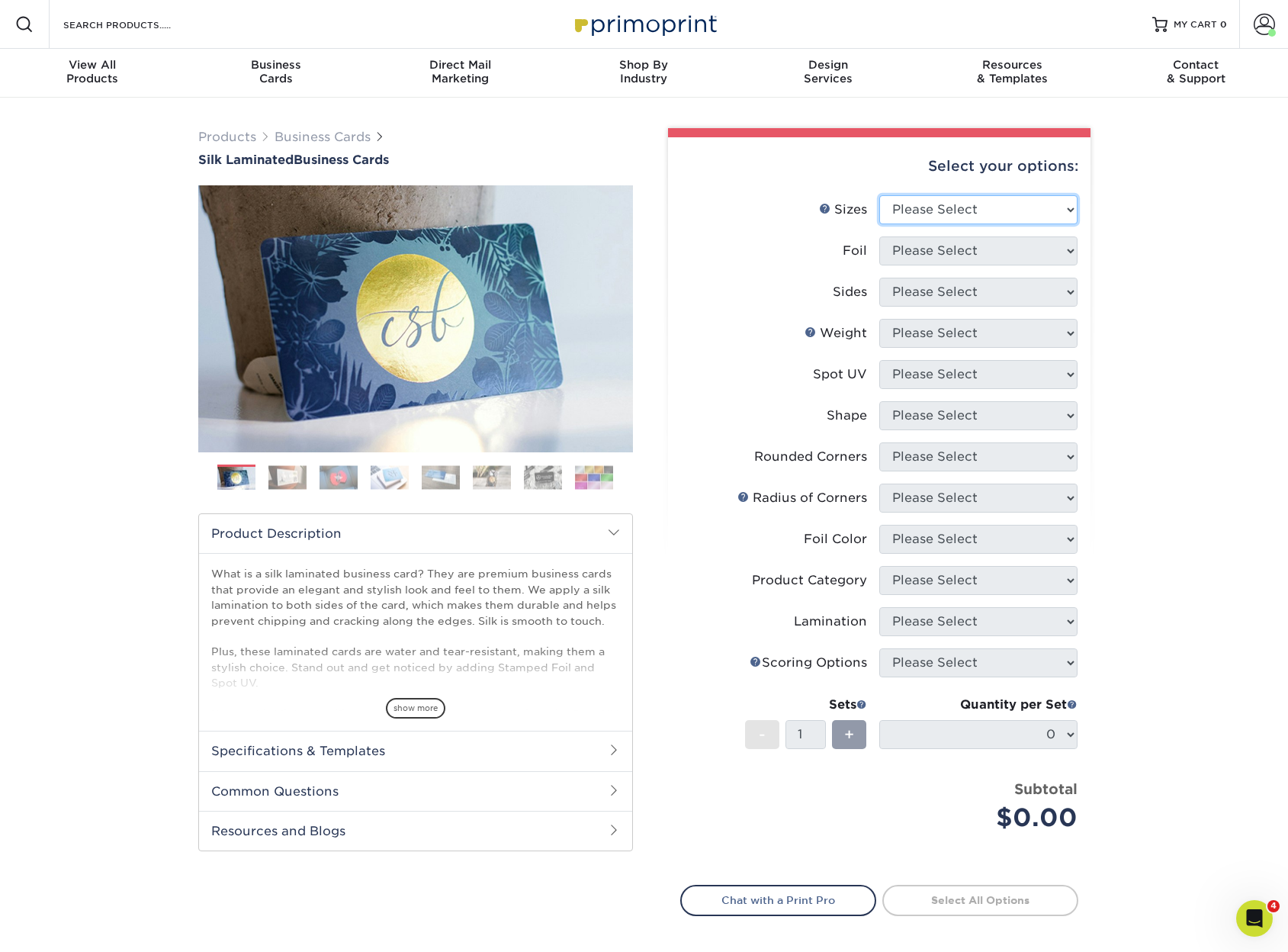
click at [960, 208] on select "Please Select 1.5" x 3.5" - Mini 1.75" x 3.5" - Mini 2" x 2" - Square 2" x 3" -…" at bounding box center [979, 210] width 198 height 29
select select "2.00x3.50"
click at [880, 195] on select "Please Select 1.5" x 3.5" - Mini 1.75" x 3.5" - Mini 2" x 2" - Square 2" x 3" -…" at bounding box center [979, 210] width 198 height 29
click at [972, 250] on select "Please Select Yes No" at bounding box center [979, 251] width 198 height 29
click at [880, 236] on select "Please Select Yes No" at bounding box center [979, 251] width 198 height 29
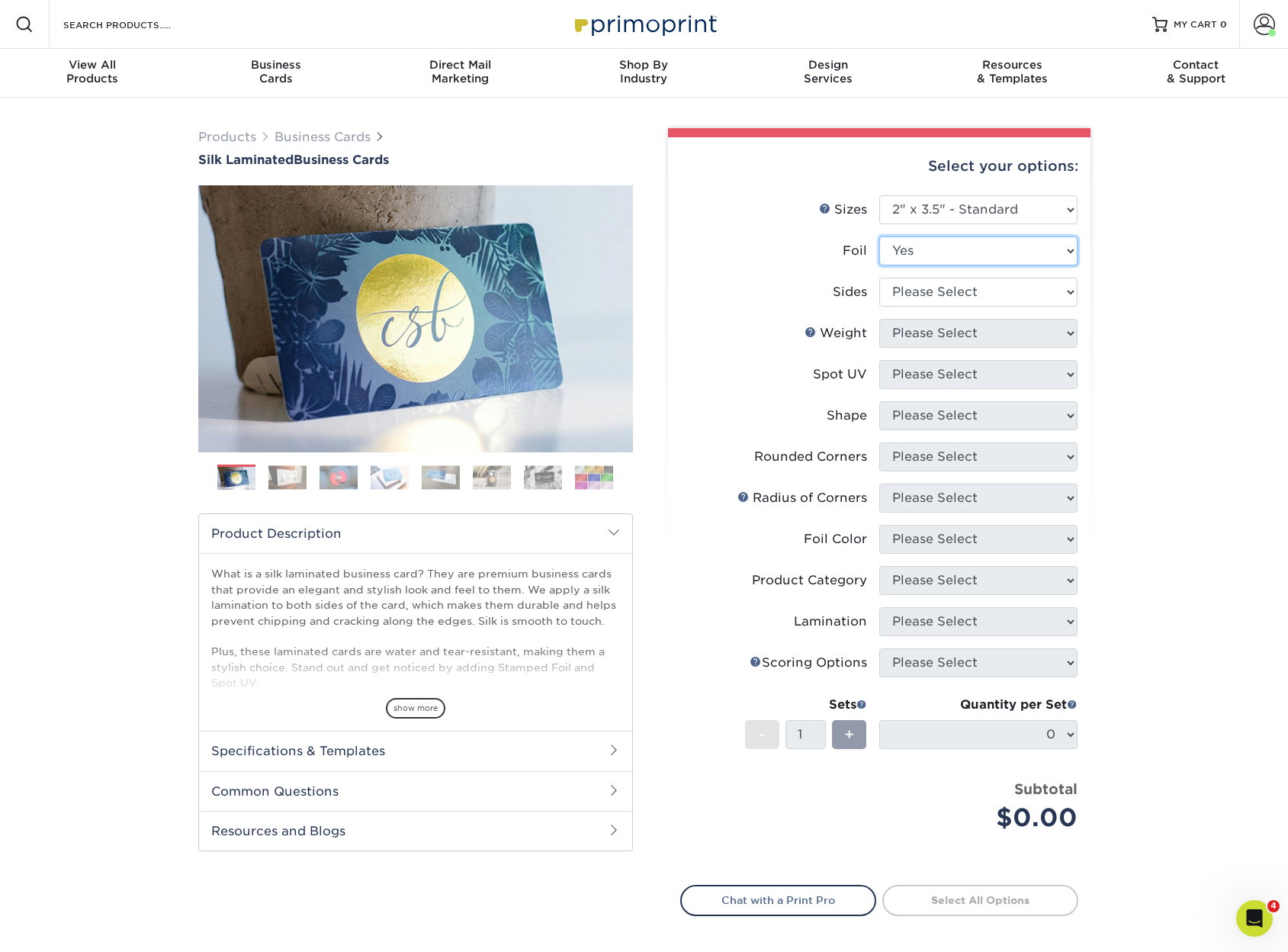
click at [980, 243] on select "Please Select Yes No" at bounding box center [979, 251] width 198 height 29
select select "0"
click at [880, 236] on select "Please Select Yes No" at bounding box center [979, 251] width 198 height 29
click at [977, 293] on select "Please Select Print Both Sides Print Front Only" at bounding box center [979, 292] width 198 height 29
select select "13abbda7-1d64-4f25-8bb2-c179b224825d"
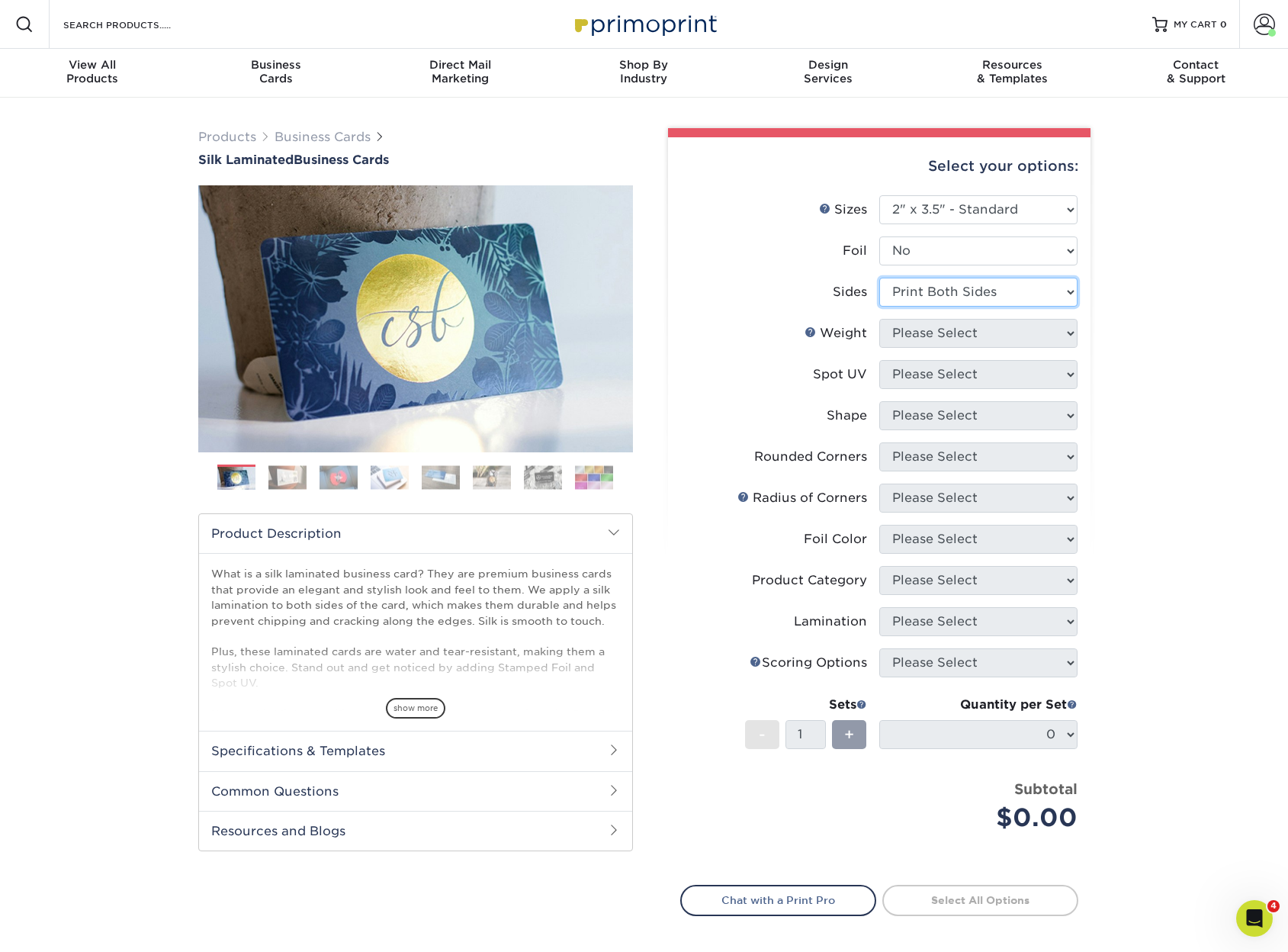
click at [880, 278] on select "Please Select Print Both Sides Print Front Only" at bounding box center [979, 292] width 198 height 29
click at [971, 331] on select "Please Select 16PT" at bounding box center [979, 334] width 198 height 29
select select "16PT"
click at [880, 319] on select "Please Select 16PT" at bounding box center [979, 334] width 198 height 29
drag, startPoint x: 970, startPoint y: 368, endPoint x: 973, endPoint y: 381, distance: 13.3
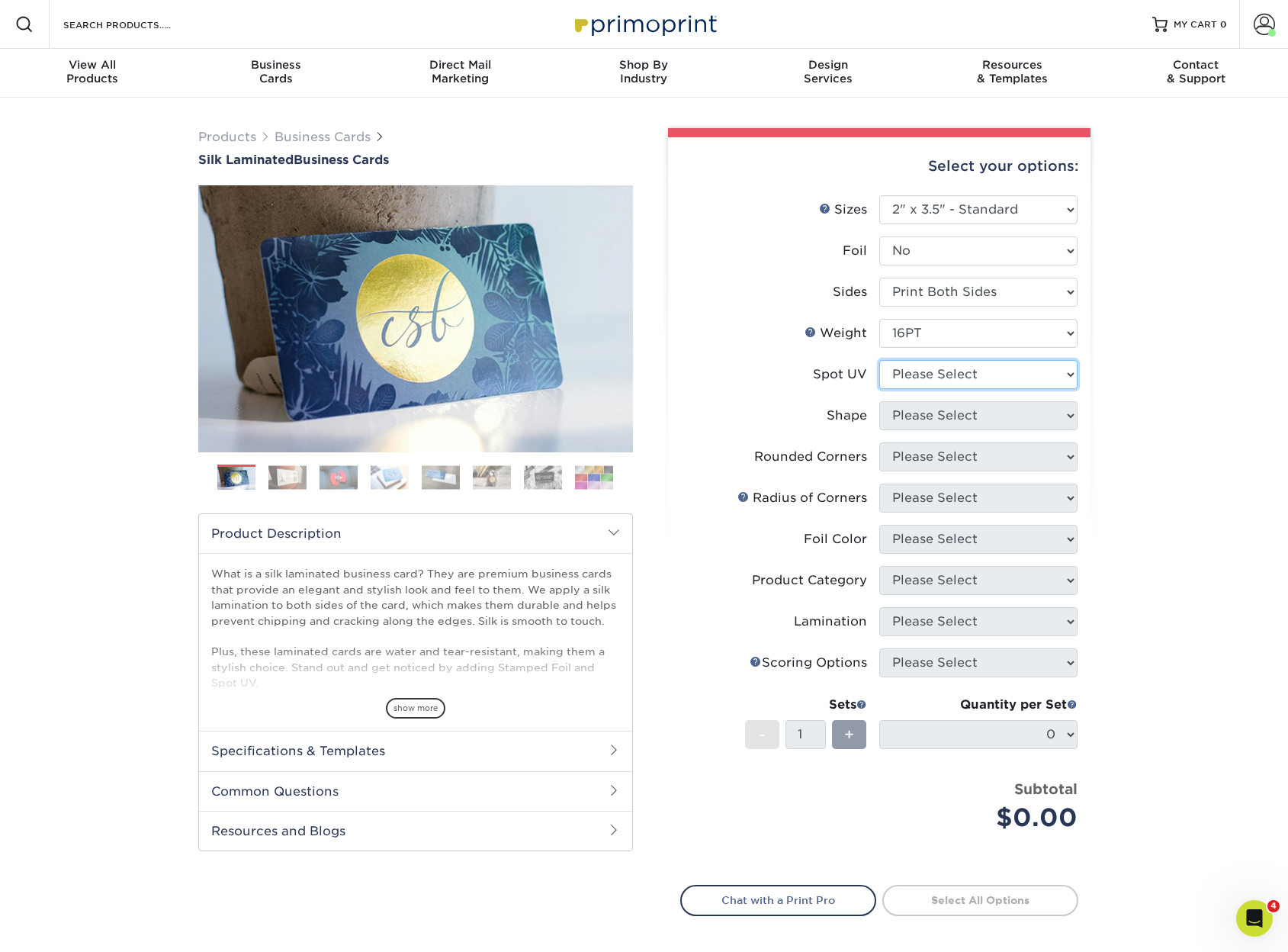
click at [972, 370] on select "Please Select No Spot UV Front and Back (Both Sides) Front Only Back Only" at bounding box center [979, 374] width 198 height 29
select select "2"
click at [880, 360] on select "Please Select No Spot UV Front and Back (Both Sides) Front Only Back Only" at bounding box center [979, 374] width 198 height 29
click at [948, 421] on select "Please Select Standard" at bounding box center [979, 416] width 198 height 29
select select "standard"
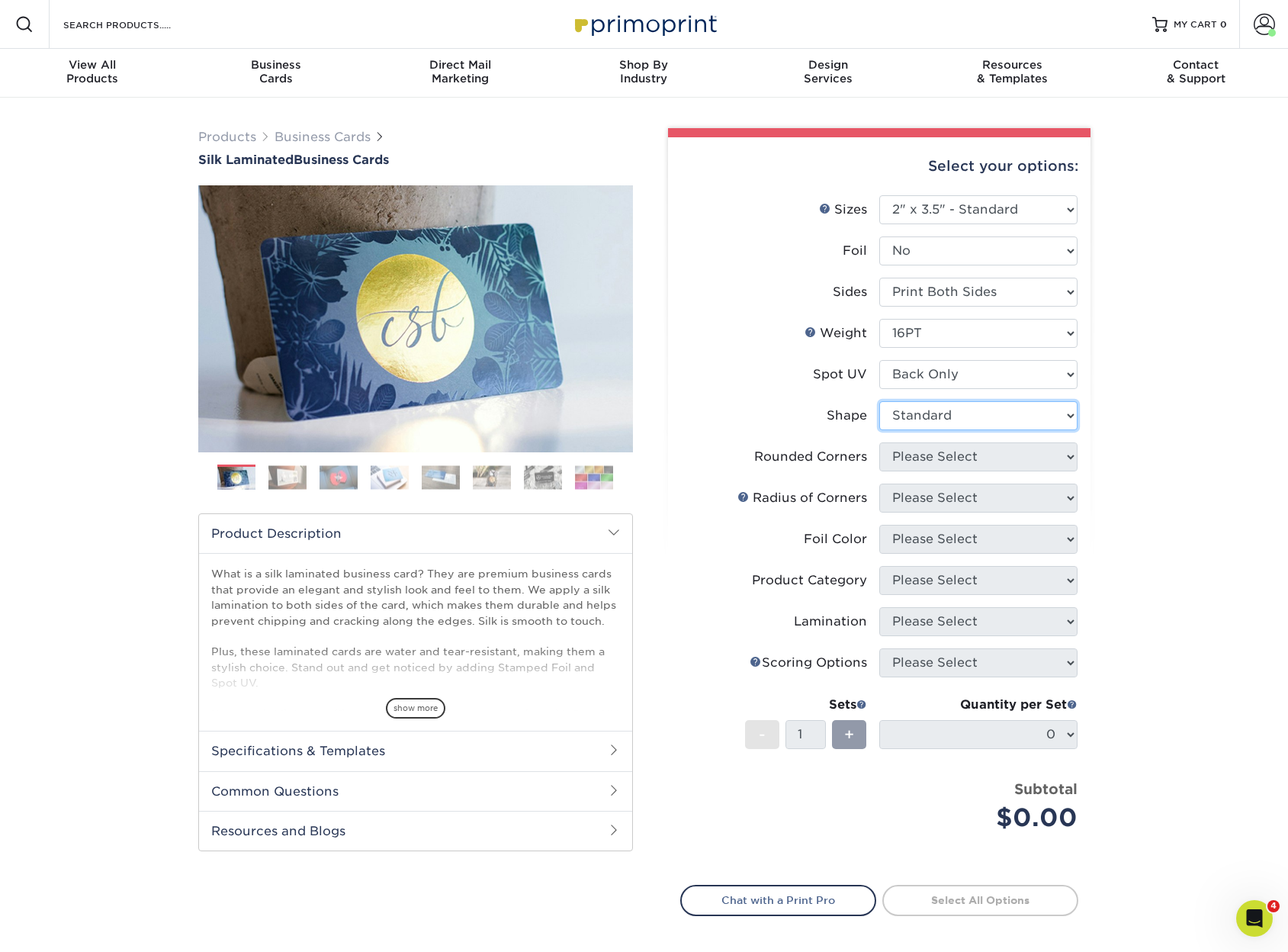
click at [880, 401] on select "Please Select Standard" at bounding box center [979, 416] width 198 height 29
click at [952, 444] on select "Please Select Yes - Round 2 Corners Yes - Round 4 Corners No" at bounding box center [979, 457] width 198 height 29
select select "0"
click at [880, 442] on select "Please Select Yes - Round 2 Corners Yes - Round 4 Corners No" at bounding box center [979, 457] width 198 height 29
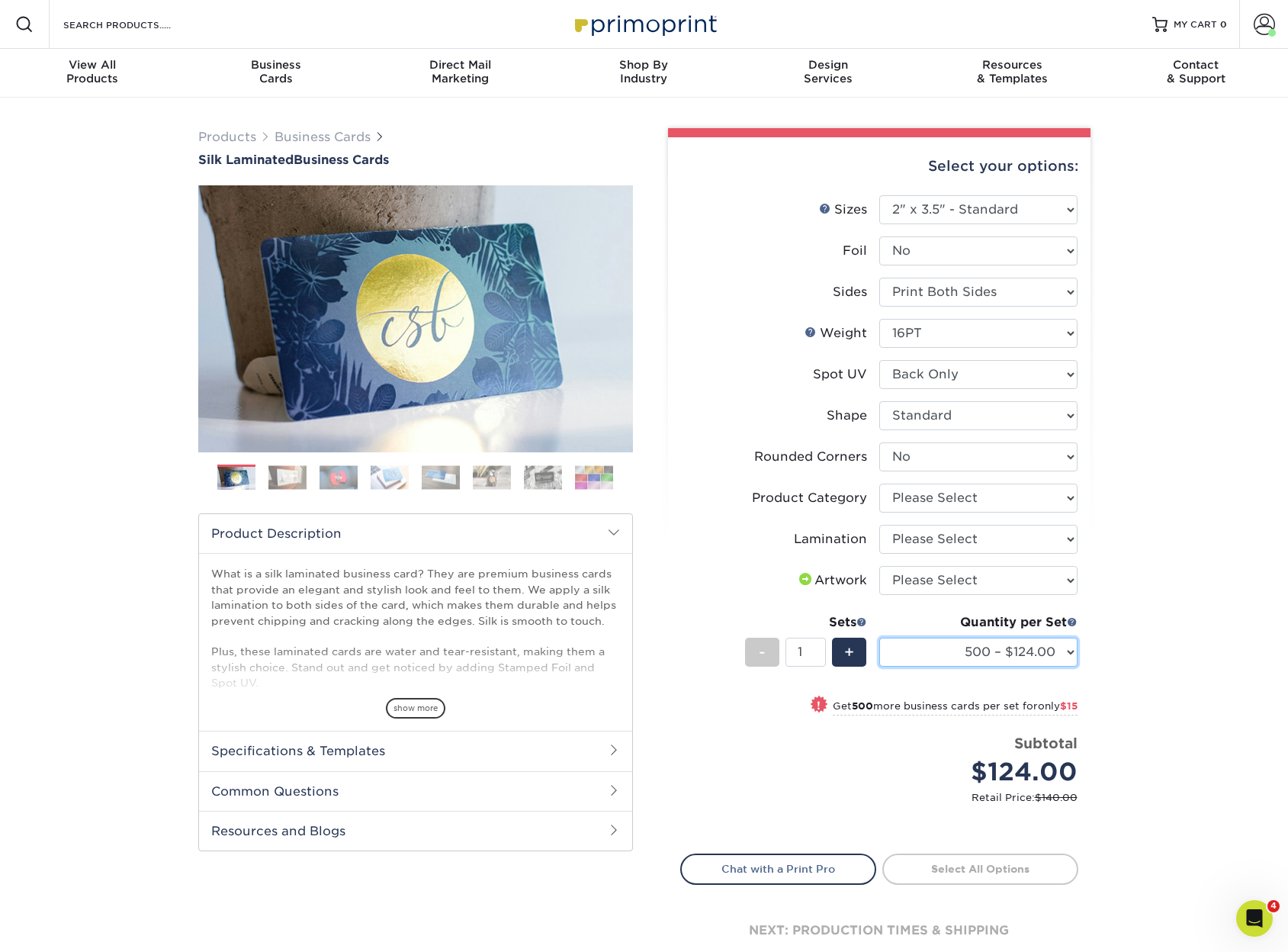
click at [970, 645] on select "500 – $124.00 1000 – $139.00 2500 – $341.00 5000 – $571.00 10000 – $1028.00" at bounding box center [979, 652] width 198 height 29
click at [1200, 609] on div "Products Business Cards Silk Laminated Business Cards Previous Next" at bounding box center [644, 564] width 1288 height 934
click at [964, 501] on select "Please Select Business Cards" at bounding box center [979, 498] width 198 height 29
select select "3b5148f1-0588-4f88-a218-97bcfdce65c1"
click at [880, 484] on select "Please Select Business Cards" at bounding box center [979, 498] width 198 height 29
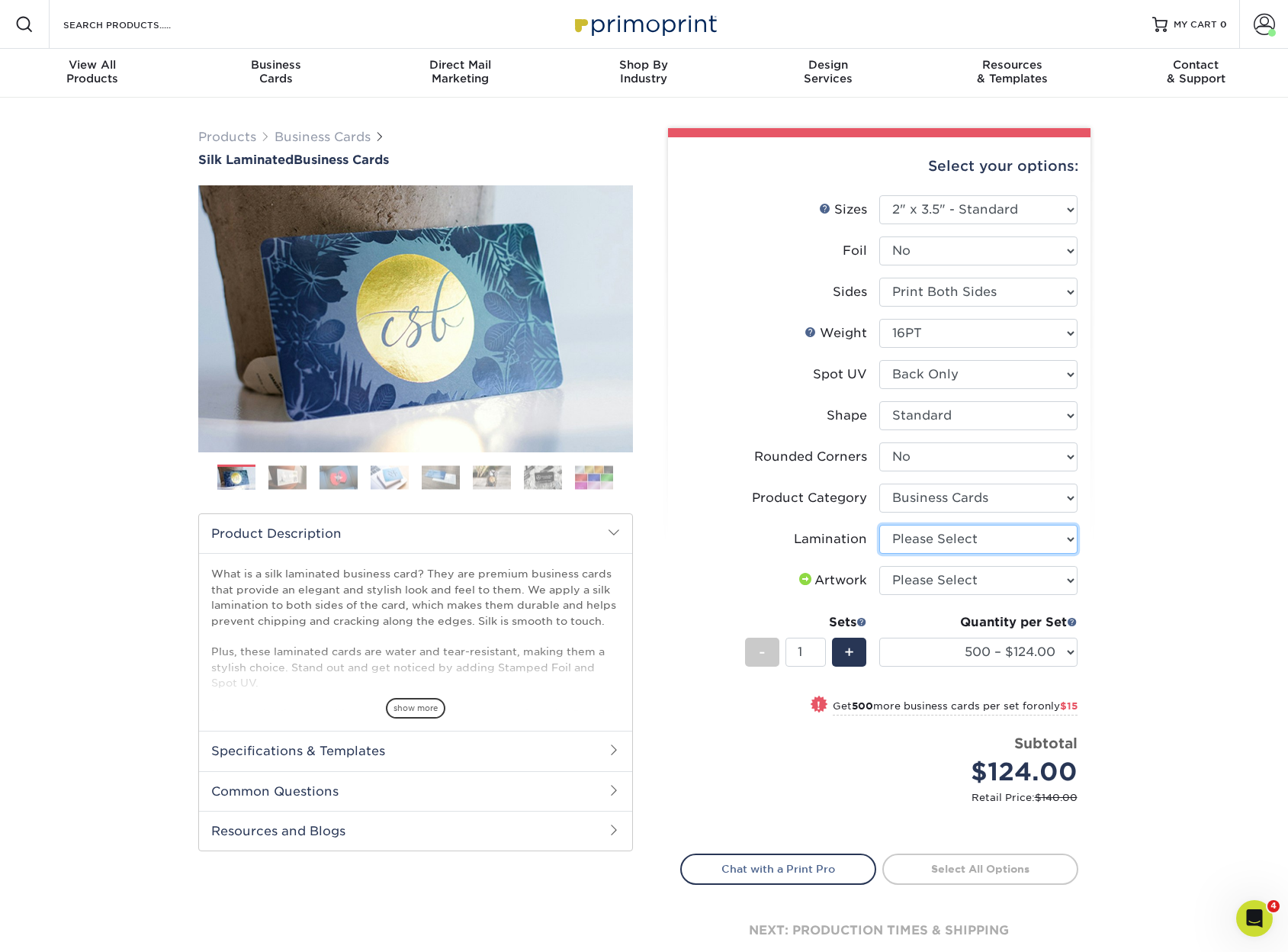
click at [968, 544] on select "Please Select Silk" at bounding box center [979, 539] width 198 height 29
select select "ccacb42f-45f7-42d3-bbd3-7c8421cf37f0"
click at [880, 524] on select "Please Select Silk" at bounding box center [979, 539] width 198 height 29
click at [964, 578] on select "Please Select I will upload files I need a design - $100" at bounding box center [979, 581] width 198 height 29
select select "upload"
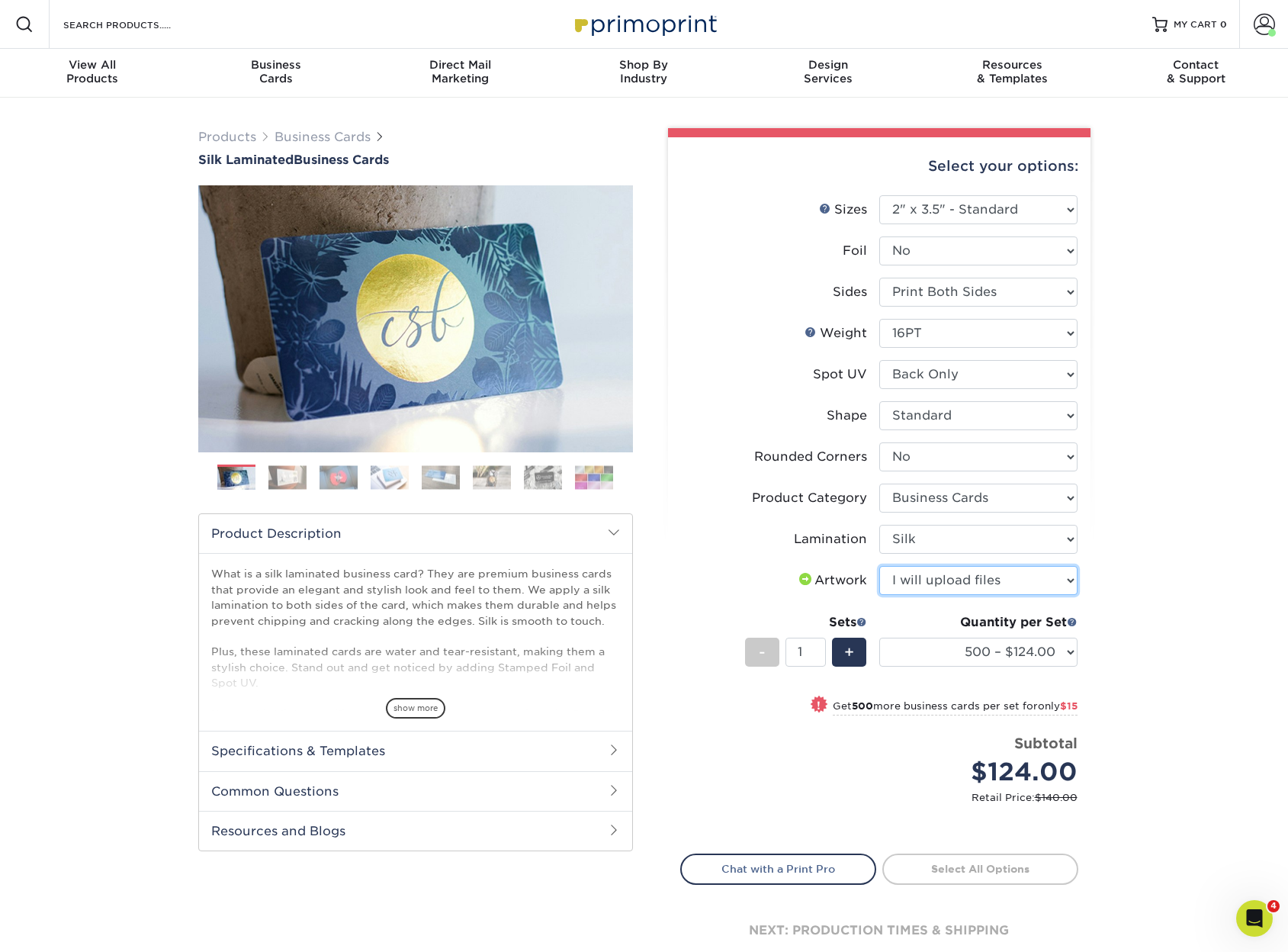
click at [880, 566] on select "Please Select I will upload files I need a design - $100" at bounding box center [979, 581] width 198 height 29
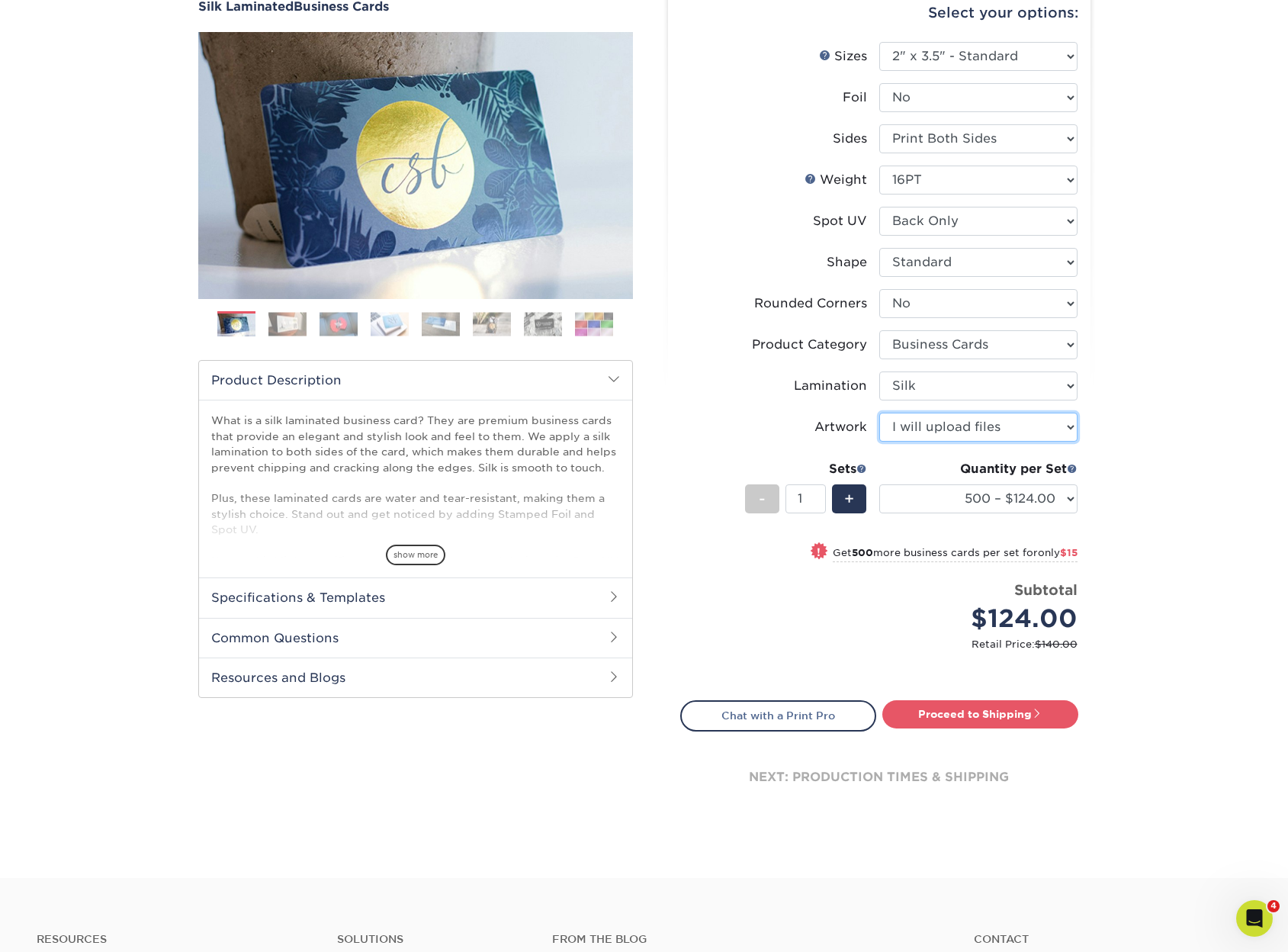
scroll to position [152, 0]
click at [848, 508] on span "+" at bounding box center [849, 500] width 10 height 23
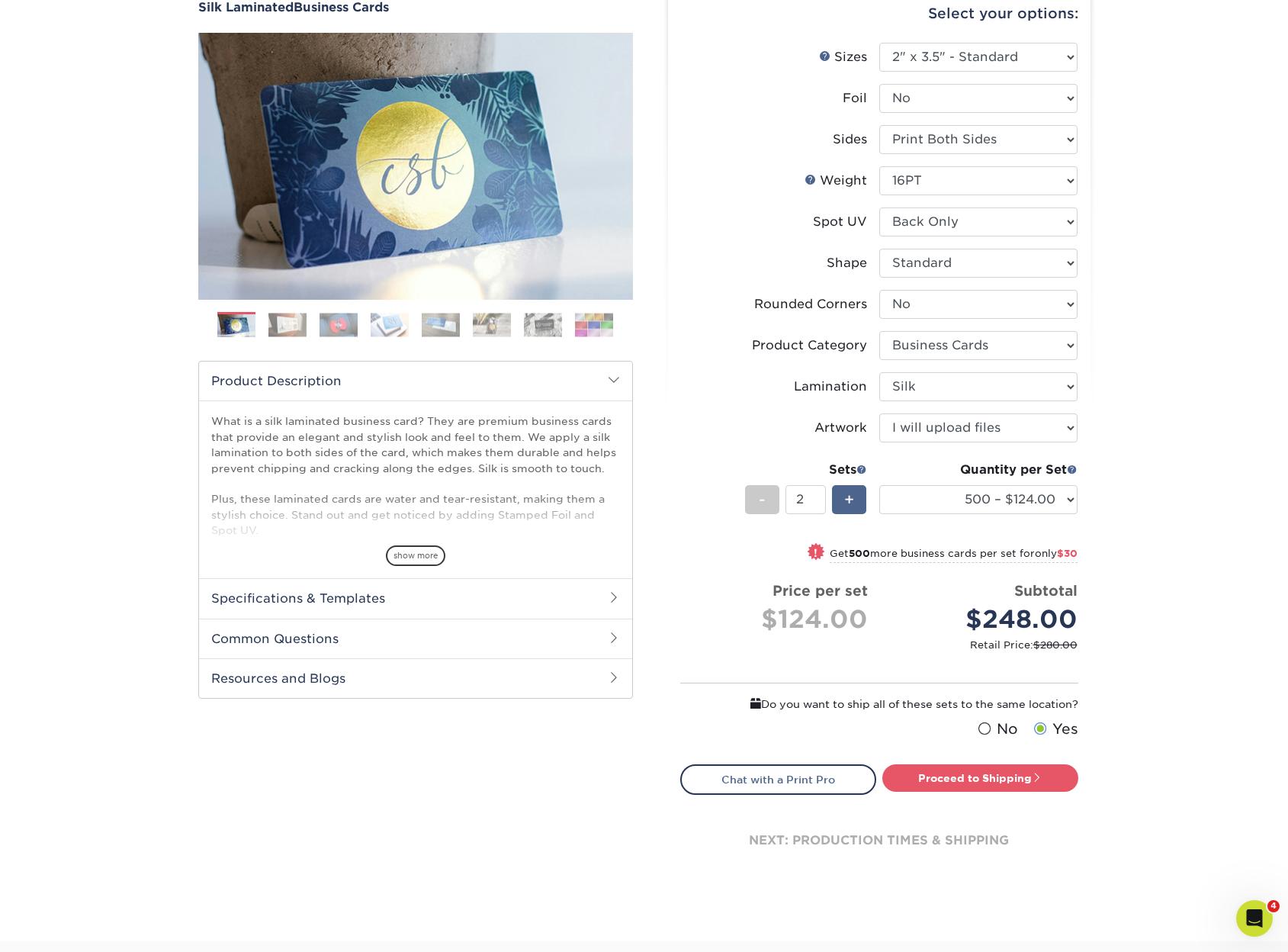
click at [848, 508] on span "+" at bounding box center [849, 500] width 10 height 23
type input "3"
click at [980, 507] on select "500 – $124.00 1000 – $139.00 2500 – $341.00 5000 – $571.00 10000 – $1028.00" at bounding box center [979, 500] width 198 height 29
click at [1122, 506] on div "Products Business Cards Silk Laminated Business Cards Previous Next" at bounding box center [644, 443] width 1288 height 996
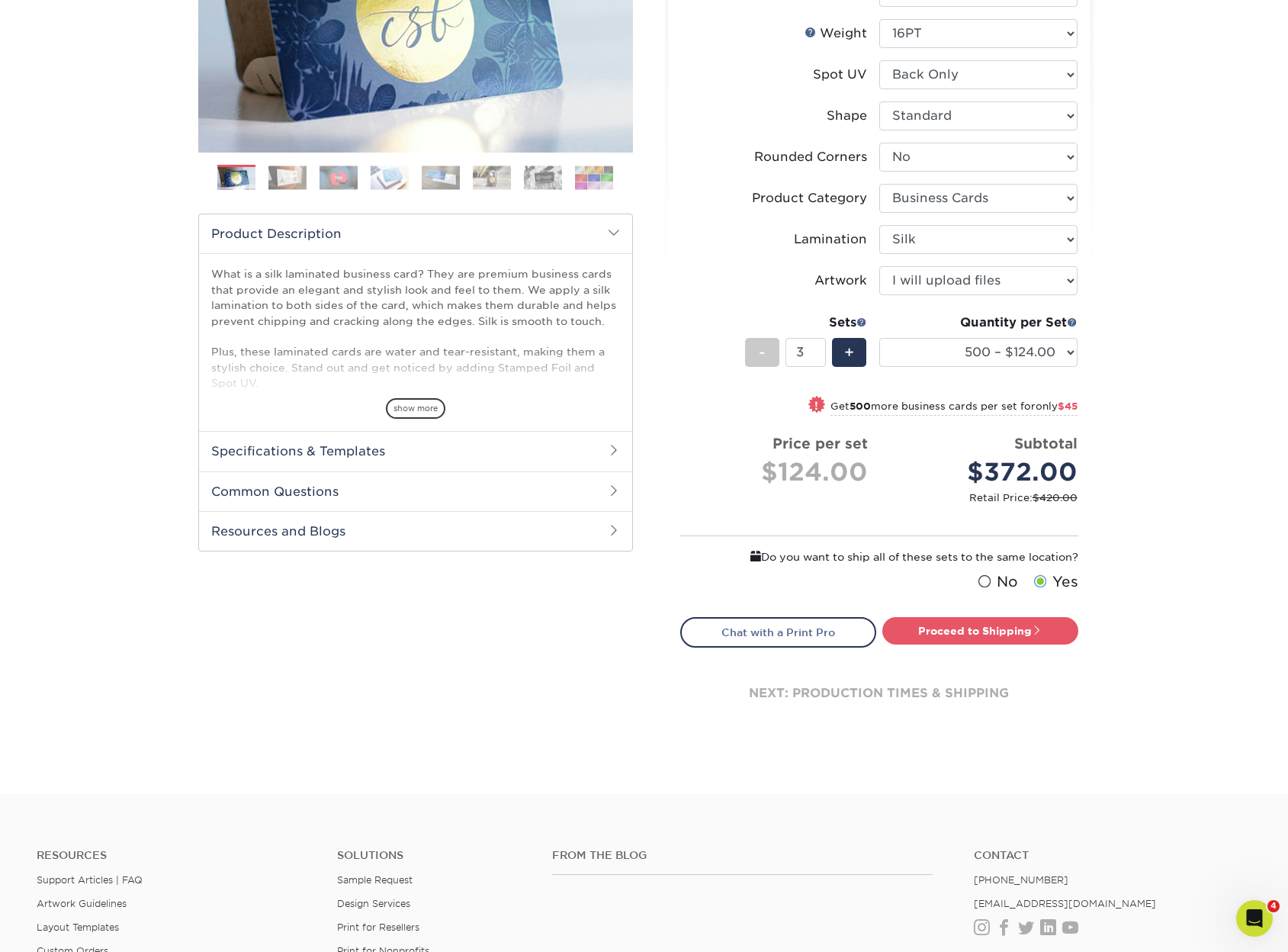
scroll to position [381, 0]
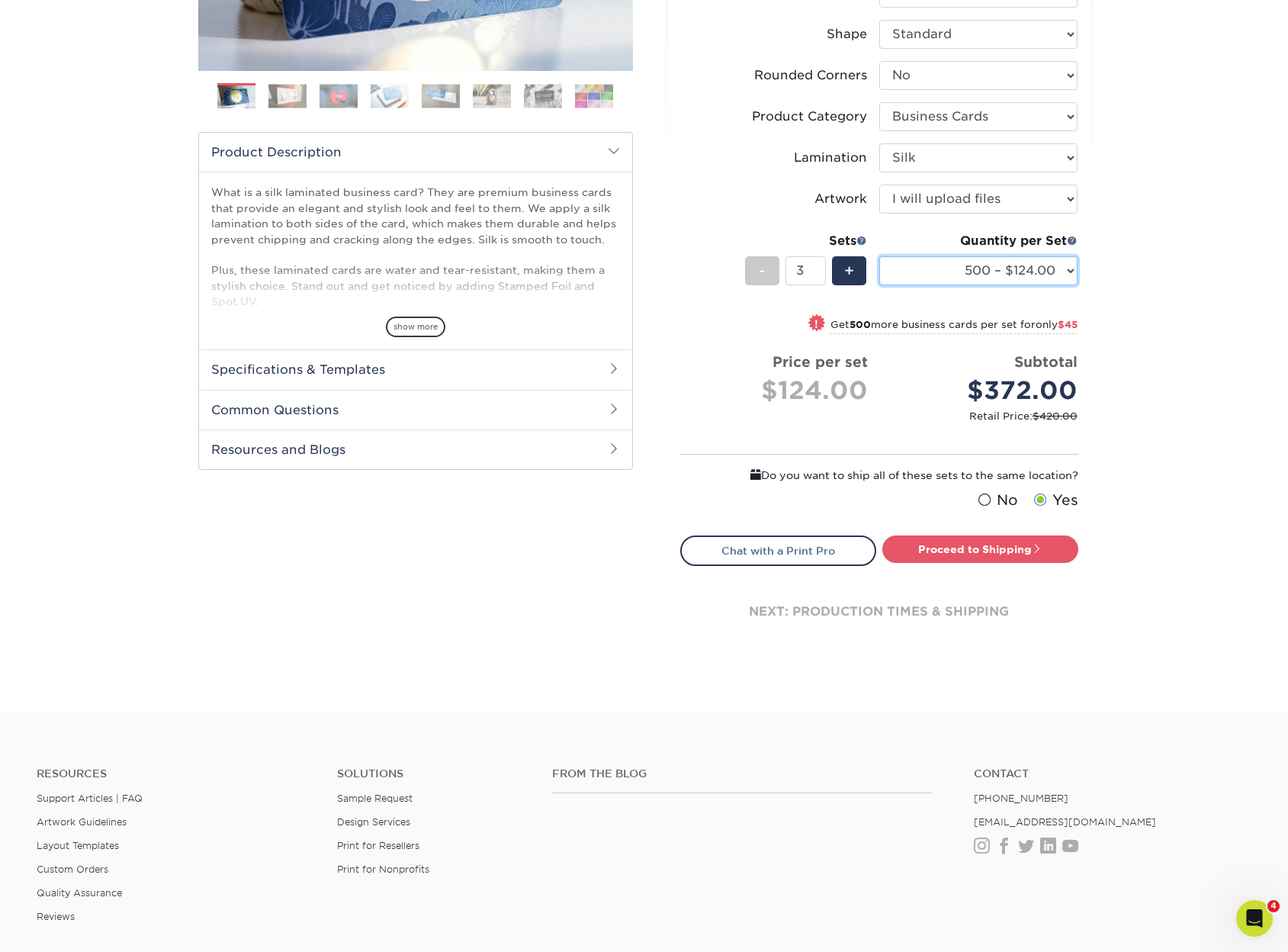
click at [1067, 283] on select "500 – $124.00 1000 – $139.00 2500 – $341.00 5000 – $571.00 10000 – $1028.00" at bounding box center [979, 271] width 198 height 29
click at [1141, 258] on div "Products Business Cards Silk Laminated Business Cards Previous Next" at bounding box center [644, 214] width 1288 height 996
click at [1052, 271] on select "500 – $124.00 1000 – $139.00 2500 – $341.00 5000 – $571.00 10000 – $1028.00" at bounding box center [979, 271] width 198 height 29
click at [880, 256] on select "500 – $124.00 1000 – $139.00 2500 – $341.00 5000 – $571.00 10000 – $1028.00" at bounding box center [979, 271] width 198 height 29
click at [1060, 535] on link "Proceed to Shipping" at bounding box center [980, 549] width 196 height 28
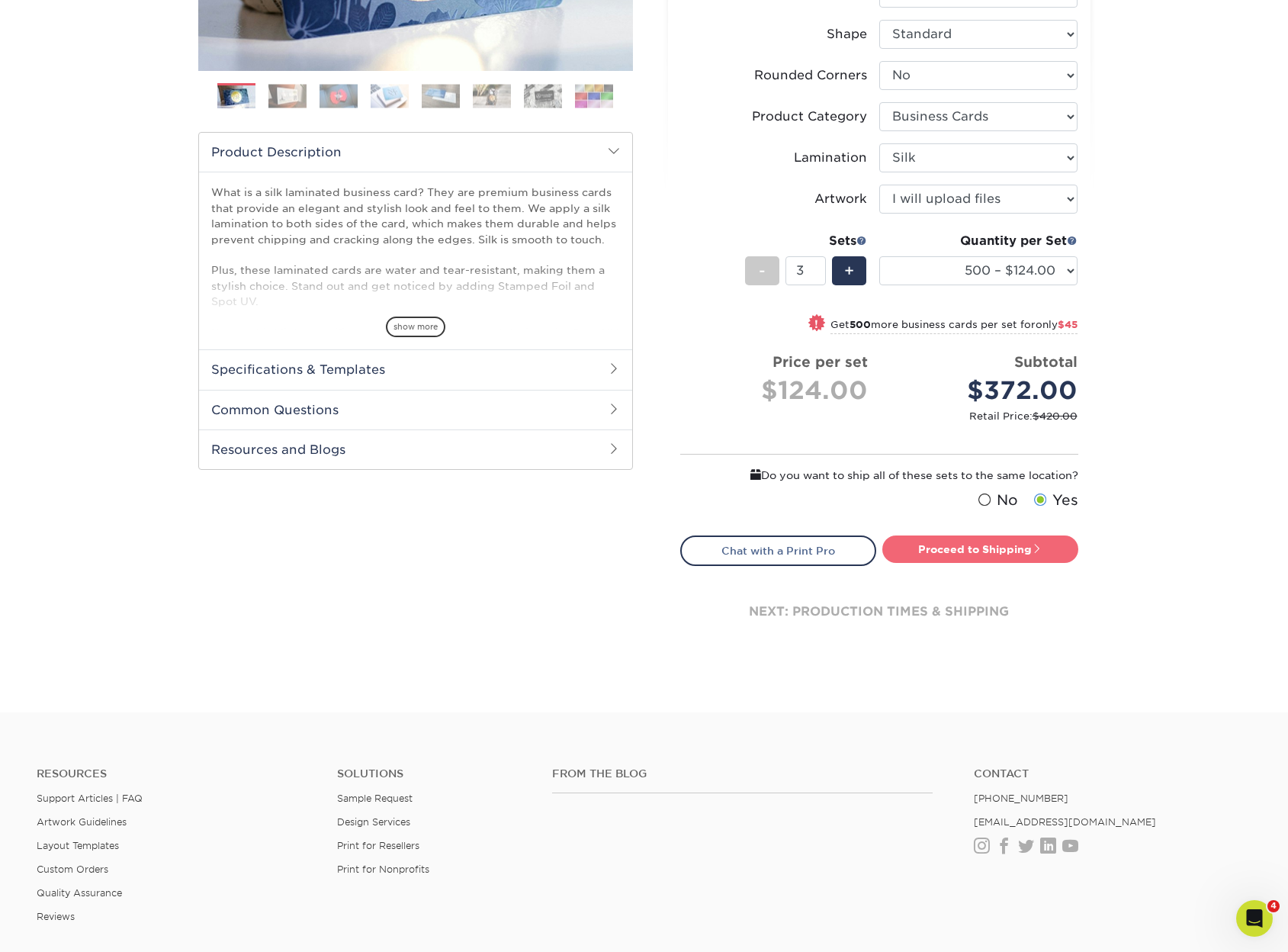
type input "Set 1"
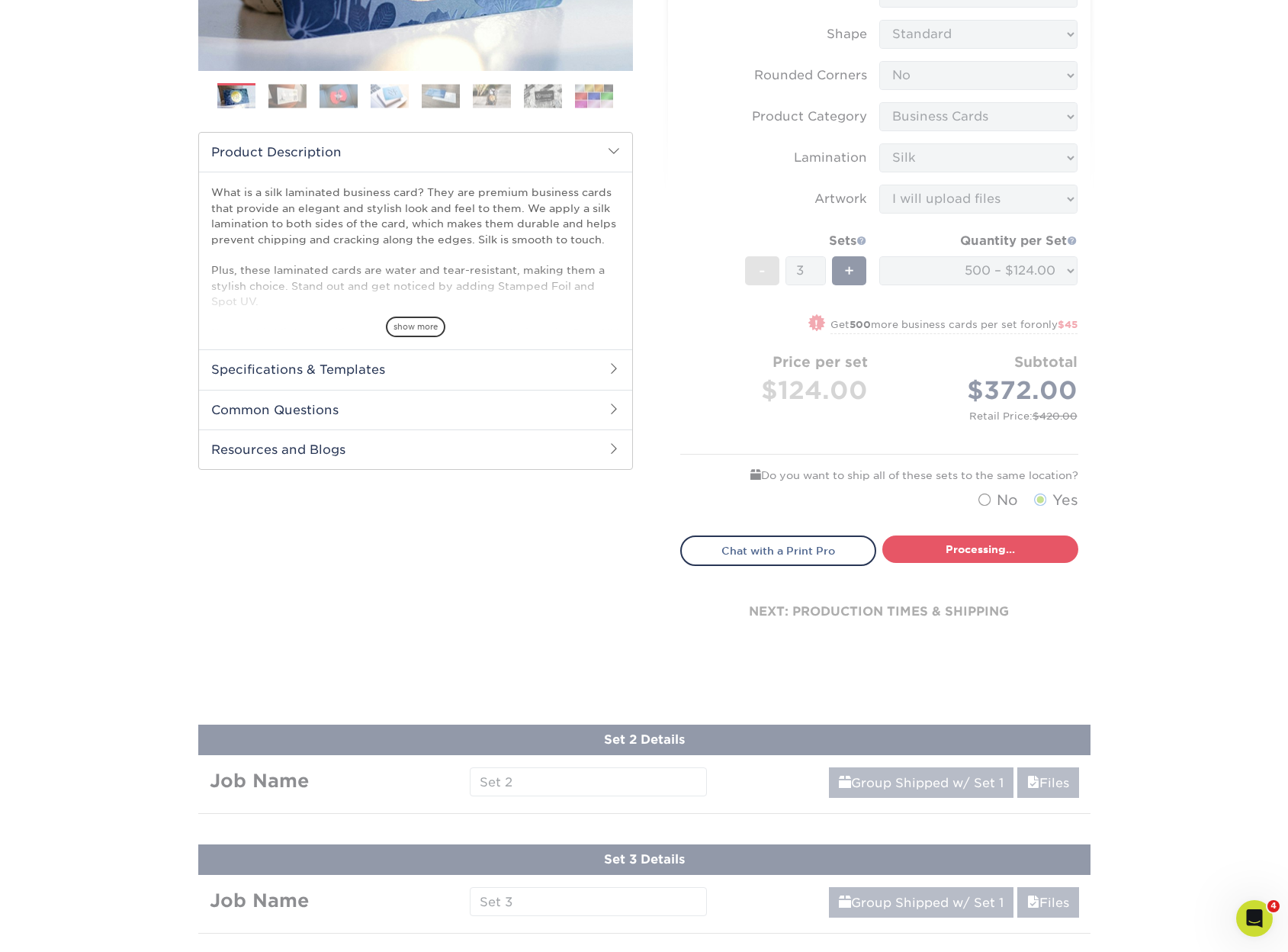
select select "e399a9eb-e8d1-49ae-b245-5a72cc745ce5"
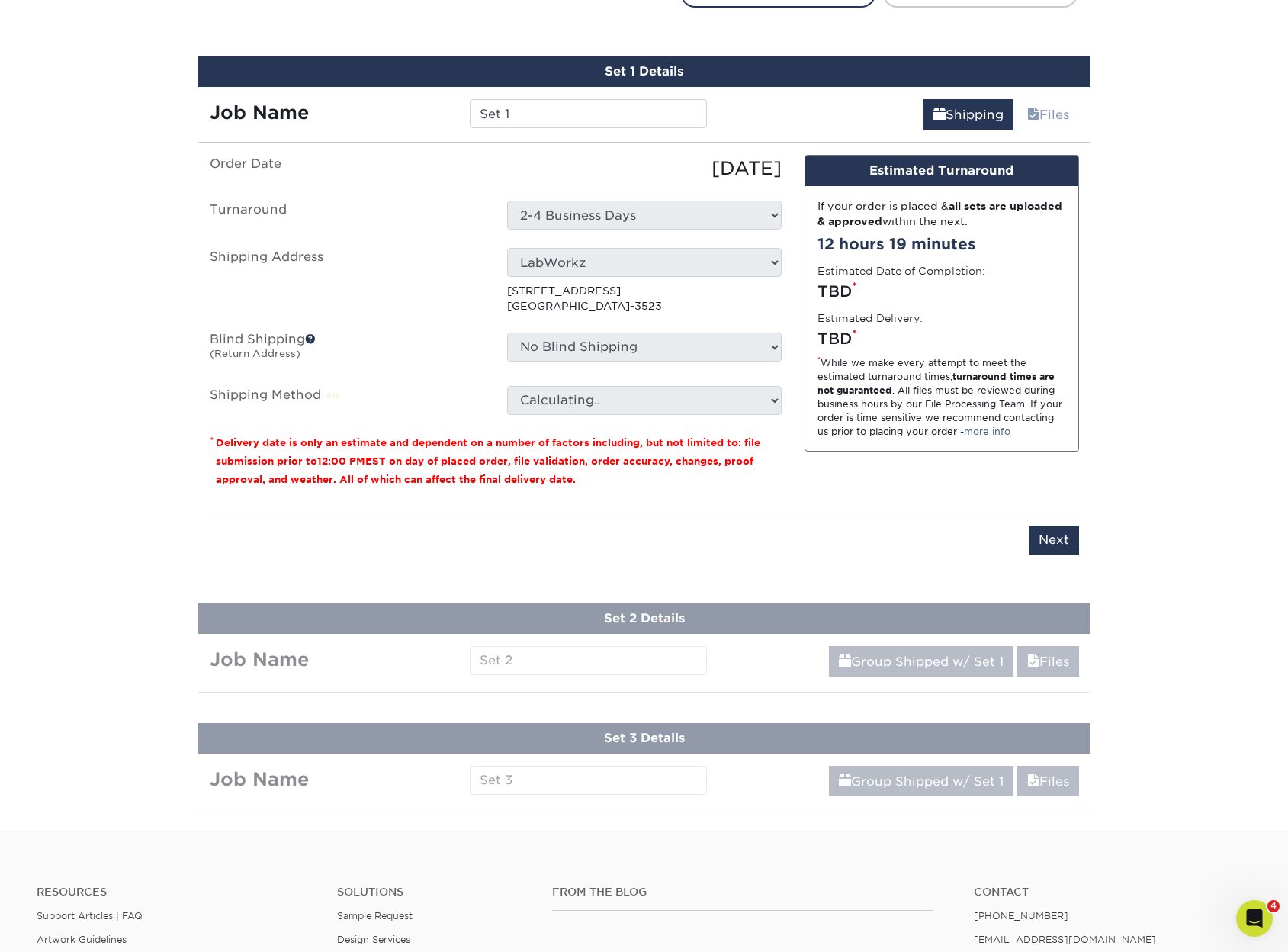
scroll to position [958, 0]
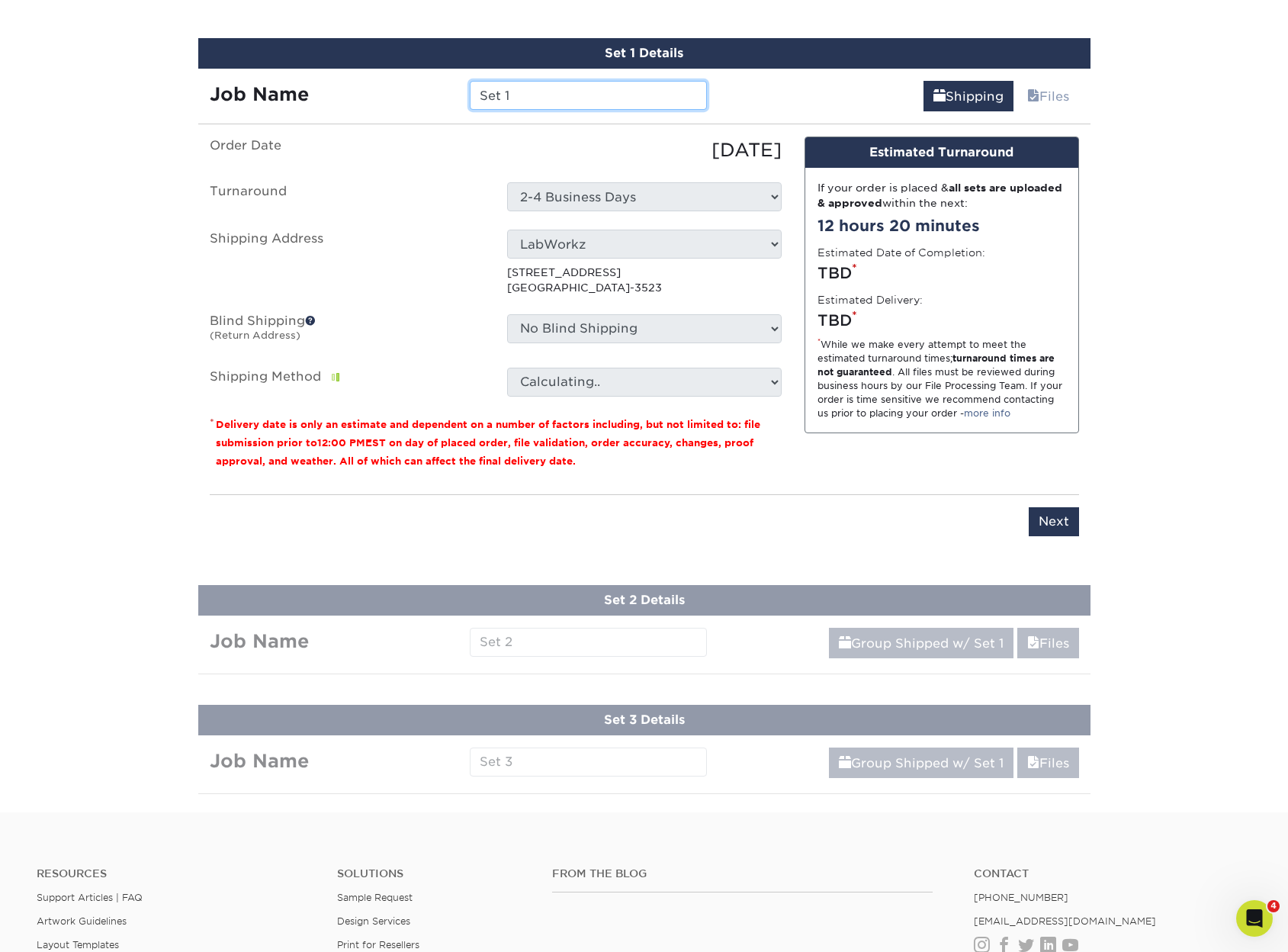
drag, startPoint x: 521, startPoint y: 96, endPoint x: 352, endPoint y: 80, distance: 169.8
click at [354, 80] on div "Job Name Set 1" at bounding box center [458, 90] width 521 height 43
type input "Alex"
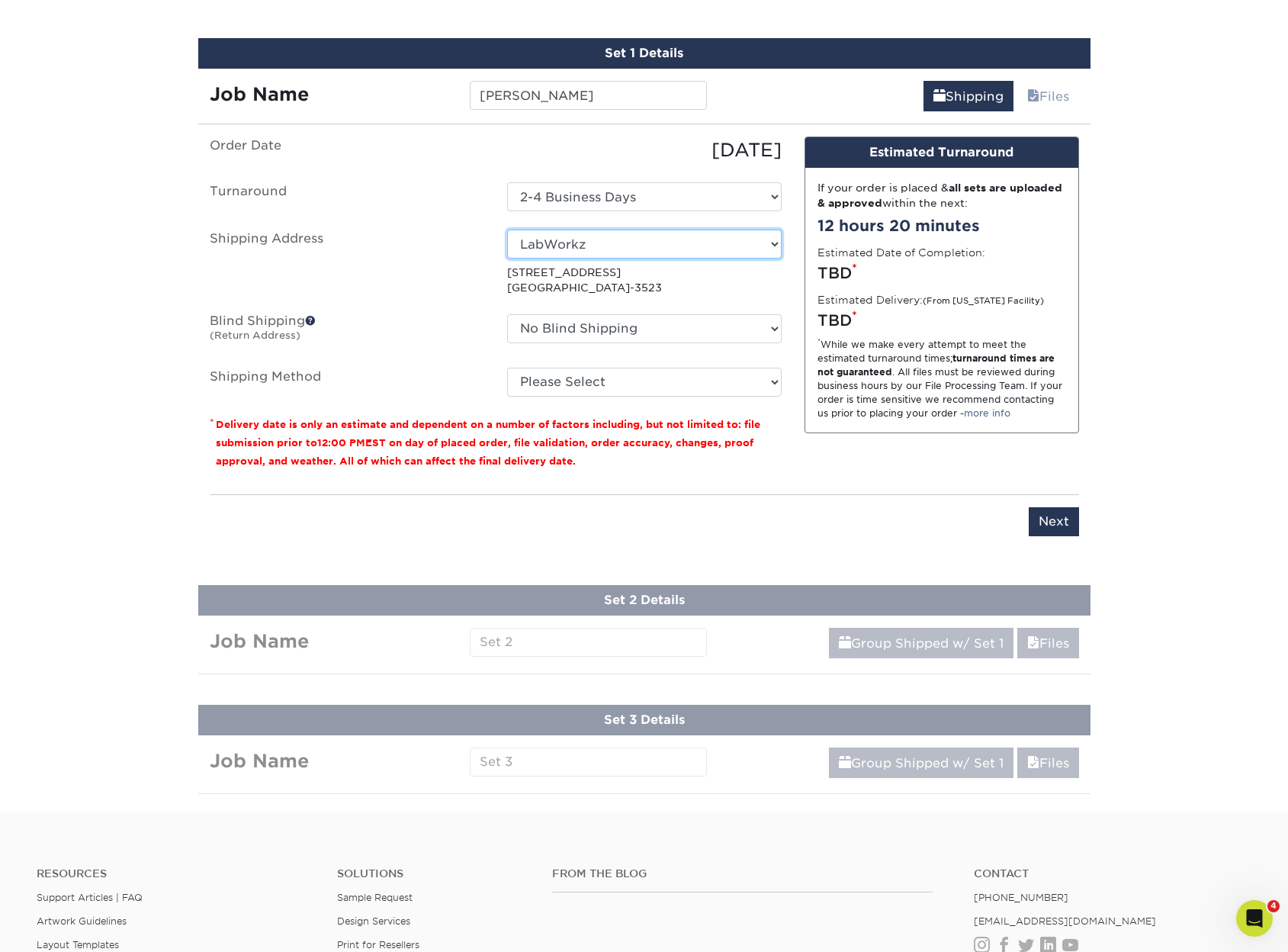
click at [559, 243] on select "Select One Angelas Home CBR Construction Home J's Pets and Supplies LLC LabWork…" at bounding box center [644, 245] width 275 height 29
click at [508, 230] on select "Select One Angelas Home CBR Construction Home J's Pets and Supplies LLC LabWork…" at bounding box center [644, 245] width 275 height 29
click at [574, 245] on select "Select One Angelas Home CBR Construction Home J's Pets and Supplies LLC LabWork…" at bounding box center [644, 245] width 275 height 29
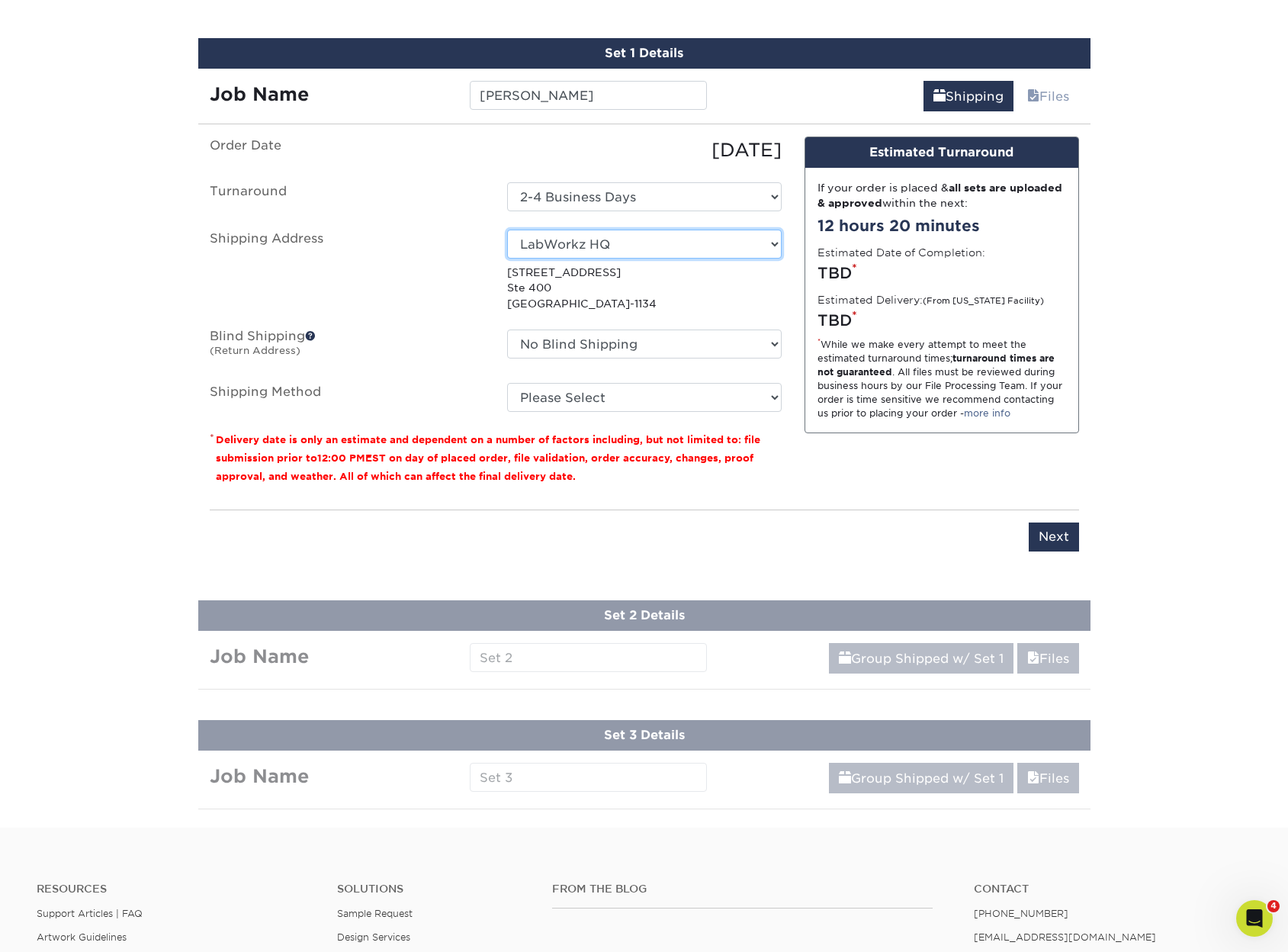
drag, startPoint x: 617, startPoint y: 258, endPoint x: 617, endPoint y: 241, distance: 17.0
click at [617, 258] on select "Select One Angelas Home CBR Construction Home J's Pets and Supplies LLC LabWork…" at bounding box center [644, 245] width 275 height 29
select select "235700"
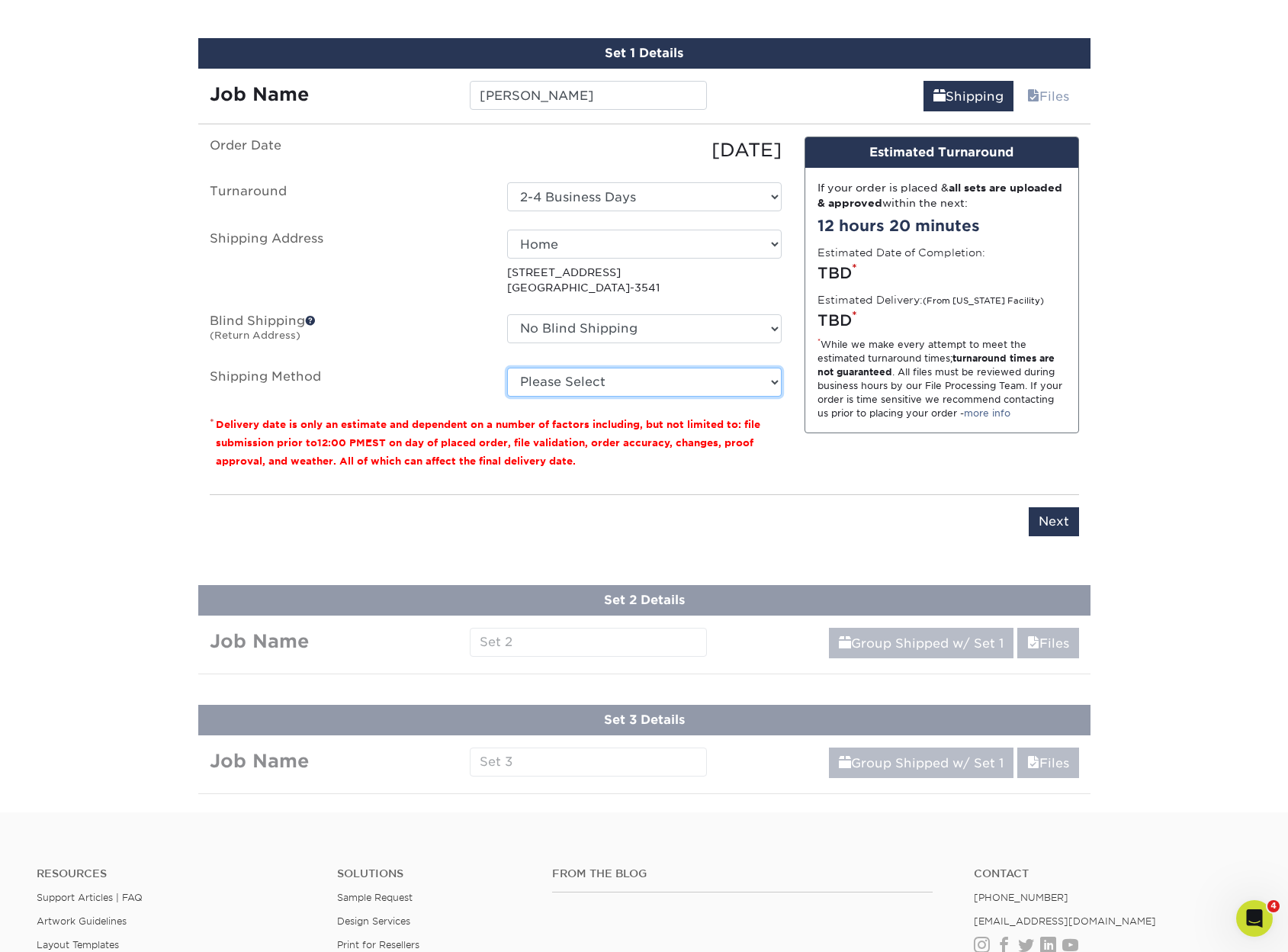
click at [591, 376] on select "Please Select Ground Shipping (+$21.17) 3 Day Shipping Service (+$24.09) 2 Day …" at bounding box center [644, 382] width 275 height 29
select select "03"
click at [508, 368] on select "Please Select Ground Shipping (+$21.17) 3 Day Shipping Service (+$24.09) 2 Day …" at bounding box center [644, 382] width 275 height 29
click at [1040, 524] on input "Next" at bounding box center [1053, 522] width 50 height 29
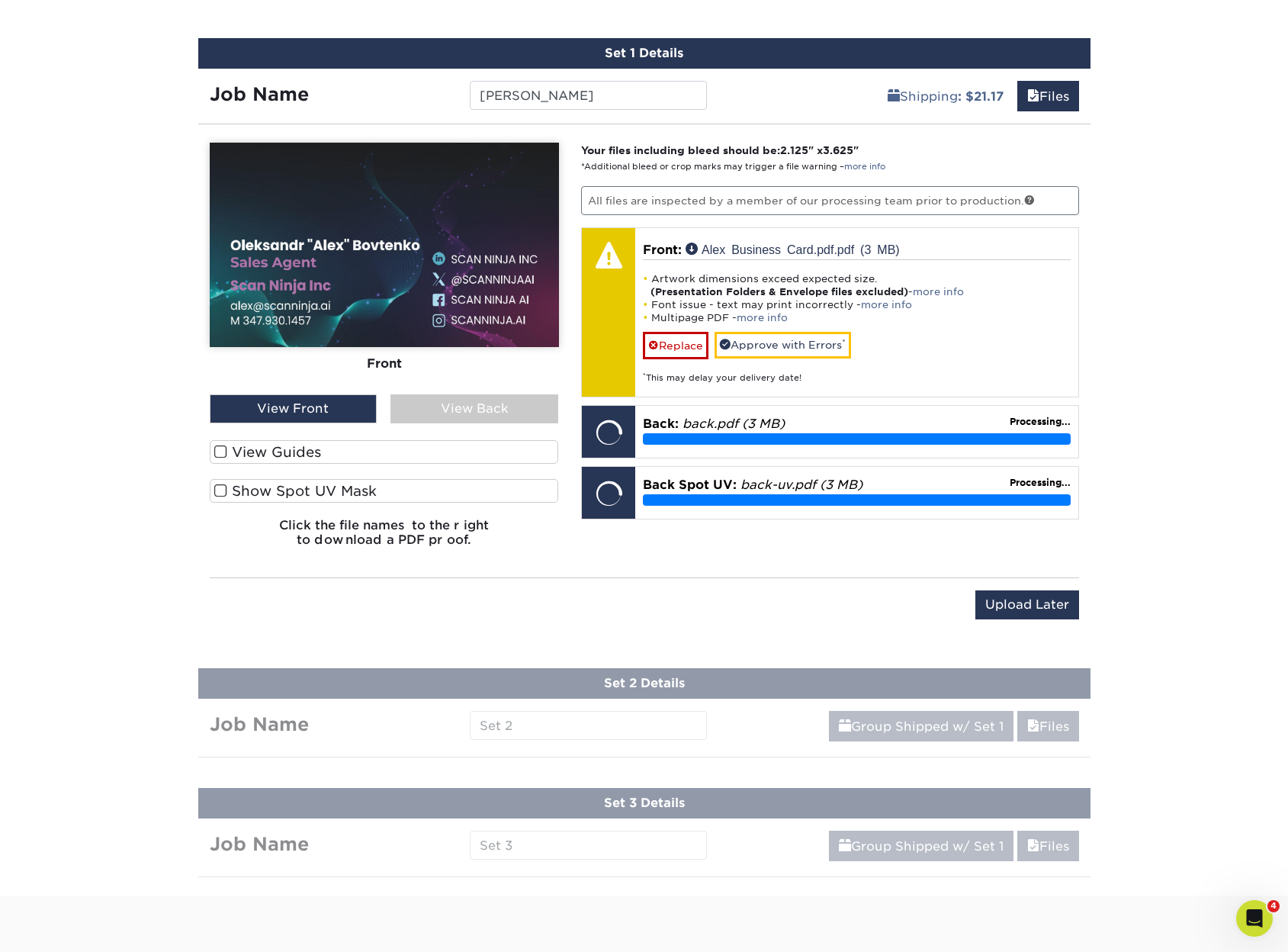
click at [328, 461] on label "View Guides" at bounding box center [384, 451] width 349 height 24
click at [0, 0] on input "View Guides" at bounding box center [0, 0] width 0 height 0
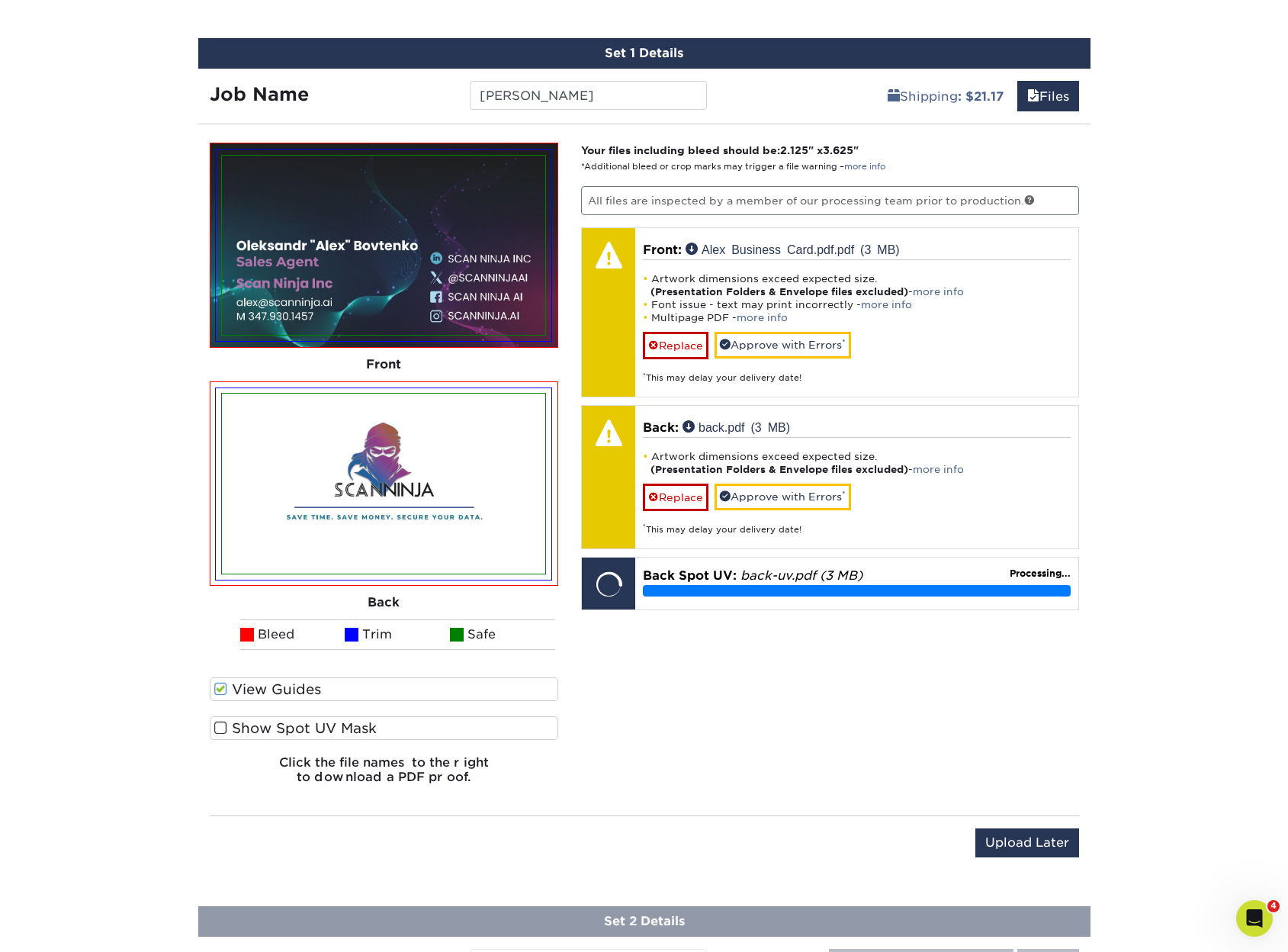
click at [298, 724] on label "Show Spot UV Mask" at bounding box center [384, 727] width 349 height 24
click at [0, 0] on input "Show Spot UV Mask" at bounding box center [0, 0] width 0 height 0
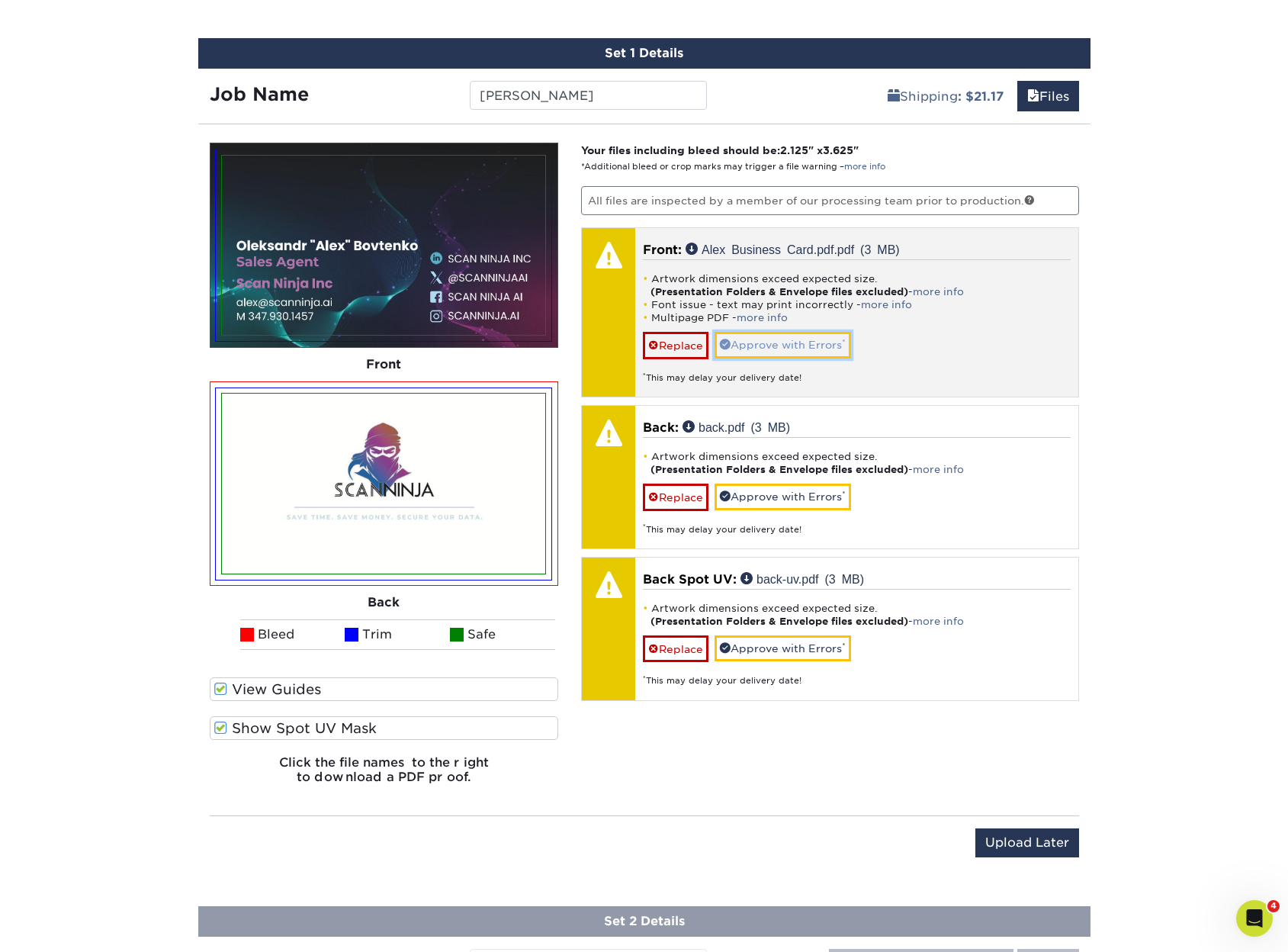
click at [795, 339] on link "Approve with Errors *" at bounding box center [783, 345] width 137 height 26
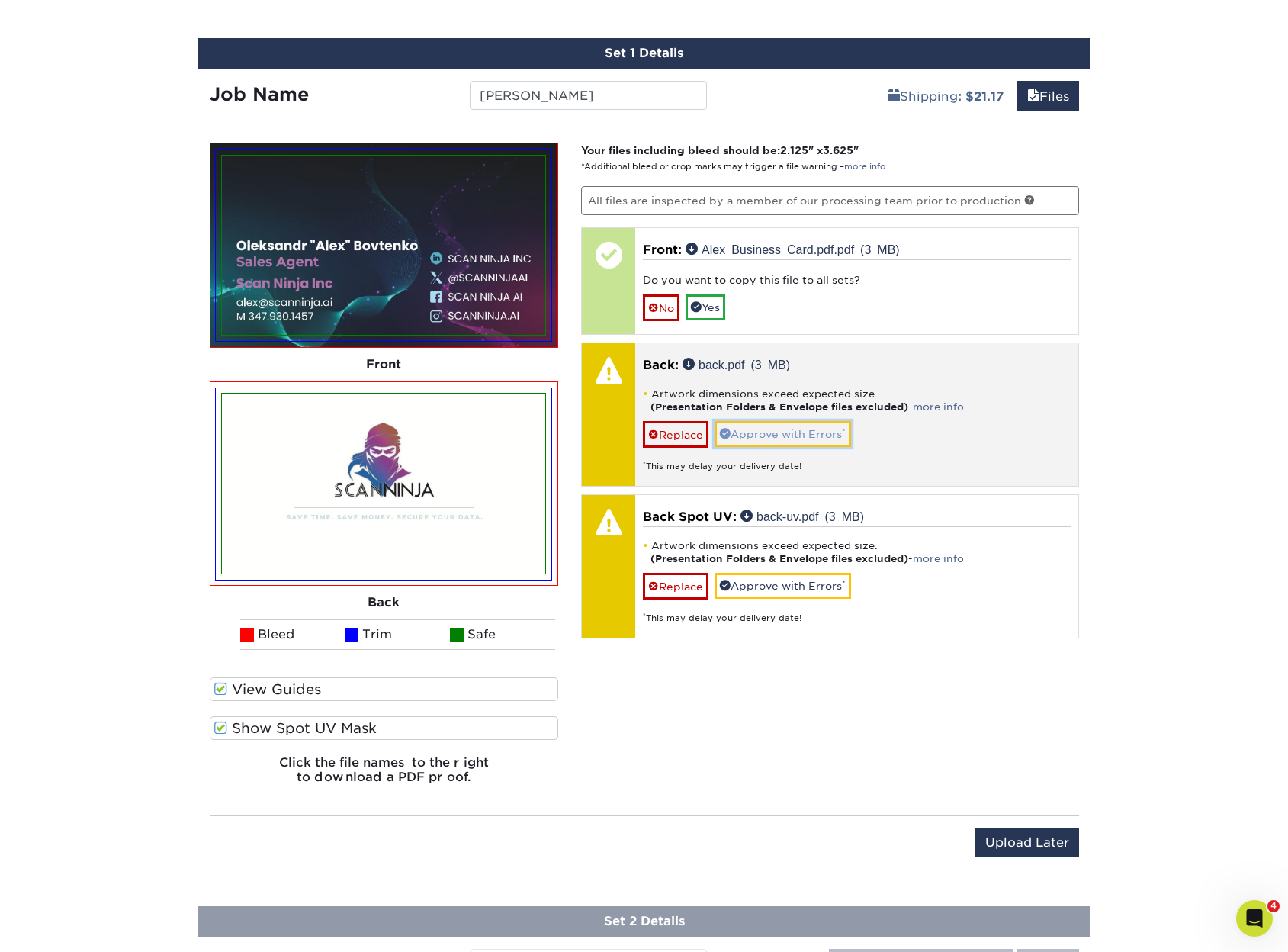
click at [816, 434] on link "Approve with Errors *" at bounding box center [783, 434] width 137 height 26
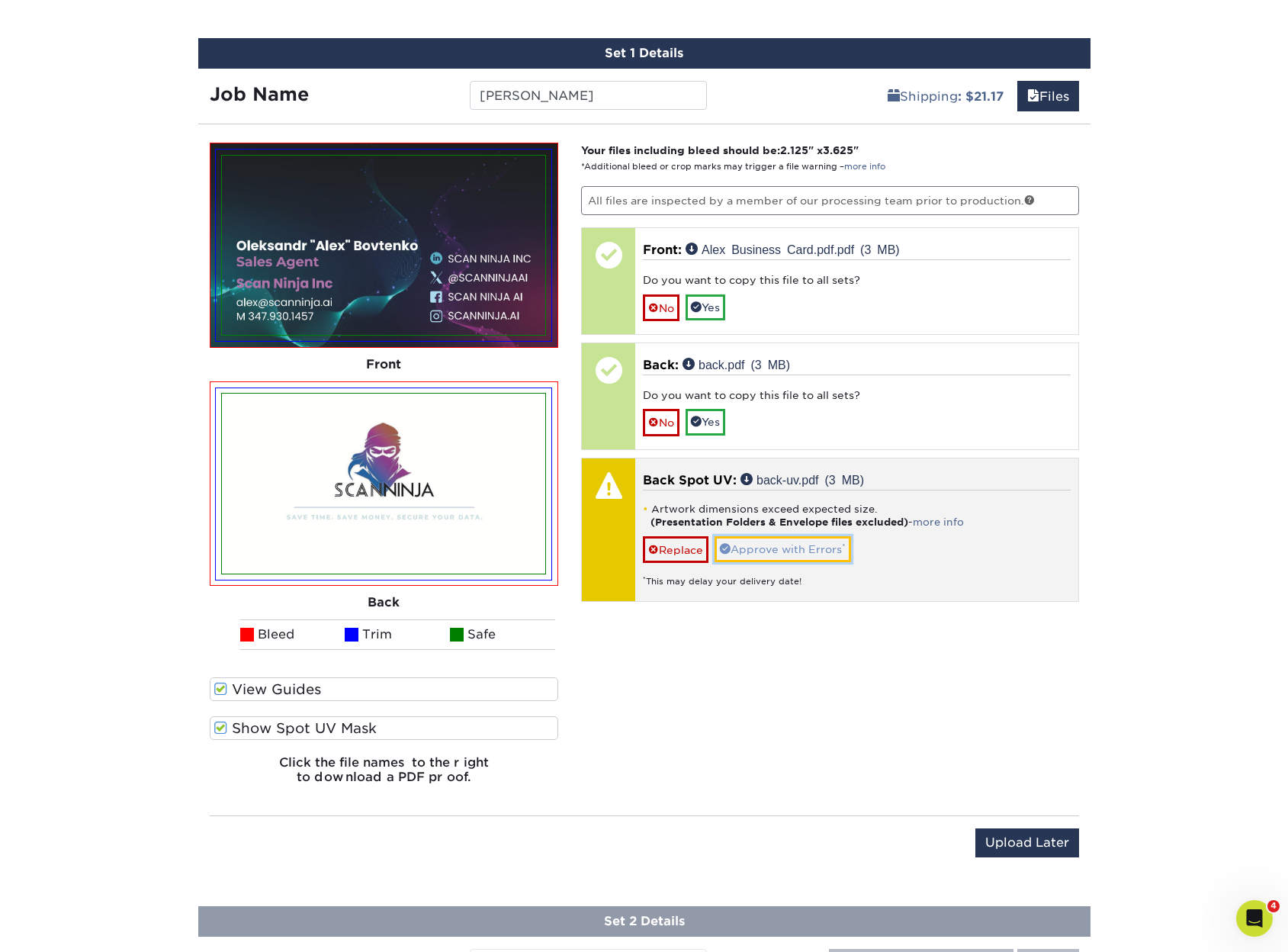
click at [787, 549] on link "Approve with Errors *" at bounding box center [783, 549] width 137 height 26
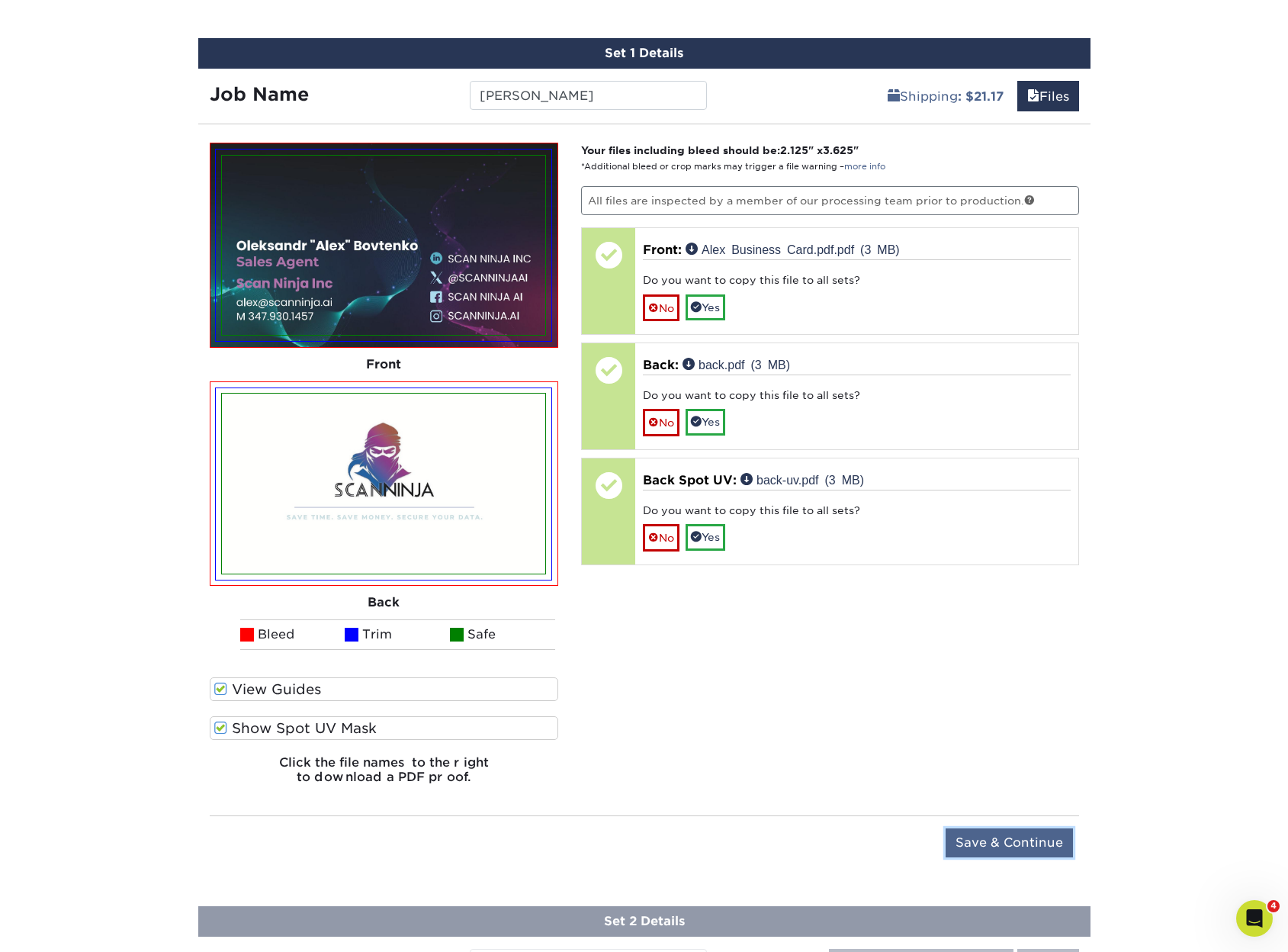
click at [988, 834] on input "Save & Continue" at bounding box center [1010, 843] width 128 height 29
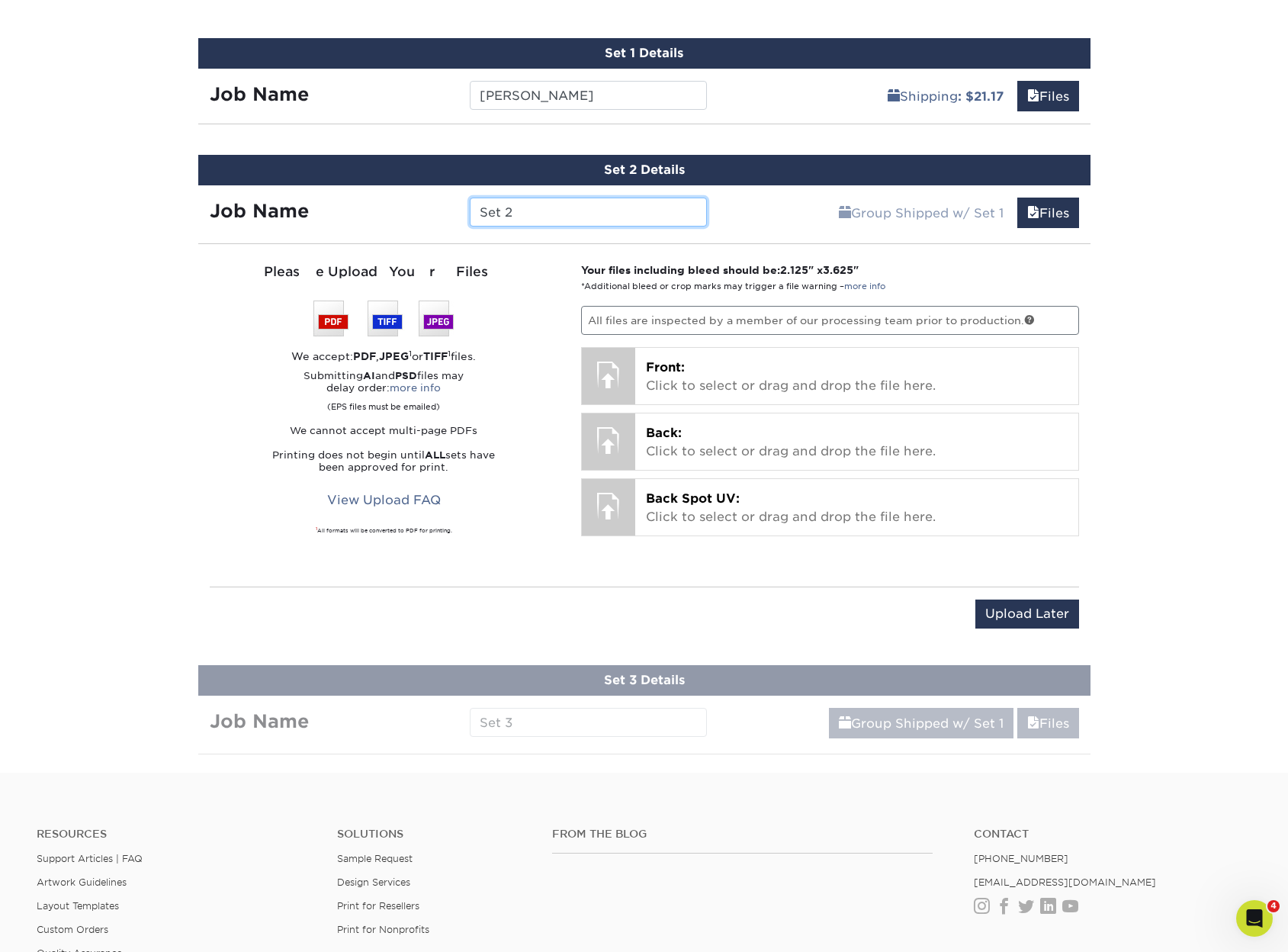
drag, startPoint x: 612, startPoint y: 211, endPoint x: 319, endPoint y: 246, distance: 295.1
click at [361, 221] on div "Job Name Set 2" at bounding box center [458, 212] width 521 height 29
type input "Chuck"
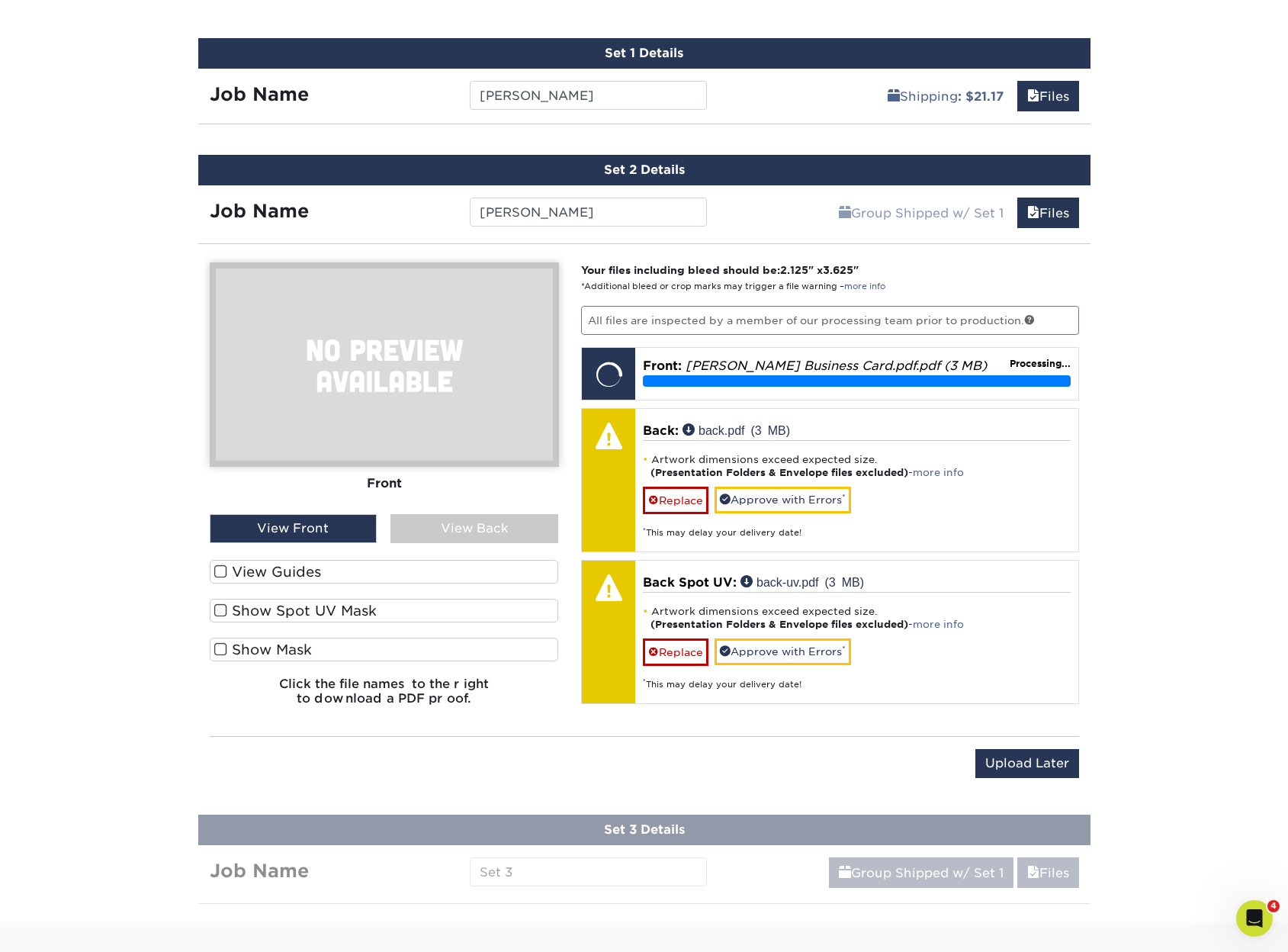
click at [494, 521] on div "View Back" at bounding box center [474, 529] width 168 height 29
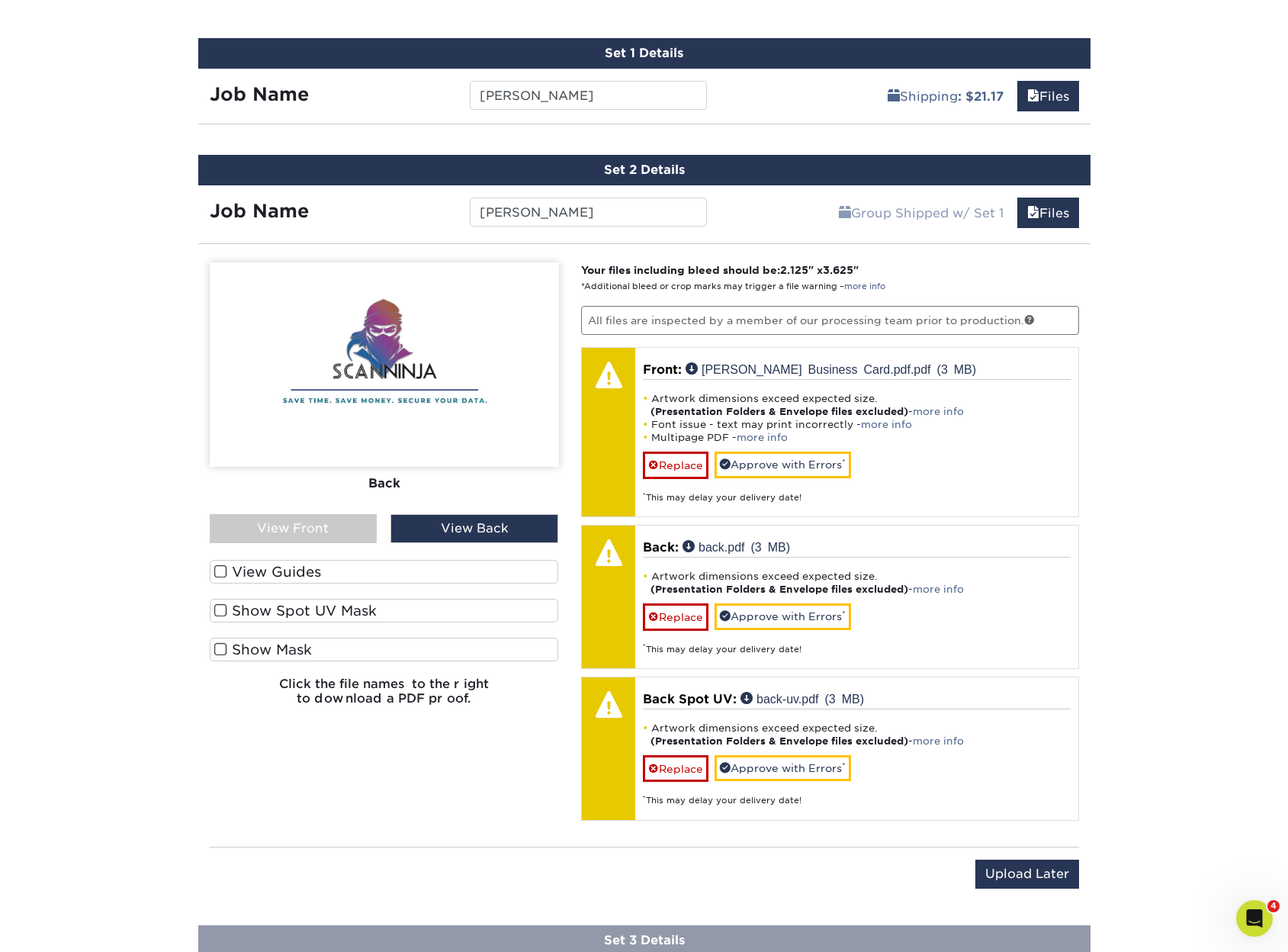
click at [295, 616] on label "Show Spot UV Mask" at bounding box center [384, 611] width 349 height 24
click at [0, 0] on input "Show Spot UV Mask" at bounding box center [0, 0] width 0 height 0
click at [295, 616] on label "Show Spot UV Mask" at bounding box center [384, 611] width 349 height 24
click at [0, 0] on input "Show Spot UV Mask" at bounding box center [0, 0] width 0 height 0
click at [275, 647] on label "Show Mask" at bounding box center [384, 649] width 349 height 24
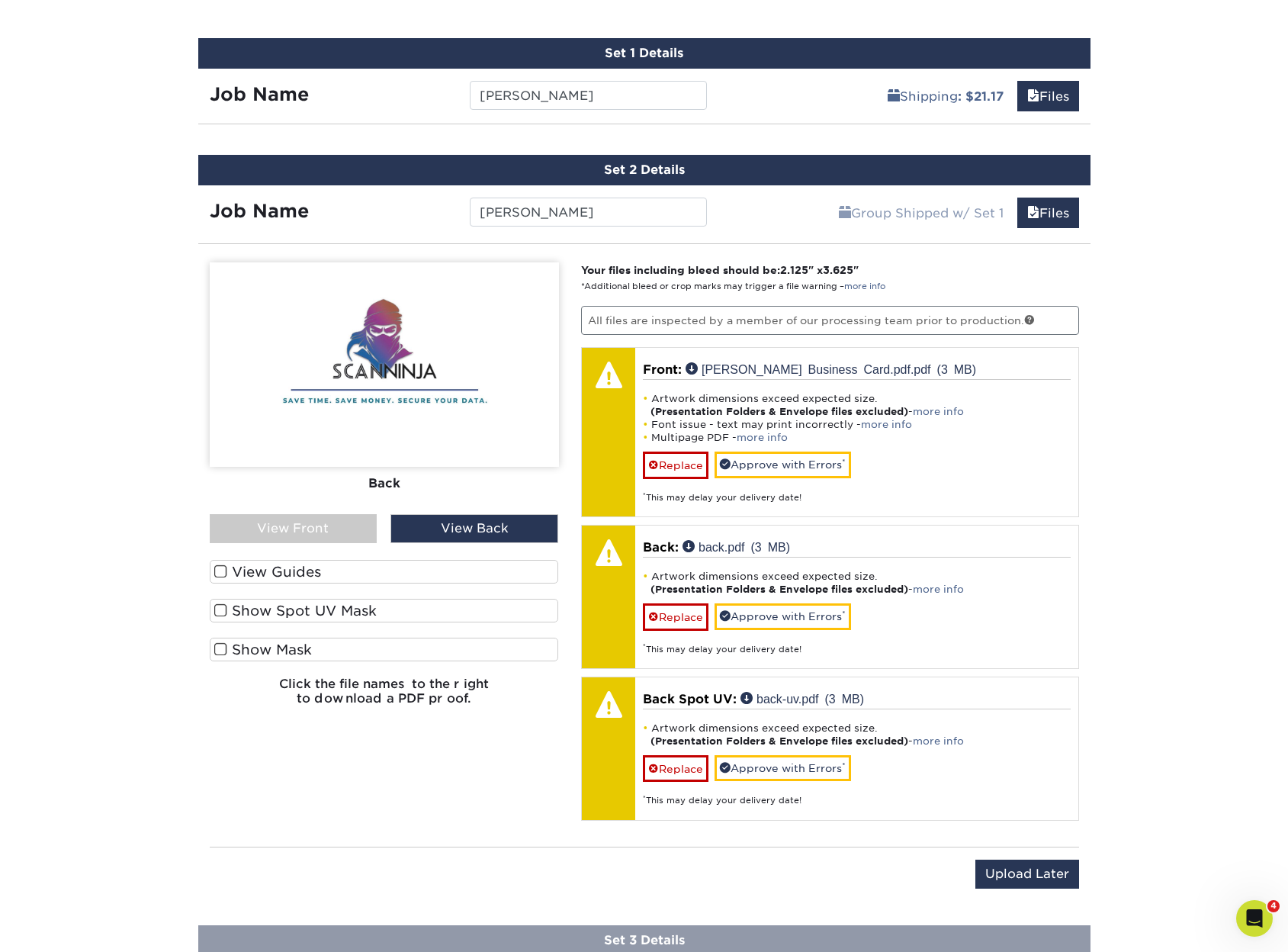
click at [0, 0] on input "Show Mask" at bounding box center [0, 0] width 0 height 0
click at [275, 647] on label "Show Mask" at bounding box center [384, 649] width 349 height 24
click at [0, 0] on input "Show Mask" at bounding box center [0, 0] width 0 height 0
click at [295, 608] on label "Show Spot UV Mask" at bounding box center [384, 611] width 349 height 24
click at [0, 0] on input "Show Spot UV Mask" at bounding box center [0, 0] width 0 height 0
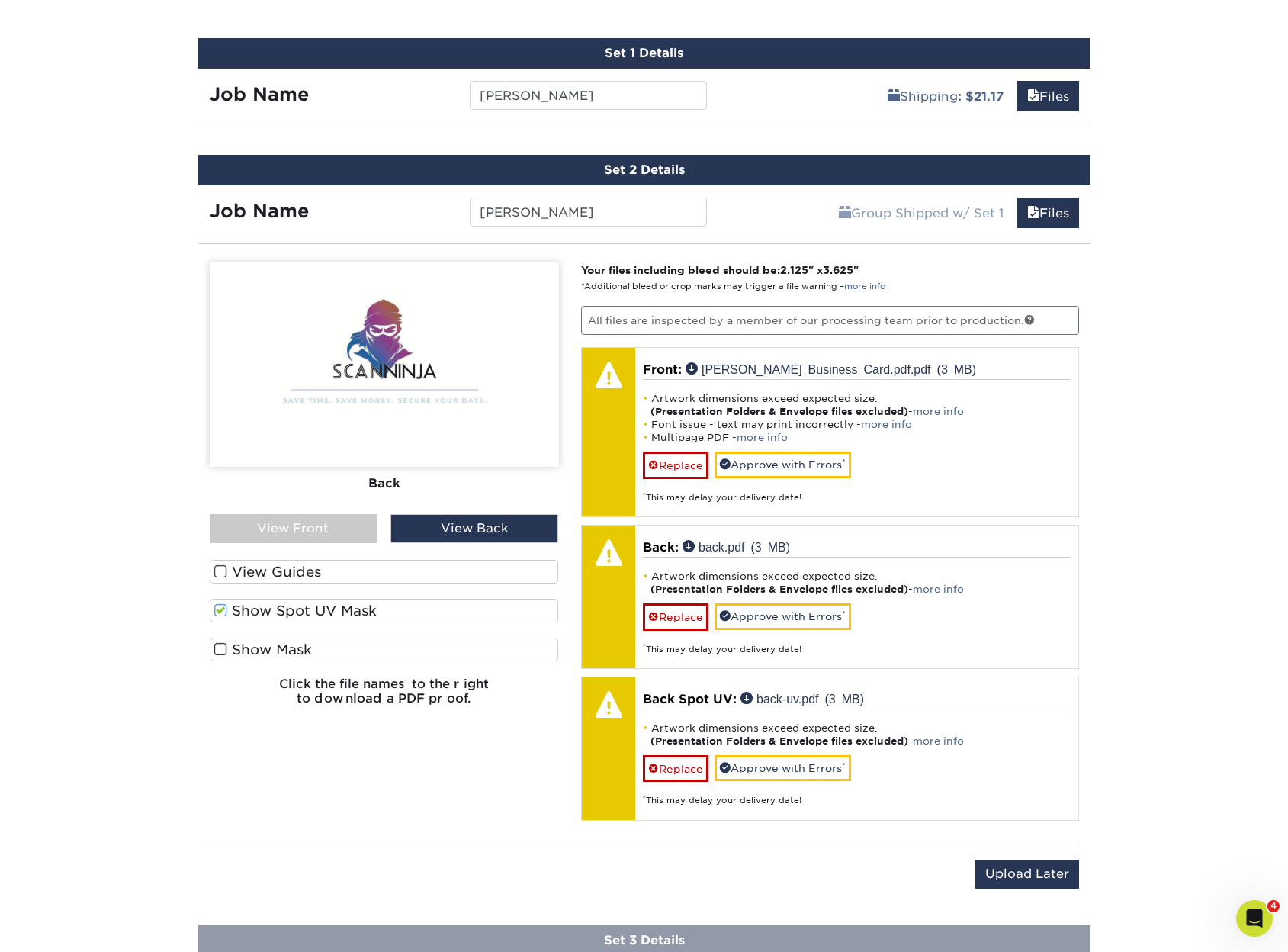
click at [280, 649] on label "Show Mask" at bounding box center [384, 649] width 349 height 24
click at [0, 0] on input "Show Mask" at bounding box center [0, 0] width 0 height 0
click at [280, 649] on label "Show Mask" at bounding box center [384, 649] width 349 height 24
click at [0, 0] on input "Show Mask" at bounding box center [0, 0] width 0 height 0
click at [286, 594] on div "View Guides Show Spot UV Mask Show Mask" at bounding box center [384, 618] width 349 height 117
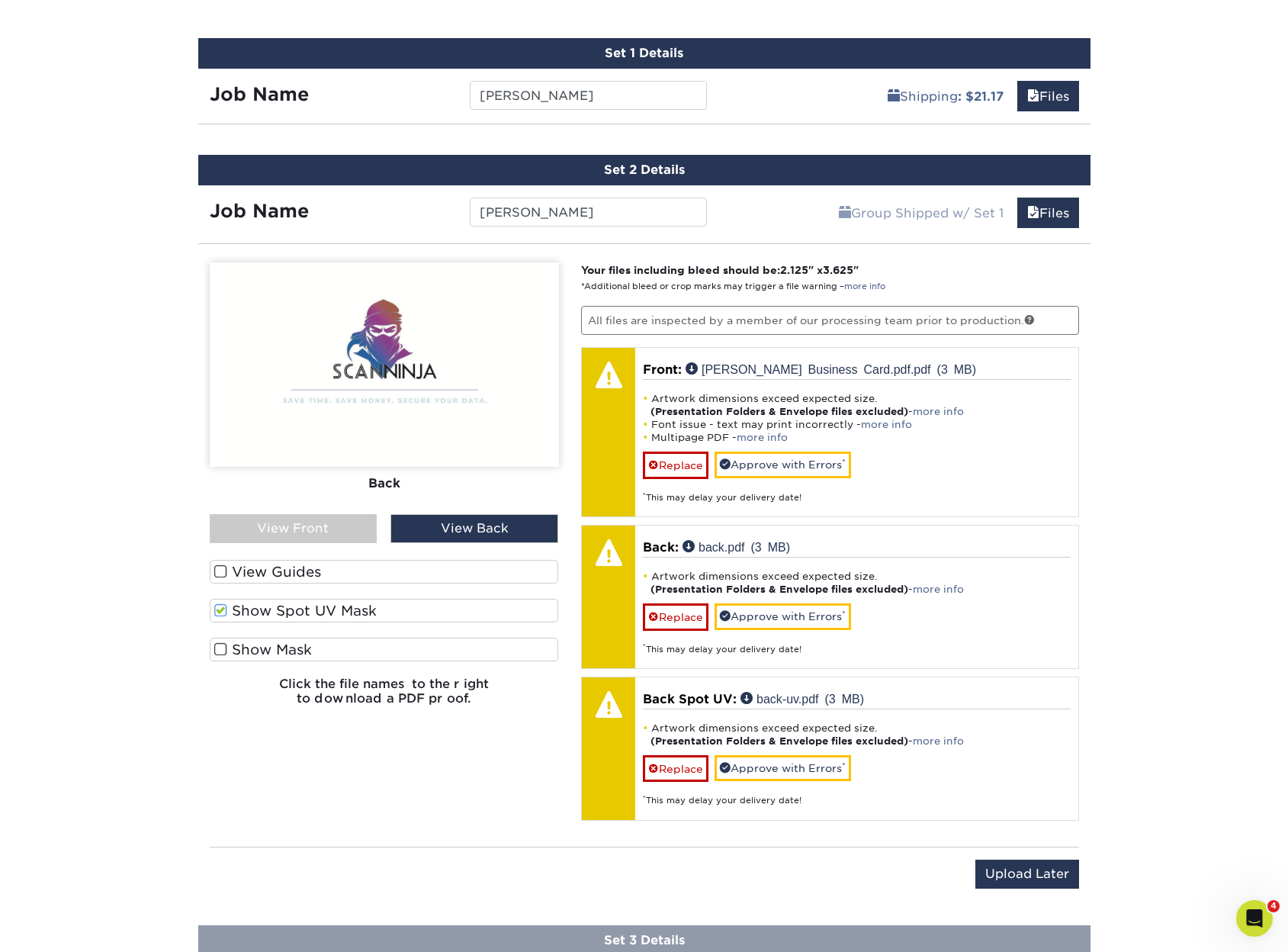
click at [282, 611] on label "Show Spot UV Mask" at bounding box center [384, 611] width 349 height 24
click at [0, 0] on input "Show Spot UV Mask" at bounding box center [0, 0] width 0 height 0
click at [300, 570] on label "View Guides" at bounding box center [384, 571] width 349 height 24
click at [0, 0] on input "View Guides" at bounding box center [0, 0] width 0 height 0
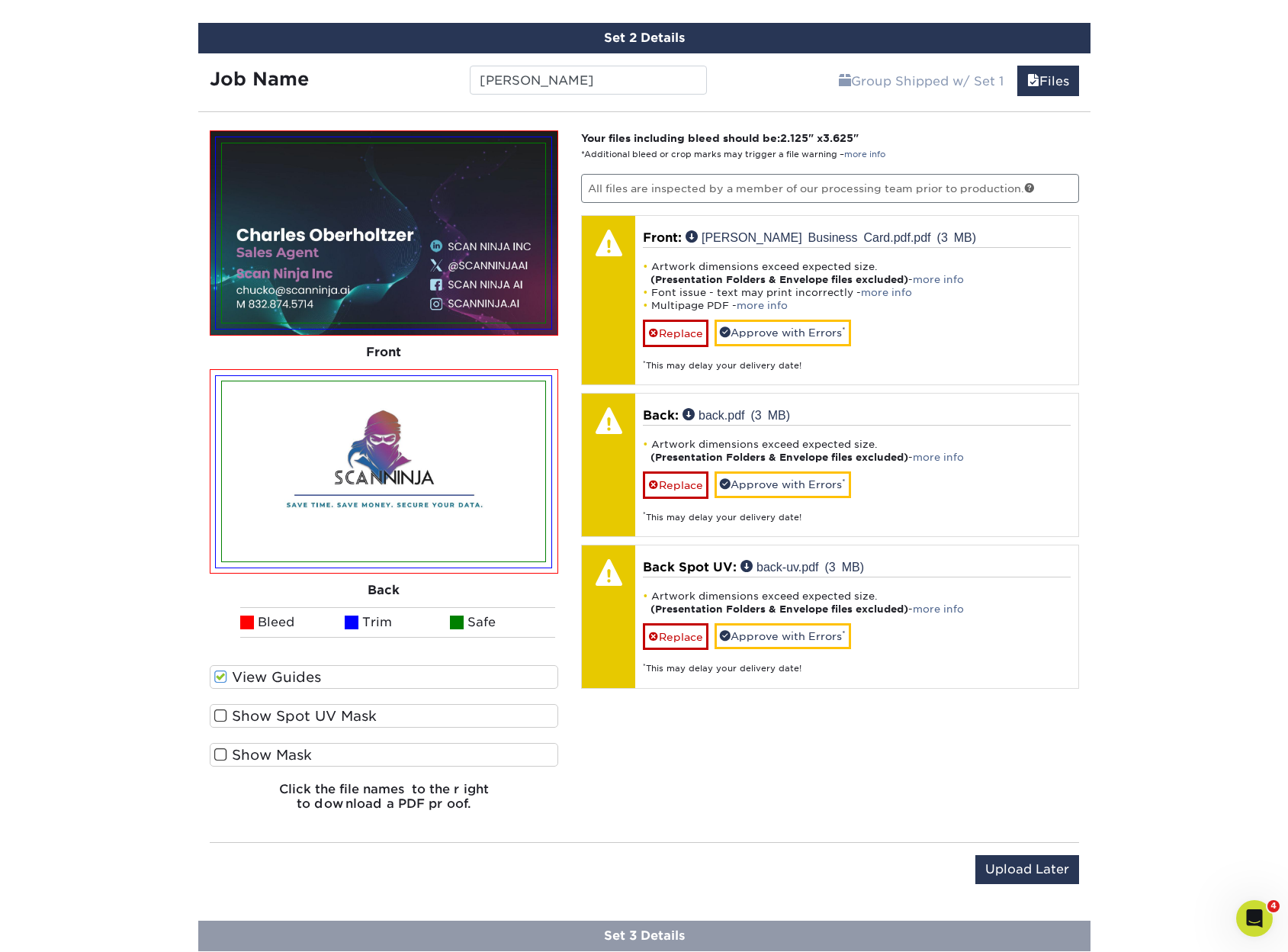
scroll to position [1110, 0]
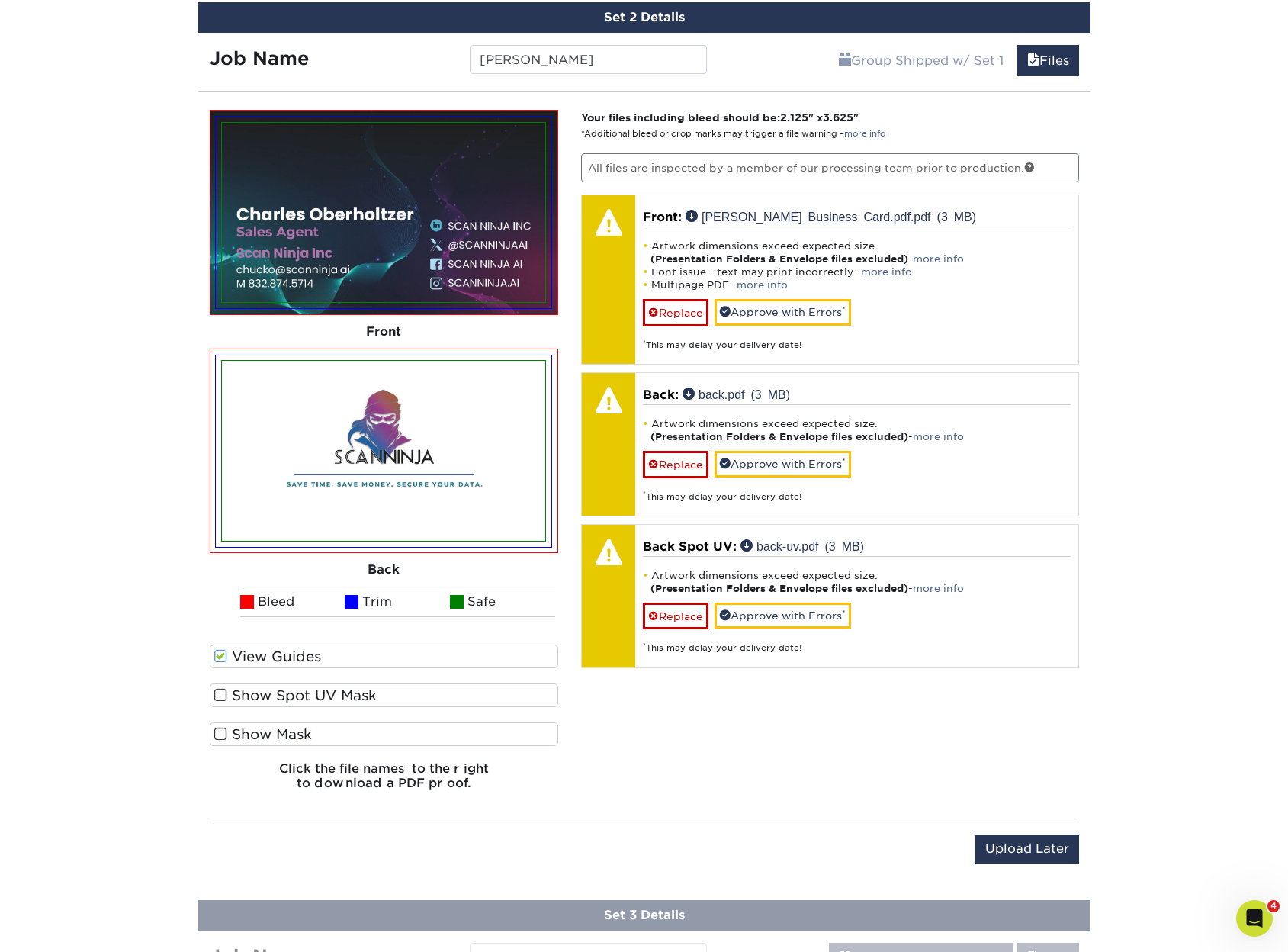
click at [267, 739] on label "Show Mask" at bounding box center [384, 734] width 349 height 24
click at [0, 0] on input "Show Mask" at bounding box center [0, 0] width 0 height 0
click at [301, 690] on label "Show Spot UV Mask" at bounding box center [384, 695] width 349 height 24
click at [0, 0] on input "Show Spot UV Mask" at bounding box center [0, 0] width 0 height 0
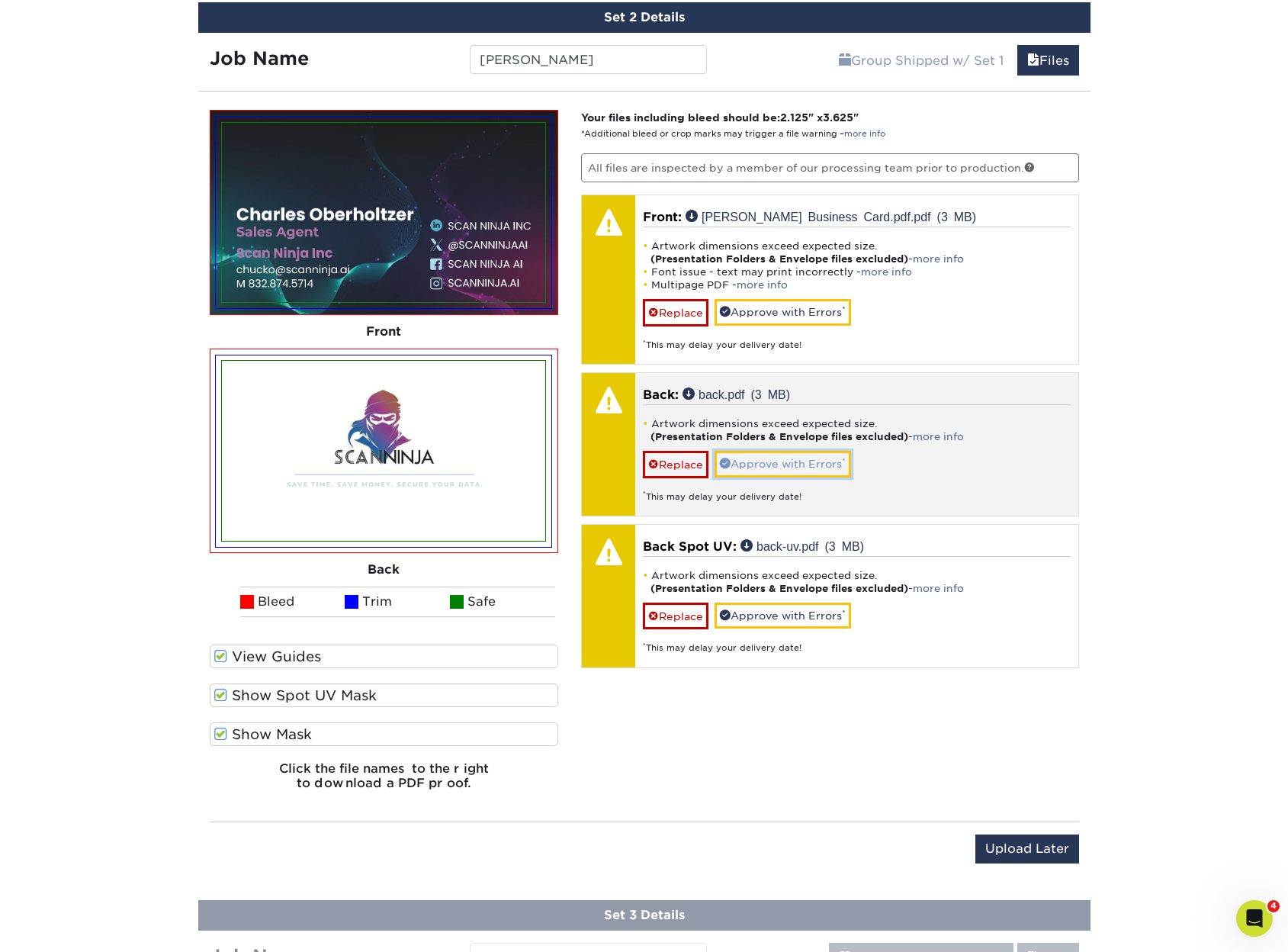
click at [824, 473] on link "Approve with Errors *" at bounding box center [783, 464] width 137 height 26
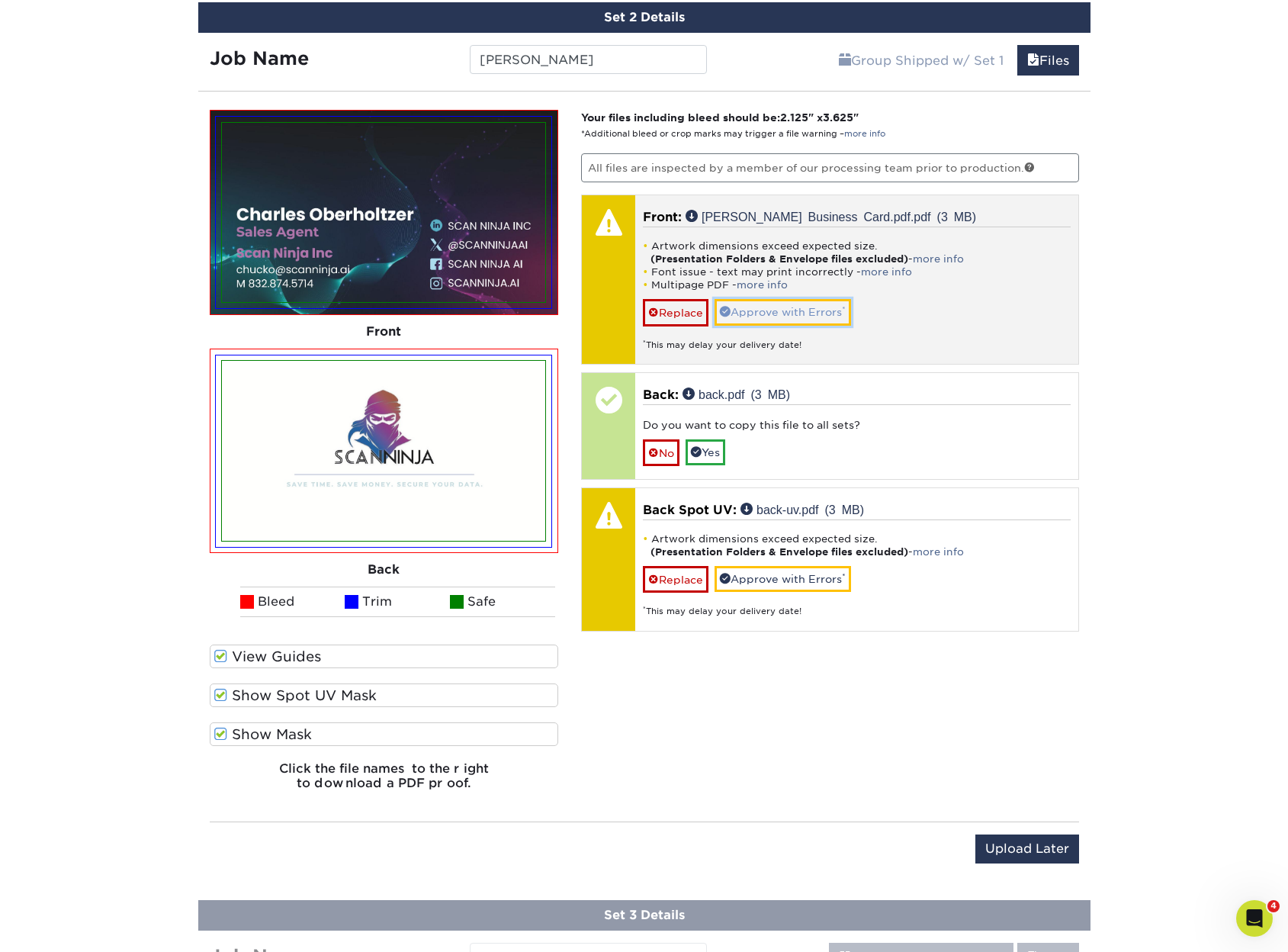
click at [814, 315] on link "Approve with Errors *" at bounding box center [783, 312] width 137 height 26
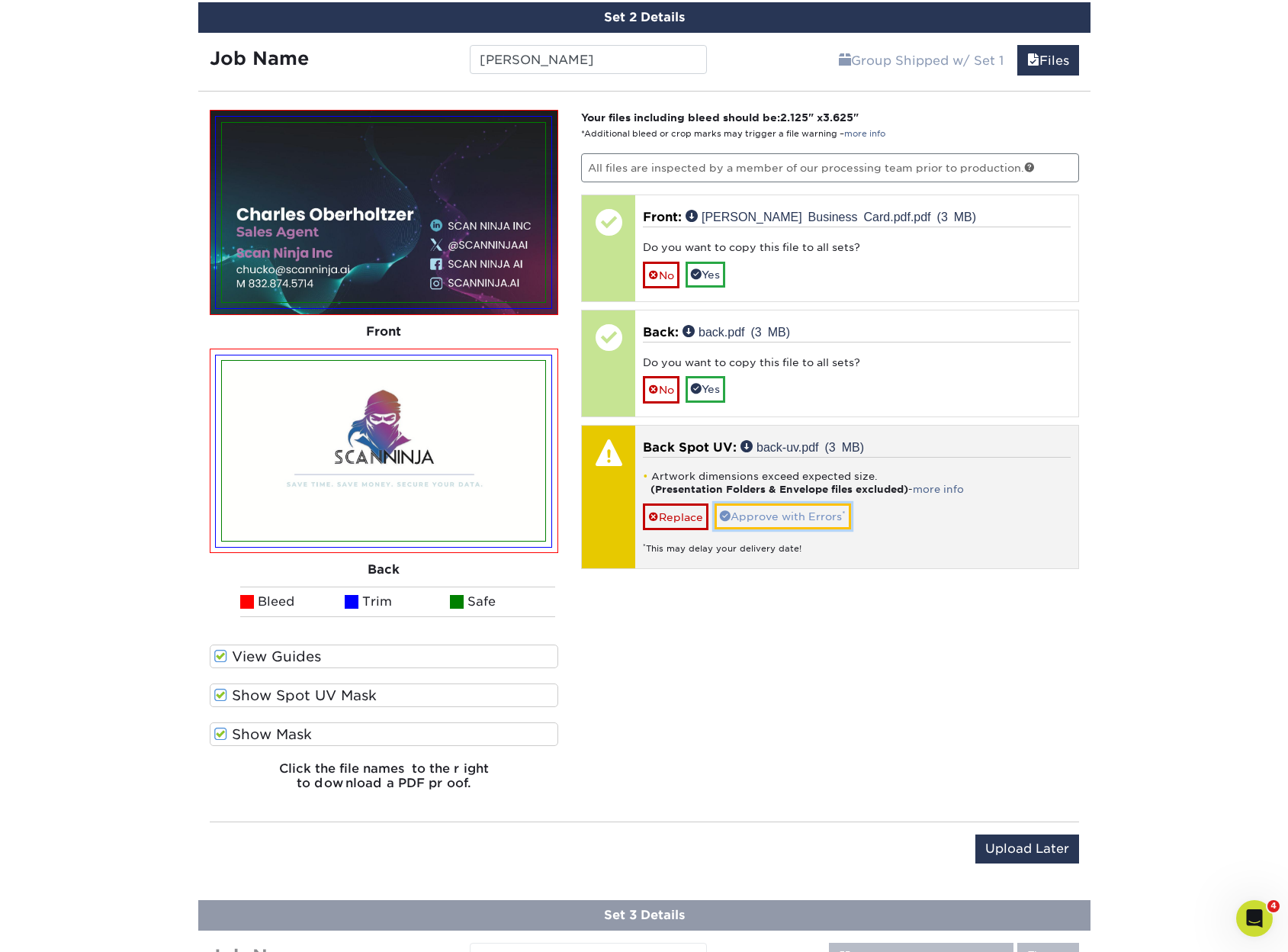
click at [801, 513] on link "Approve with Errors *" at bounding box center [783, 517] width 137 height 26
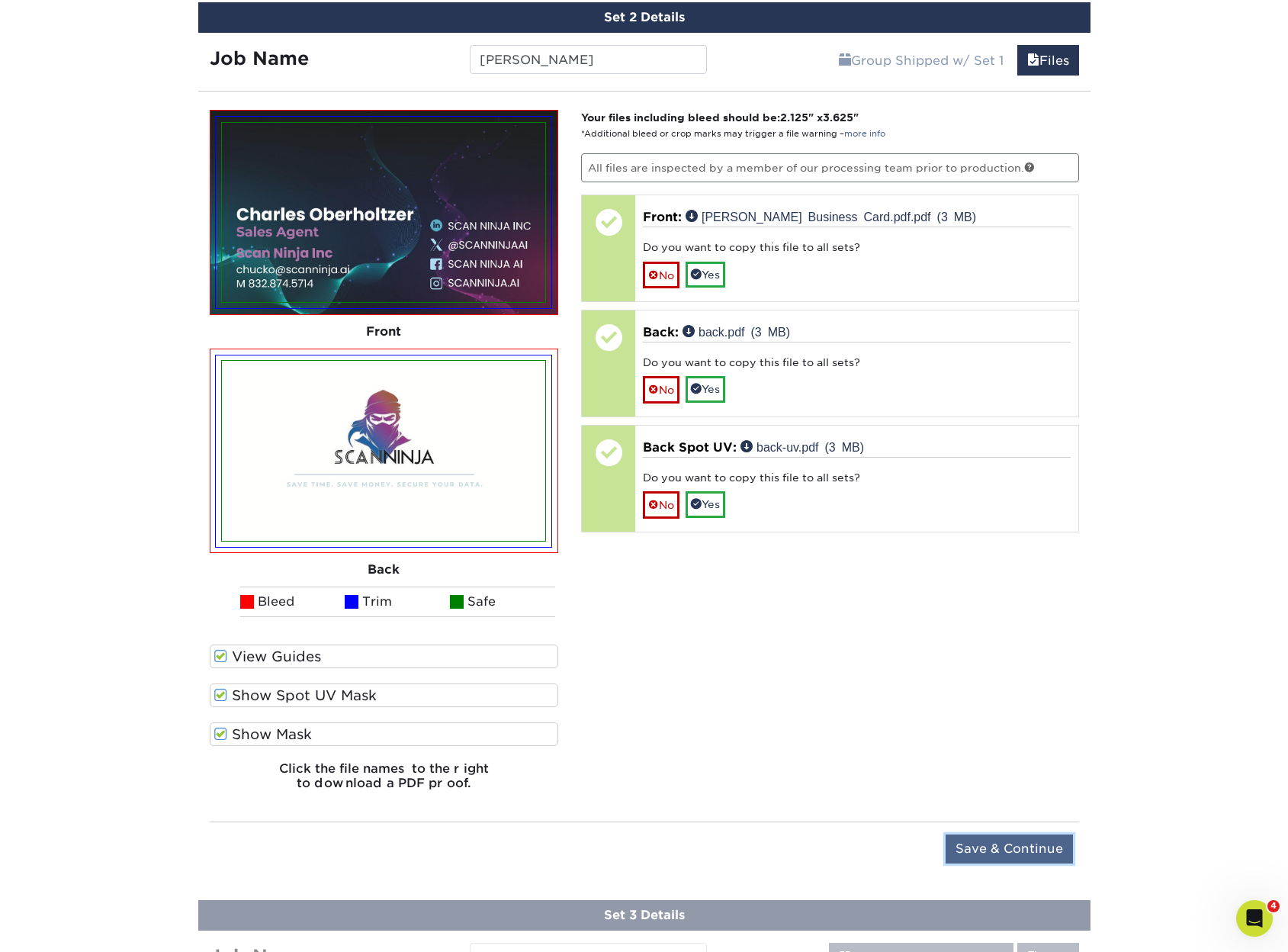
click at [1026, 853] on input "Save & Continue" at bounding box center [1010, 849] width 128 height 29
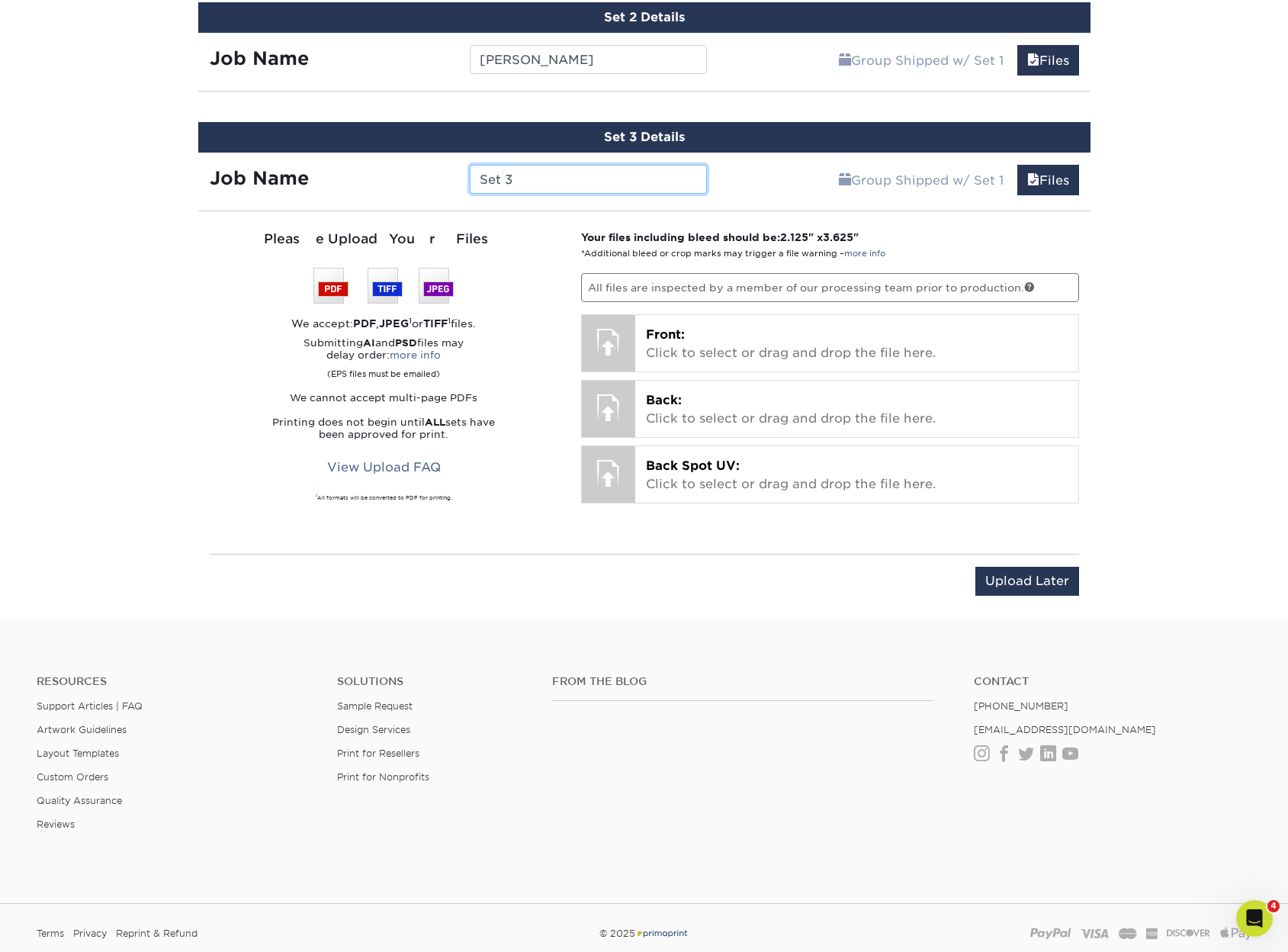
drag, startPoint x: 542, startPoint y: 153, endPoint x: 430, endPoint y: 160, distance: 112.2
click at [430, 160] on div "Job Name Set 3" at bounding box center [458, 175] width 521 height 46
type input "Ian"
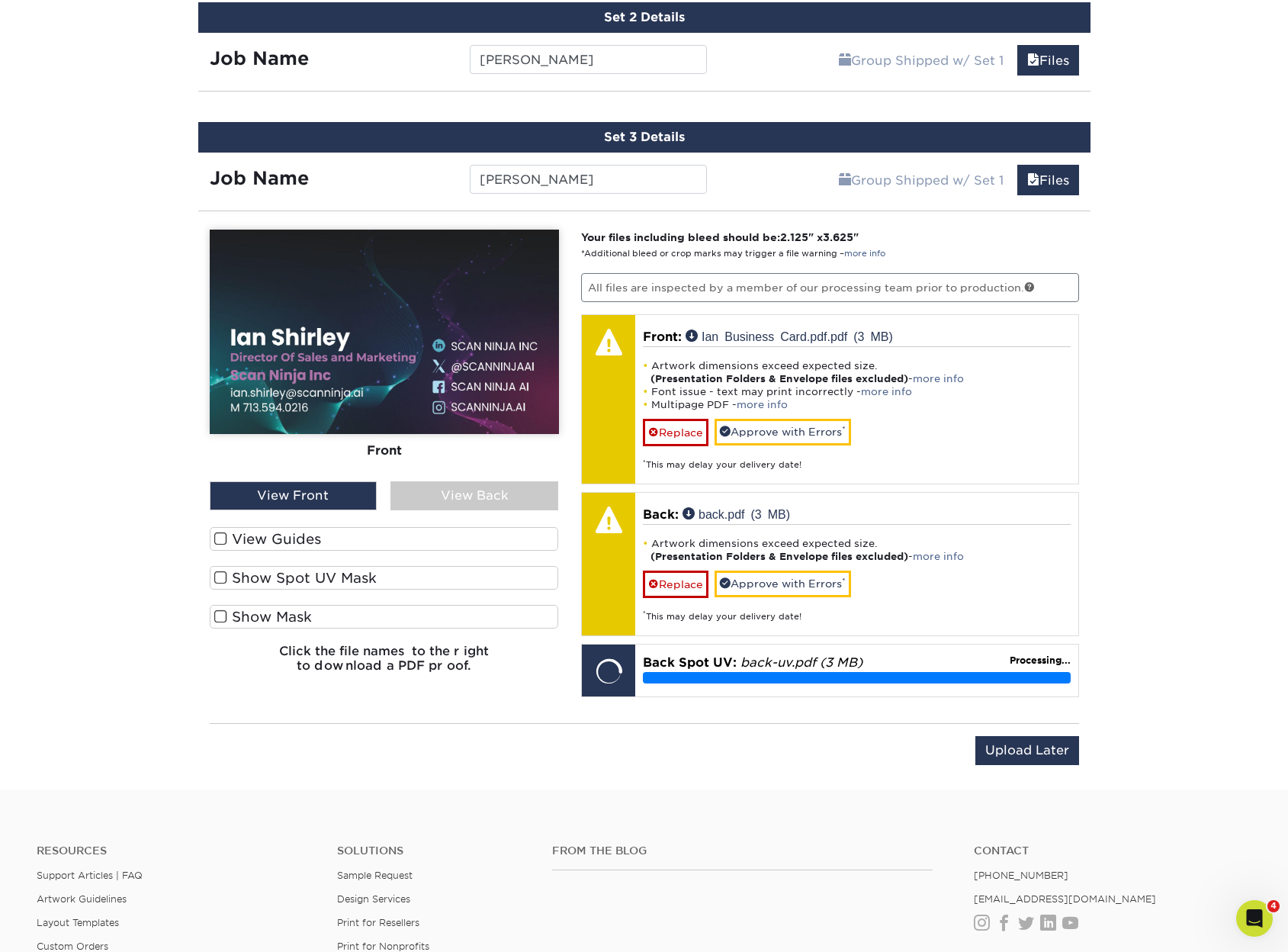
click at [328, 543] on label "View Guides" at bounding box center [384, 538] width 349 height 24
click at [0, 0] on input "View Guides" at bounding box center [0, 0] width 0 height 0
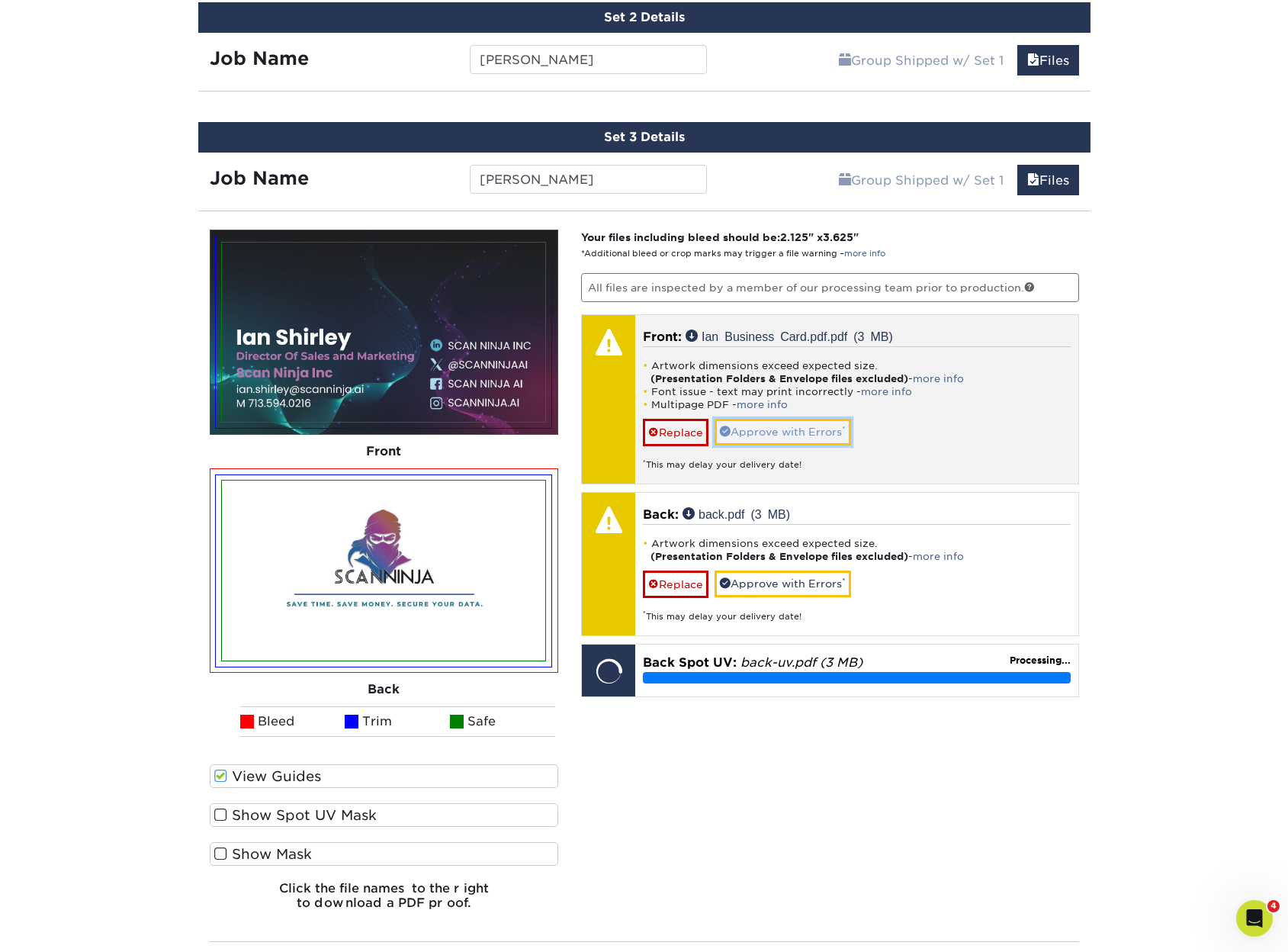
click at [821, 430] on link "Approve with Errors *" at bounding box center [783, 432] width 137 height 26
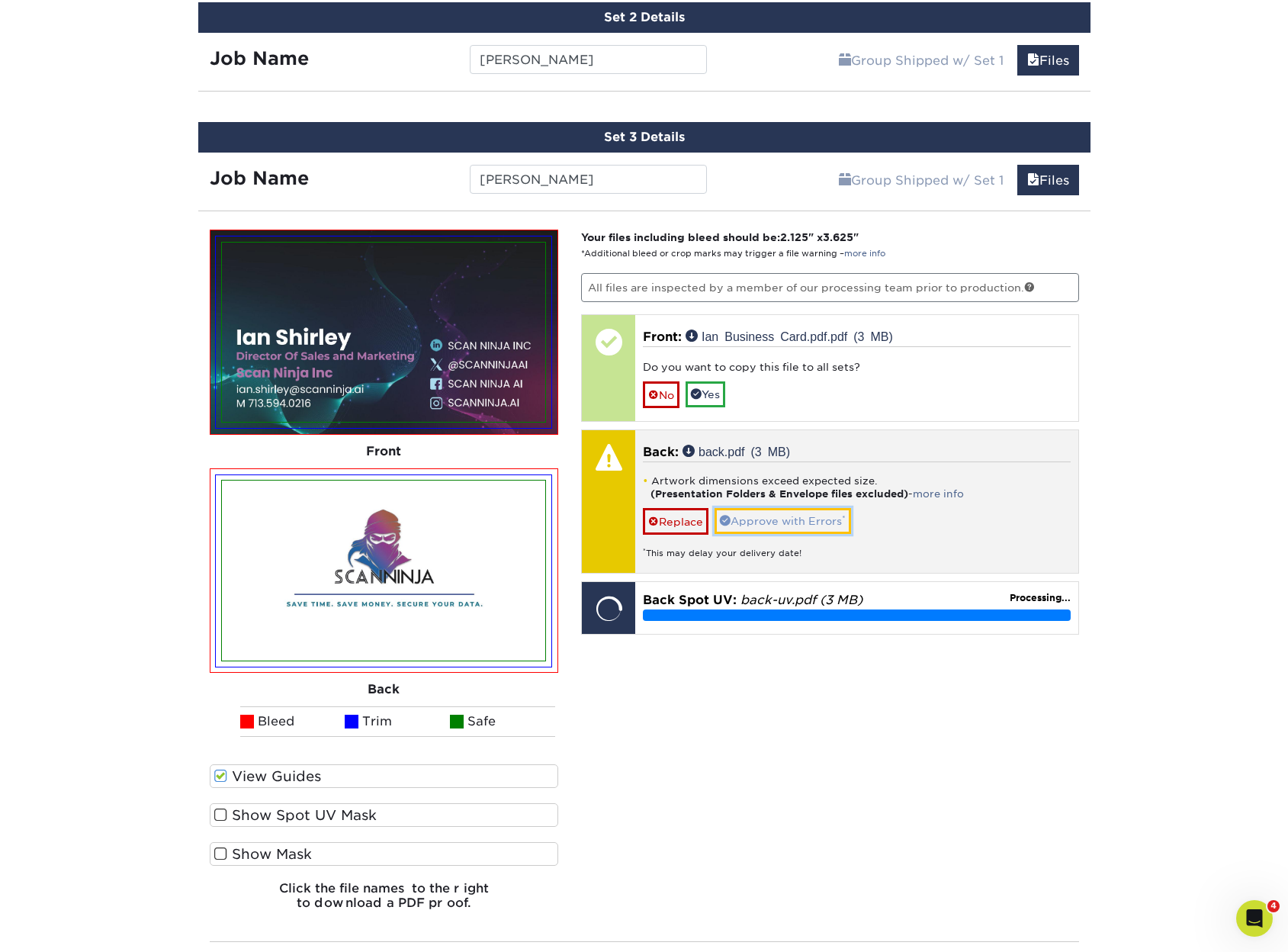
click at [797, 510] on link "Approve with Errors *" at bounding box center [783, 521] width 137 height 26
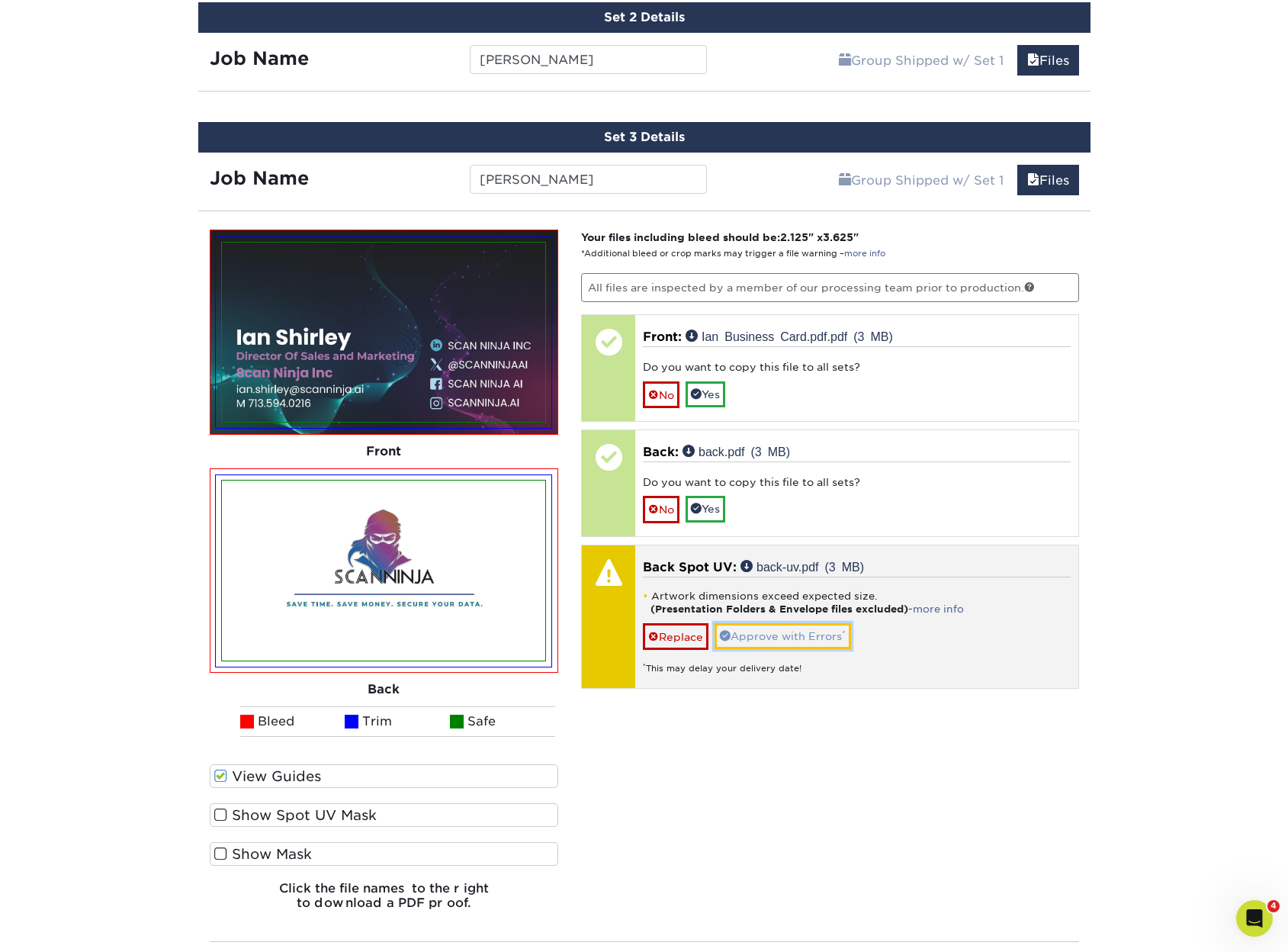
click at [812, 632] on link "Approve with Errors *" at bounding box center [783, 636] width 137 height 26
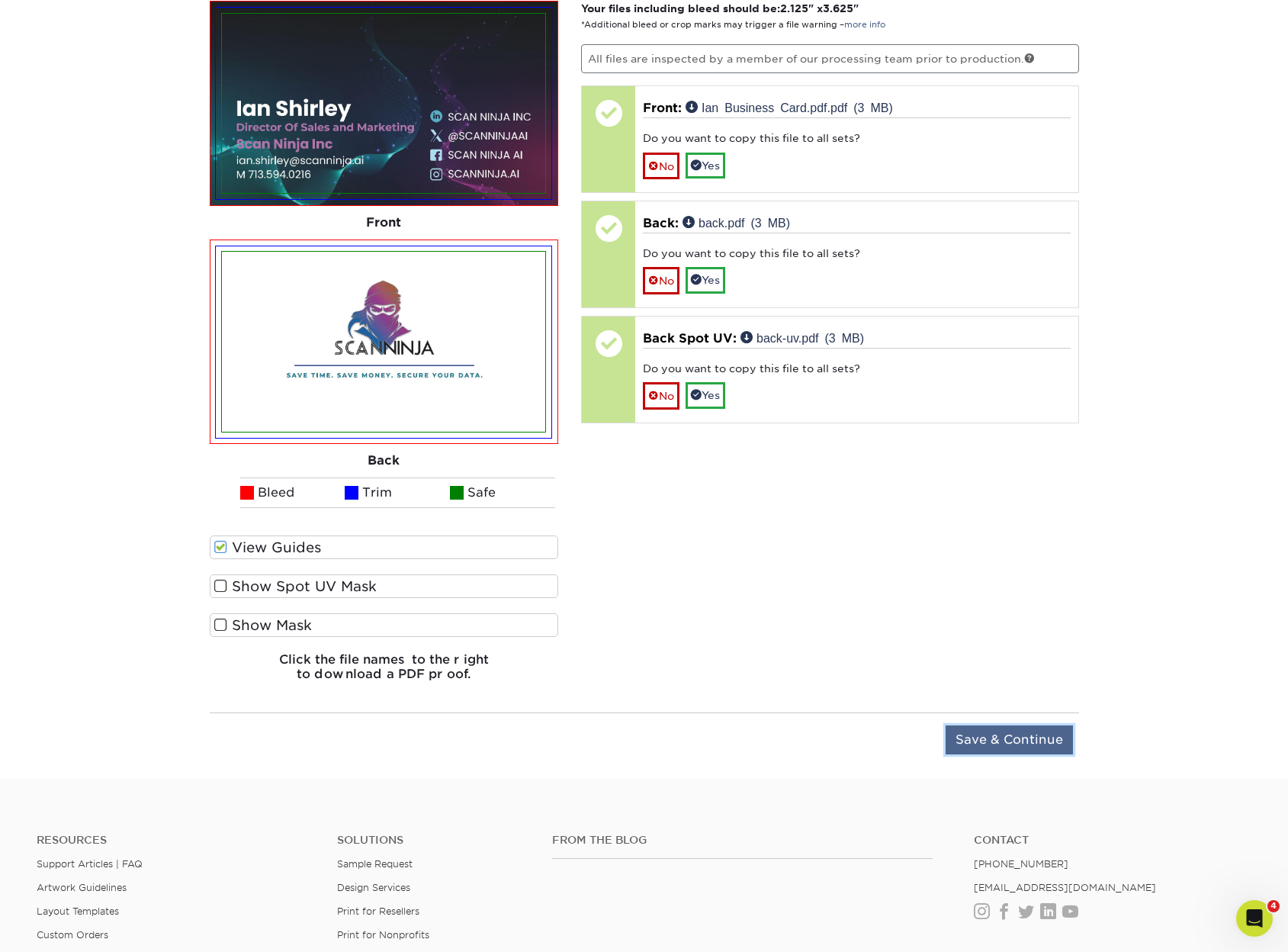
click at [1022, 747] on input "Save & Continue" at bounding box center [1010, 740] width 128 height 29
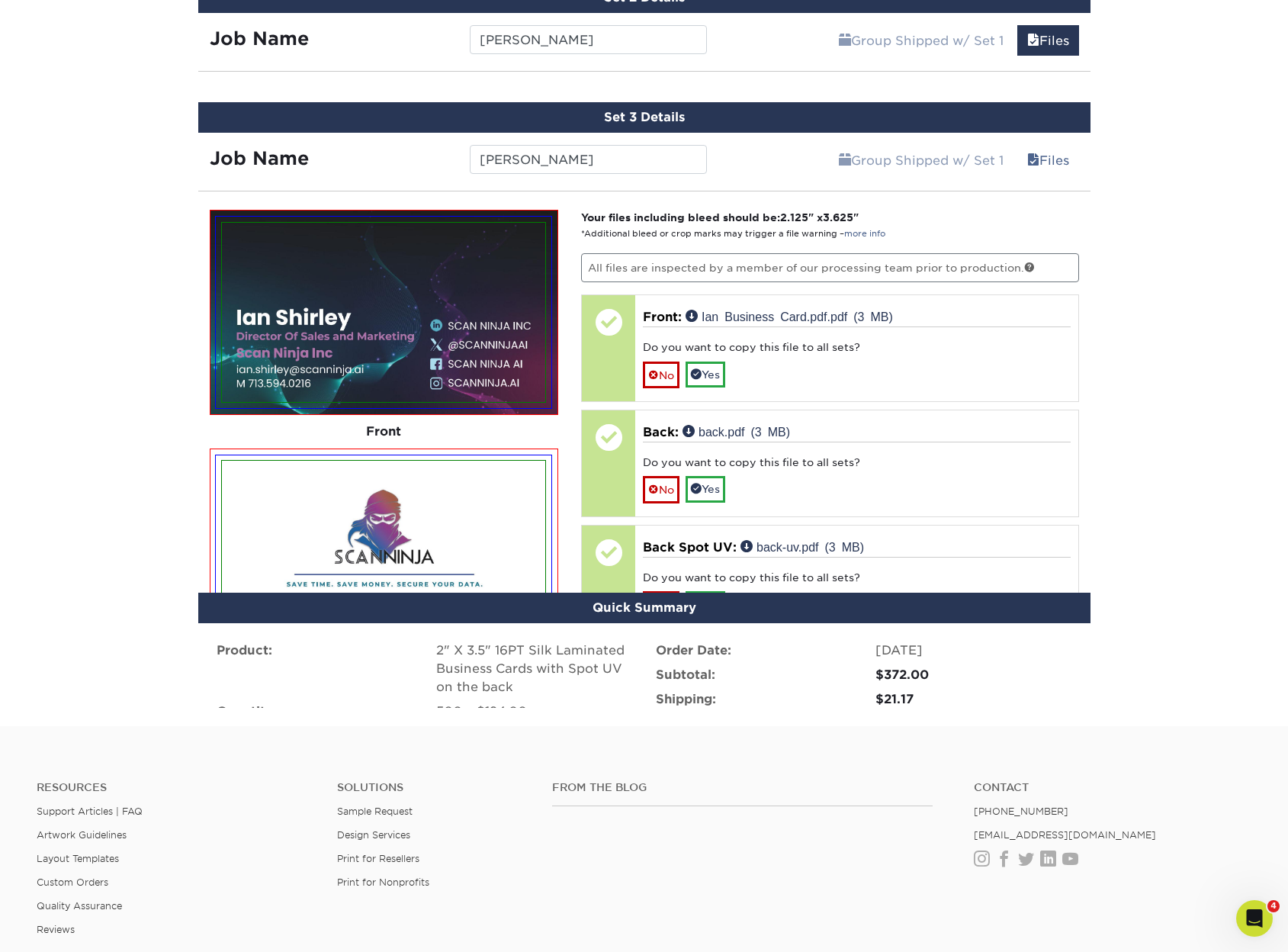
scroll to position [1096, 0]
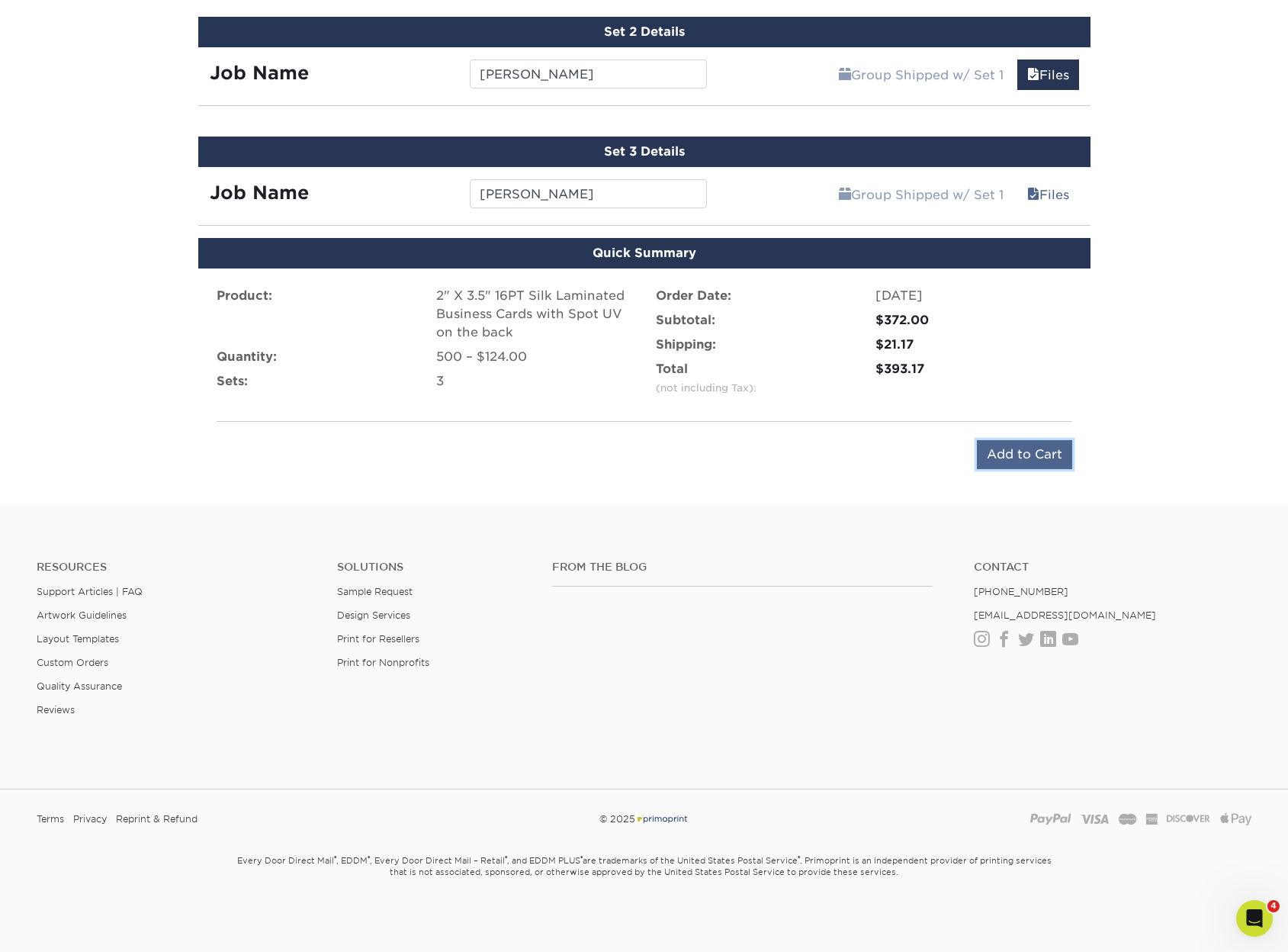
click at [1038, 455] on input "Add to Cart" at bounding box center [1025, 454] width 95 height 29
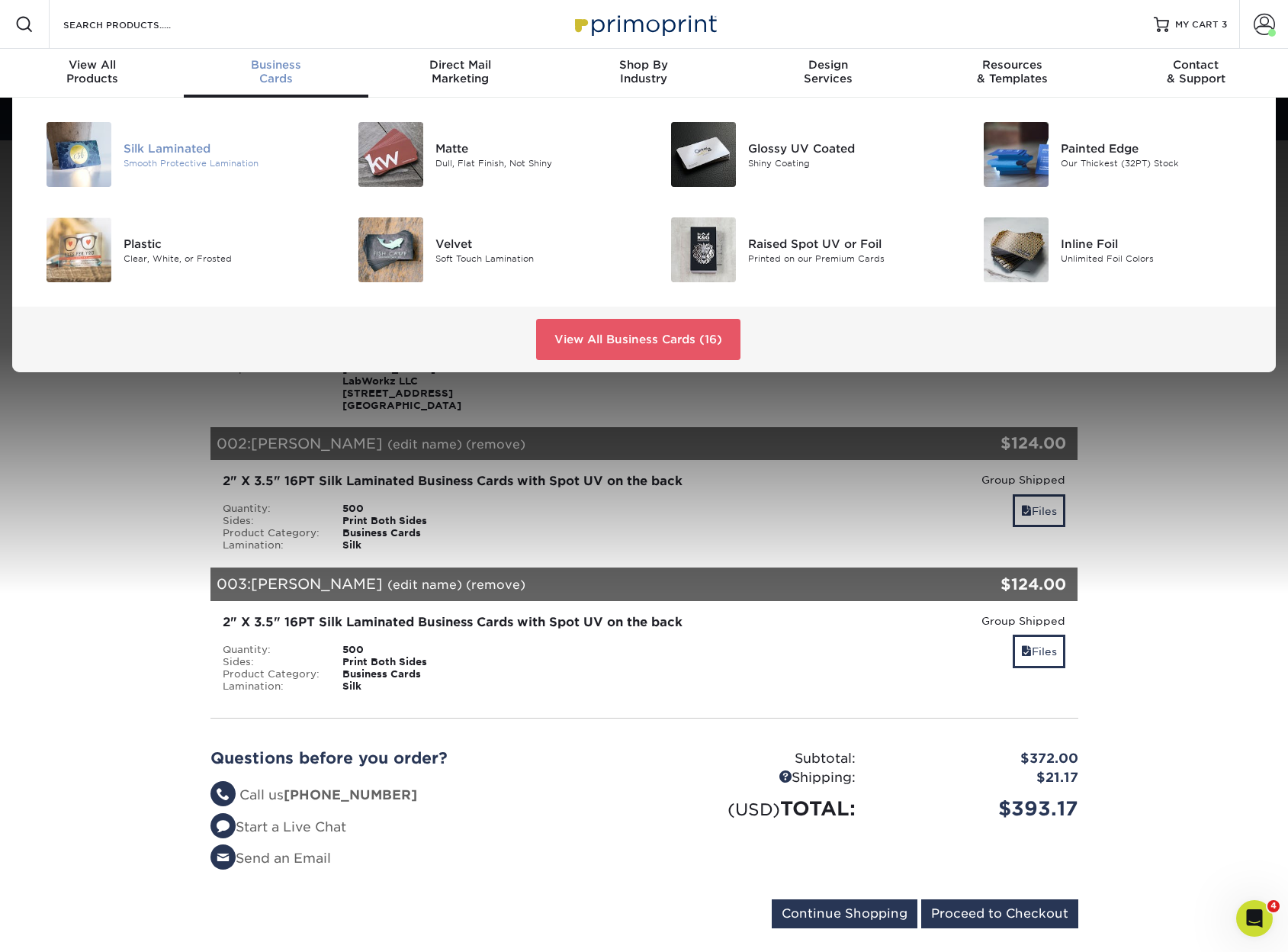
click at [151, 148] on div "Silk Laminated" at bounding box center [222, 148] width 197 height 17
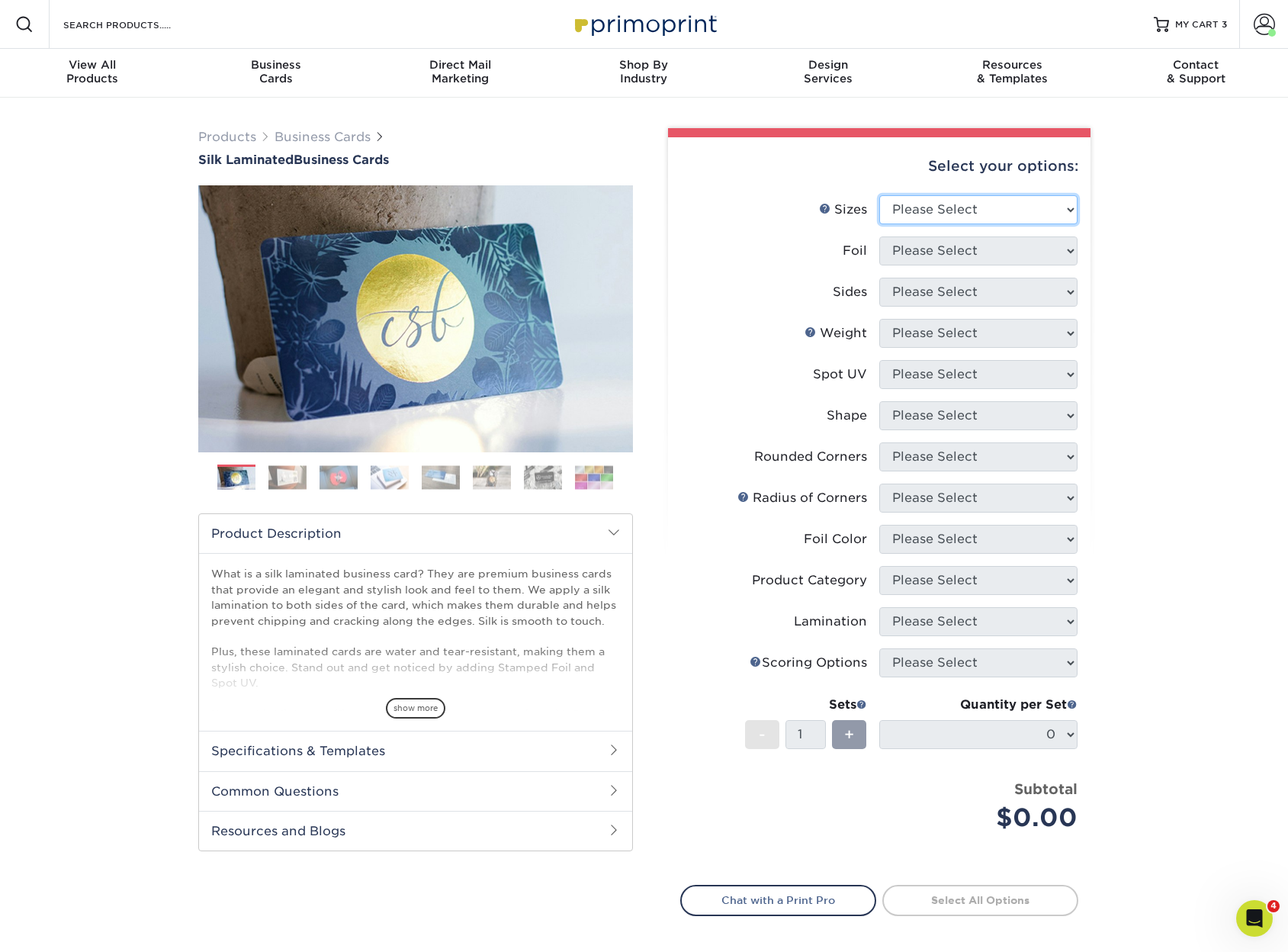
click at [961, 211] on select "Please Select 1.5" x 3.5" - Mini 1.75" x 3.5" - Mini 2" x 2" - Square 2" x 3" -…" at bounding box center [979, 210] width 198 height 29
select select "2.00x3.50"
click at [880, 195] on select "Please Select 1.5" x 3.5" - Mini 1.75" x 3.5" - Mini 2" x 2" - Square 2" x 3" -…" at bounding box center [979, 210] width 198 height 29
click at [934, 252] on select "Please Select Yes No" at bounding box center [979, 251] width 198 height 29
select select "0"
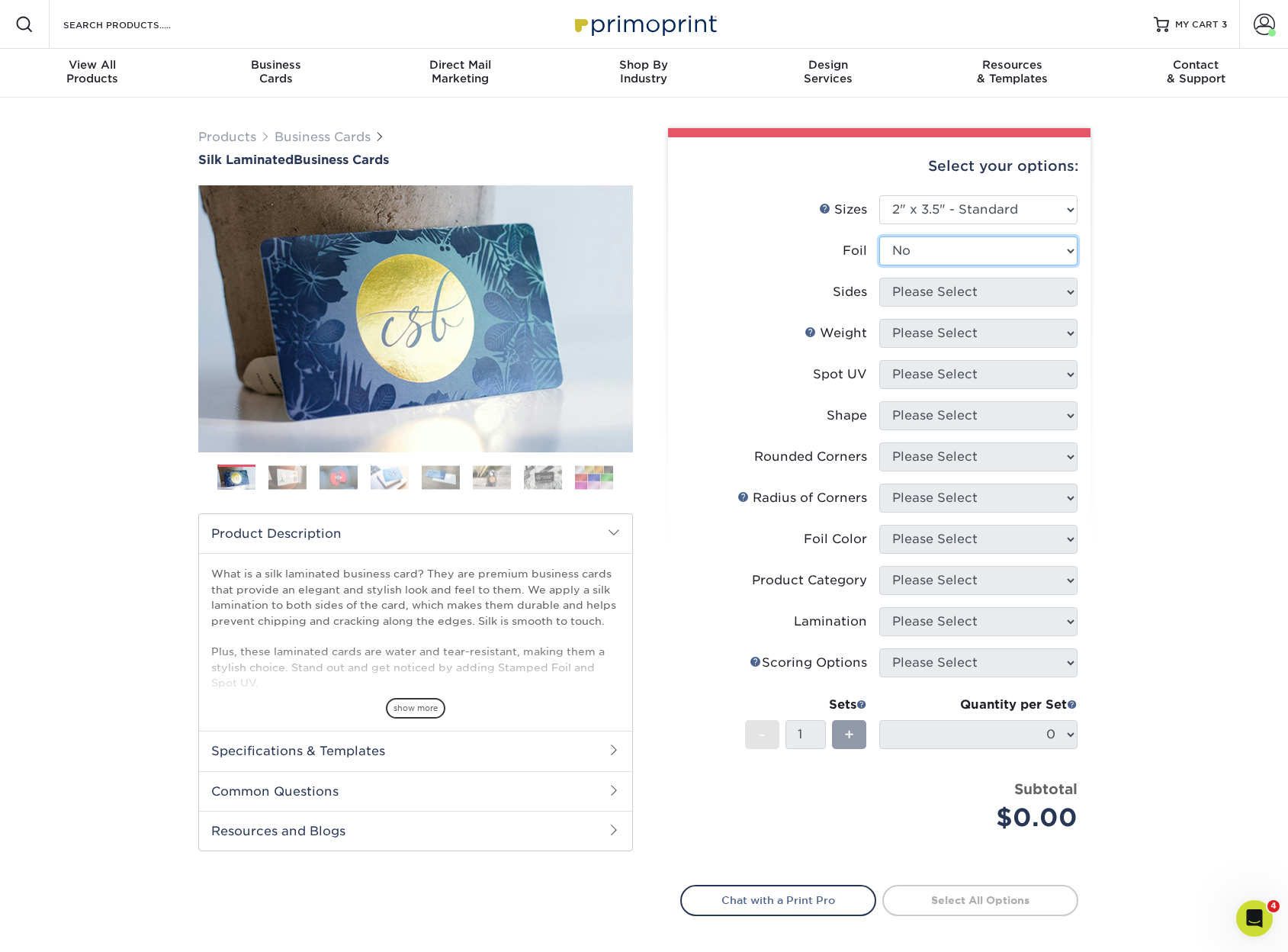
click at [880, 236] on select "Please Select Yes No" at bounding box center [979, 251] width 198 height 29
click at [924, 289] on select "Please Select Print Both Sides Print Front Only" at bounding box center [979, 292] width 198 height 29
select select "13abbda7-1d64-4f25-8bb2-c179b224825d"
click at [880, 278] on select "Please Select Print Both Sides Print Front Only" at bounding box center [979, 292] width 198 height 29
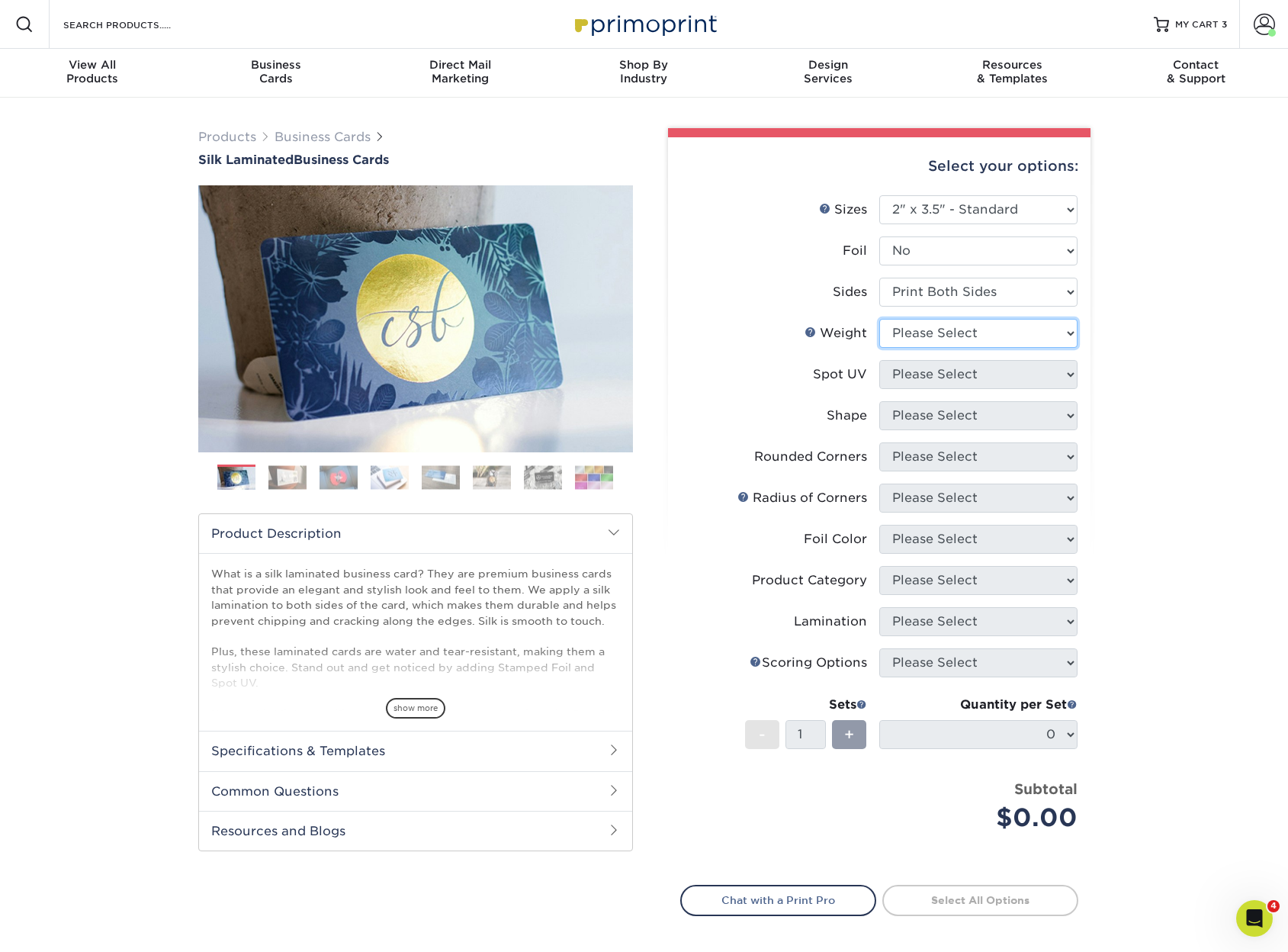
drag, startPoint x: 921, startPoint y: 331, endPoint x: 920, endPoint y: 340, distance: 9.1
click at [921, 338] on select "Please Select 16PT" at bounding box center [979, 334] width 198 height 29
select select "16PT"
click at [880, 319] on select "Please Select 16PT" at bounding box center [979, 334] width 198 height 29
drag, startPoint x: 922, startPoint y: 363, endPoint x: 920, endPoint y: 374, distance: 11.2
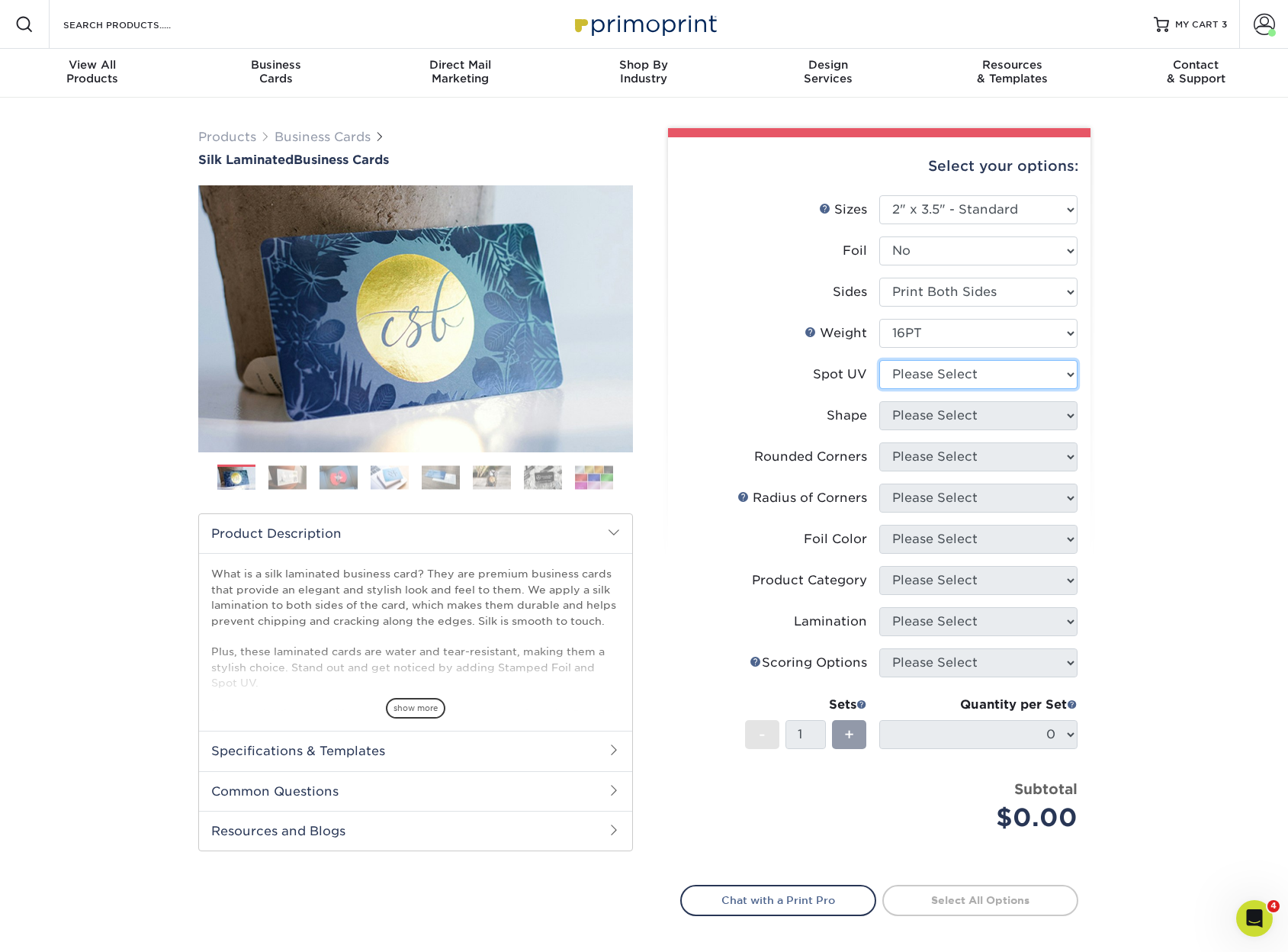
click at [920, 372] on select "Please Select No Spot UV Front and Back (Both Sides) Front Only Back Only" at bounding box center [979, 374] width 198 height 29
select select "2"
click at [880, 360] on select "Please Select No Spot UV Front and Back (Both Sides) Front Only Back Only" at bounding box center [979, 374] width 198 height 29
click at [925, 422] on select "Please Select Standard" at bounding box center [979, 416] width 198 height 29
select select "standard"
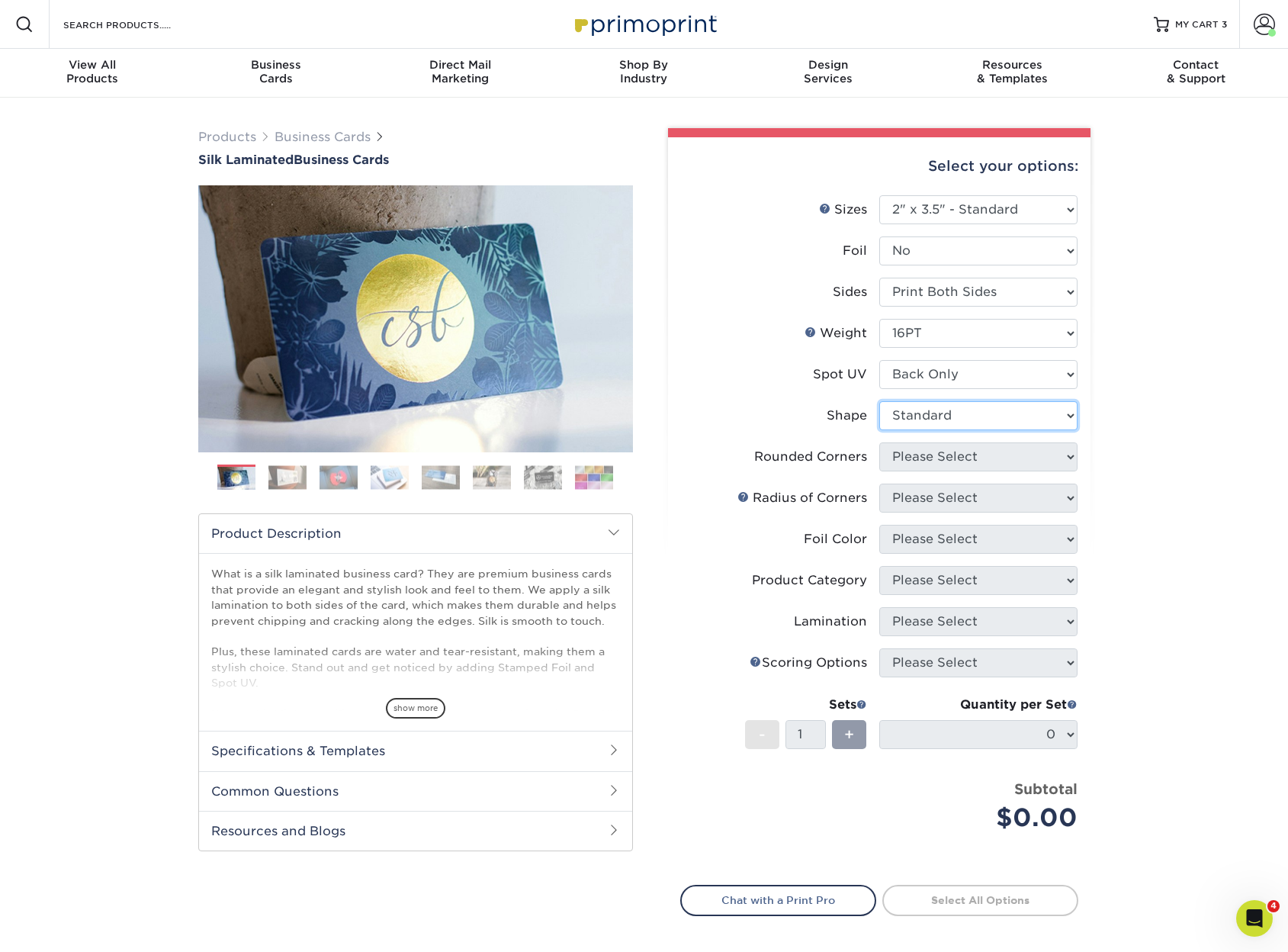
click at [880, 401] on select "Please Select Standard" at bounding box center [979, 416] width 198 height 29
click at [920, 455] on select "Please Select Yes - Round 2 Corners Yes - Round 4 Corners No" at bounding box center [979, 457] width 198 height 29
select select "0"
click at [880, 442] on select "Please Select Yes - Round 2 Corners Yes - Round 4 Corners No" at bounding box center [979, 457] width 198 height 29
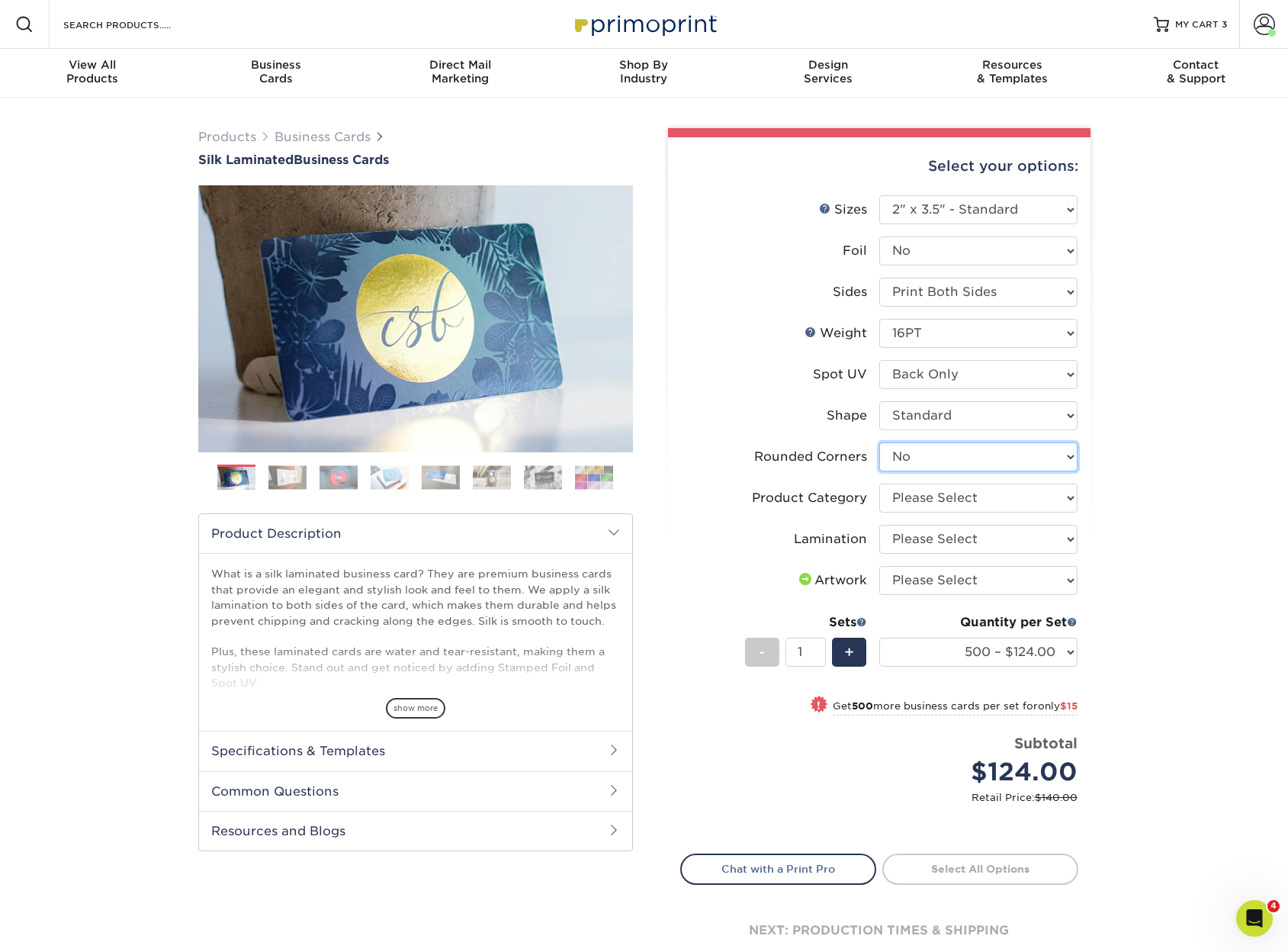
click at [935, 469] on select "Please Select Yes - Round 2 Corners Yes - Round 4 Corners No" at bounding box center [979, 457] width 198 height 29
click at [880, 442] on select "Please Select Yes - Round 2 Corners Yes - Round 4 Corners No" at bounding box center [979, 457] width 198 height 29
click at [956, 504] on select "Please Select Business Cards" at bounding box center [979, 498] width 198 height 29
select select "3b5148f1-0588-4f88-a218-97bcfdce65c1"
click at [880, 484] on select "Please Select Business Cards" at bounding box center [979, 498] width 198 height 29
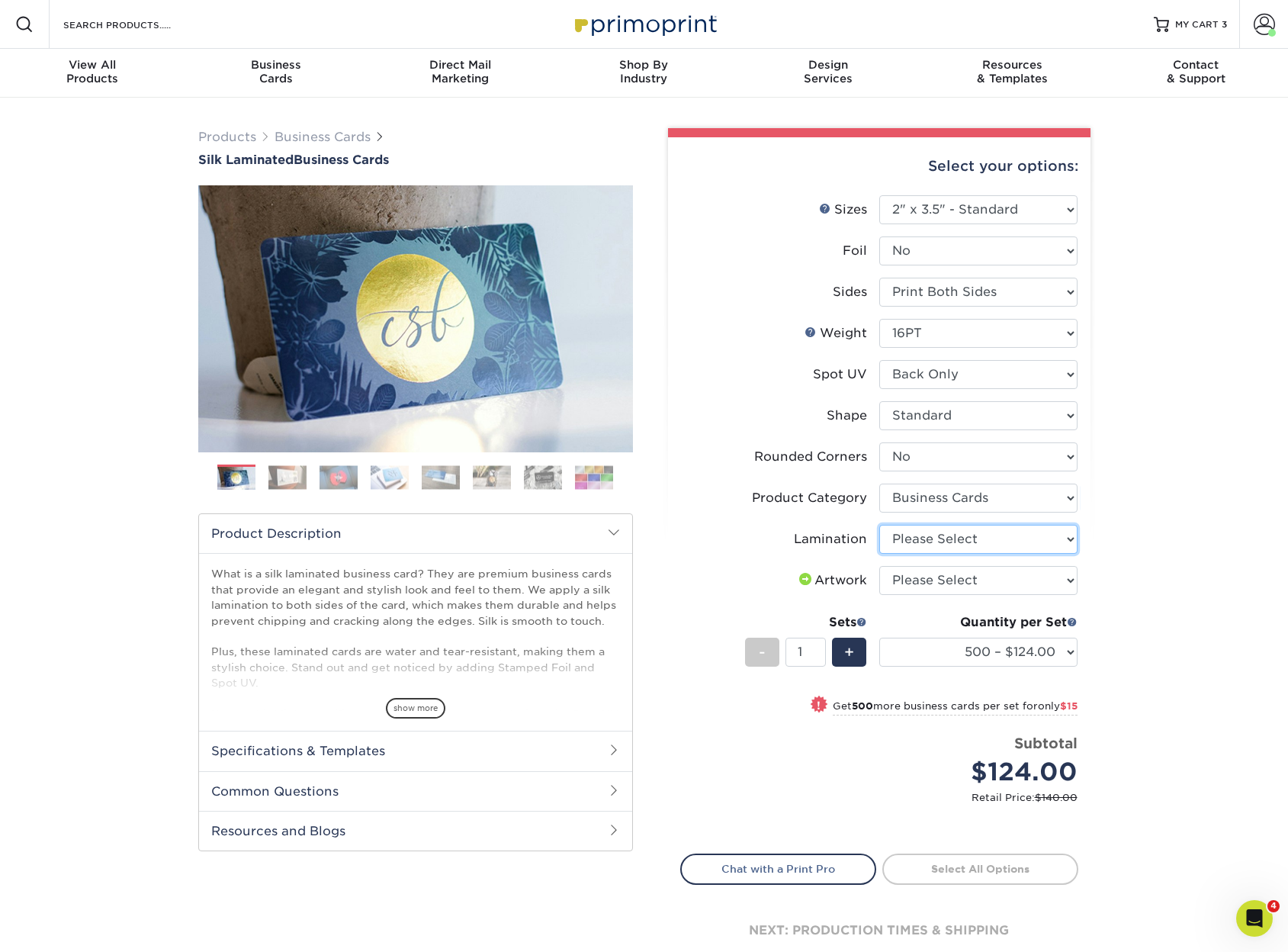
drag, startPoint x: 953, startPoint y: 531, endPoint x: 950, endPoint y: 541, distance: 10.4
click at [951, 536] on select "Please Select Silk" at bounding box center [979, 539] width 198 height 29
select select "ccacb42f-45f7-42d3-bbd3-7c8421cf37f0"
click at [880, 524] on select "Please Select Silk" at bounding box center [979, 539] width 198 height 29
click at [944, 582] on select "Please Select I will upload files I need a design - $100" at bounding box center [979, 581] width 198 height 29
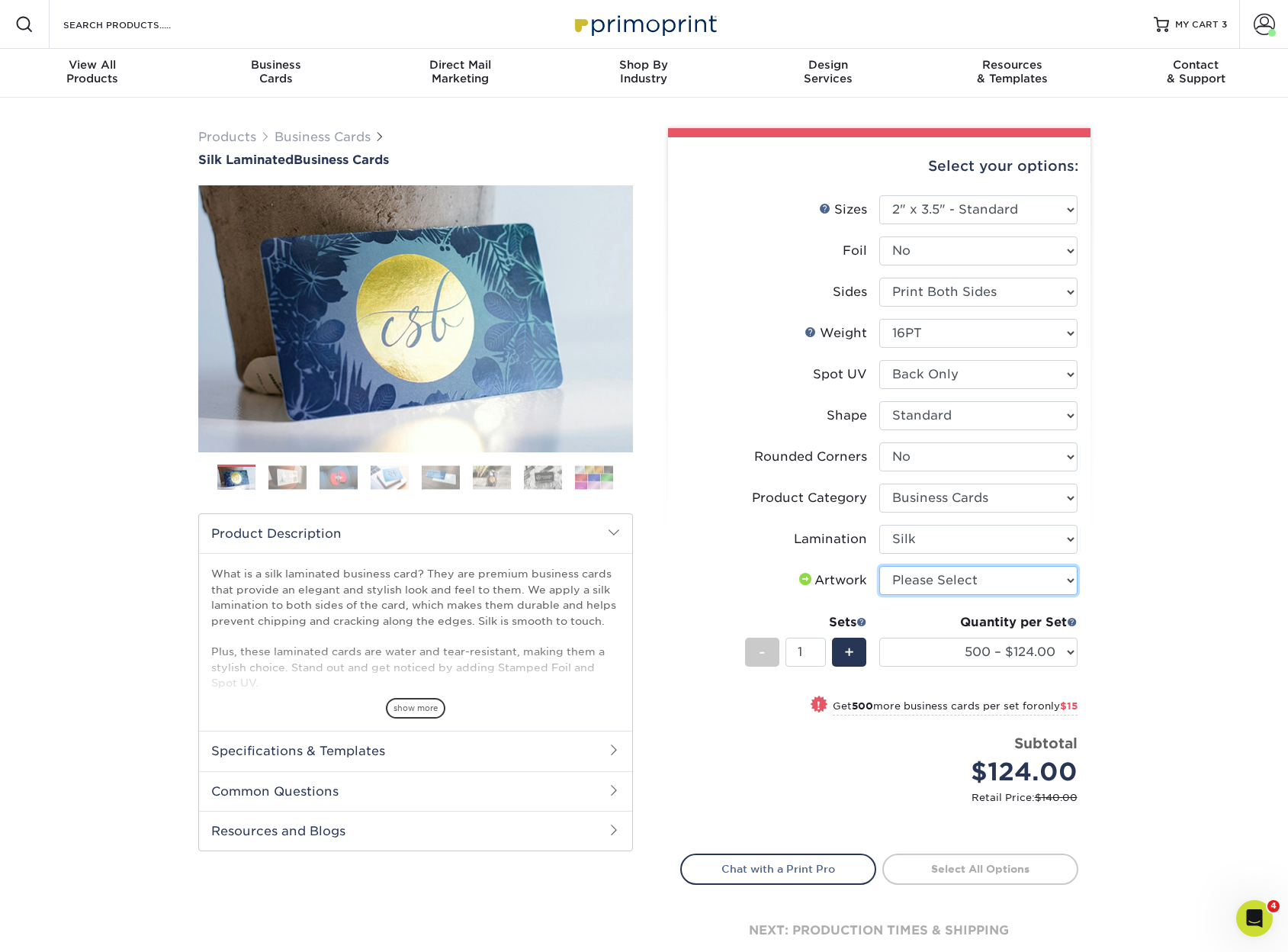
select select "upload"
click at [880, 566] on select "Please Select I will upload files I need a design - $100" at bounding box center [979, 581] width 198 height 29
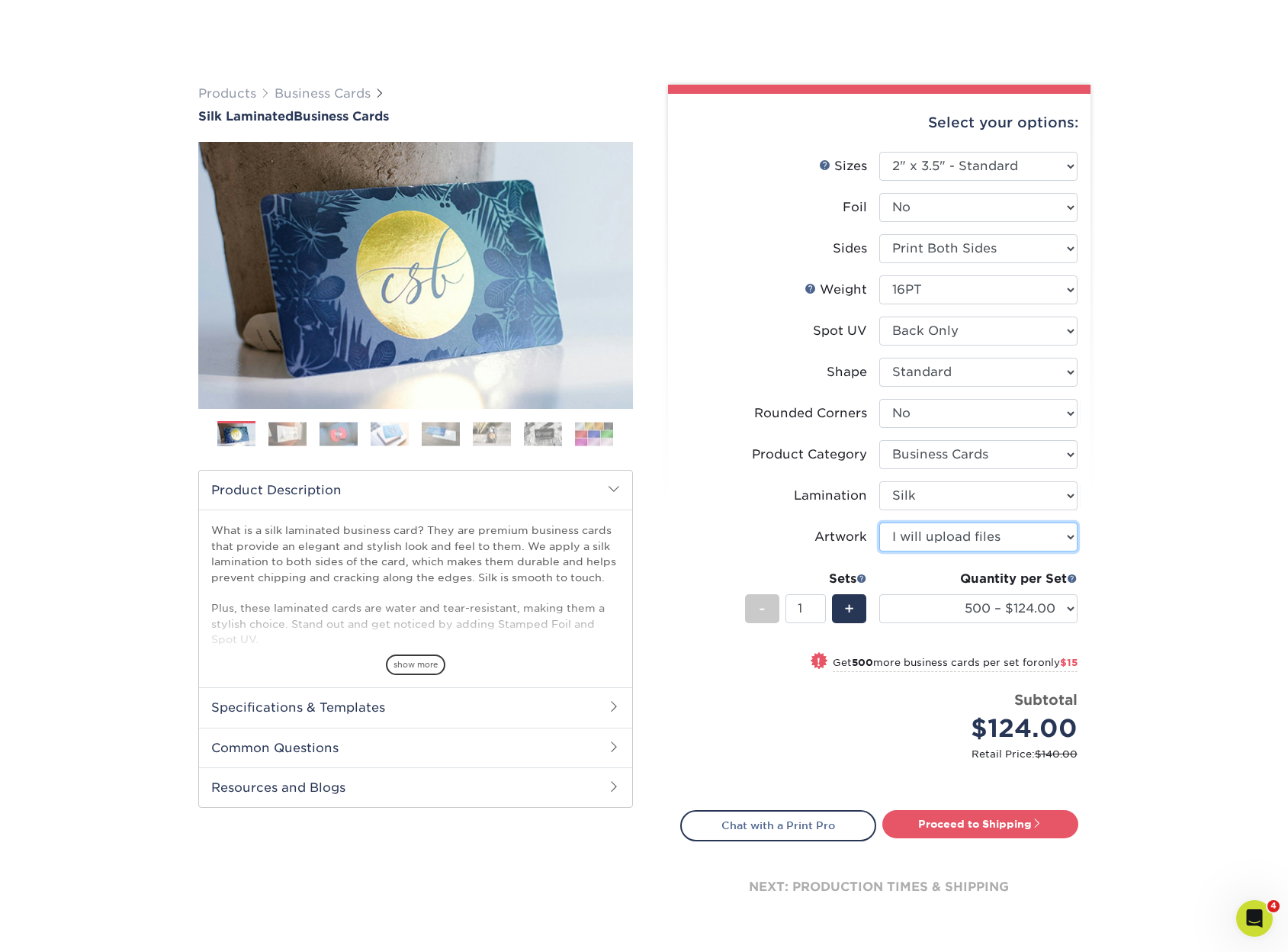
scroll to position [305, 0]
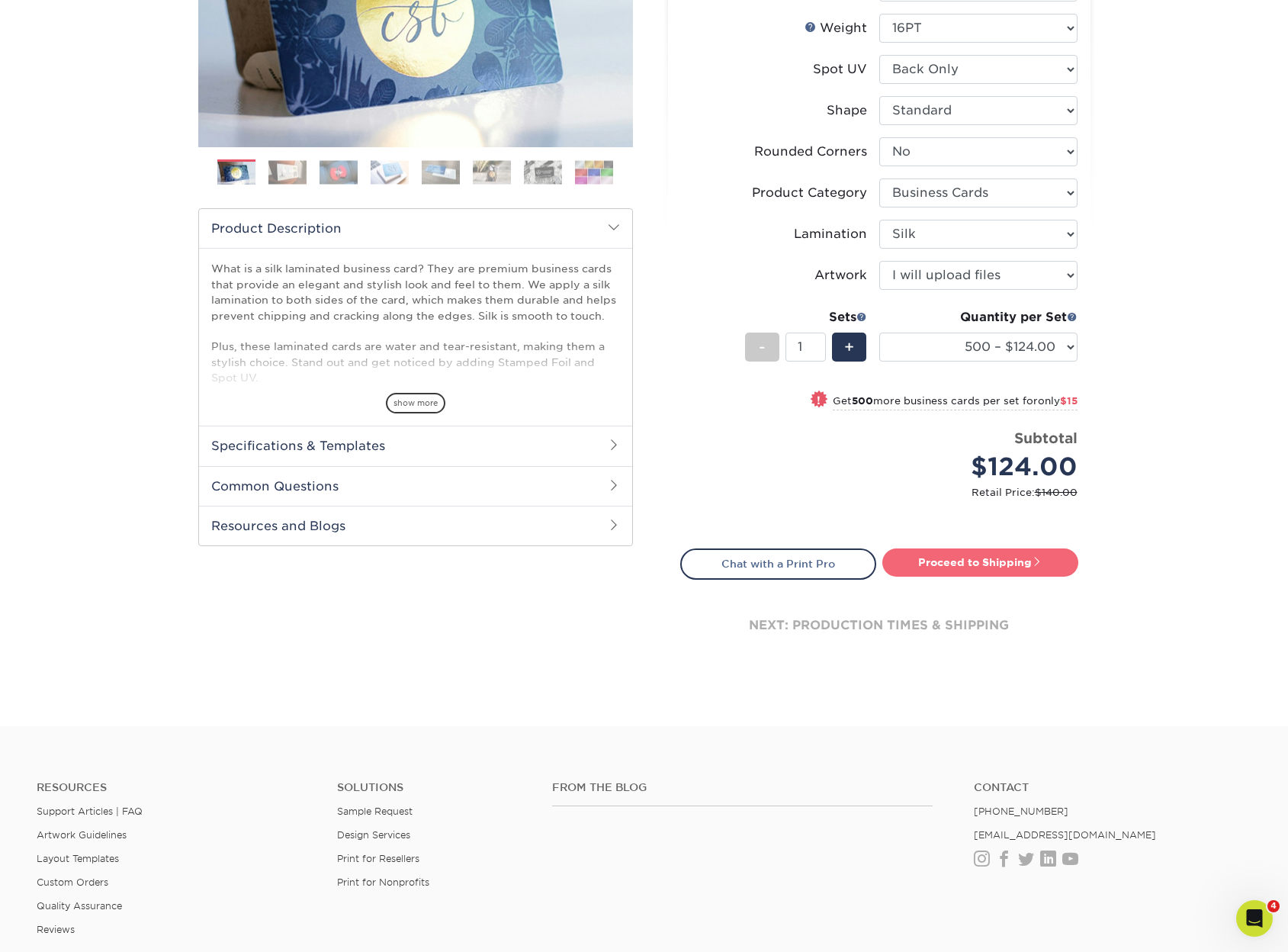
click at [979, 571] on link "Proceed to Shipping" at bounding box center [980, 562] width 196 height 28
type input "Set 1"
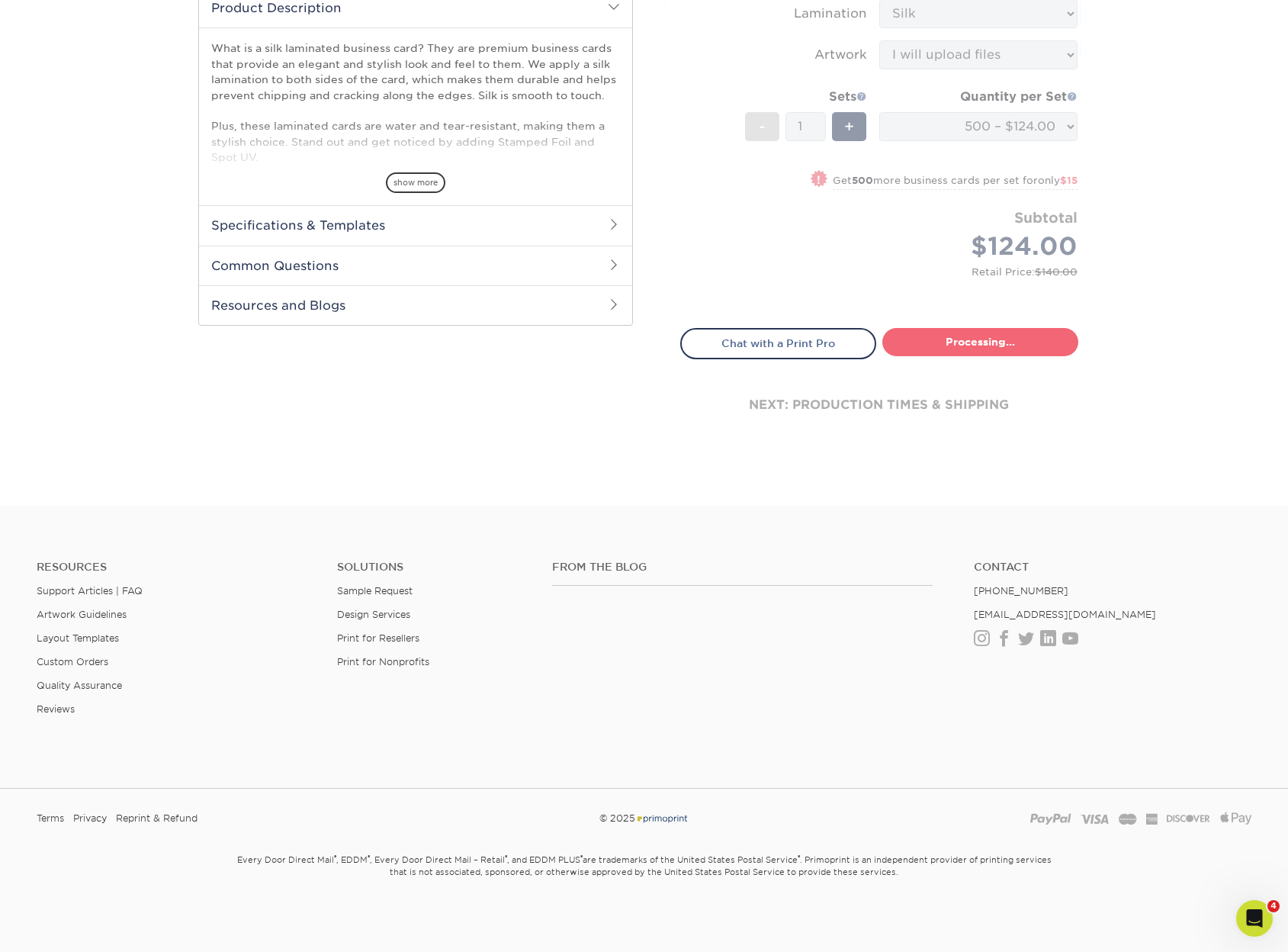
select select "e399a9eb-e8d1-49ae-b245-5a72cc745ce5"
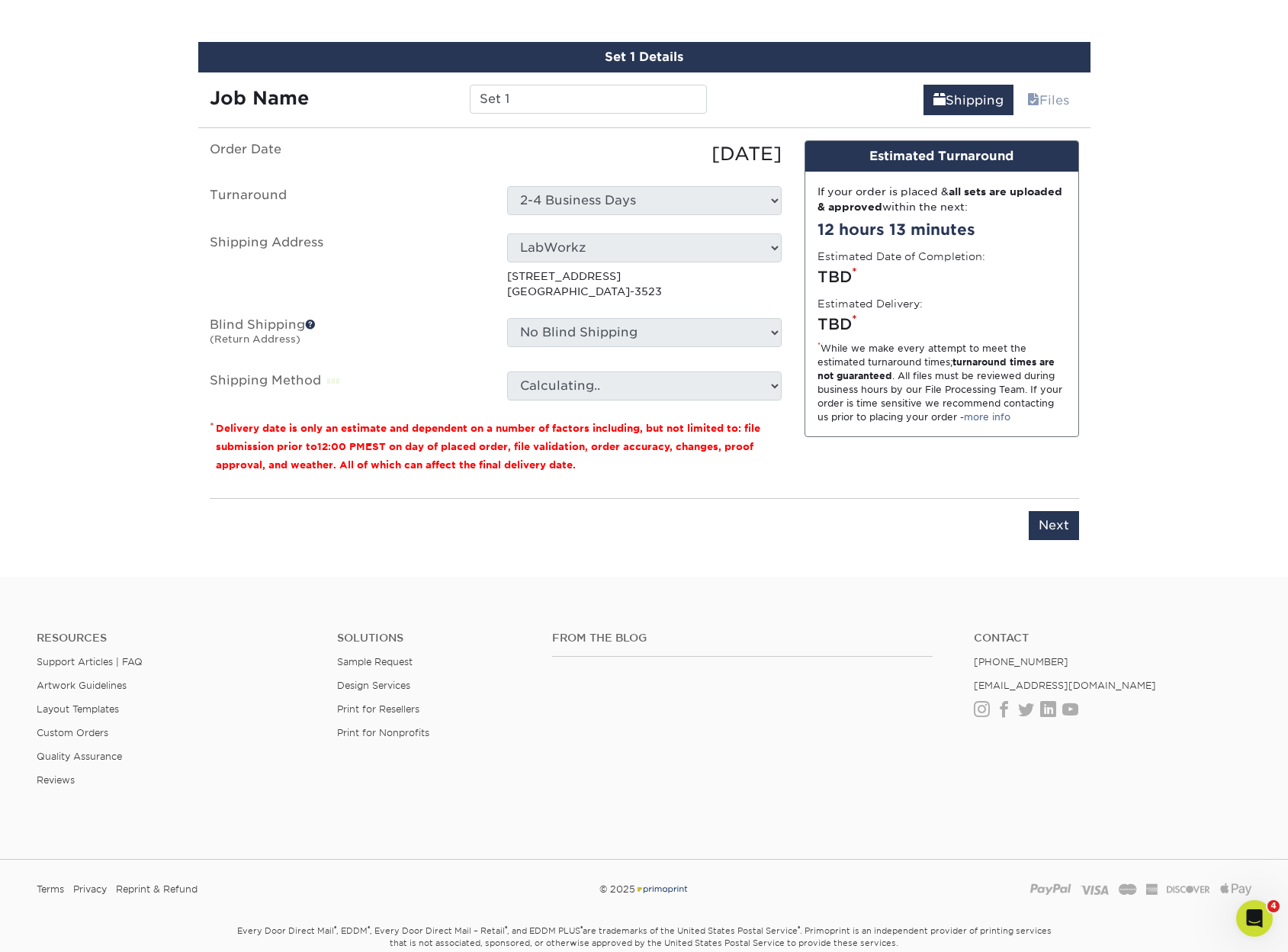
scroll to position [895, 0]
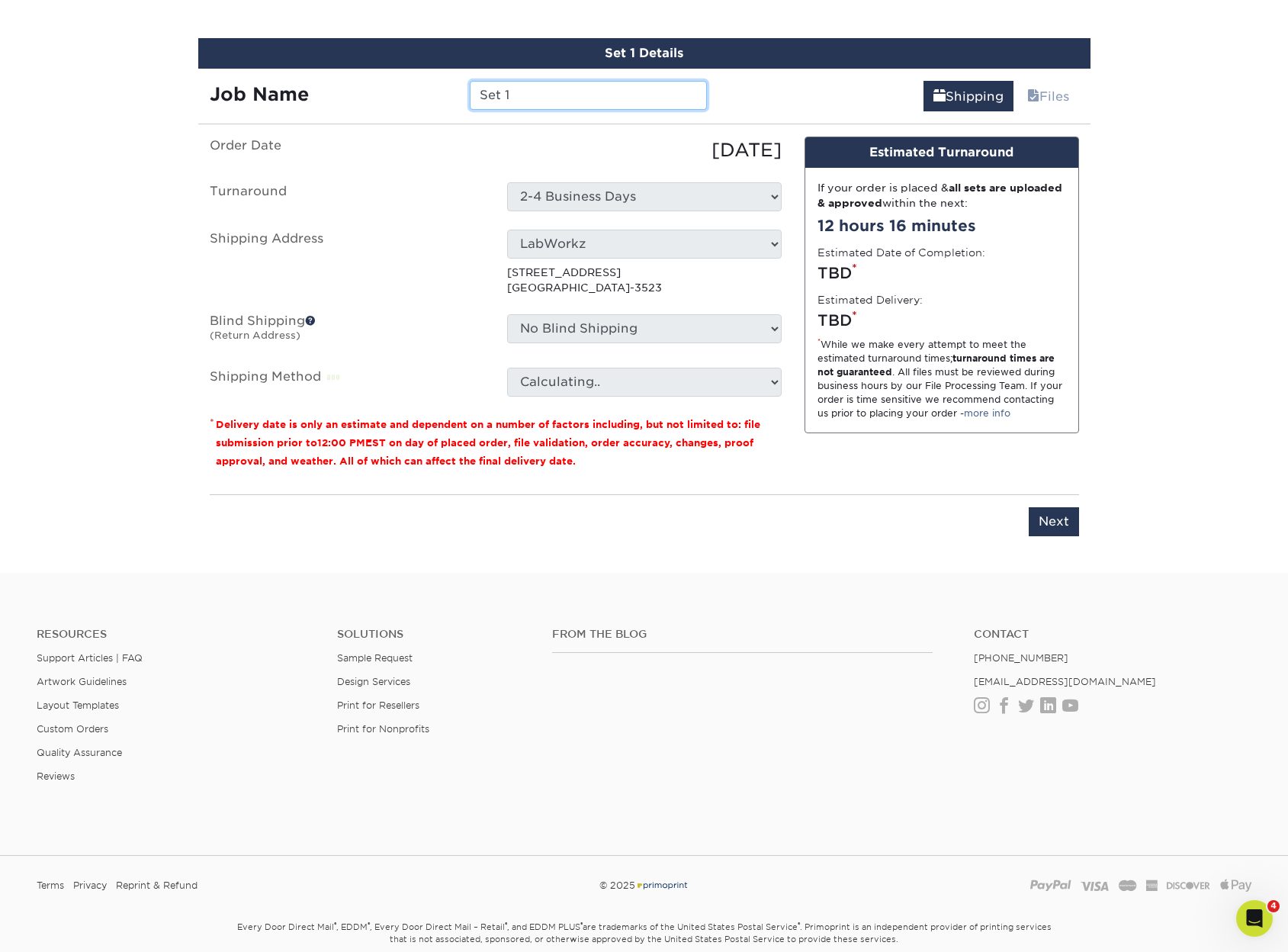
drag, startPoint x: 535, startPoint y: 89, endPoint x: 385, endPoint y: 78, distance: 150.4
click at [385, 78] on div "Job Name Set 1" at bounding box center [458, 90] width 521 height 43
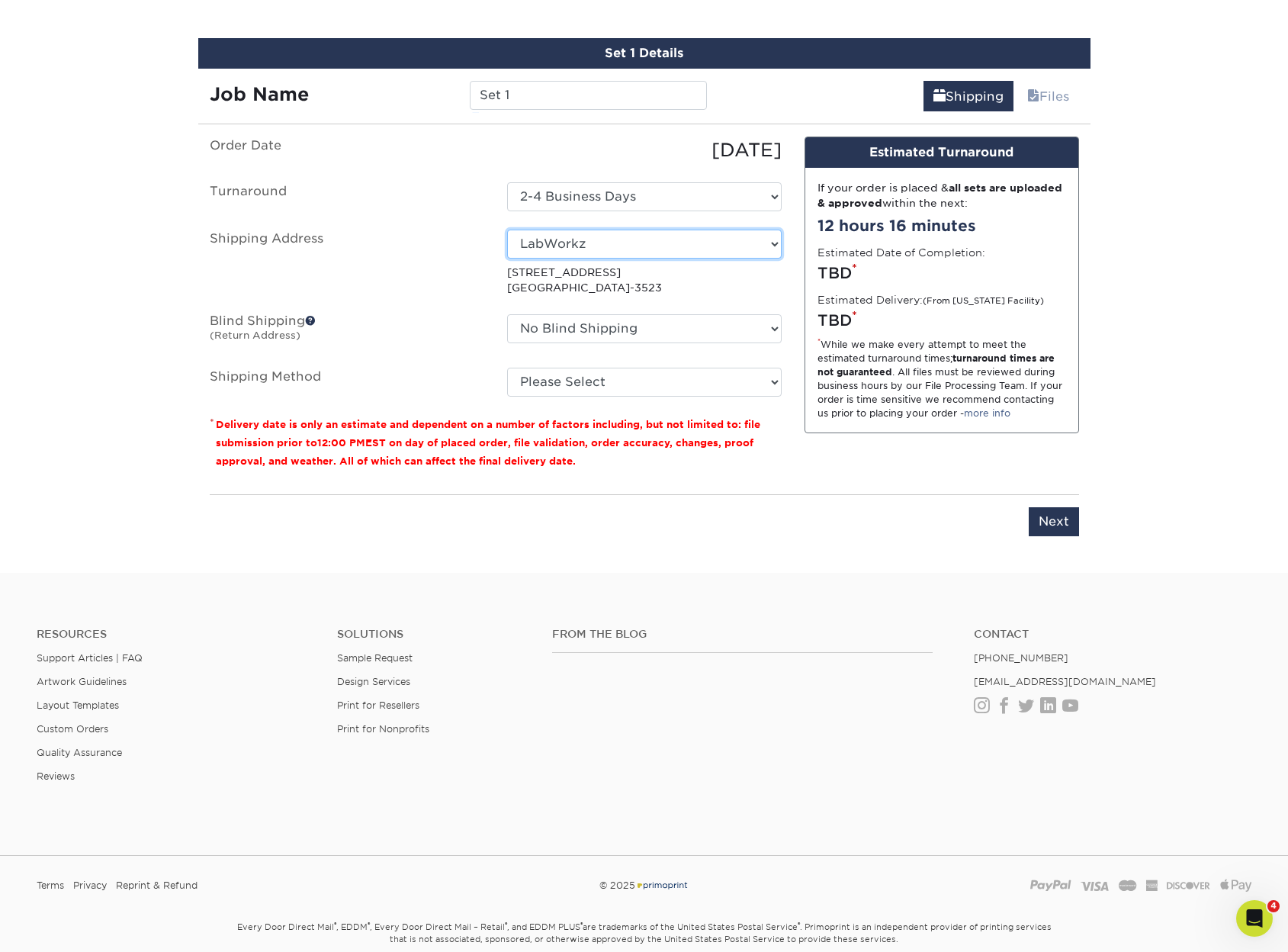
click at [625, 251] on select "Select One Angelas Home CBR Construction Home J's Pets and Supplies LLC LabWork…" at bounding box center [644, 245] width 275 height 29
select select "newaddress"
click at [508, 230] on select "Select One Angelas Home CBR Construction Home J's Pets and Supplies LLC LabWork…" at bounding box center [644, 245] width 275 height 29
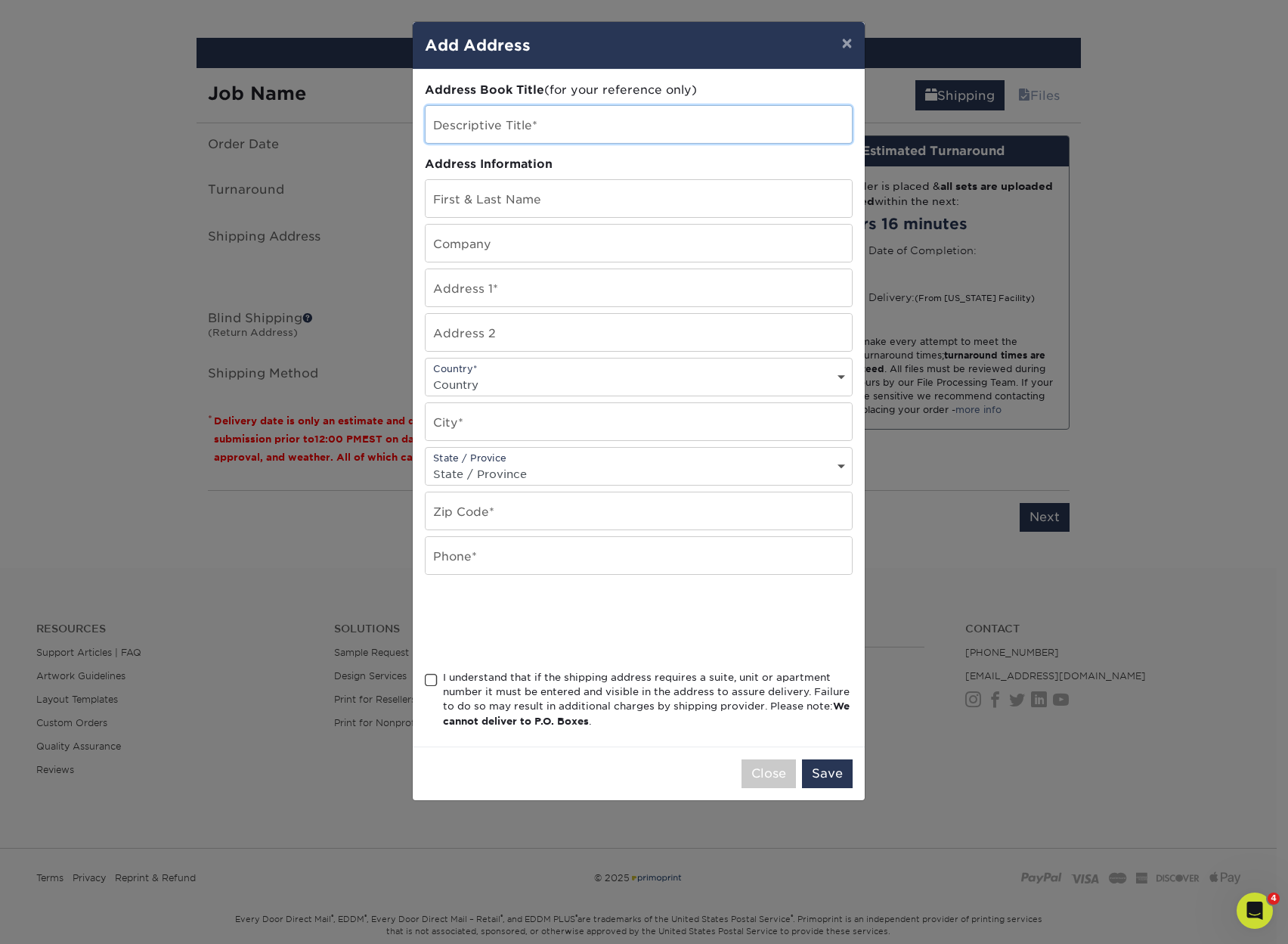
drag, startPoint x: 568, startPoint y: 125, endPoint x: 539, endPoint y: 118, distance: 29.8
click at [539, 118] on input "text" at bounding box center [638, 124] width 426 height 37
type input "Ryan Robertson"
paste input "6509 Plainview Ct"
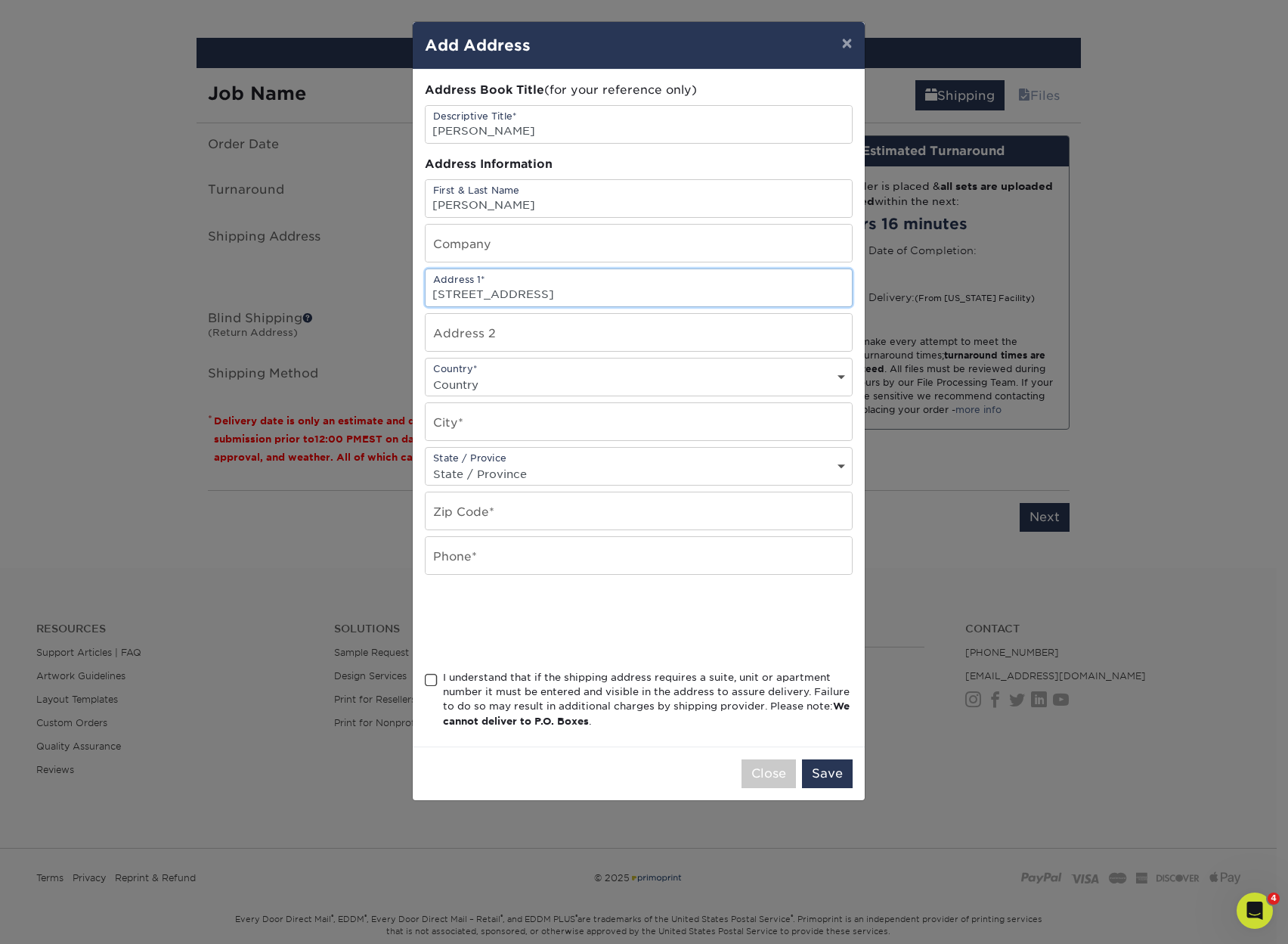
type input "6509 Plainview Ct"
select select "US"
click at [425, 374] on select "Country United States Canada ----------------------------- Afghanistan Albania …" at bounding box center [638, 384] width 426 height 22
type input "Arlington"
select select "TX"
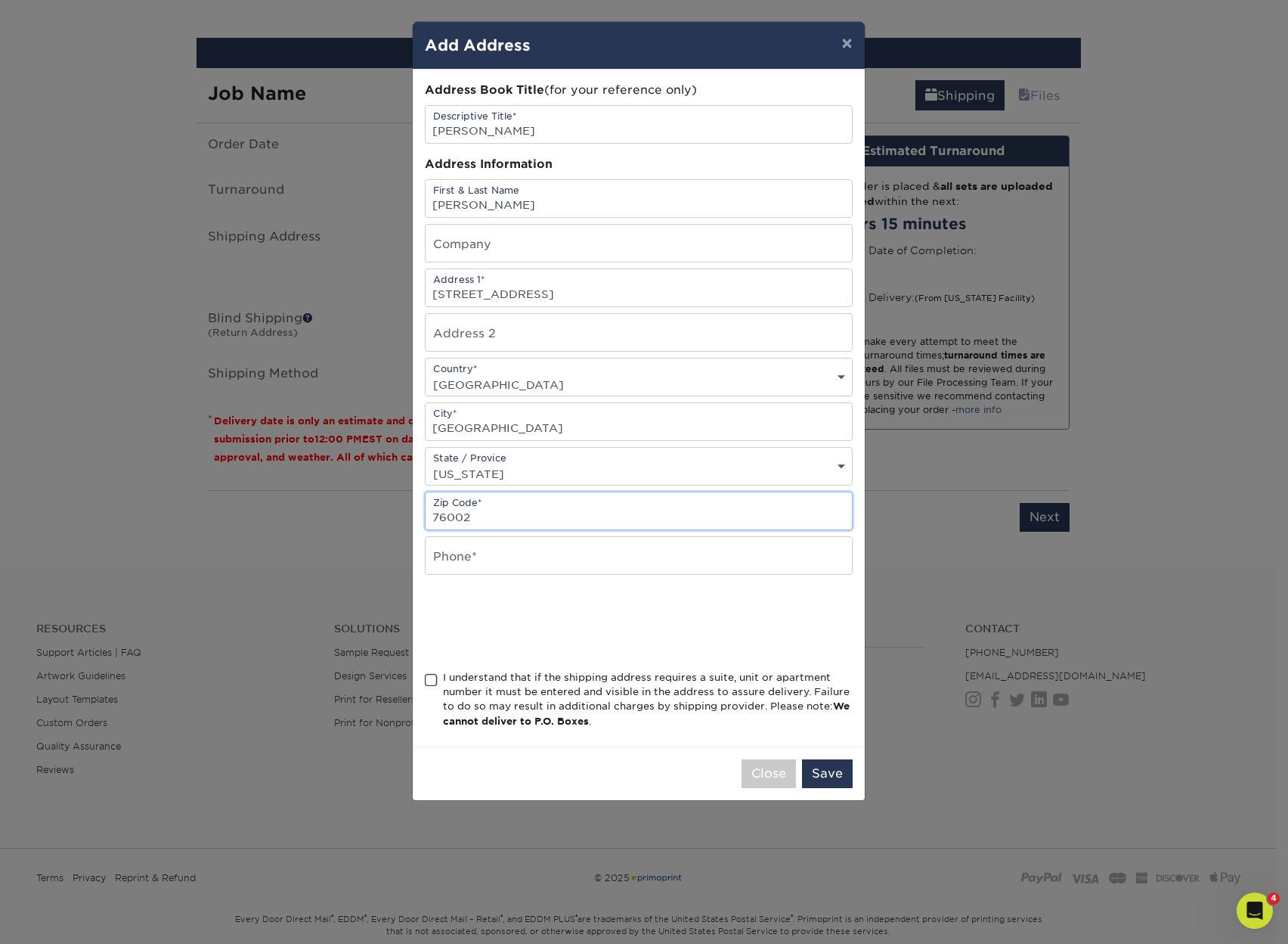
type input "76002"
click at [568, 560] on input "text" at bounding box center [638, 555] width 426 height 37
paste input "8179132520"
type input "8179132520"
click at [434, 679] on span at bounding box center [431, 680] width 13 height 14
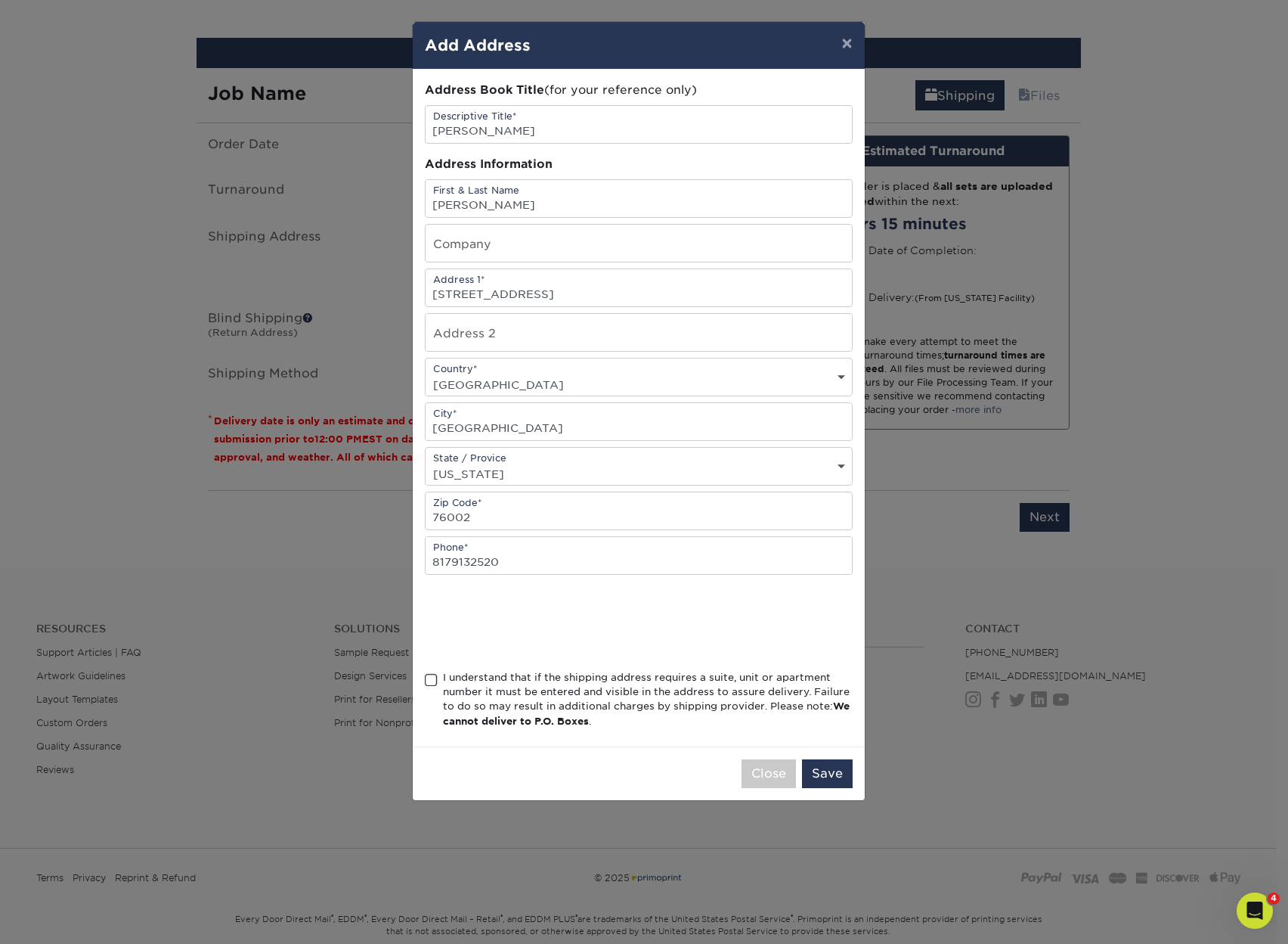
click at [0, 0] on input "I understand that if the shipping address requires a suite, unit or apartment n…" at bounding box center [0, 0] width 0 height 0
click at [816, 770] on button "Save" at bounding box center [827, 774] width 50 height 29
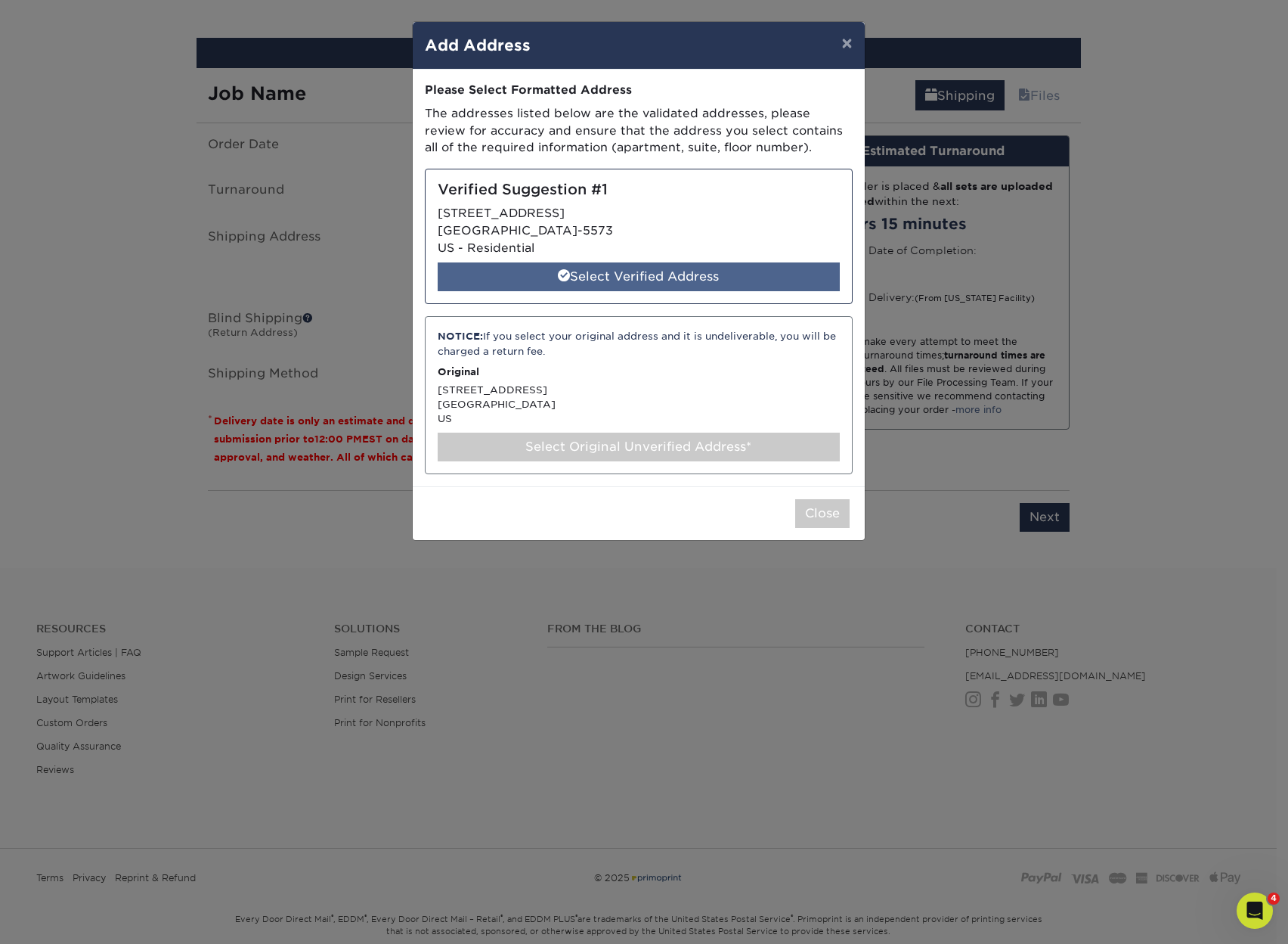
click at [614, 265] on div "Select Verified Address" at bounding box center [639, 277] width 402 height 29
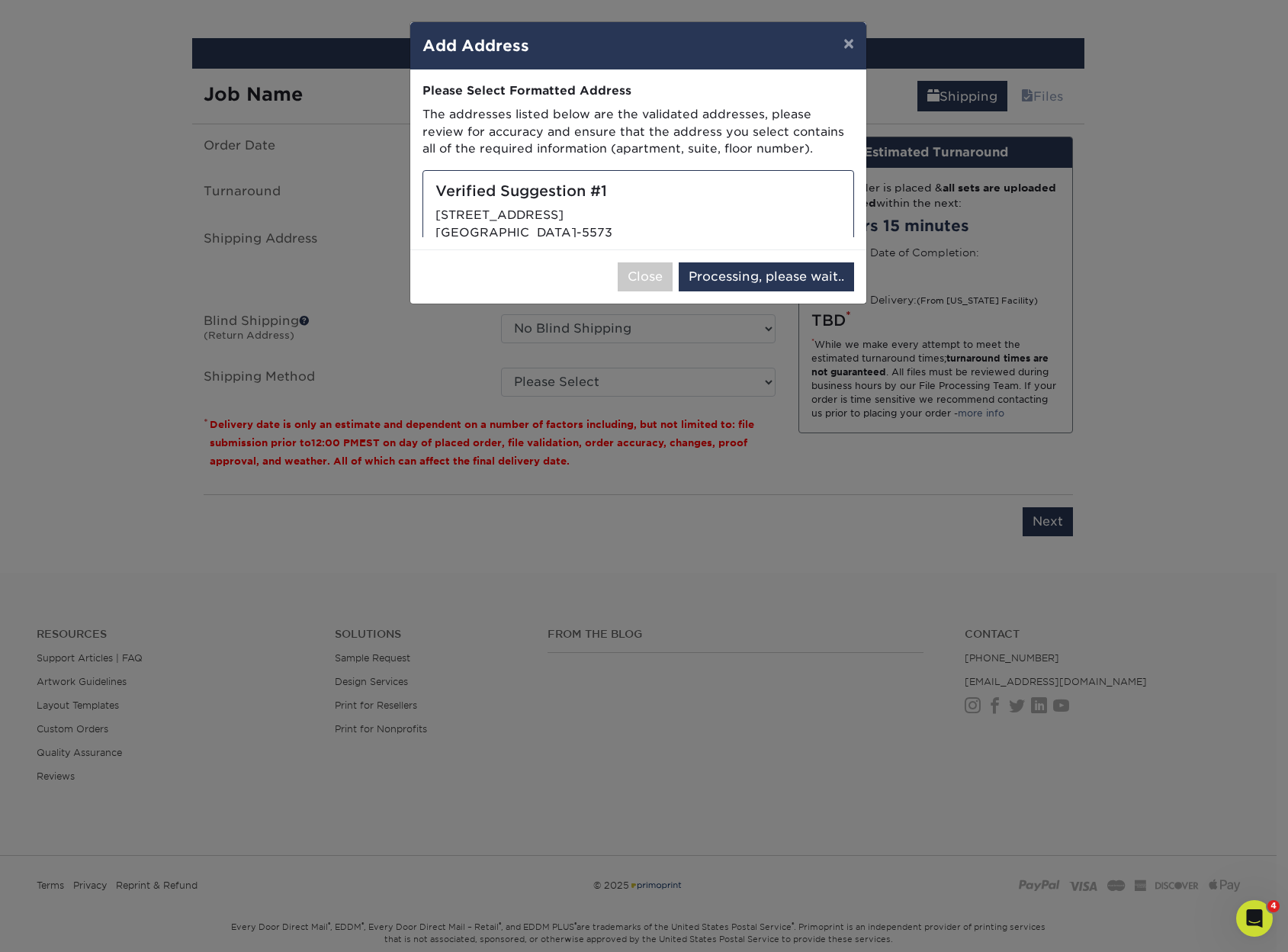
select select "285677"
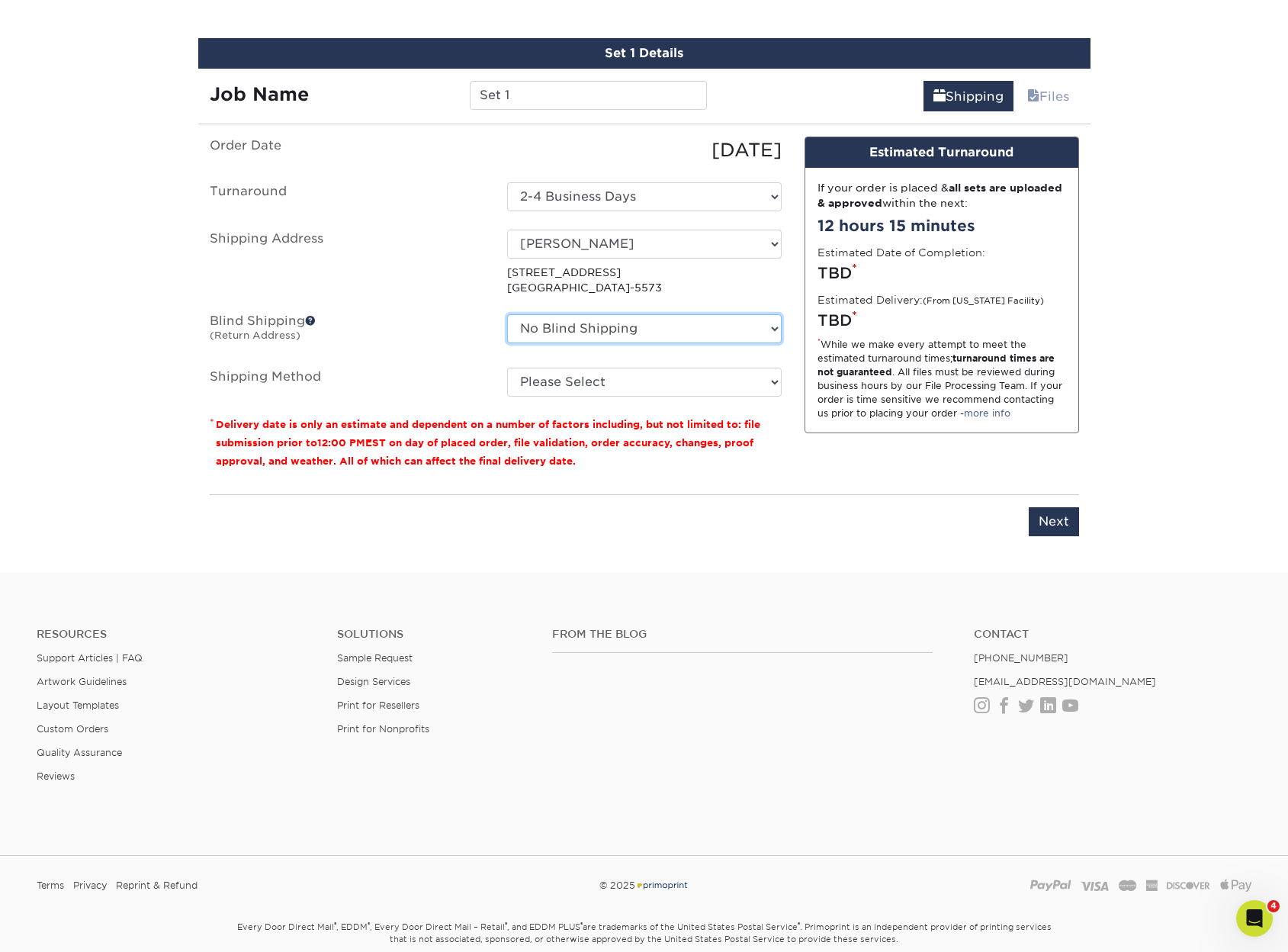
click at [571, 328] on select "No Blind Shipping Angelas Home CBR Construction Home J's Pets and Supplies LLC …" at bounding box center [644, 329] width 275 height 29
click at [916, 519] on div "Please enter job name and select desired turnaround time, shipping address and …" at bounding box center [644, 515] width 870 height 42
click at [607, 370] on select "Please Select Ground Shipping (+$8.96) 3 Day Shipping Service (+$20.04) 2 Day A…" at bounding box center [644, 382] width 275 height 29
click at [631, 327] on select "No Blind Shipping Angelas Home CBR Construction Home J's Pets and Supplies LLC …" at bounding box center [644, 329] width 275 height 29
select select "235700"
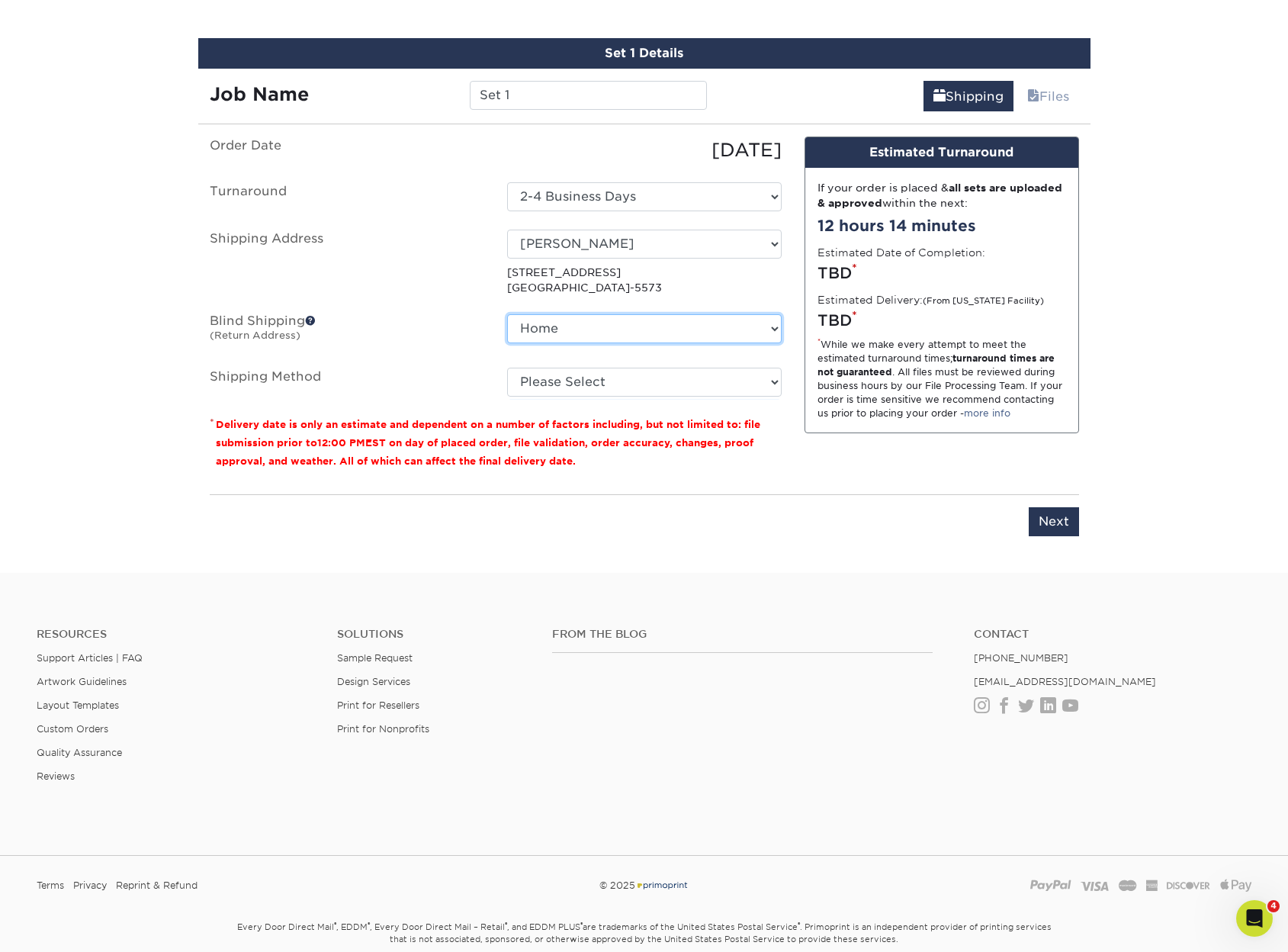
click at [508, 315] on select "No Blind Shipping Angelas Home CBR Construction Home J's Pets and Supplies LLC …" at bounding box center [644, 329] width 275 height 29
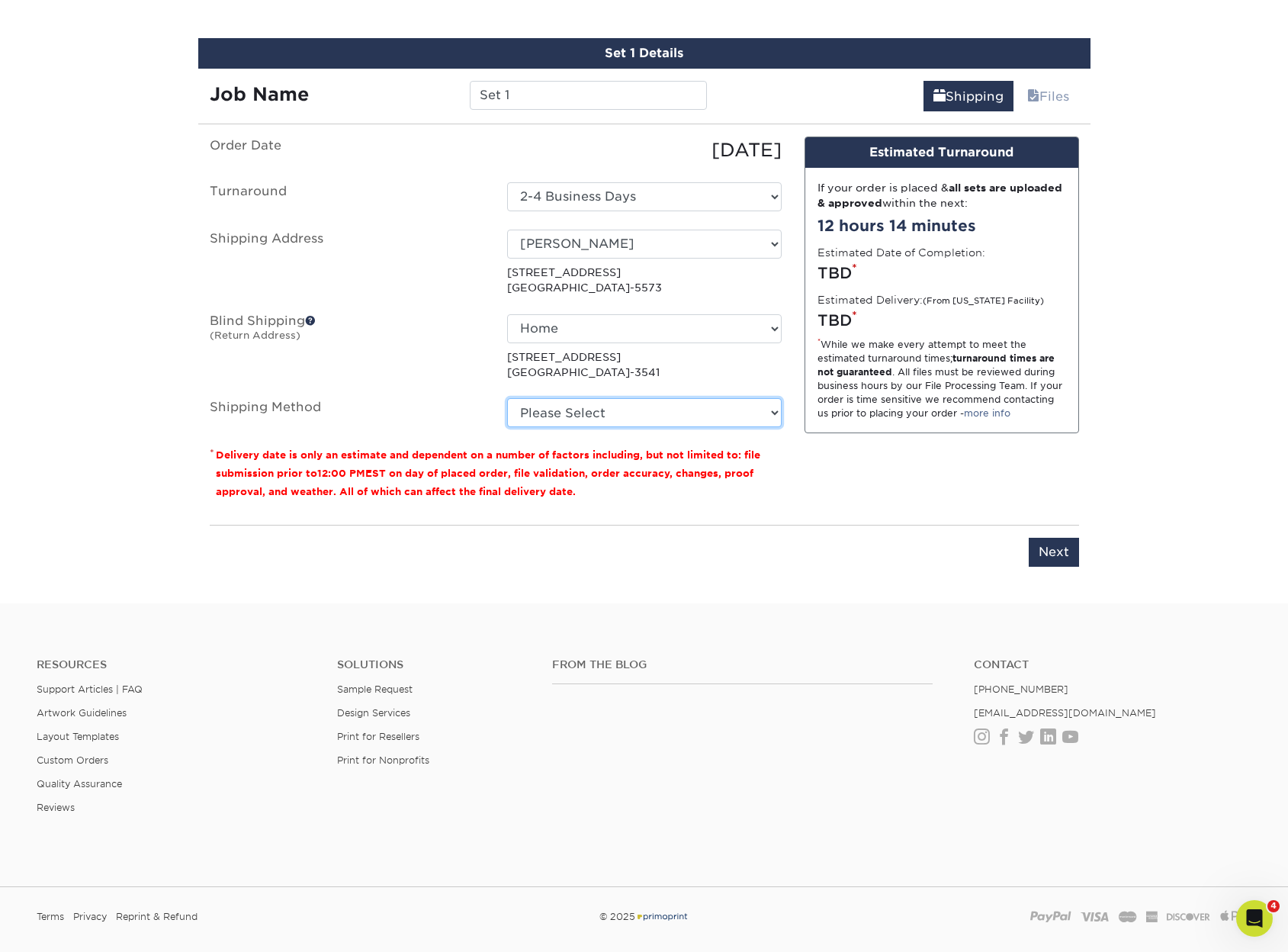
click at [597, 411] on select "Please Select Ground Shipping (+$8.96) 3 Day Shipping Service (+$20.04) 2 Day A…" at bounding box center [644, 413] width 275 height 29
select select "03"
click at [508, 398] on select "Please Select Ground Shipping (+$8.96) 3 Day Shipping Service (+$20.04) 2 Day A…" at bounding box center [644, 413] width 275 height 29
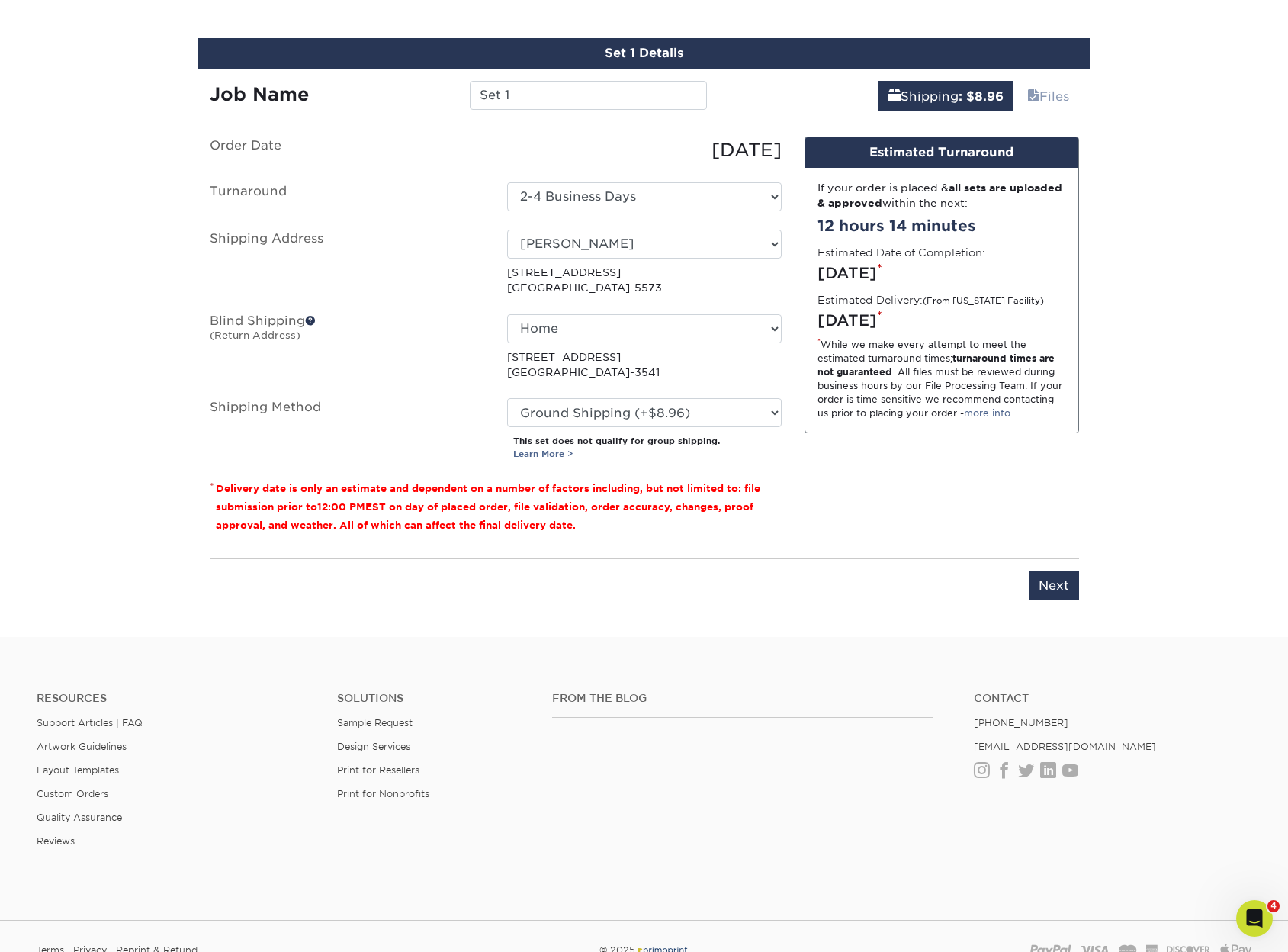
click at [603, 481] on p "* Delivery date is only an estimate and dependent on a number of factors includ…" at bounding box center [496, 506] width 572 height 55
drag, startPoint x: 554, startPoint y: 102, endPoint x: 404, endPoint y: 92, distance: 150.3
click at [410, 89] on div "Job Name Set 1" at bounding box center [458, 95] width 521 height 29
type input "Ryan"
click at [1047, 585] on input "Next" at bounding box center [1053, 586] width 50 height 29
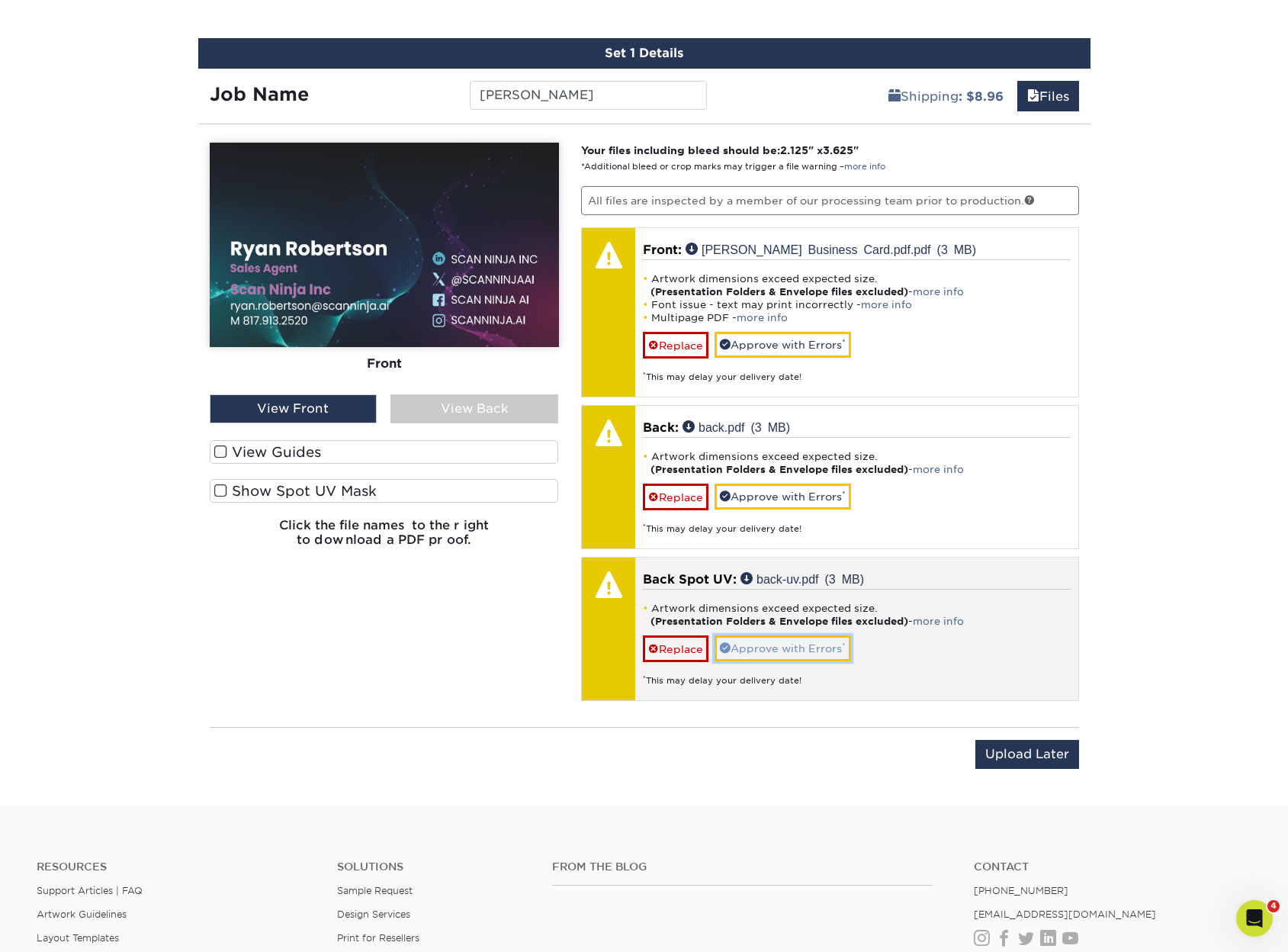
click at [804, 651] on link "Approve with Errors *" at bounding box center [783, 648] width 137 height 26
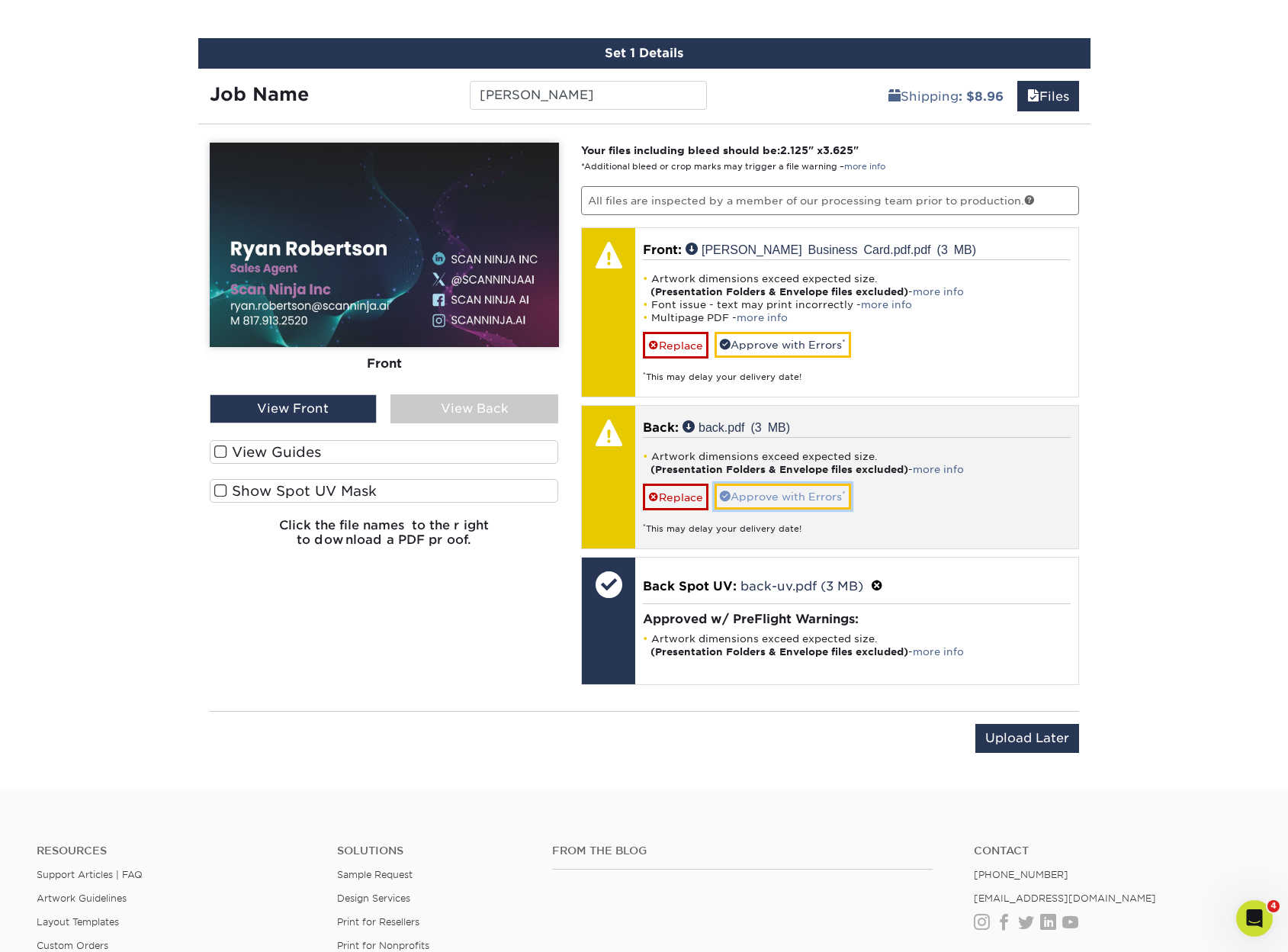
click at [827, 496] on link "Approve with Errors *" at bounding box center [783, 497] width 137 height 26
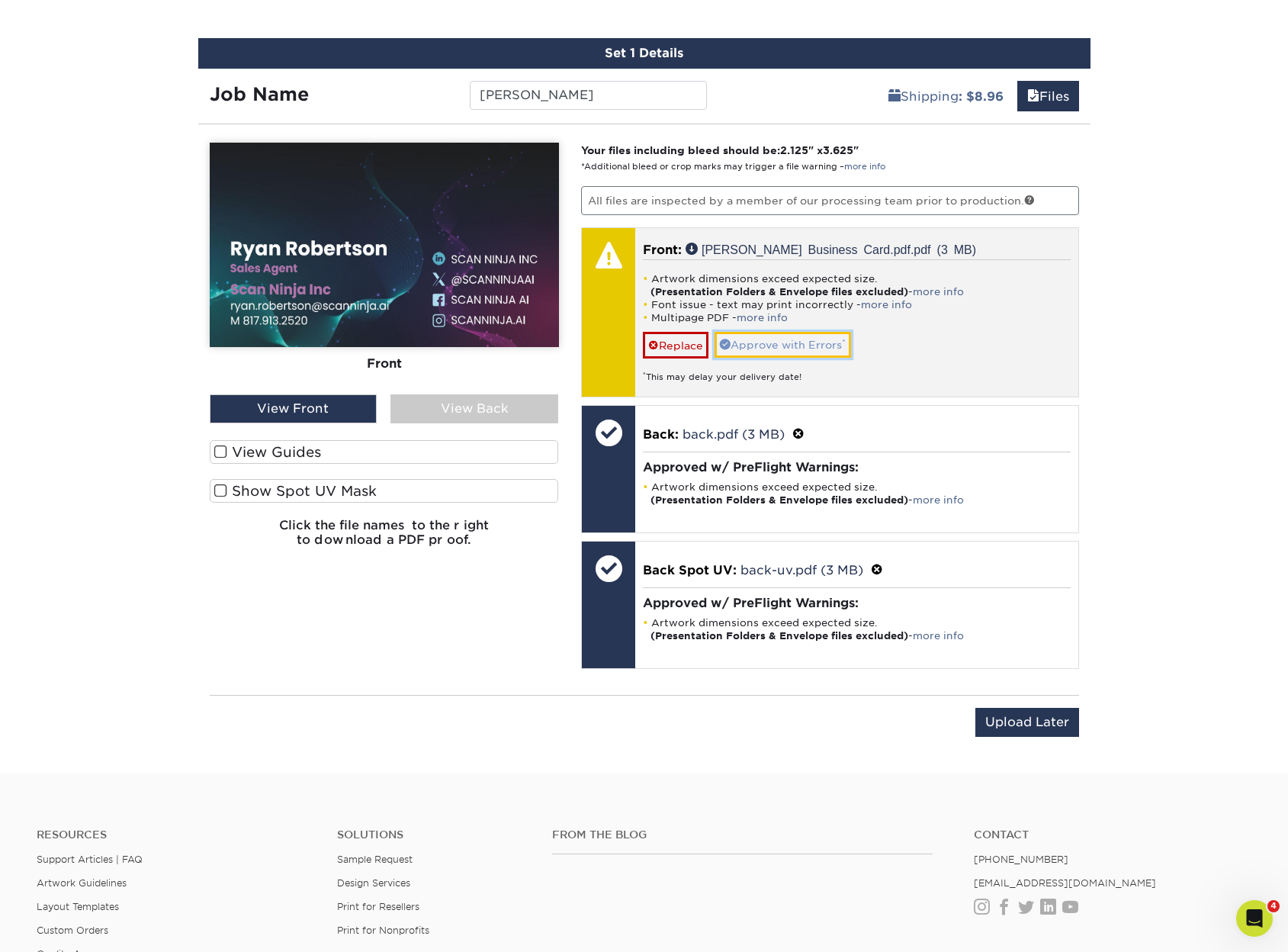
click at [829, 338] on link "Approve with Errors *" at bounding box center [783, 345] width 137 height 26
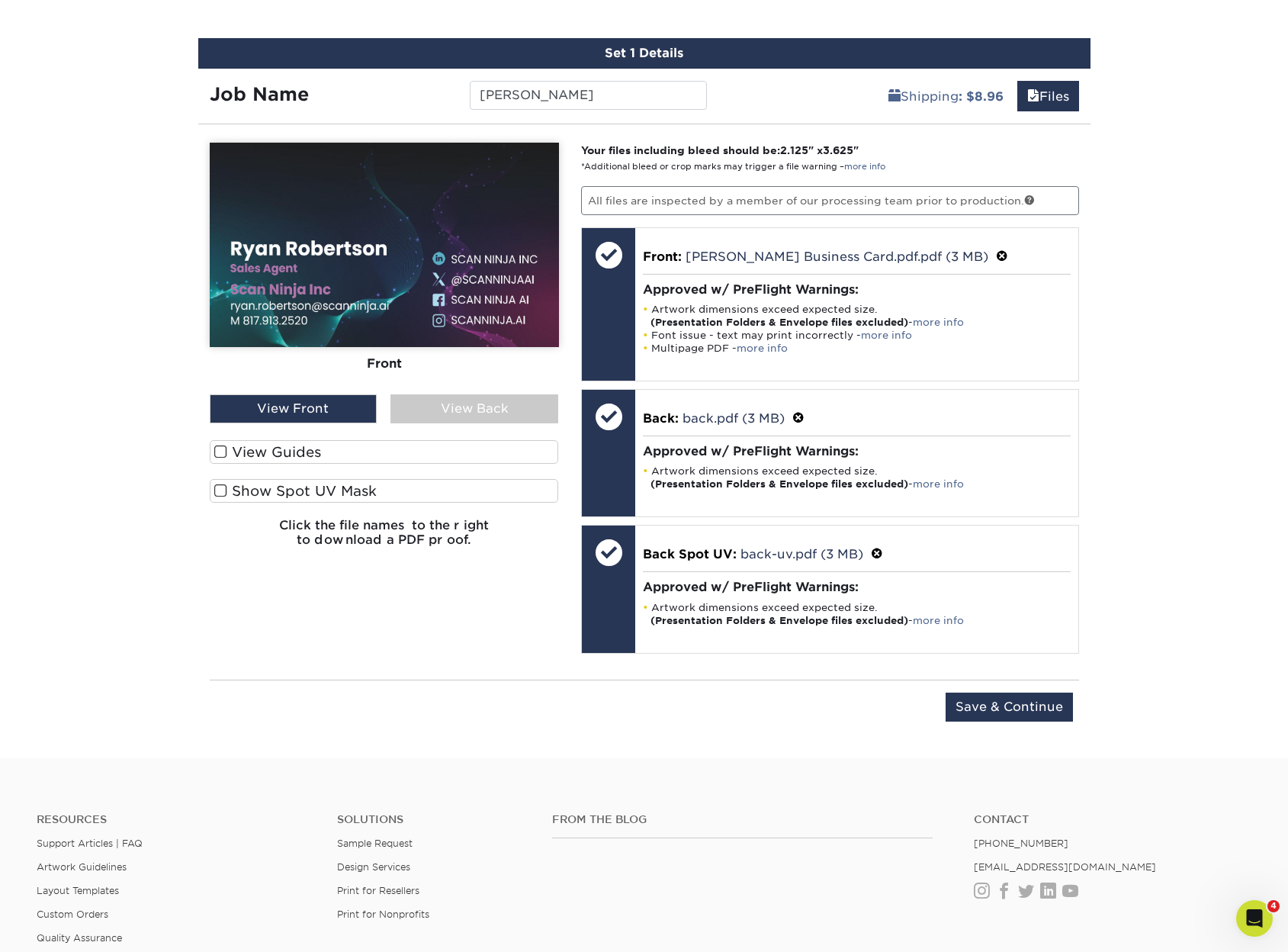
click at [329, 444] on label "View Guides" at bounding box center [384, 451] width 349 height 24
click at [0, 0] on input "View Guides" at bounding box center [0, 0] width 0 height 0
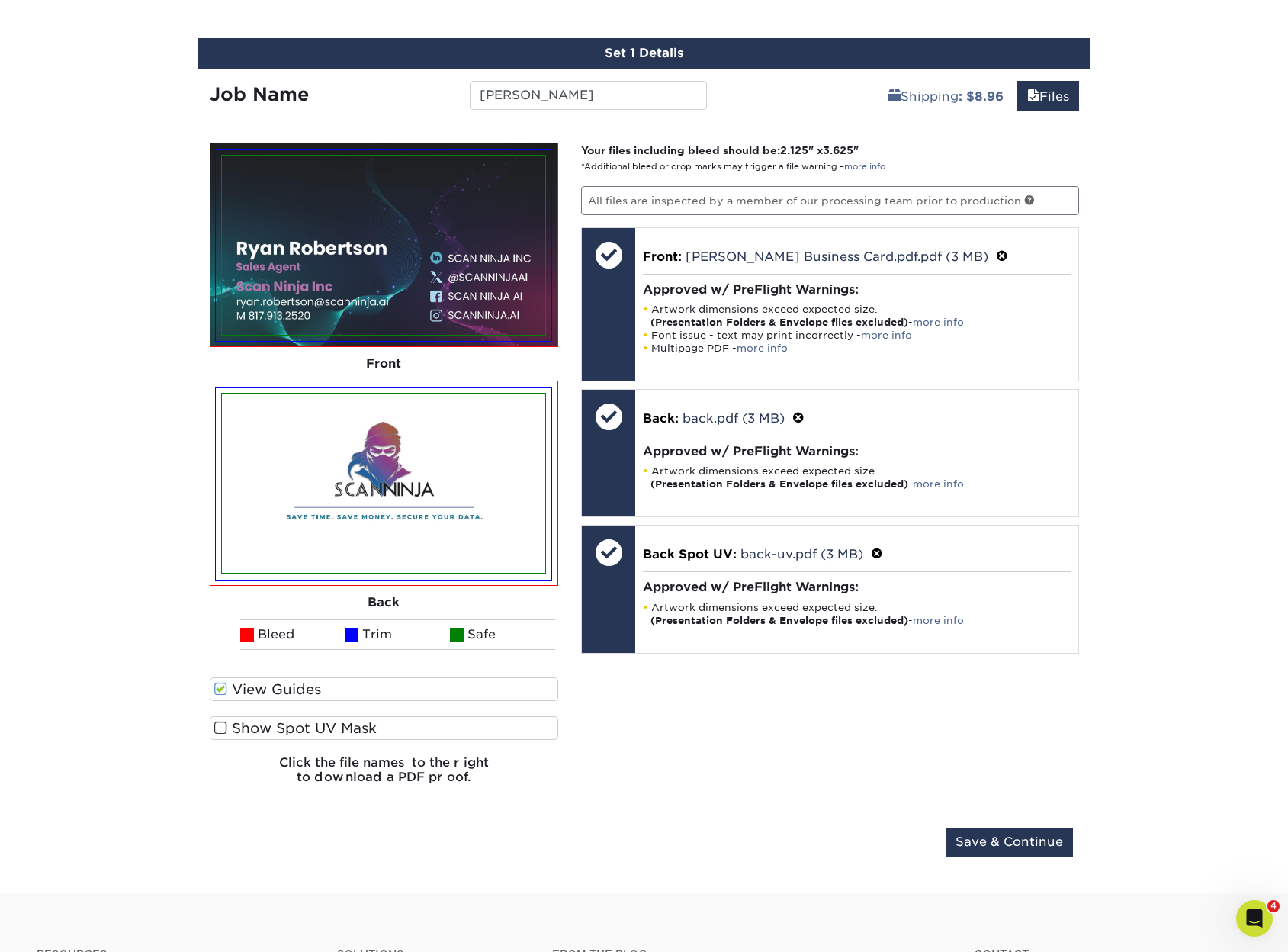
click at [285, 728] on label "Show Spot UV Mask" at bounding box center [384, 727] width 349 height 24
click at [0, 0] on input "Show Spot UV Mask" at bounding box center [0, 0] width 0 height 0
click at [278, 729] on label "Show Spot UV Mask" at bounding box center [384, 727] width 349 height 24
click at [0, 0] on input "Show Spot UV Mask" at bounding box center [0, 0] width 0 height 0
click at [278, 729] on label "Show Spot UV Mask" at bounding box center [384, 727] width 349 height 24
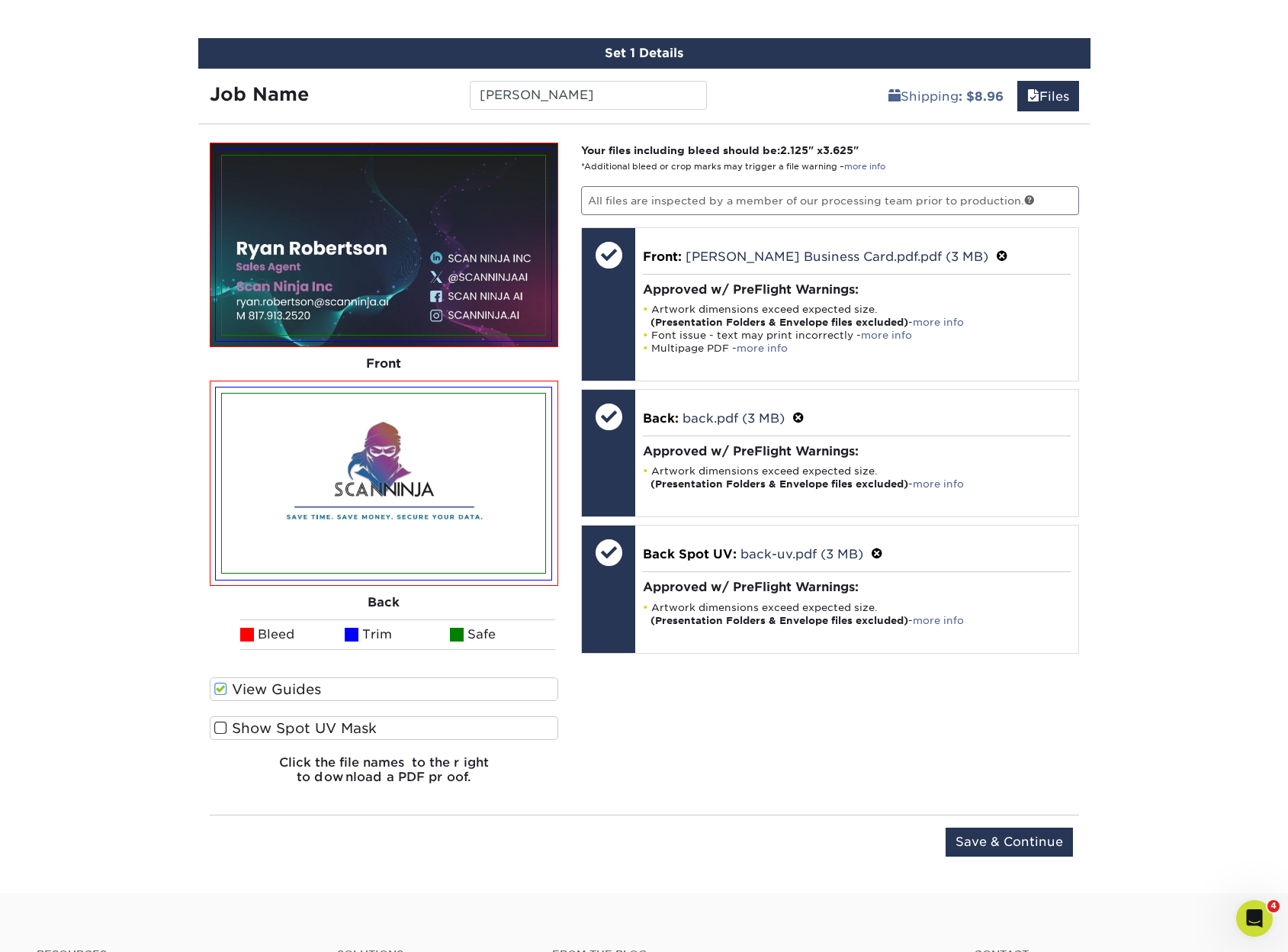
click at [0, 0] on input "Show Spot UV Mask" at bounding box center [0, 0] width 0 height 0
click at [278, 729] on label "Show Spot UV Mask" at bounding box center [384, 727] width 349 height 24
click at [0, 0] on input "Show Spot UV Mask" at bounding box center [0, 0] width 0 height 0
click at [991, 837] on input "Save & Continue" at bounding box center [1010, 842] width 128 height 29
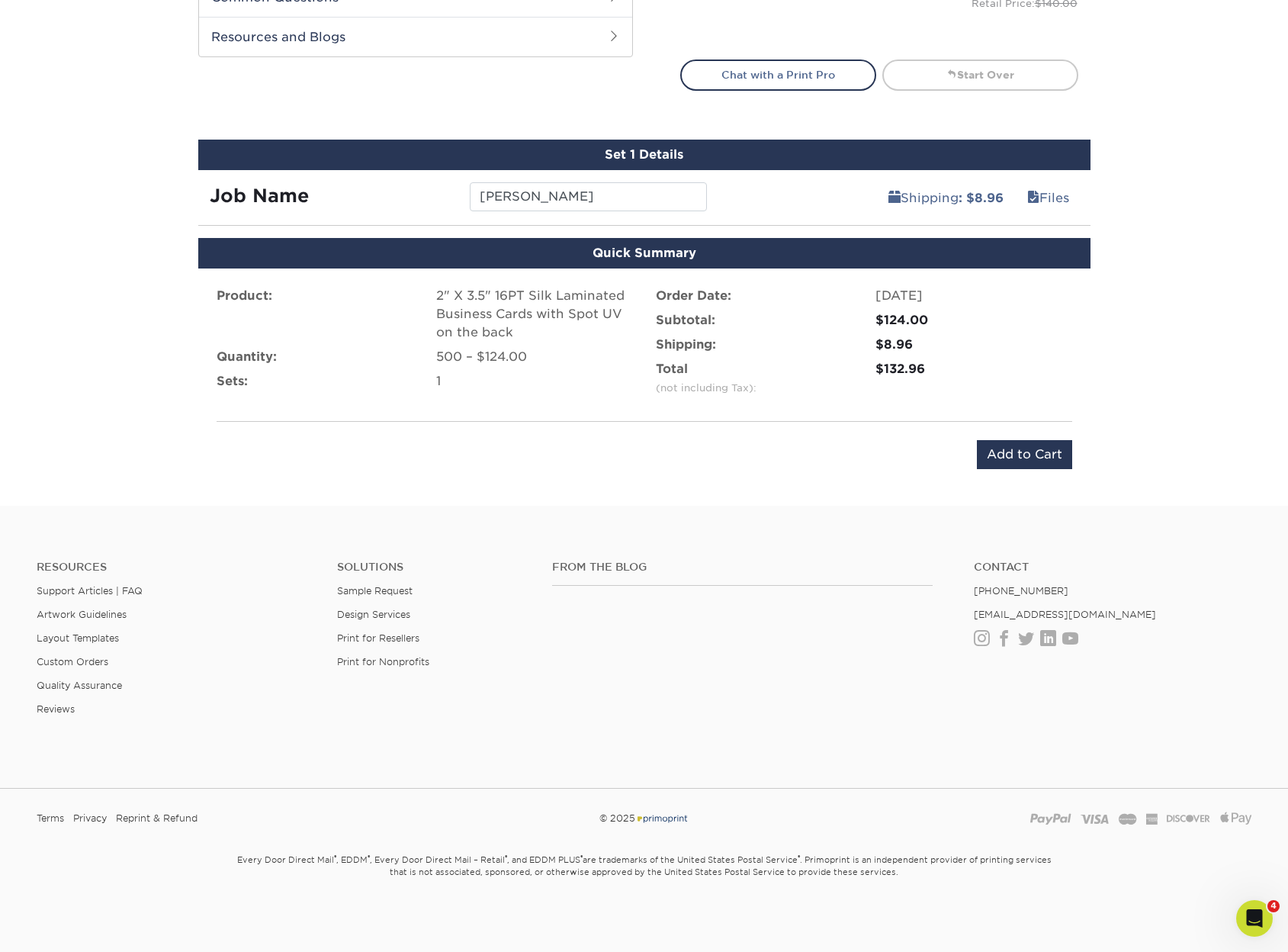
scroll to position [794, 0]
click at [1008, 444] on input "Add to Cart" at bounding box center [1025, 454] width 95 height 29
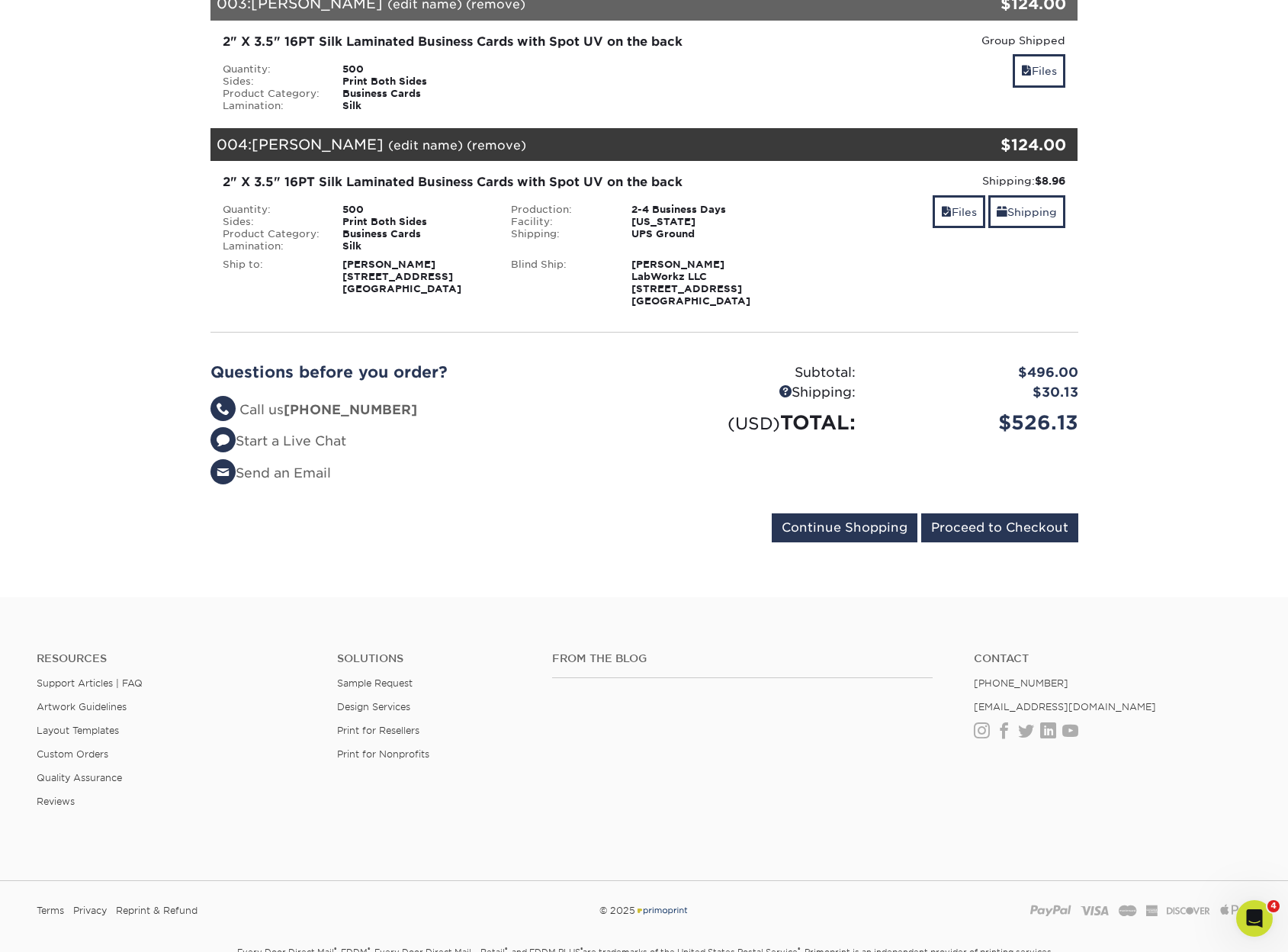
scroll to position [687, 0]
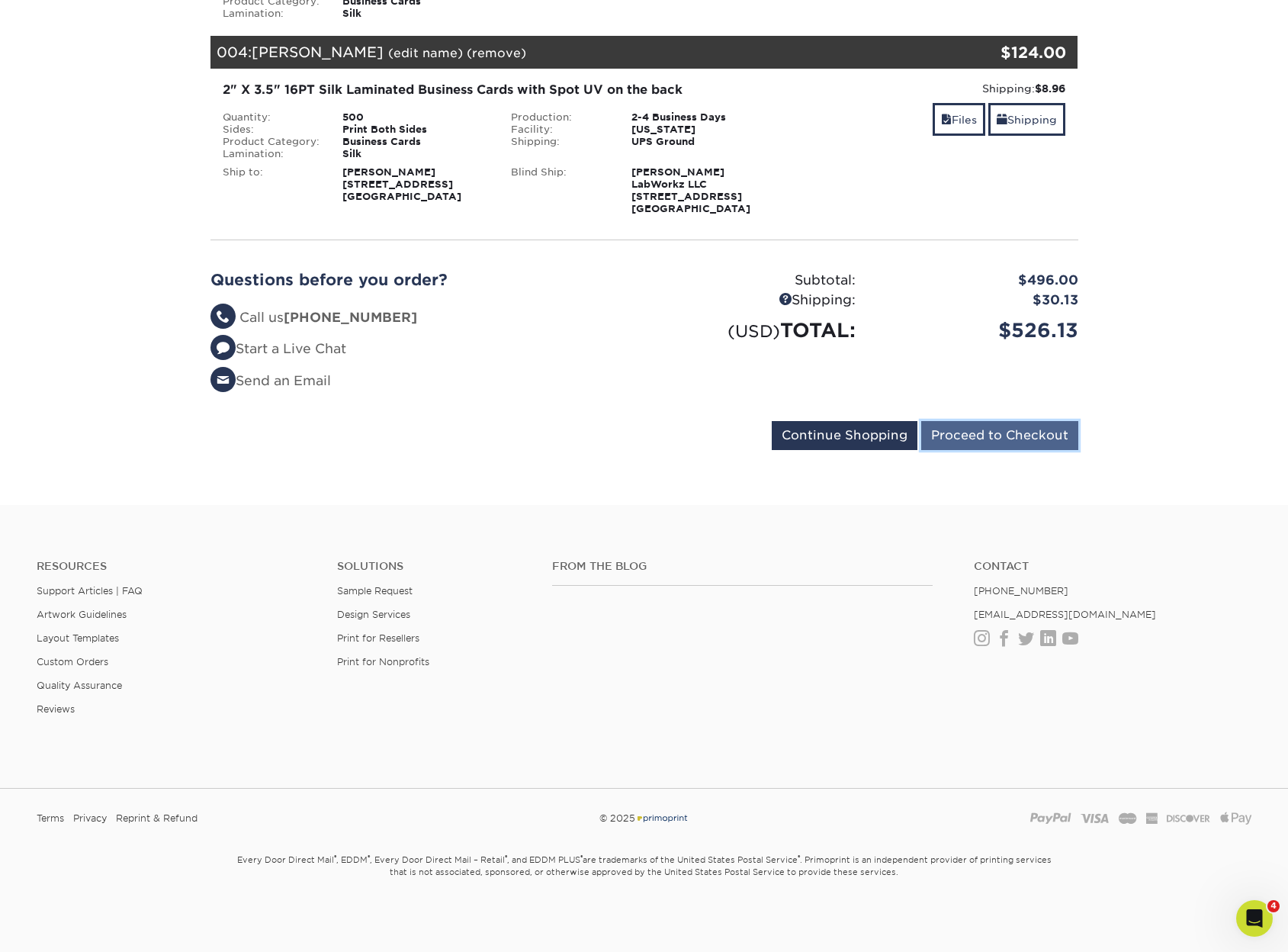
click at [983, 450] on input "Proceed to Checkout" at bounding box center [1000, 436] width 157 height 29
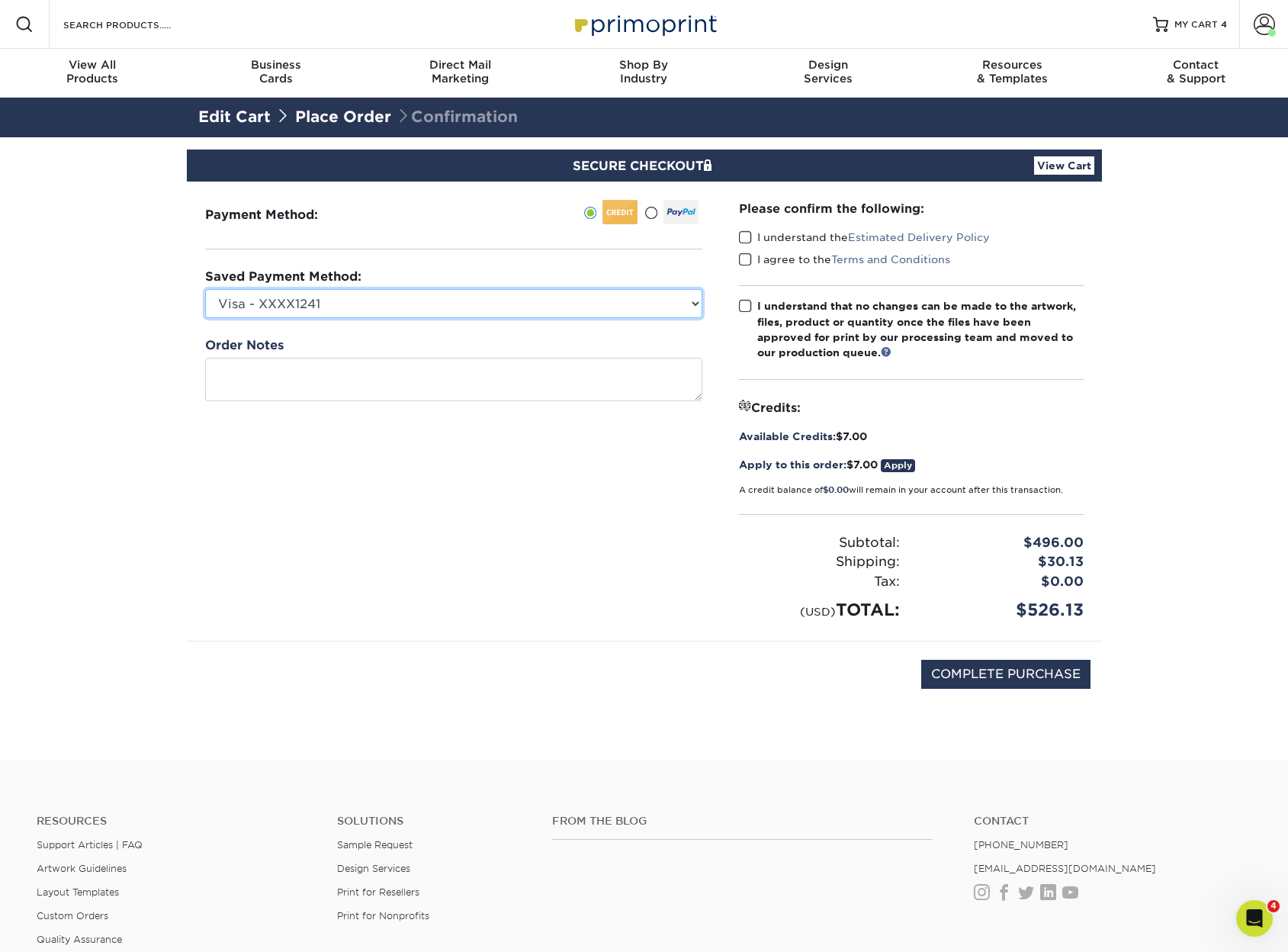
click at [315, 297] on select "Visa - XXXX1241 Visa - XXXX5032 New Credit Card" at bounding box center [454, 304] width 498 height 29
select select "73490"
click at [205, 289] on select "Visa - XXXX1241 Visa - XXXX5032 New Credit Card" at bounding box center [454, 304] width 498 height 29
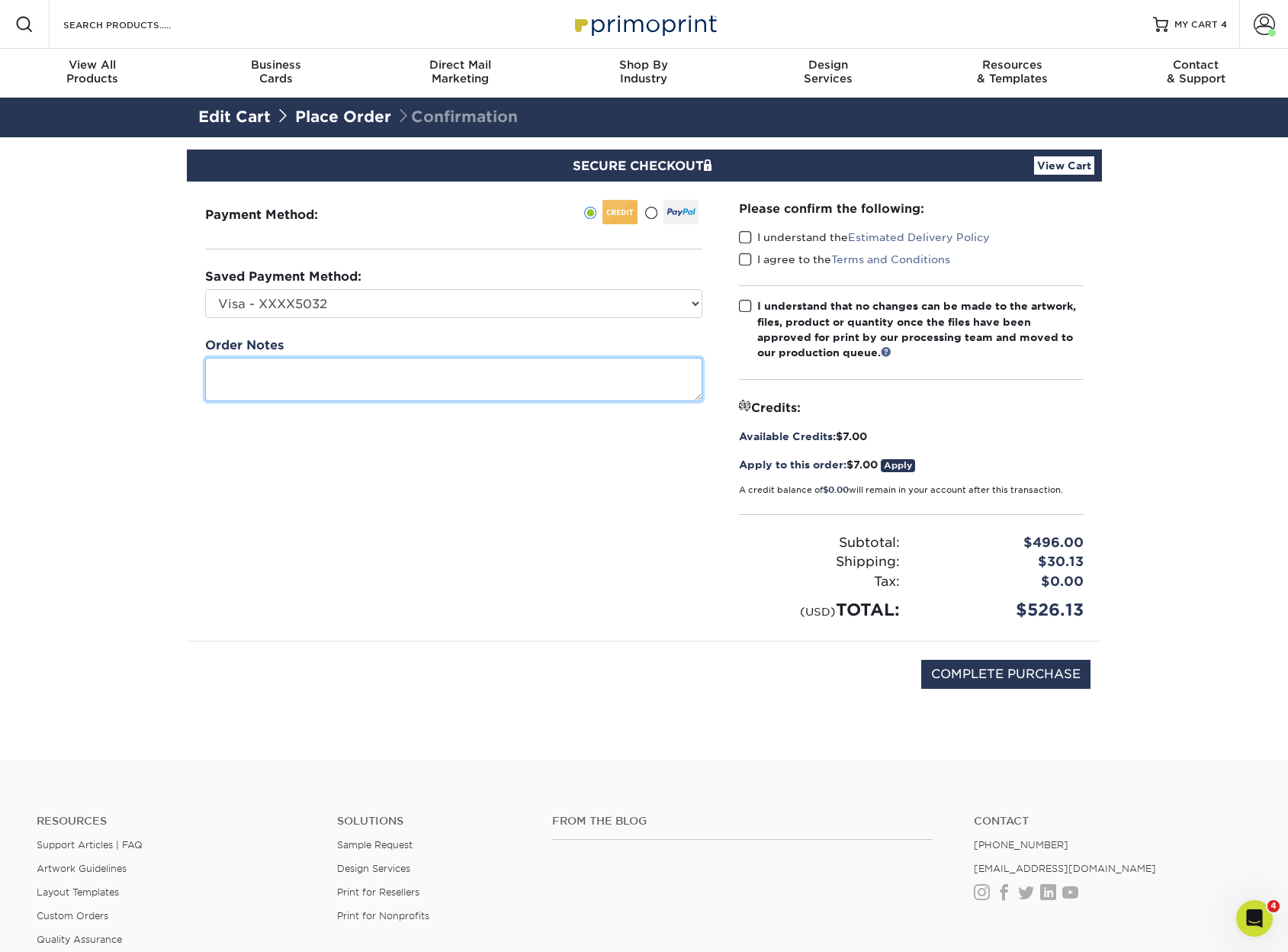
click at [294, 388] on textarea at bounding box center [454, 379] width 498 height 44
type textarea "Scan Ninja Cards"
click at [438, 548] on div "Payment Method:" at bounding box center [454, 411] width 534 height 459
click at [915, 465] on link "Apply" at bounding box center [898, 465] width 35 height 13
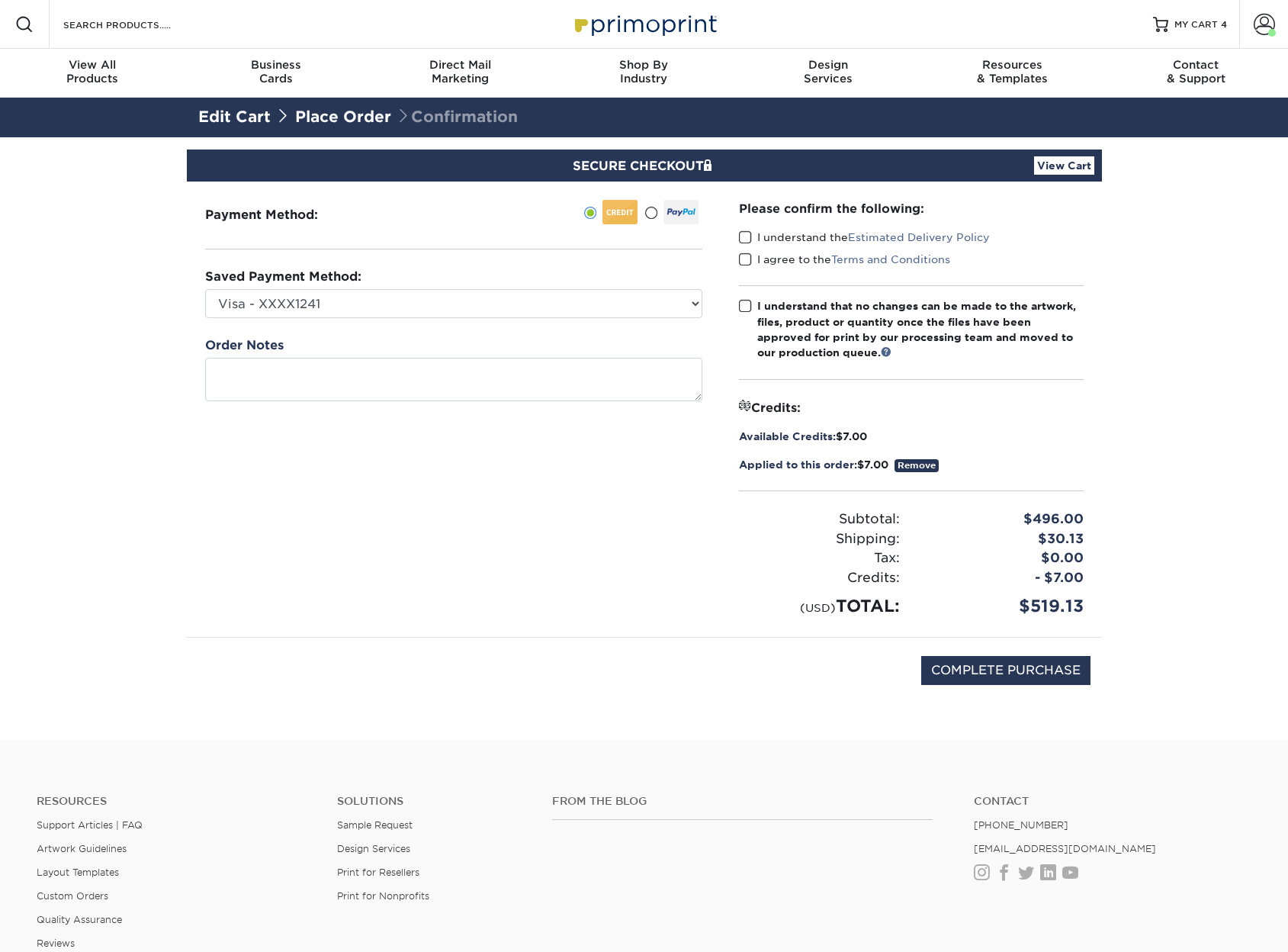
click at [781, 235] on label "I understand the Estimated Delivery Policy" at bounding box center [864, 238] width 251 height 15
click at [0, 0] on input "I understand the Estimated Delivery Policy" at bounding box center [0, 0] width 0 height 0
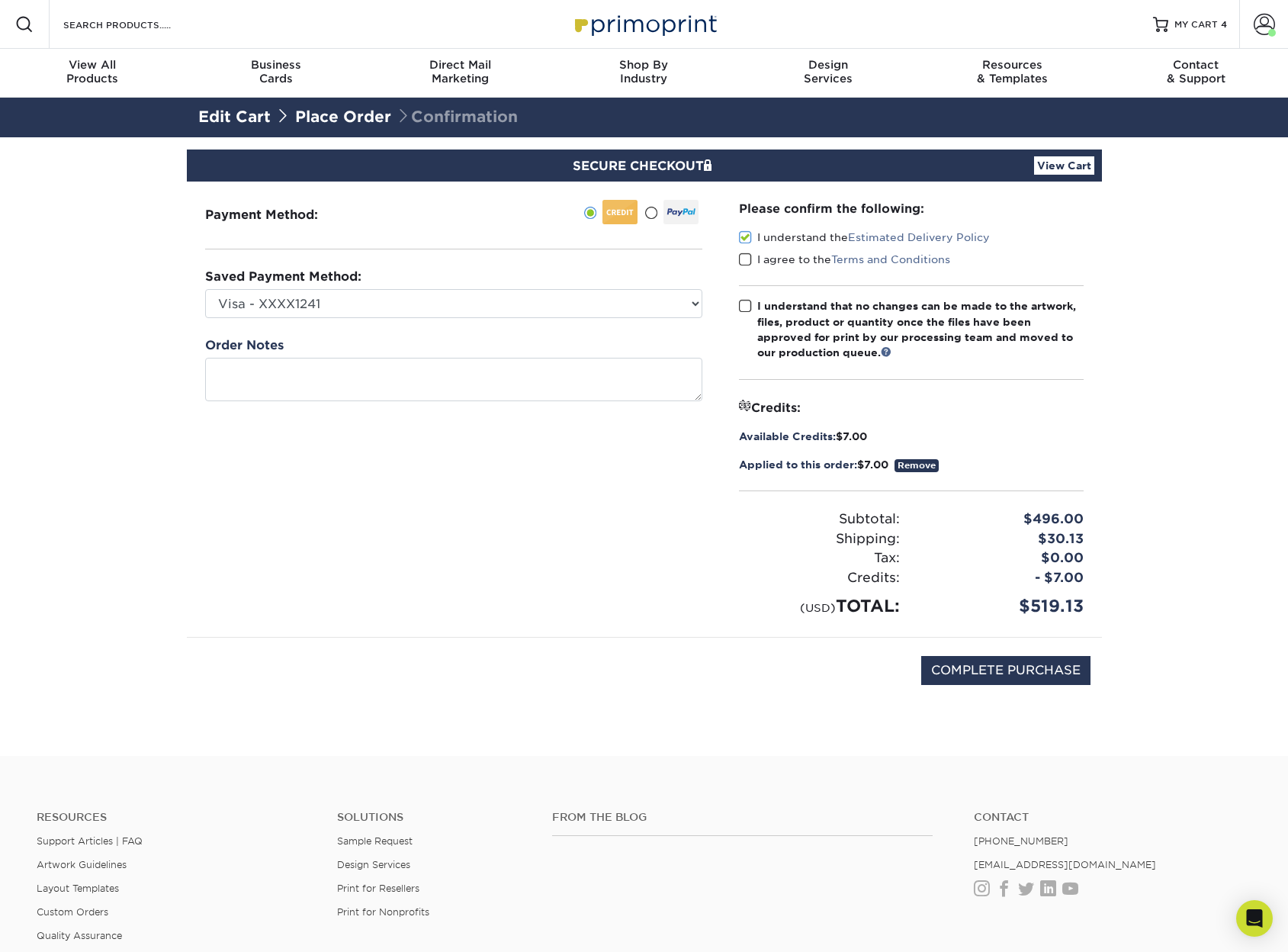
click at [772, 260] on label "I agree to the Terms and Conditions" at bounding box center [844, 259] width 211 height 15
click at [0, 0] on input "I agree to the Terms and Conditions" at bounding box center [0, 0] width 0 height 0
click at [779, 307] on div "I understand that no changes can be made to the artwork, files, product or quan…" at bounding box center [920, 329] width 327 height 62
click at [0, 0] on input "I understand that no changes can be made to the artwork, files, product or quan…" at bounding box center [0, 0] width 0 height 0
click at [1003, 669] on input "COMPLETE PURCHASE" at bounding box center [1006, 671] width 169 height 29
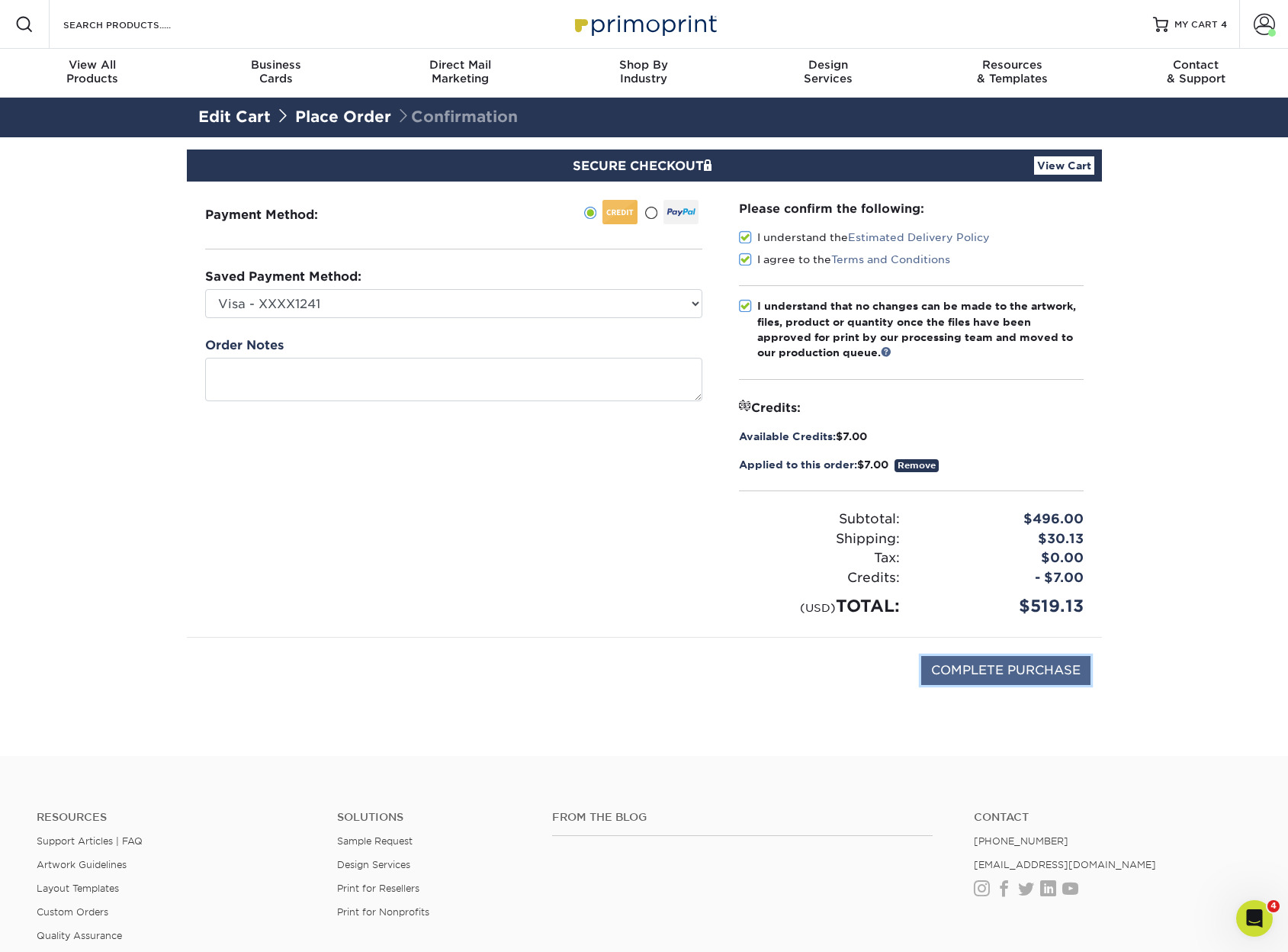
type input "PROCESSING, PLEASE WAIT..."
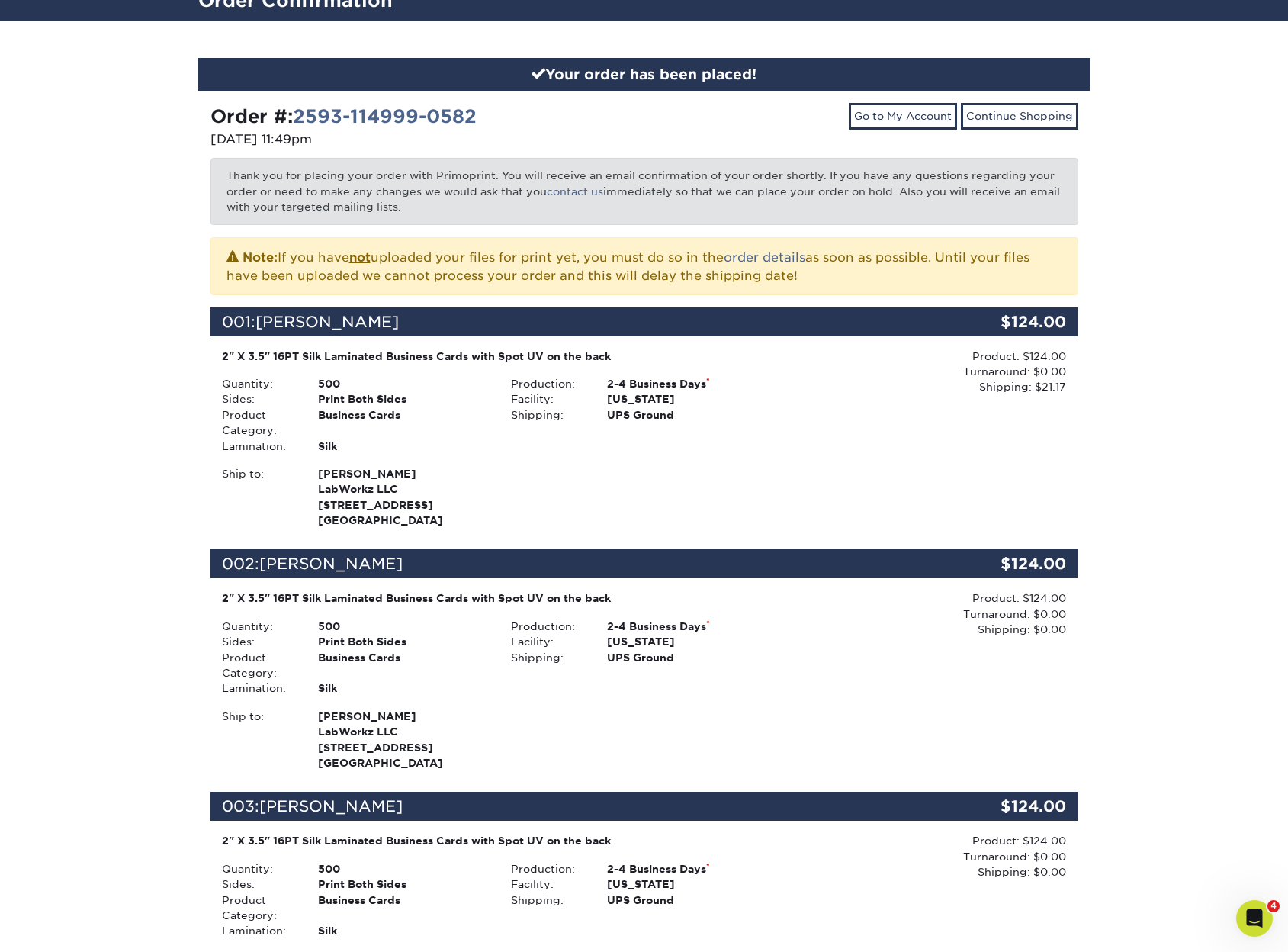
scroll to position [76, 0]
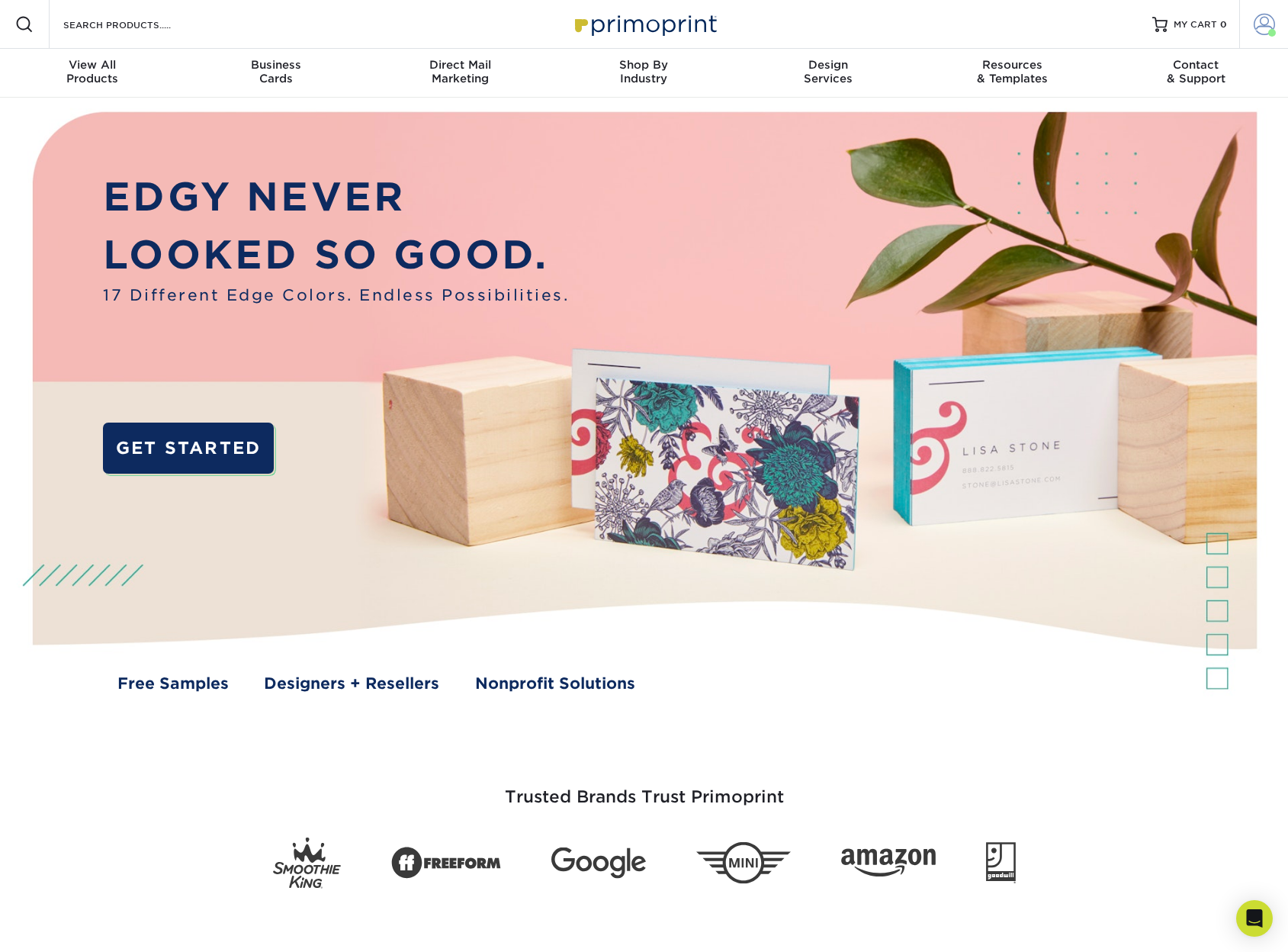
click at [1255, 16] on span at bounding box center [1265, 25] width 22 height 22
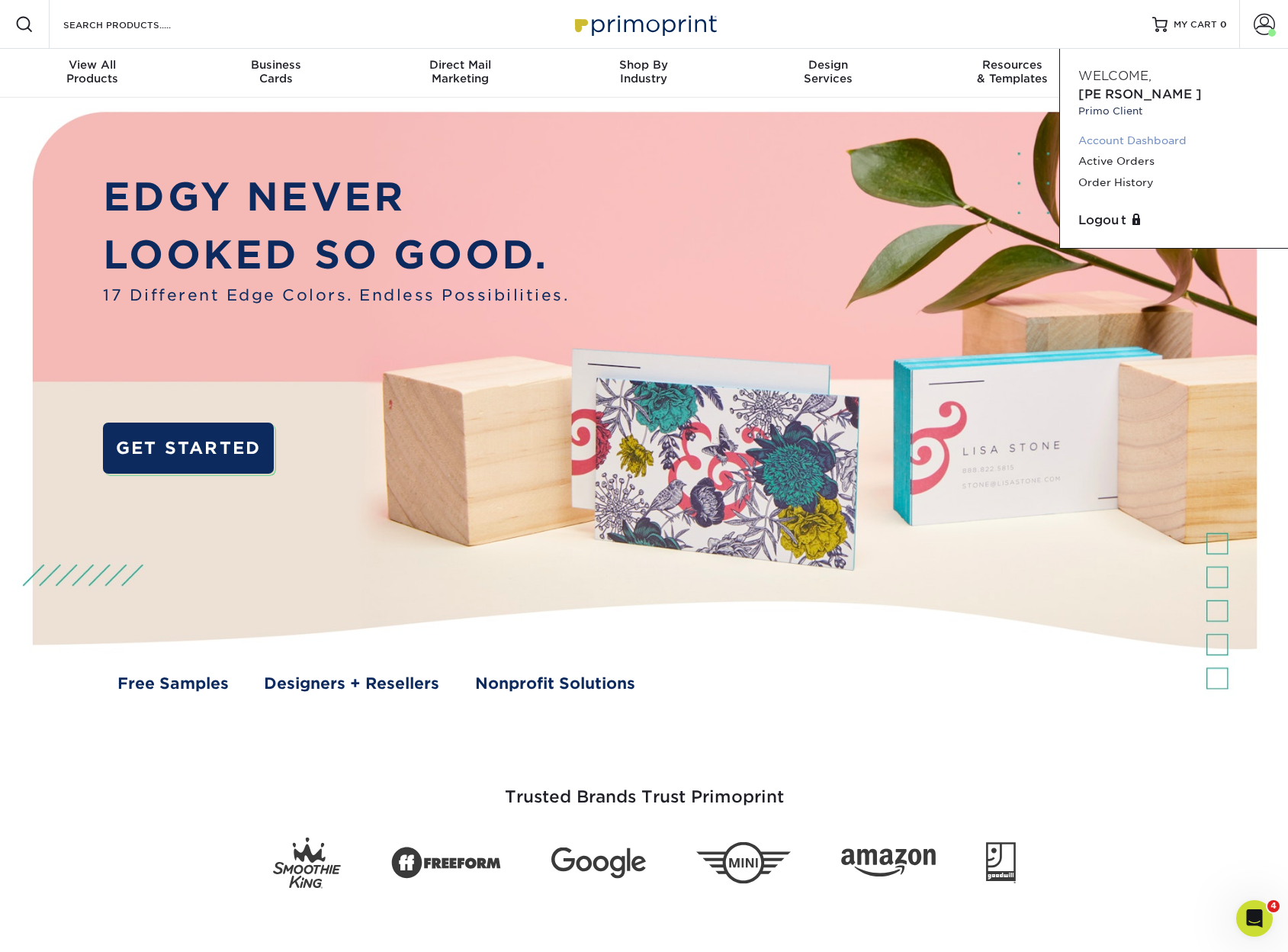
click at [1162, 131] on link "Account Dashboard" at bounding box center [1174, 141] width 191 height 21
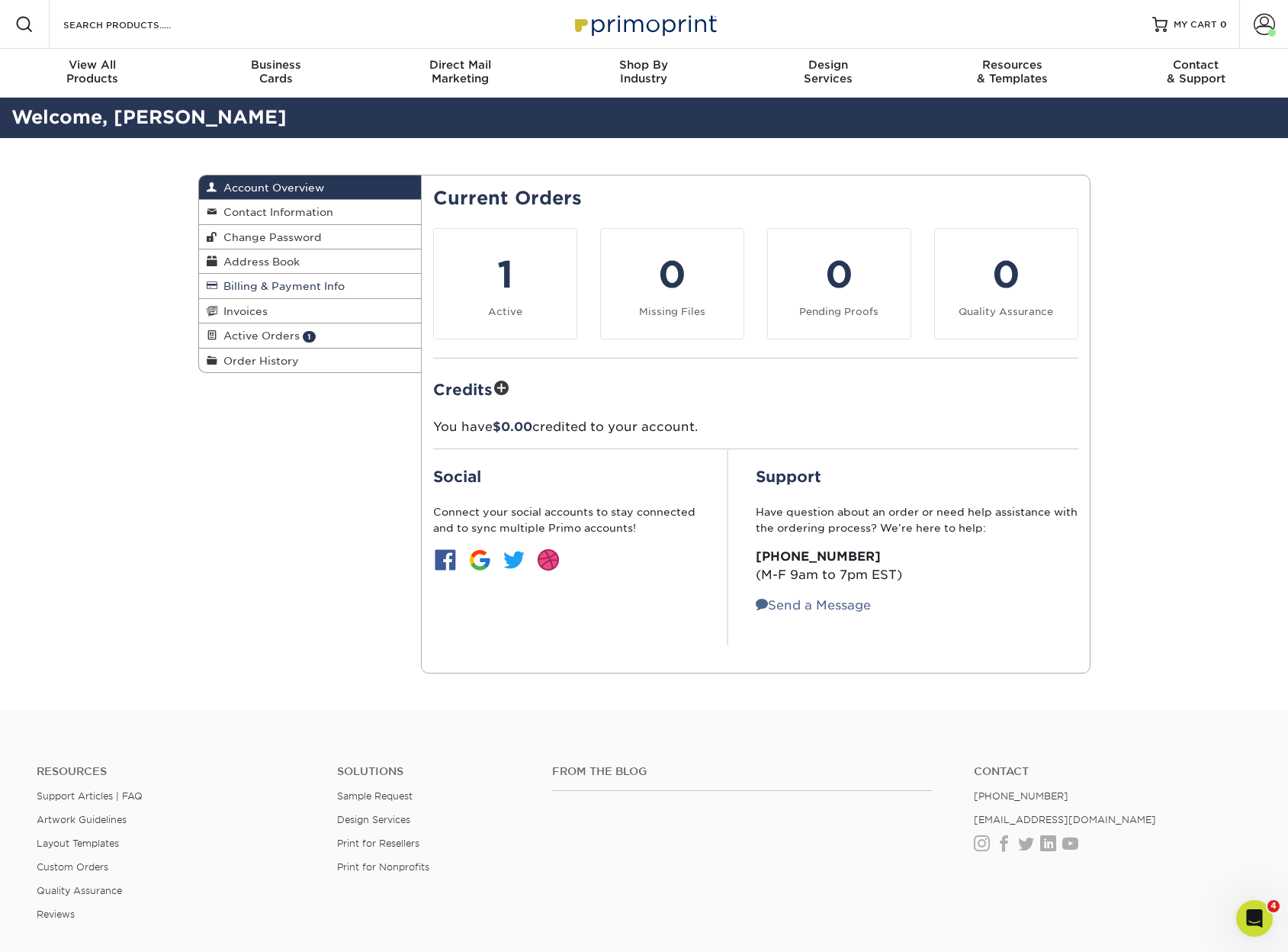
click at [294, 290] on span "Billing & Payment Info" at bounding box center [281, 286] width 128 height 12
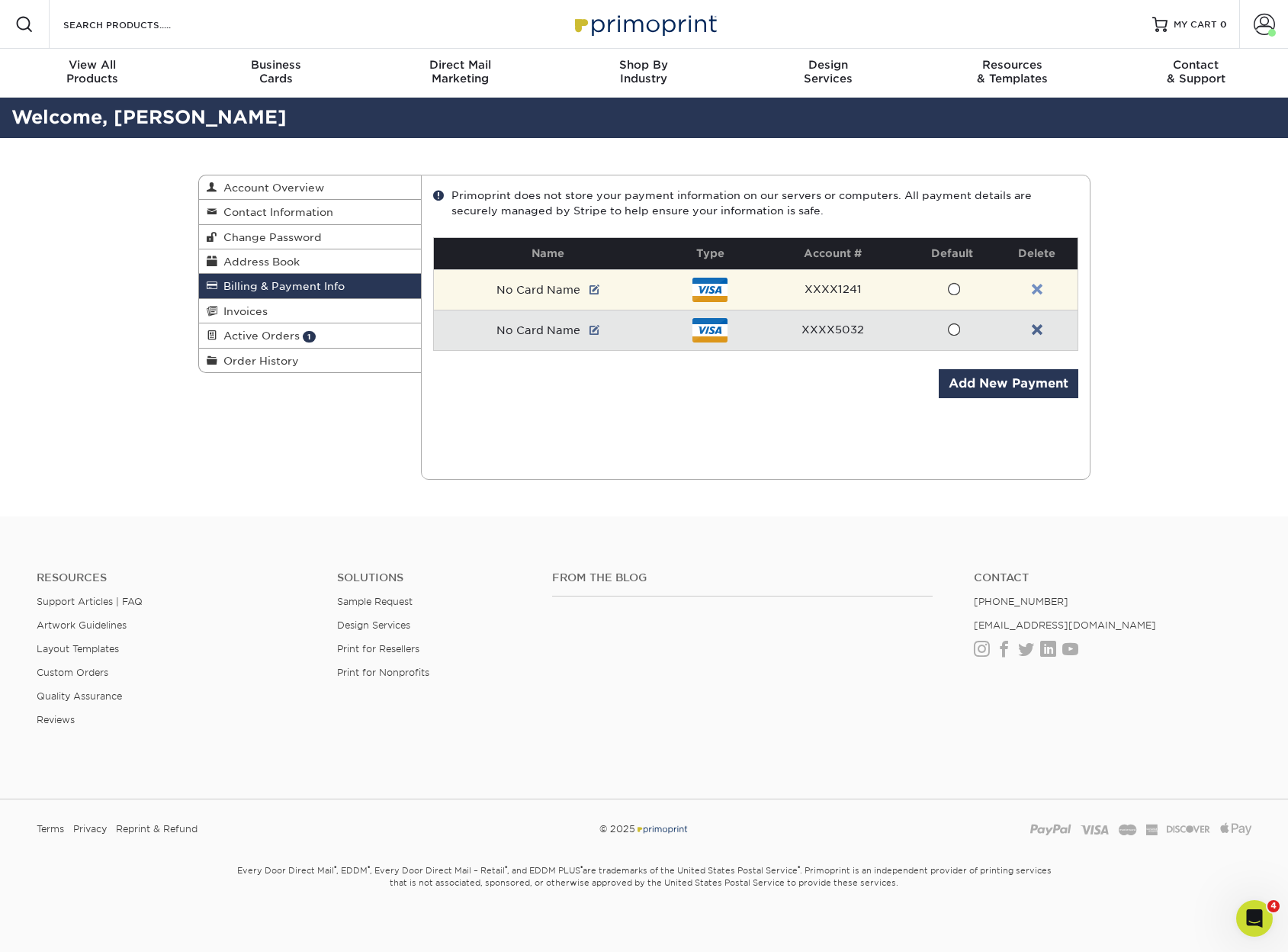
click at [1037, 290] on link at bounding box center [1037, 290] width 11 height 12
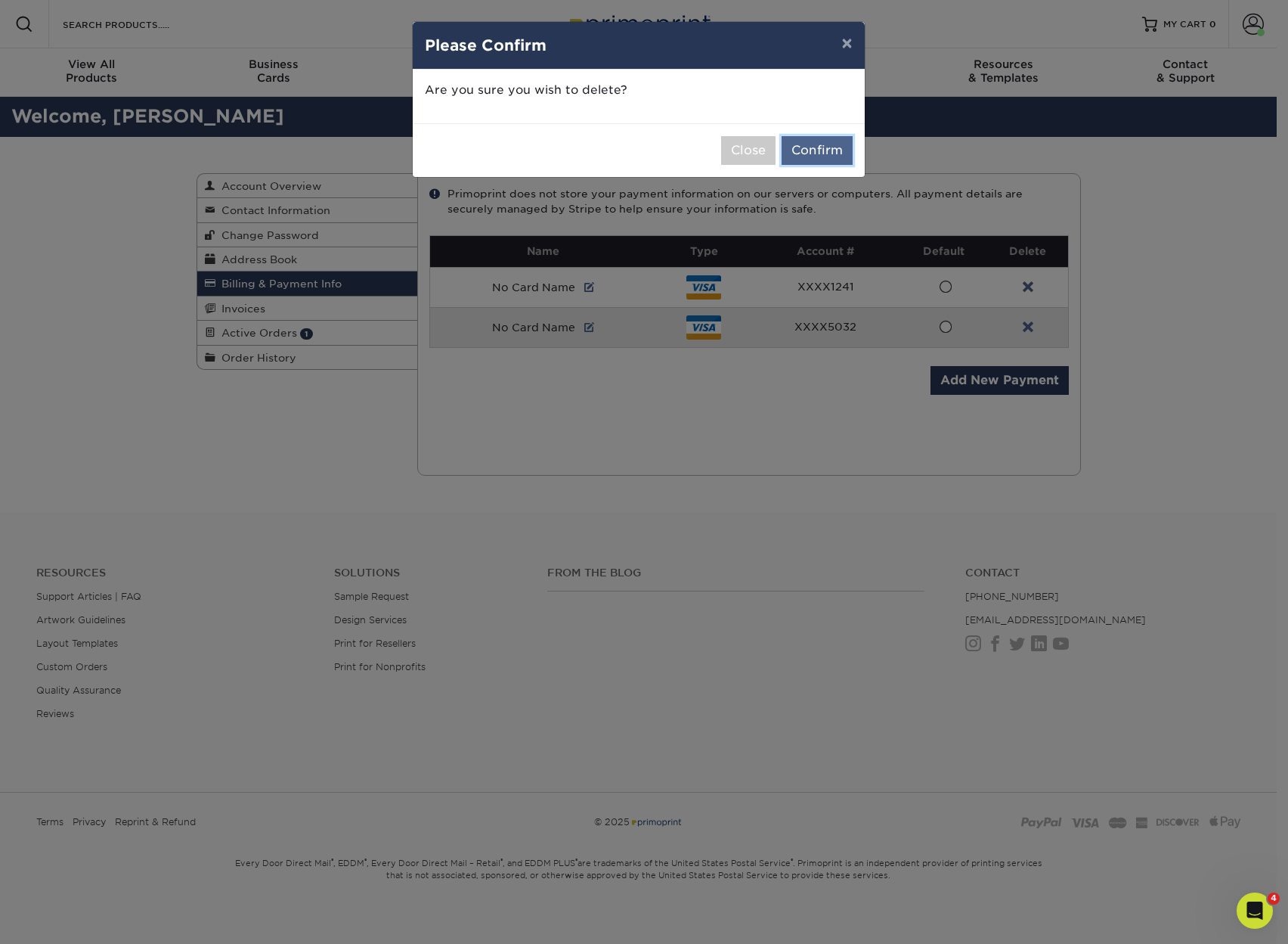
click at [815, 154] on button "Confirm" at bounding box center [817, 151] width 71 height 29
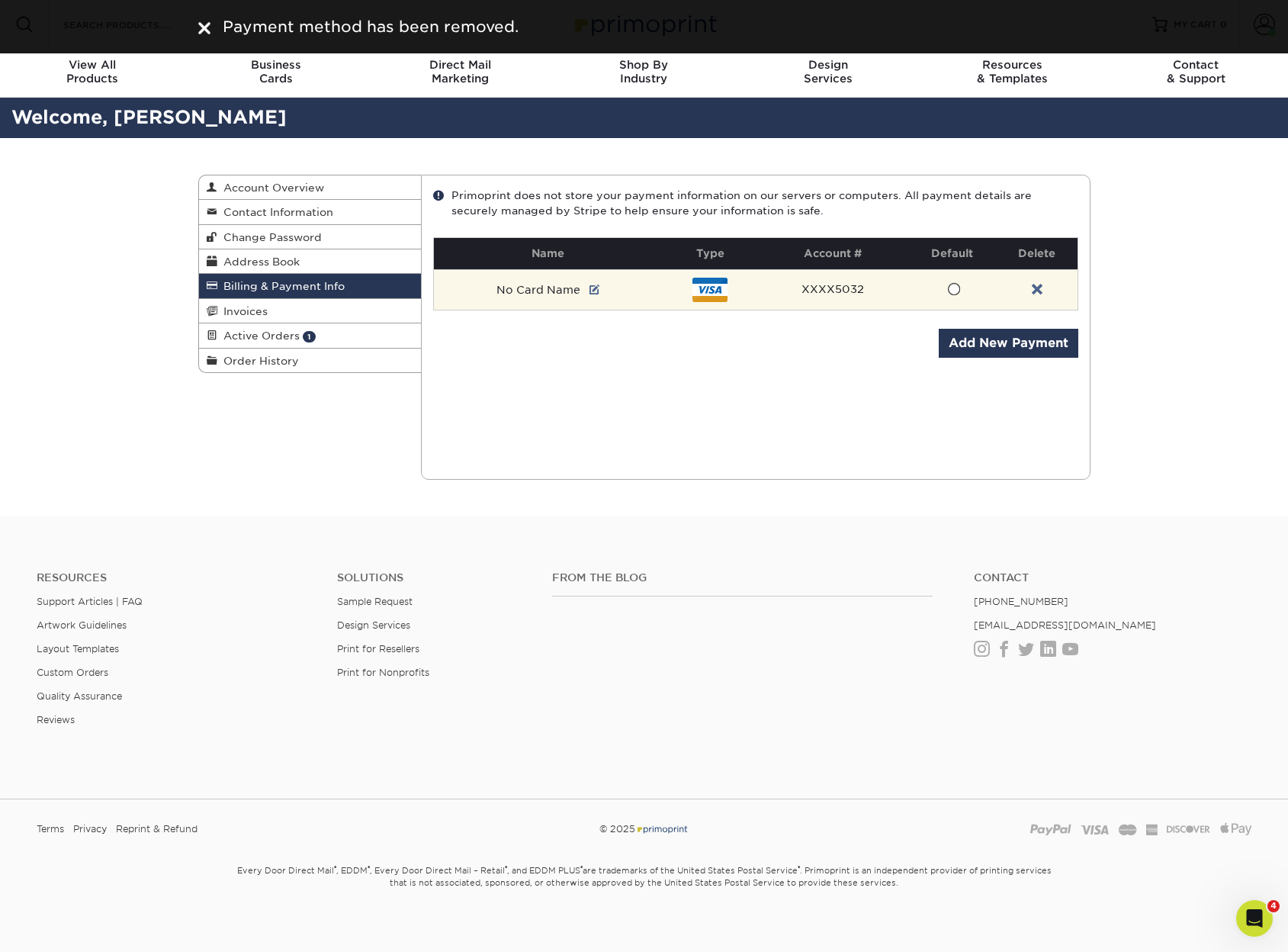
click at [957, 286] on span at bounding box center [954, 289] width 13 height 15
click at [0, 0] on input "radio" at bounding box center [0, 0] width 0 height 0
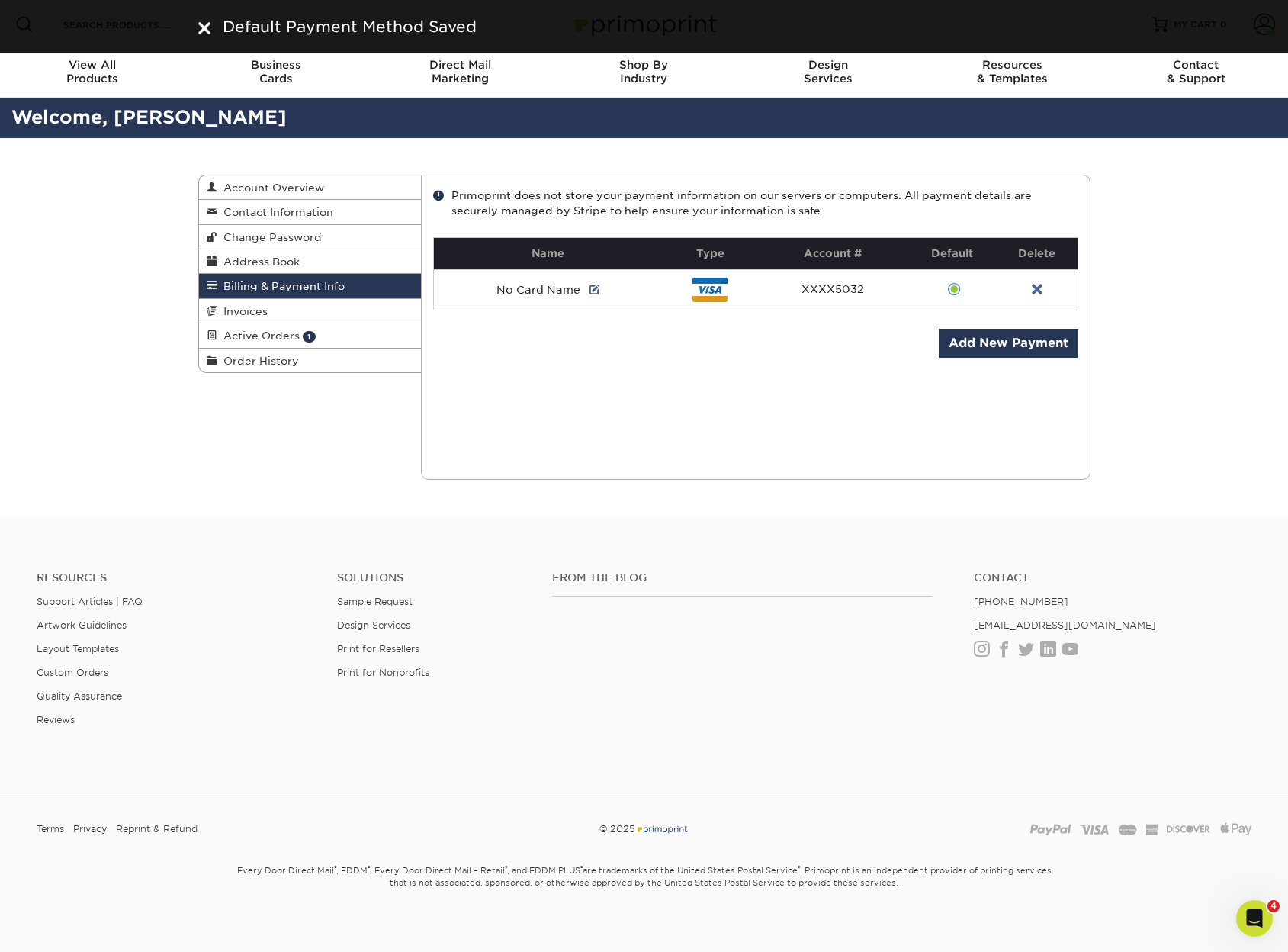
click at [864, 374] on div "Current Orders 1 Active 0 Missing Files" at bounding box center [756, 327] width 670 height 305
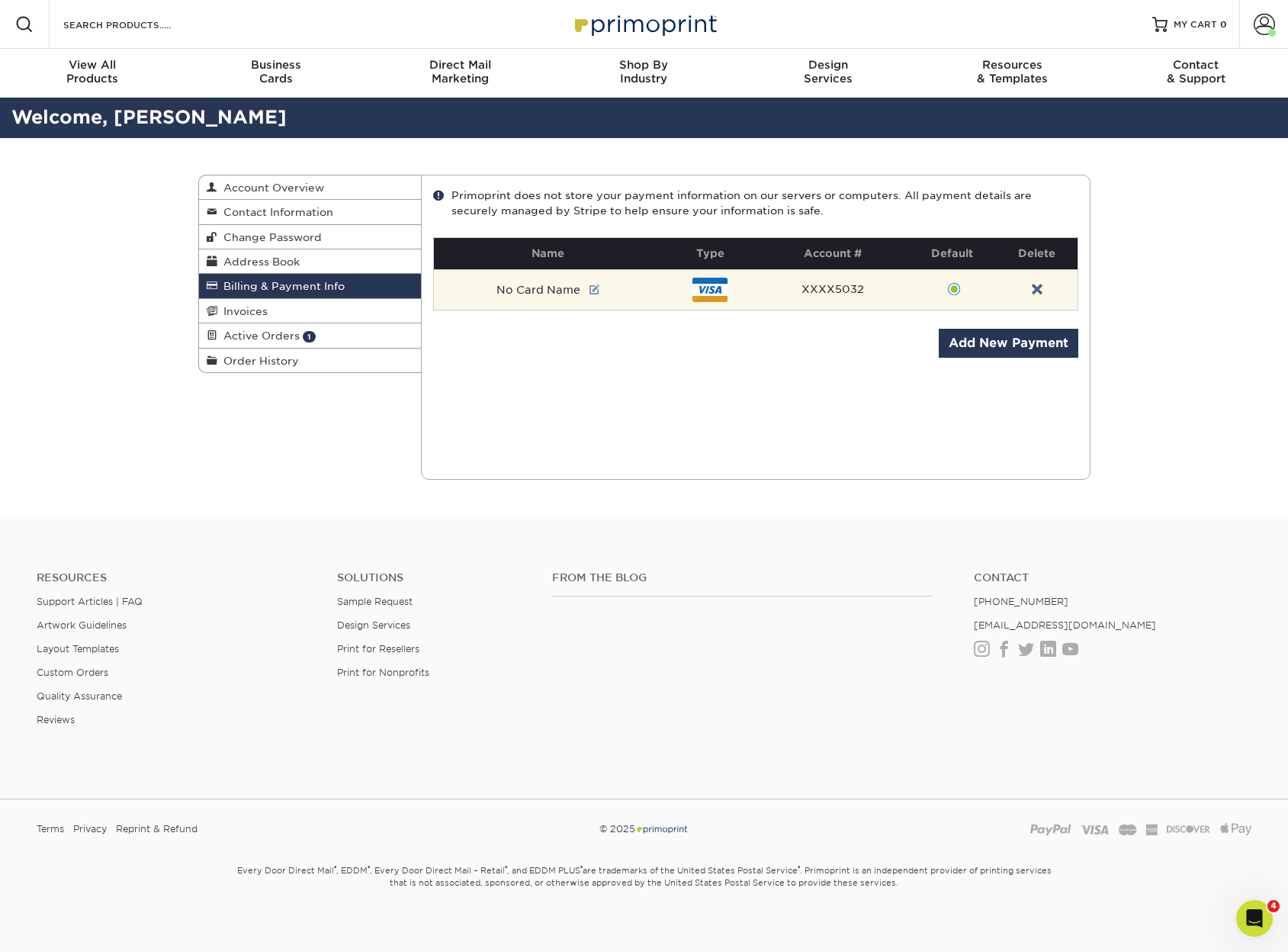
click at [598, 292] on link at bounding box center [595, 290] width 11 height 12
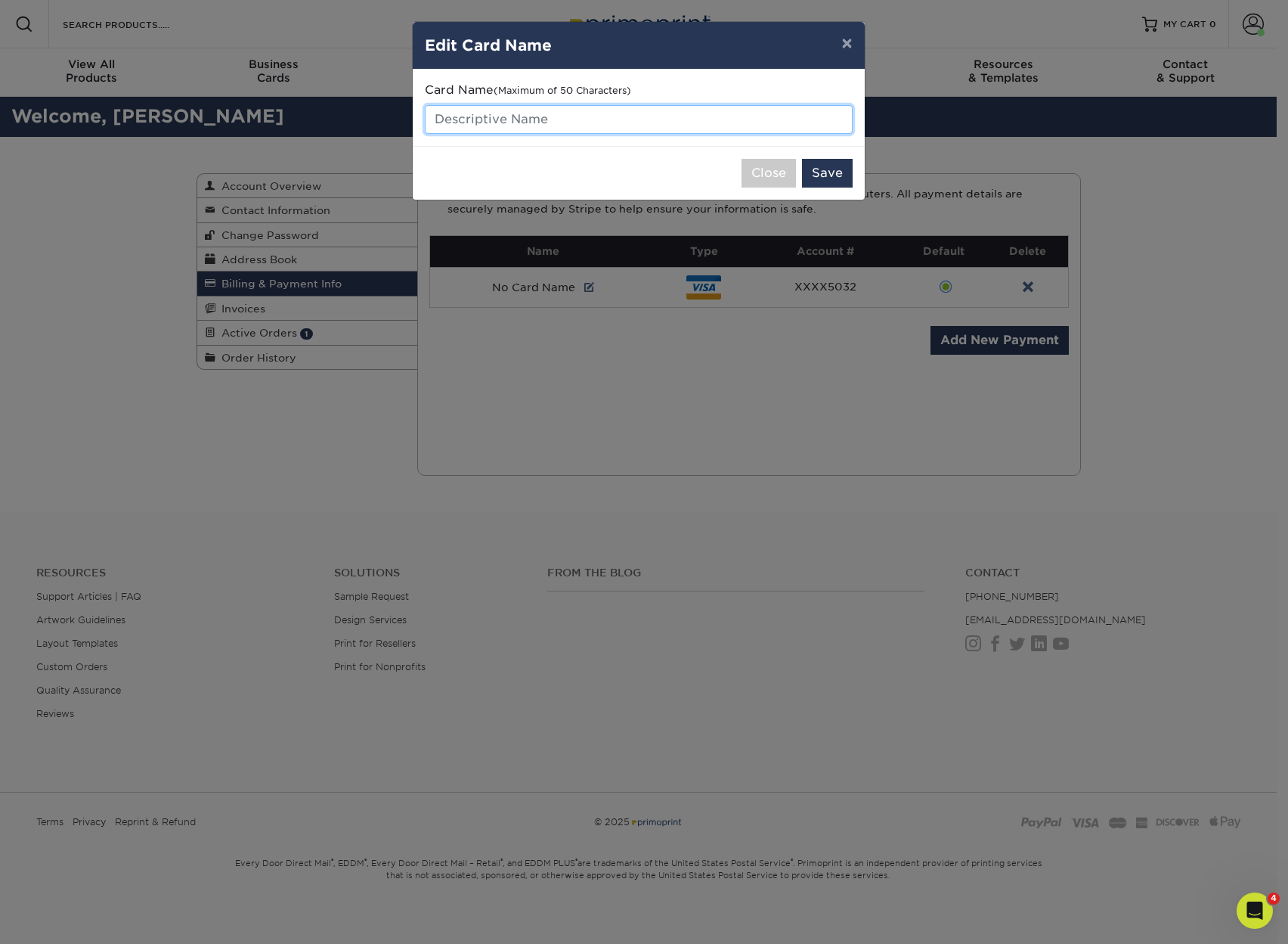
click at [629, 127] on input "text" at bounding box center [638, 120] width 428 height 29
type input "LabWorkz CO"
click at [851, 183] on button "Save" at bounding box center [827, 173] width 50 height 29
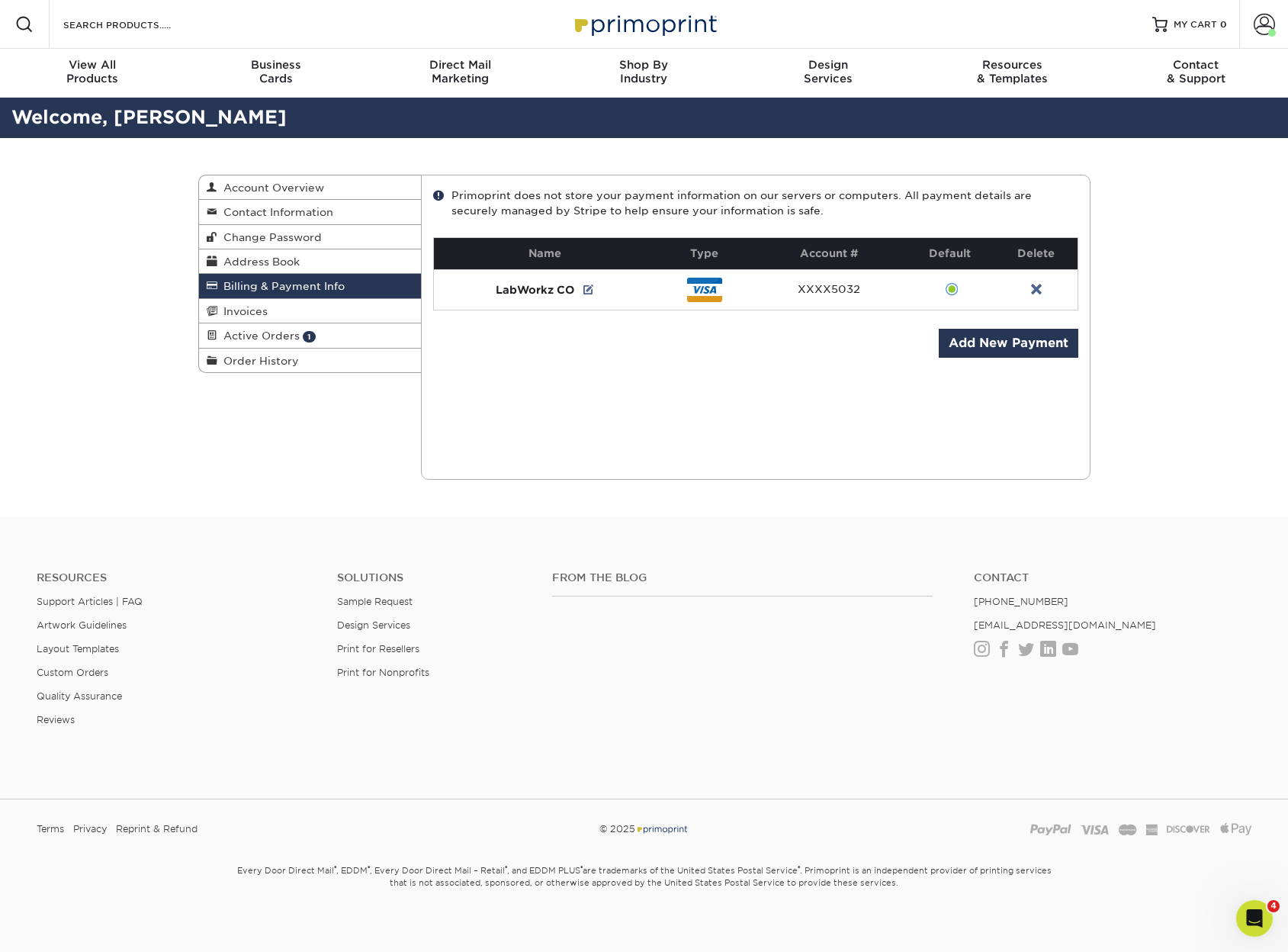
click at [753, 354] on div "Current Orders 1 Active 0 Missing Files" at bounding box center [756, 327] width 670 height 305
click at [308, 450] on div "Billing & Payment Info Account Overview Contact Information Change Password Add…" at bounding box center [644, 328] width 915 height 378
